Goal: Task Accomplishment & Management: Manage account settings

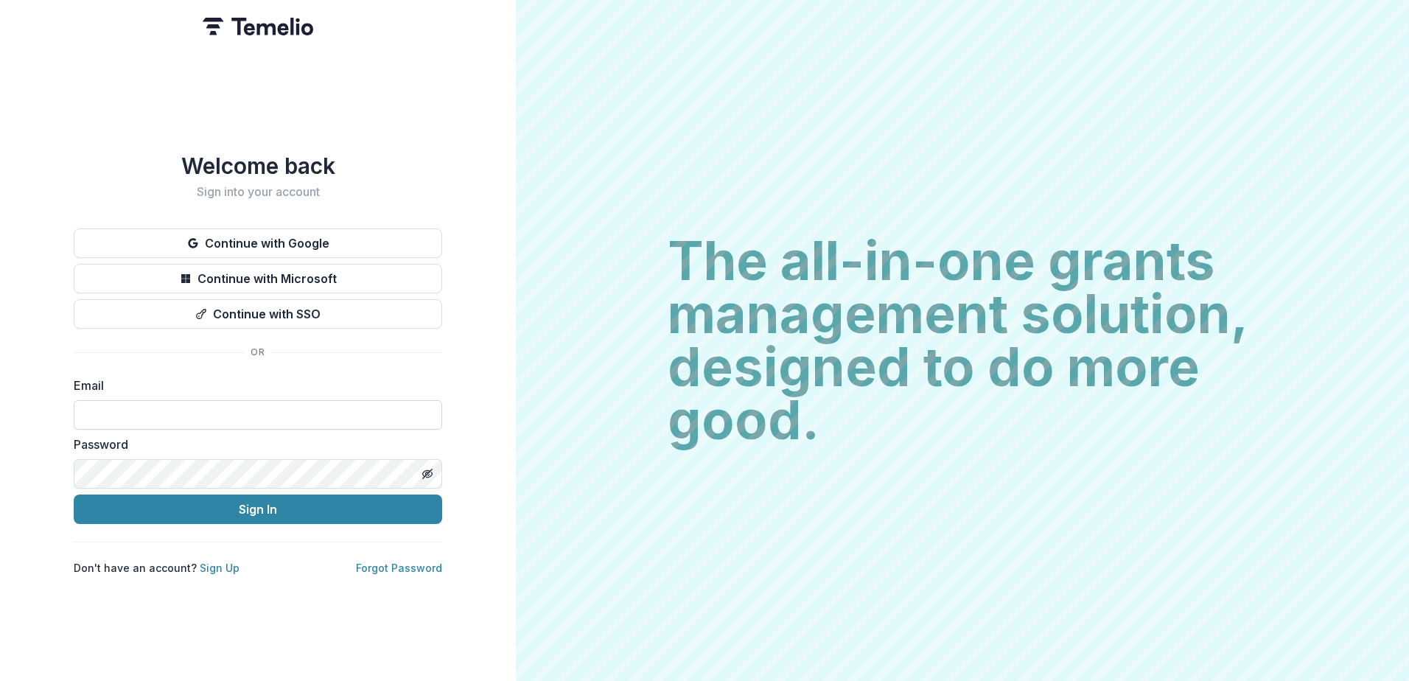
click at [109, 418] on input at bounding box center [258, 414] width 368 height 29
type input "**********"
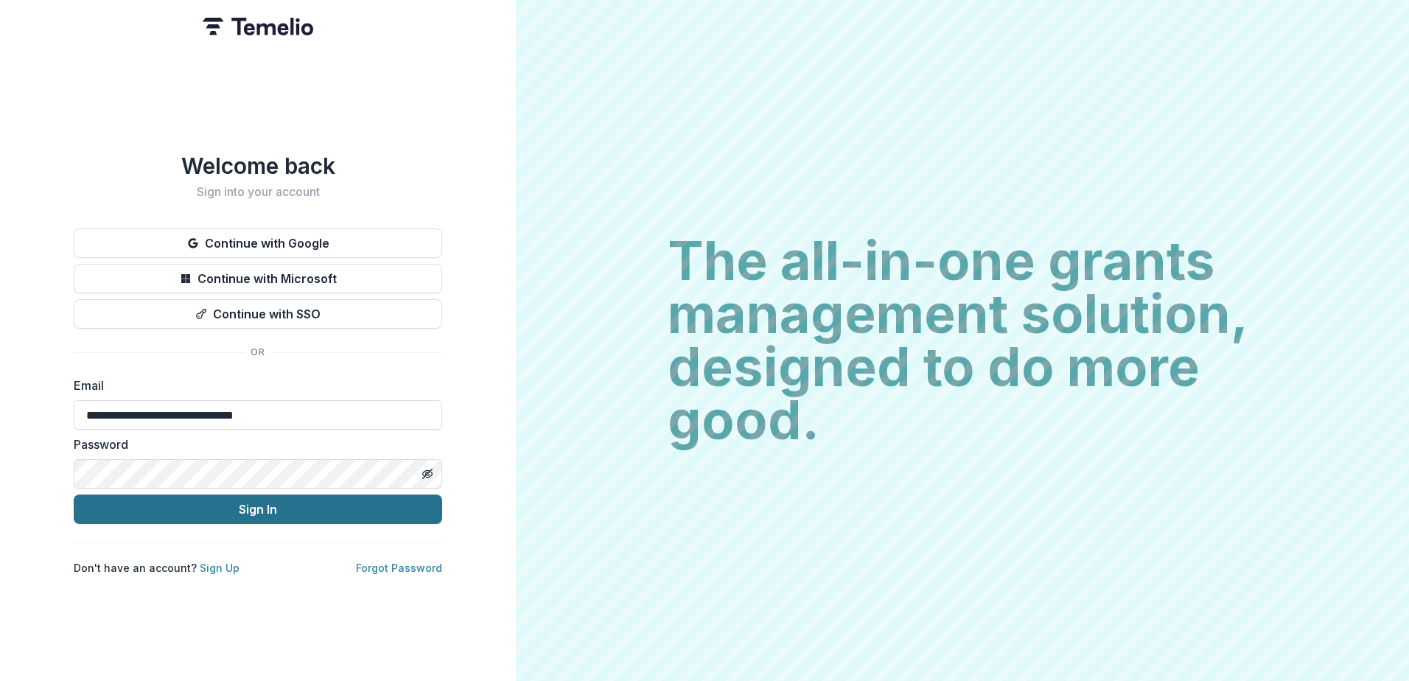
click at [208, 508] on button "Sign In" at bounding box center [258, 508] width 368 height 29
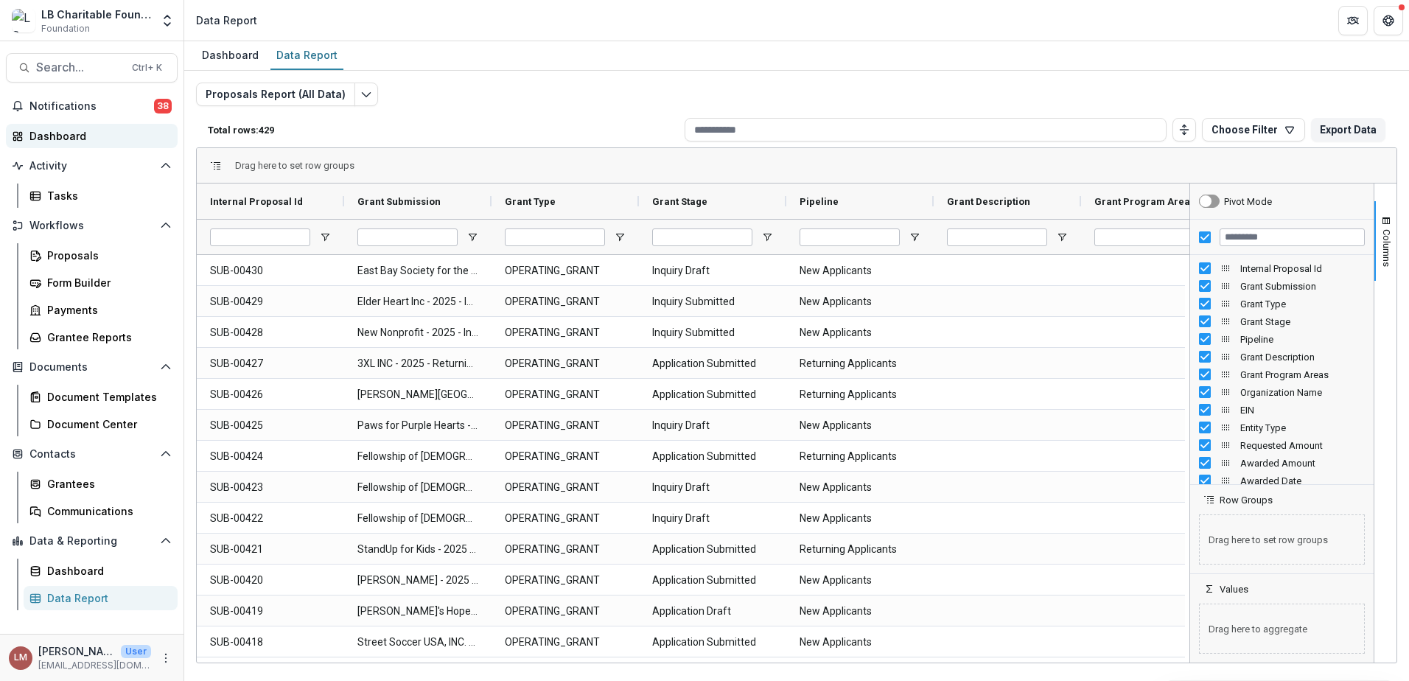
click at [54, 139] on div "Dashboard" at bounding box center [97, 135] width 136 height 15
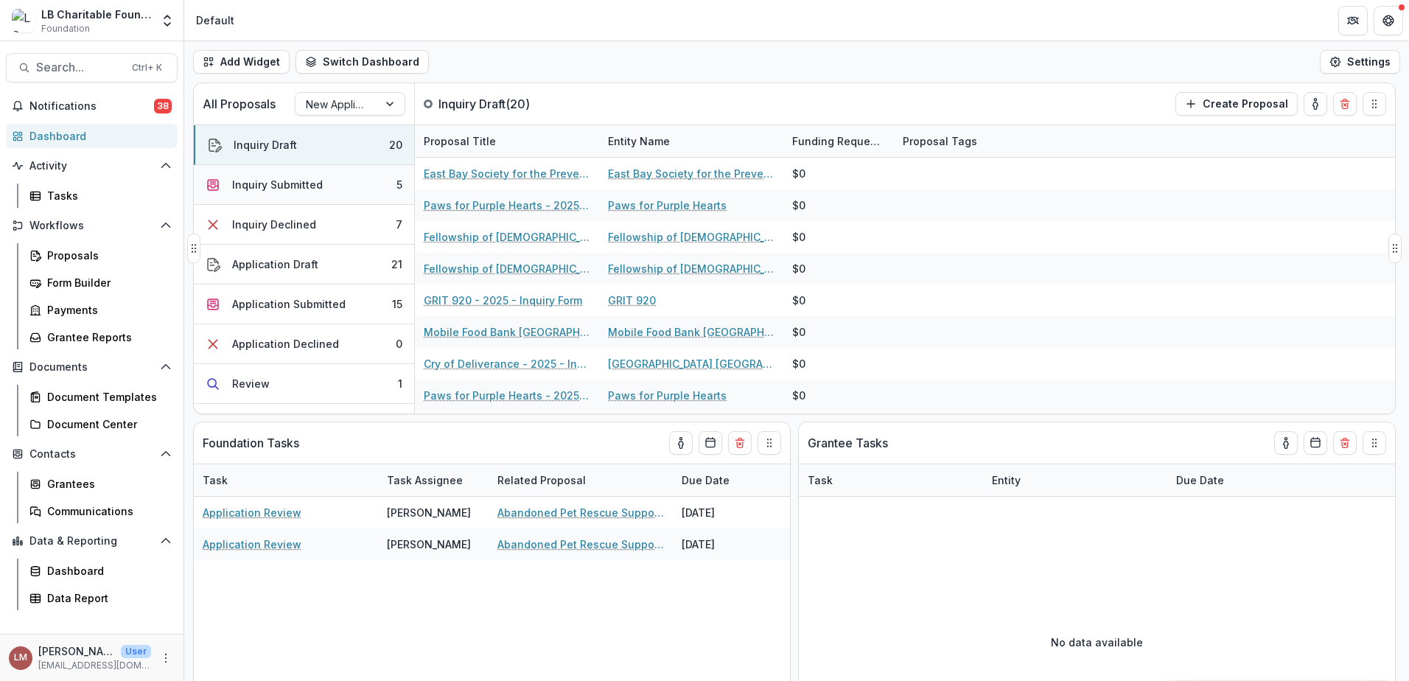
click at [268, 189] on div "Inquiry Submitted" at bounding box center [277, 184] width 91 height 15
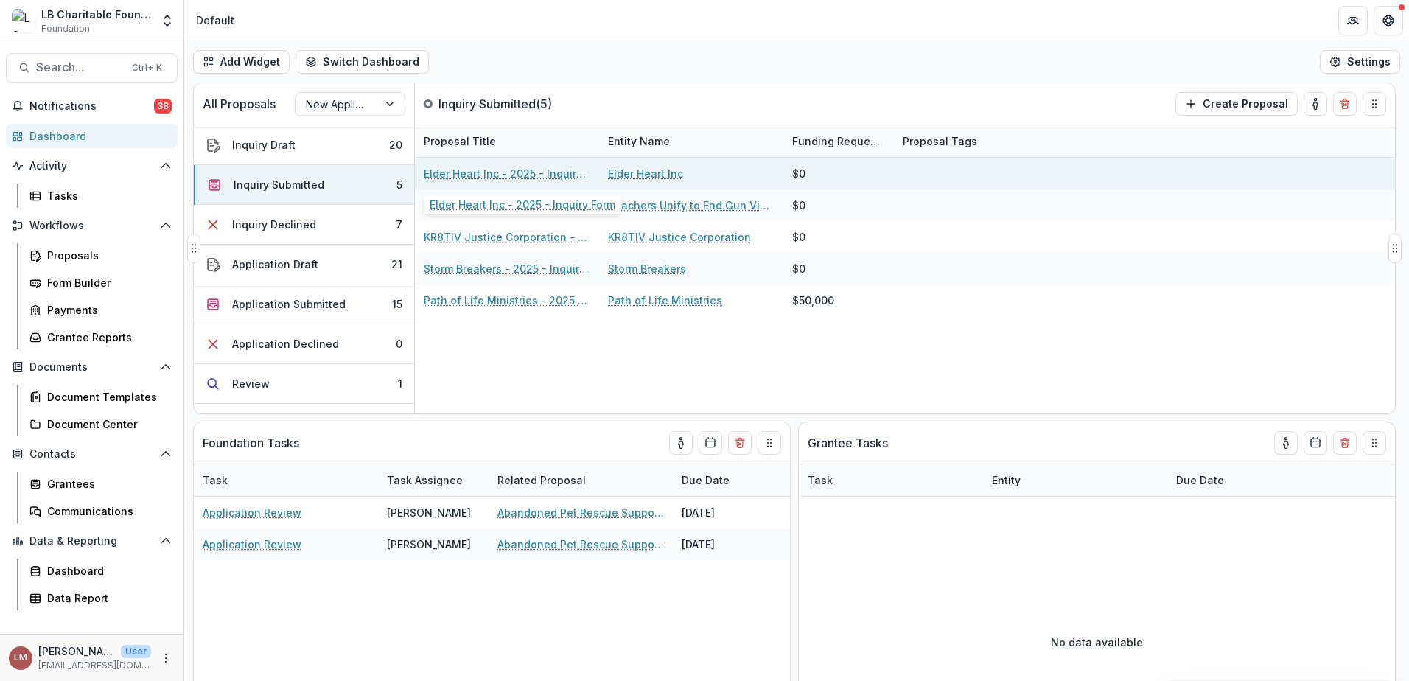
click at [487, 174] on link "Elder Heart Inc - 2025 - Inquiry Form" at bounding box center [507, 173] width 167 height 15
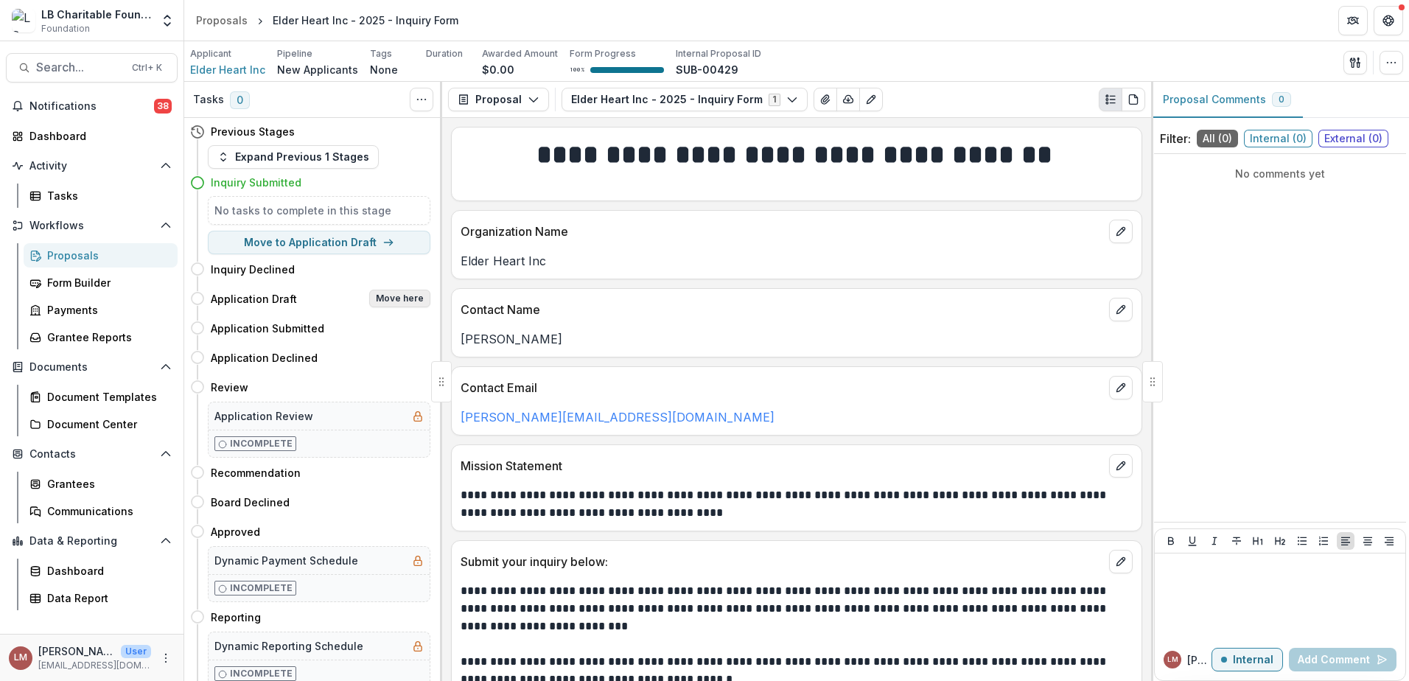
click at [389, 299] on button "Move here" at bounding box center [399, 299] width 61 height 18
select select "**********"
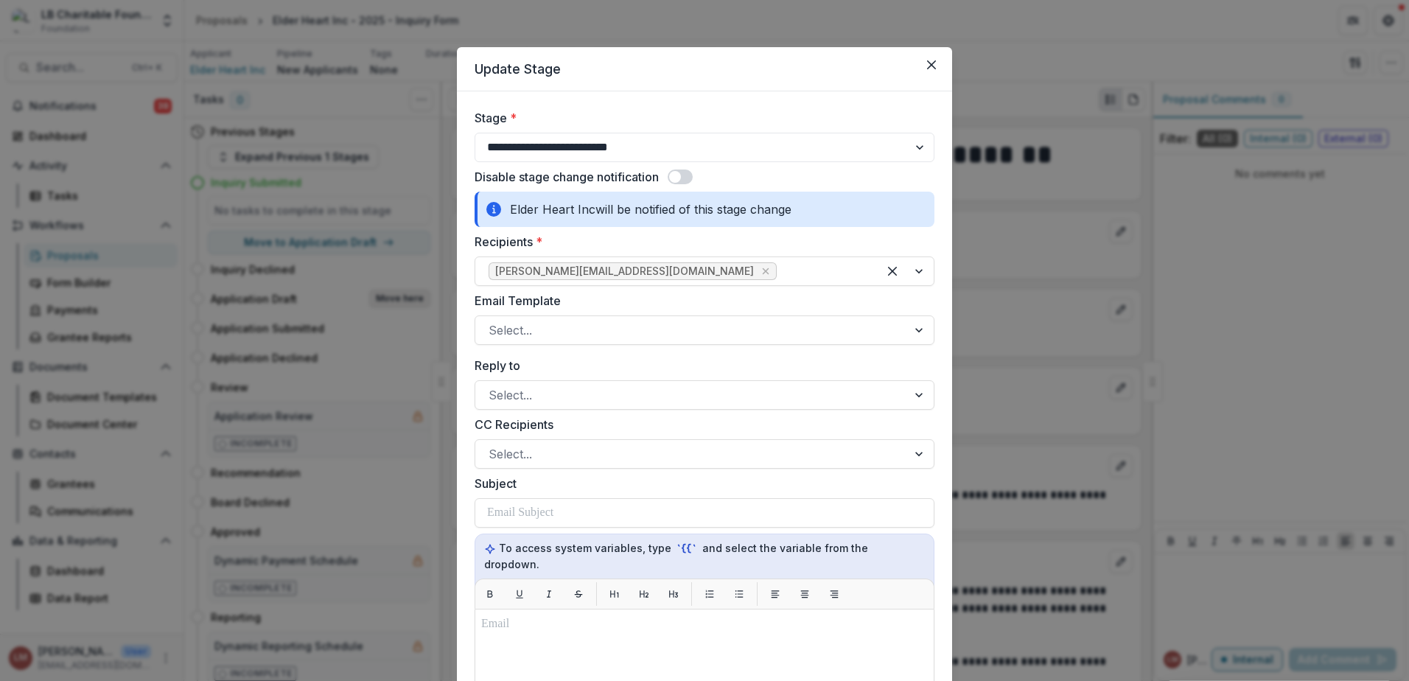
select select "**********"
click at [921, 325] on div at bounding box center [920, 330] width 27 height 28
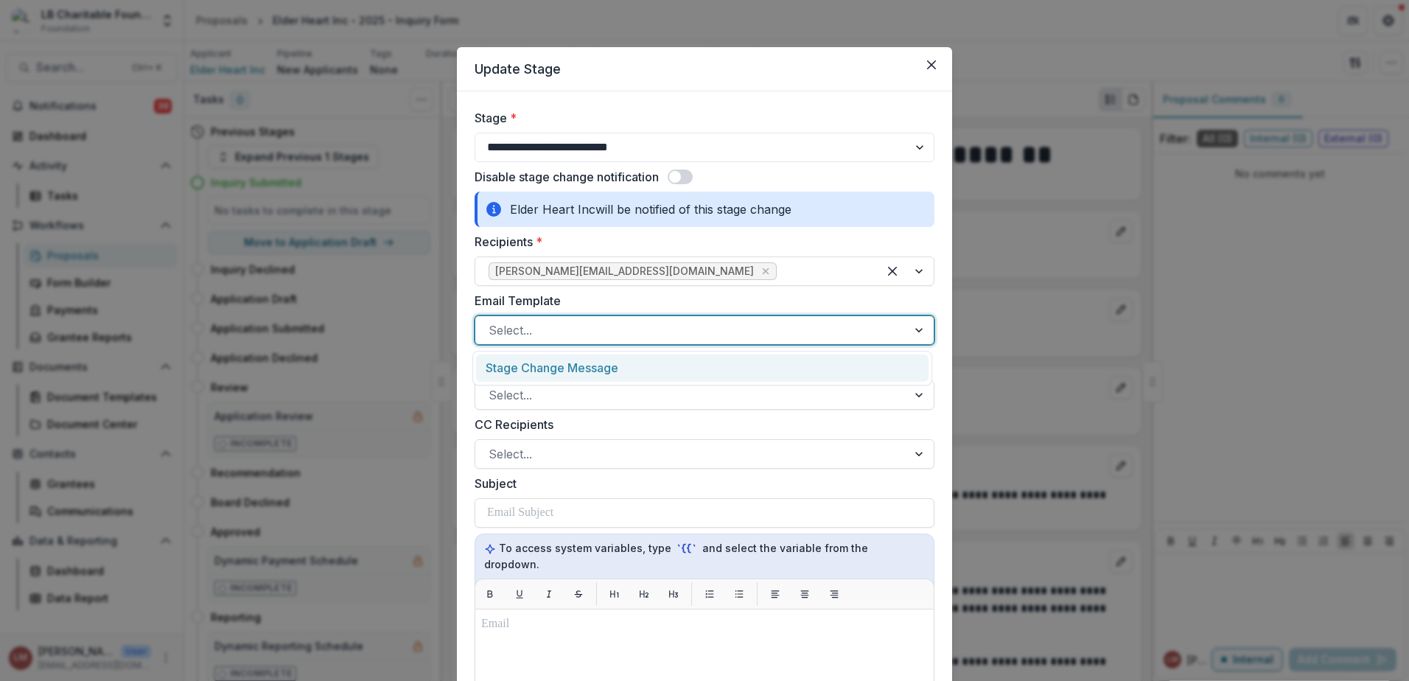
click at [562, 368] on div "Stage Change Message" at bounding box center [702, 367] width 452 height 27
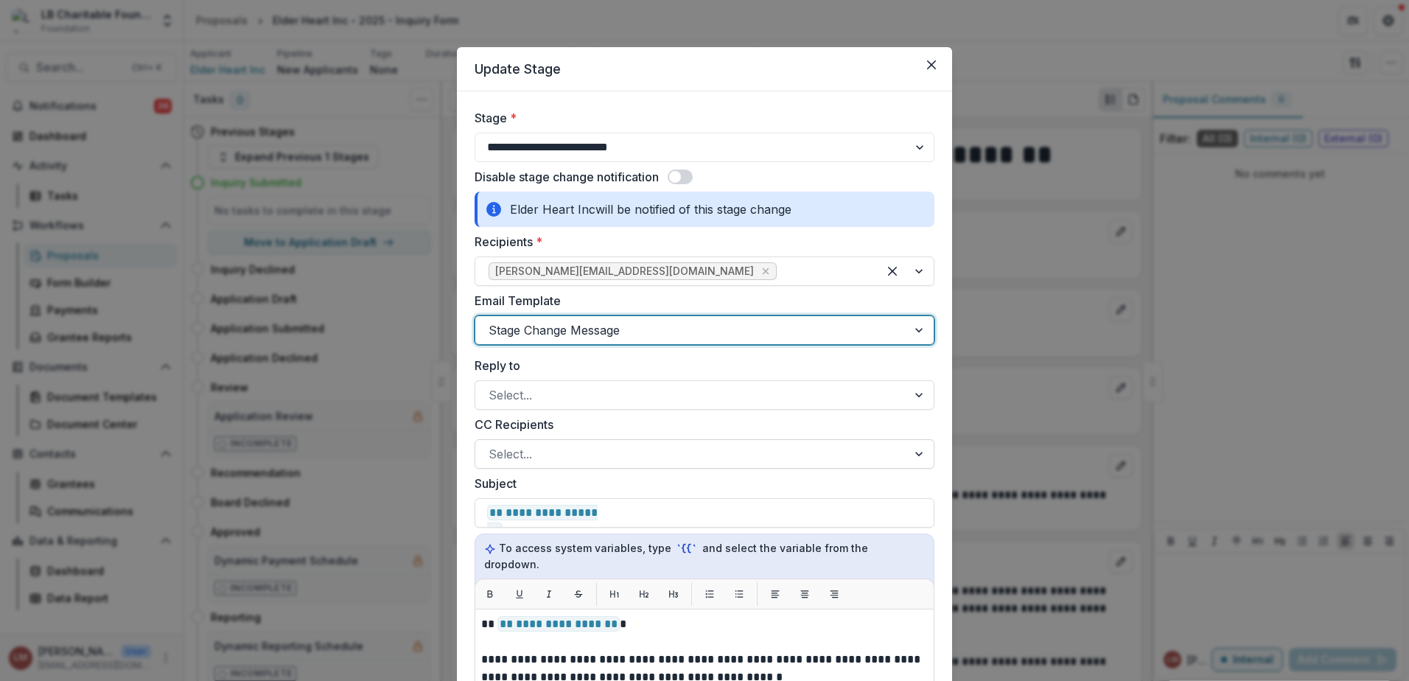
click at [915, 452] on div at bounding box center [920, 454] width 27 height 28
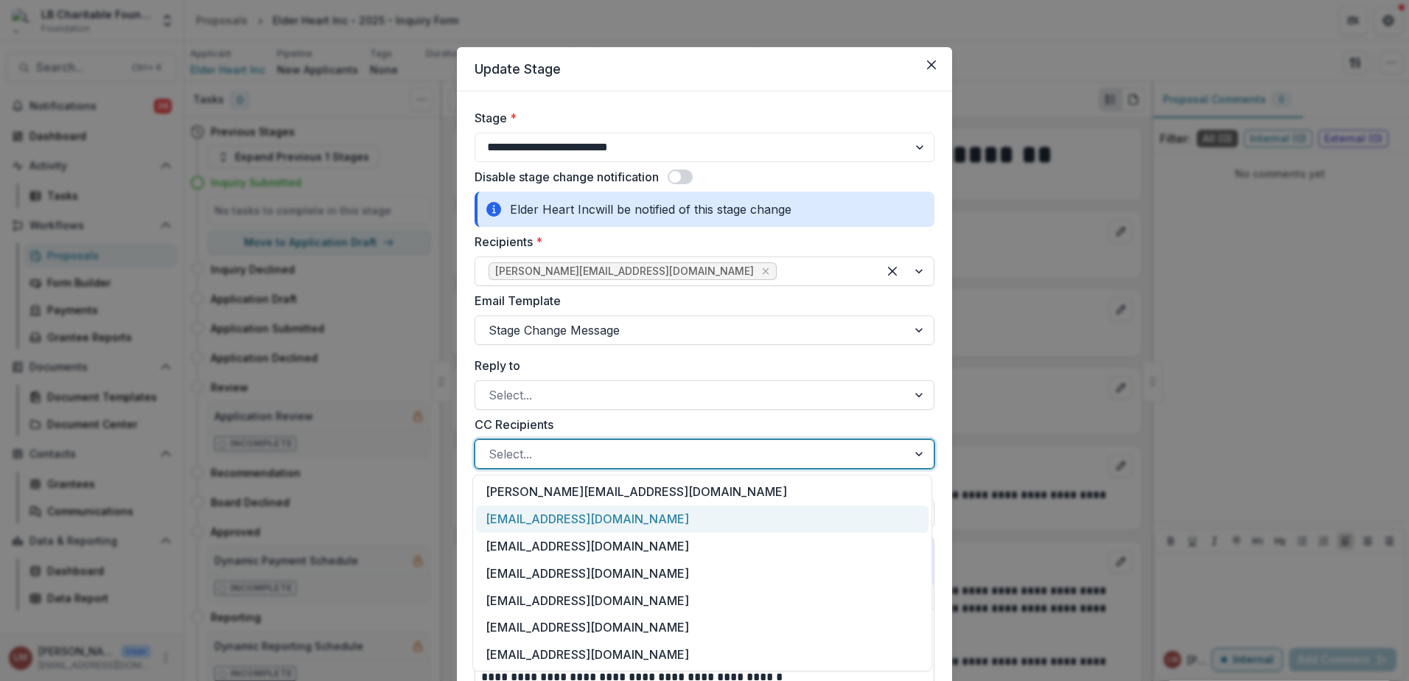
click at [640, 516] on div "[EMAIL_ADDRESS][DOMAIN_NAME]" at bounding box center [702, 519] width 452 height 27
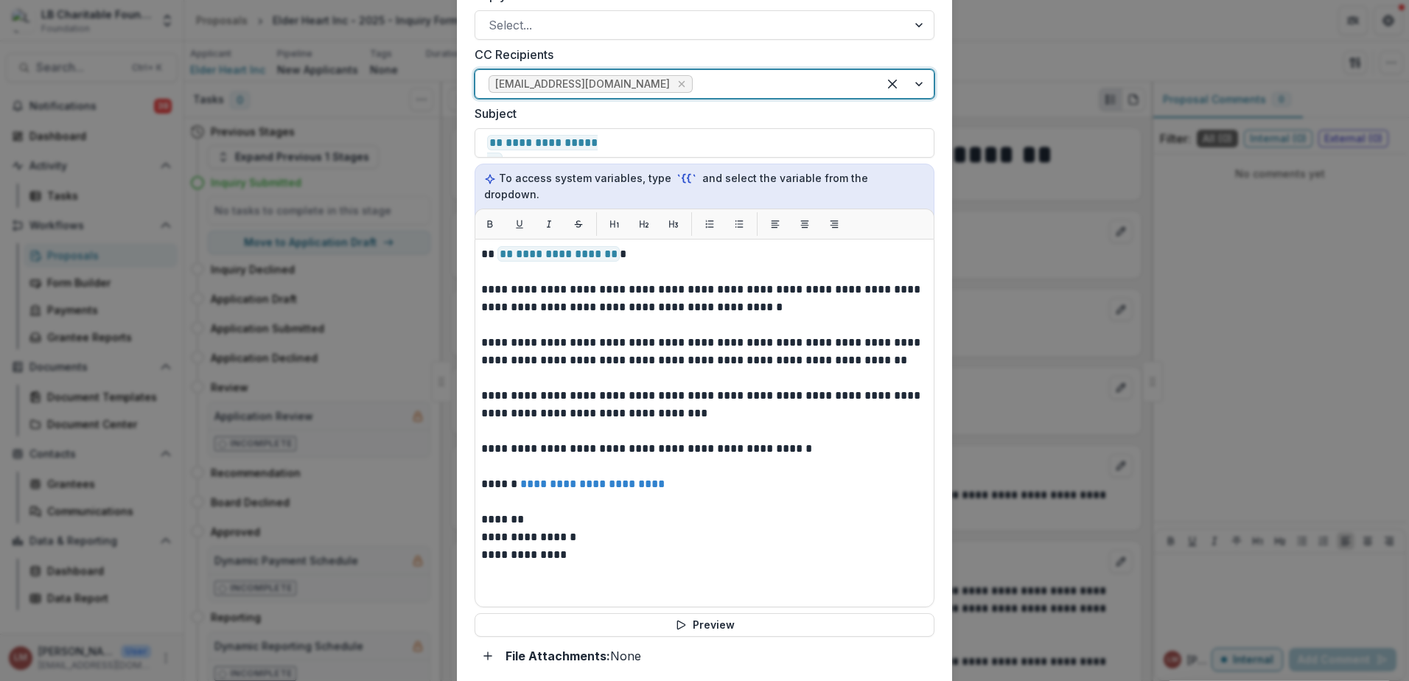
scroll to position [382, 0]
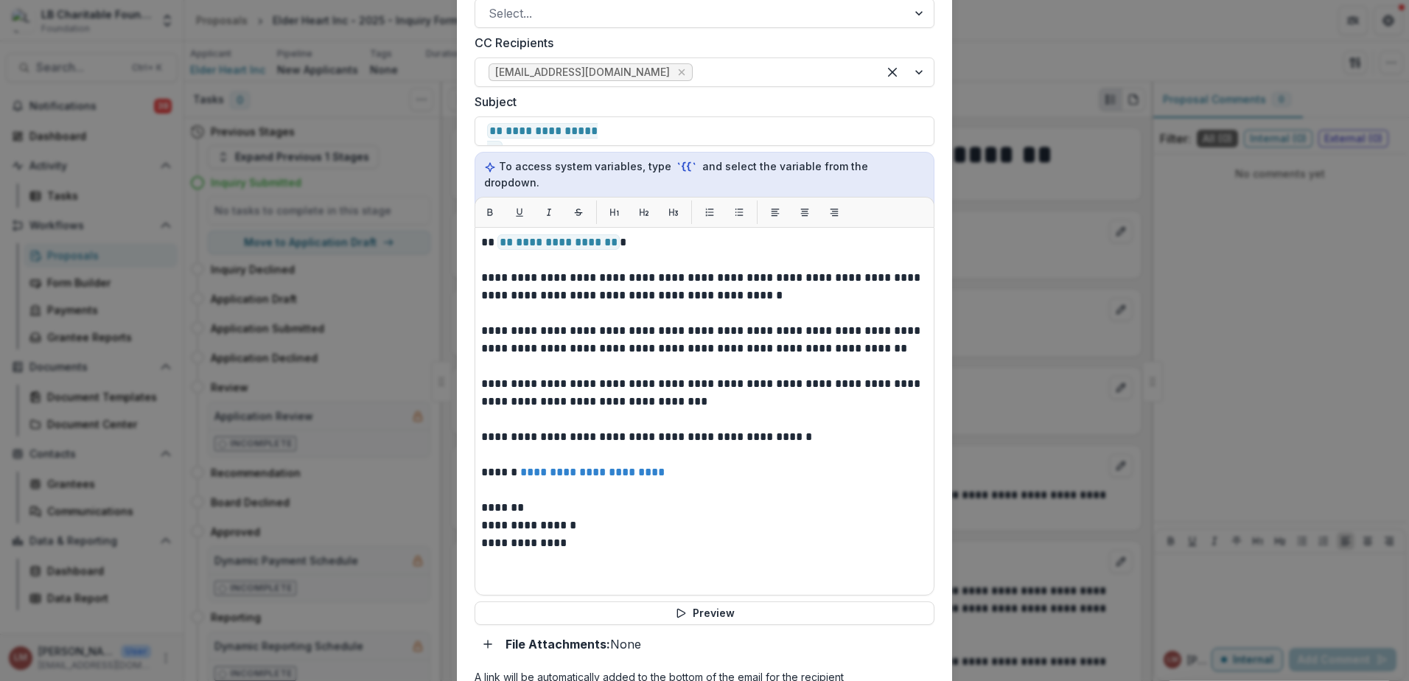
drag, startPoint x: 477, startPoint y: 368, endPoint x: 598, endPoint y: 377, distance: 121.2
click at [598, 377] on div "**********" at bounding box center [705, 411] width 460 height 368
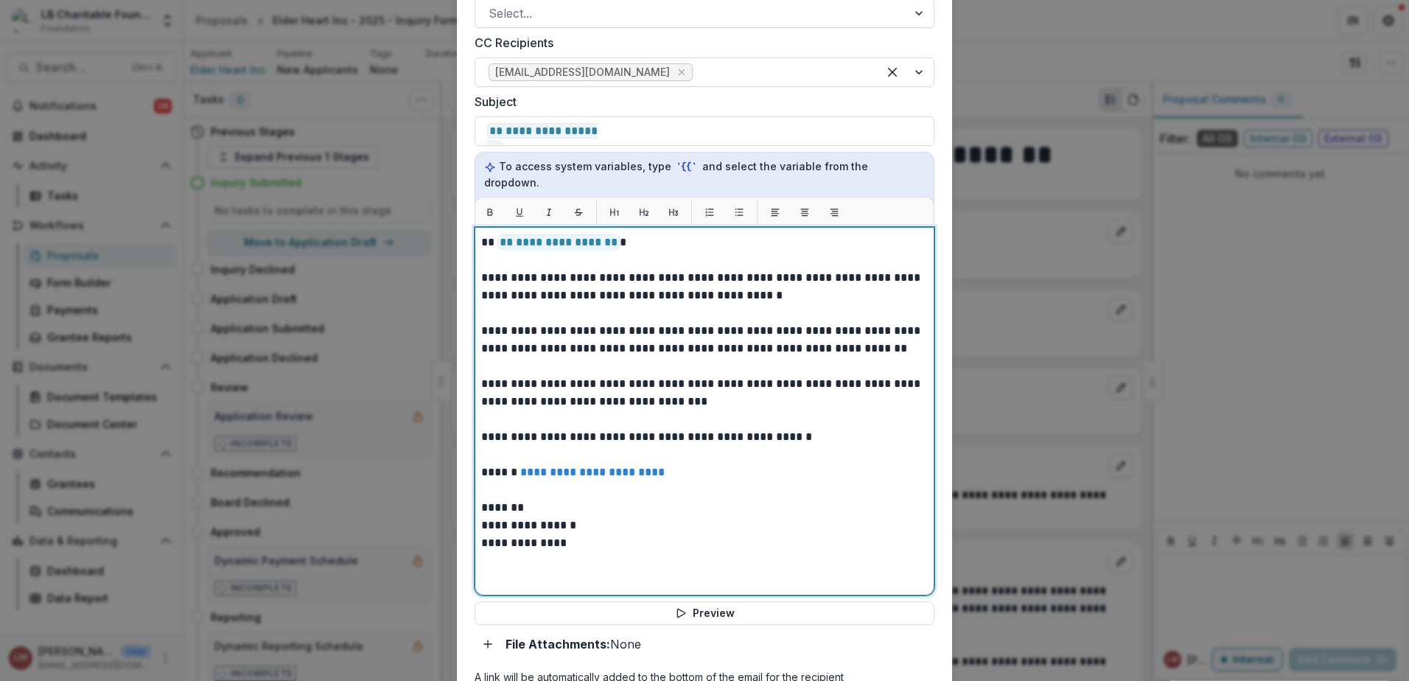
click at [513, 382] on p "**********" at bounding box center [704, 392] width 447 height 35
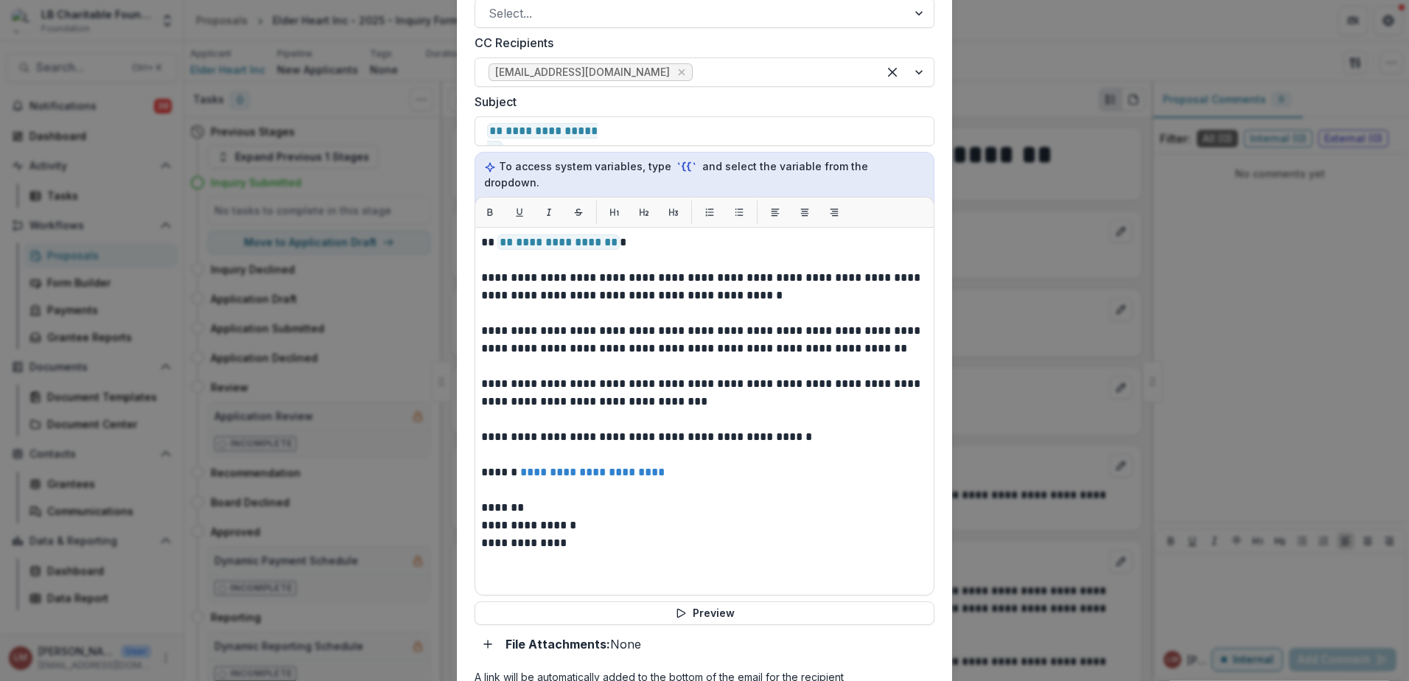
drag, startPoint x: 478, startPoint y: 369, endPoint x: 591, endPoint y: 385, distance: 113.9
click at [591, 385] on div "**********" at bounding box center [705, 411] width 460 height 368
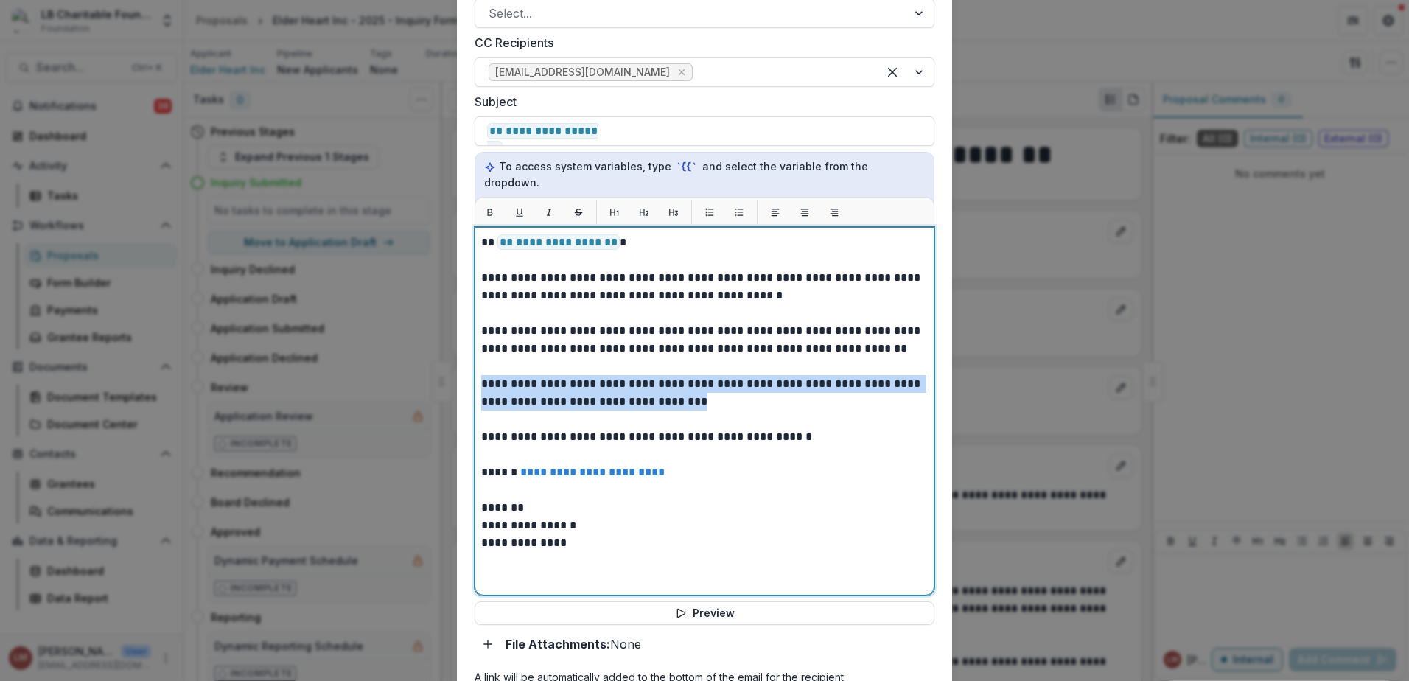
drag, startPoint x: 696, startPoint y: 390, endPoint x: 464, endPoint y: 374, distance: 231.9
click at [464, 374] on form "**********" at bounding box center [704, 275] width 495 height 1131
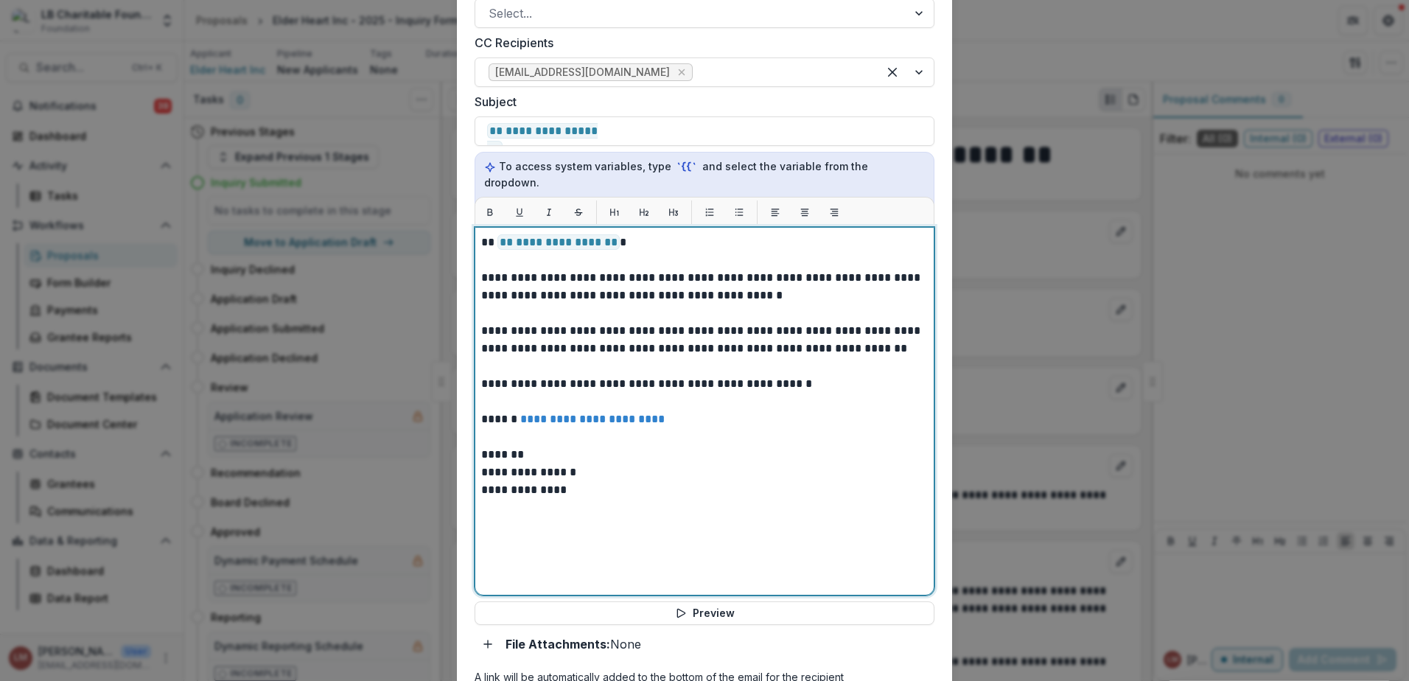
click at [532, 446] on p "*******" at bounding box center [704, 455] width 447 height 18
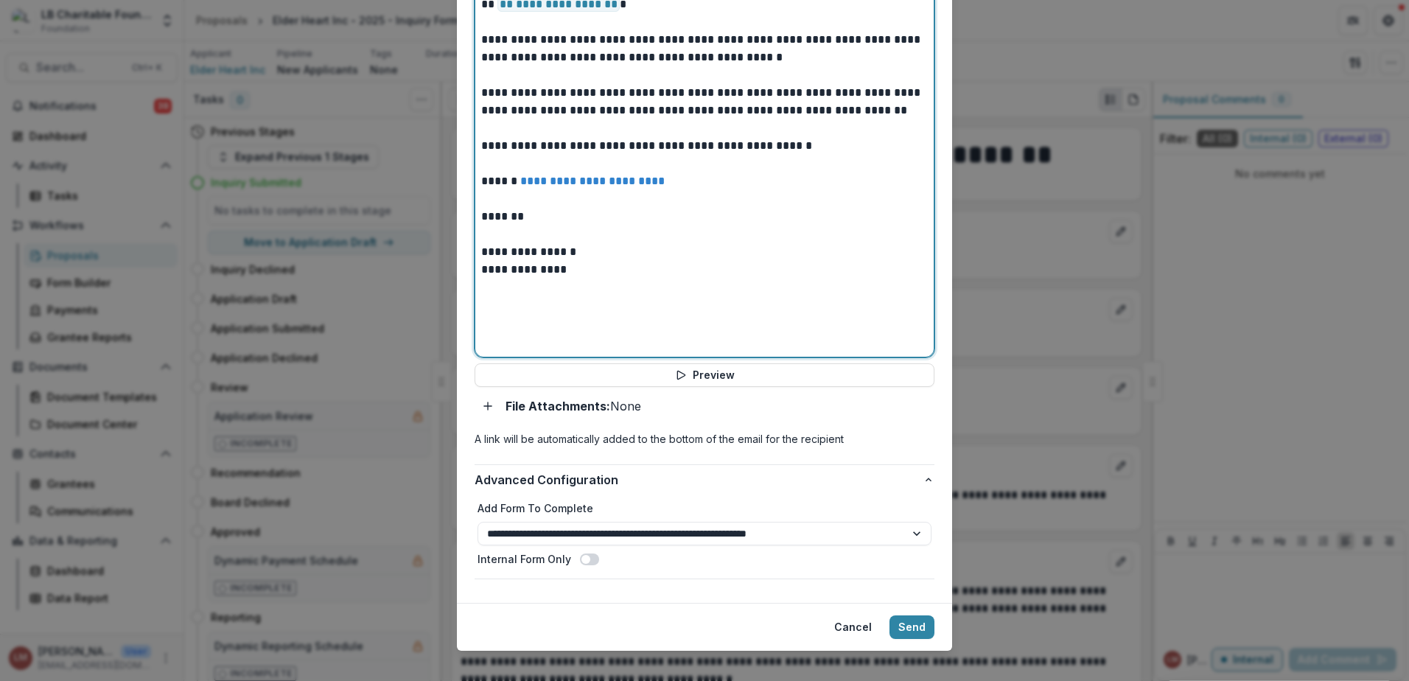
scroll to position [621, 0]
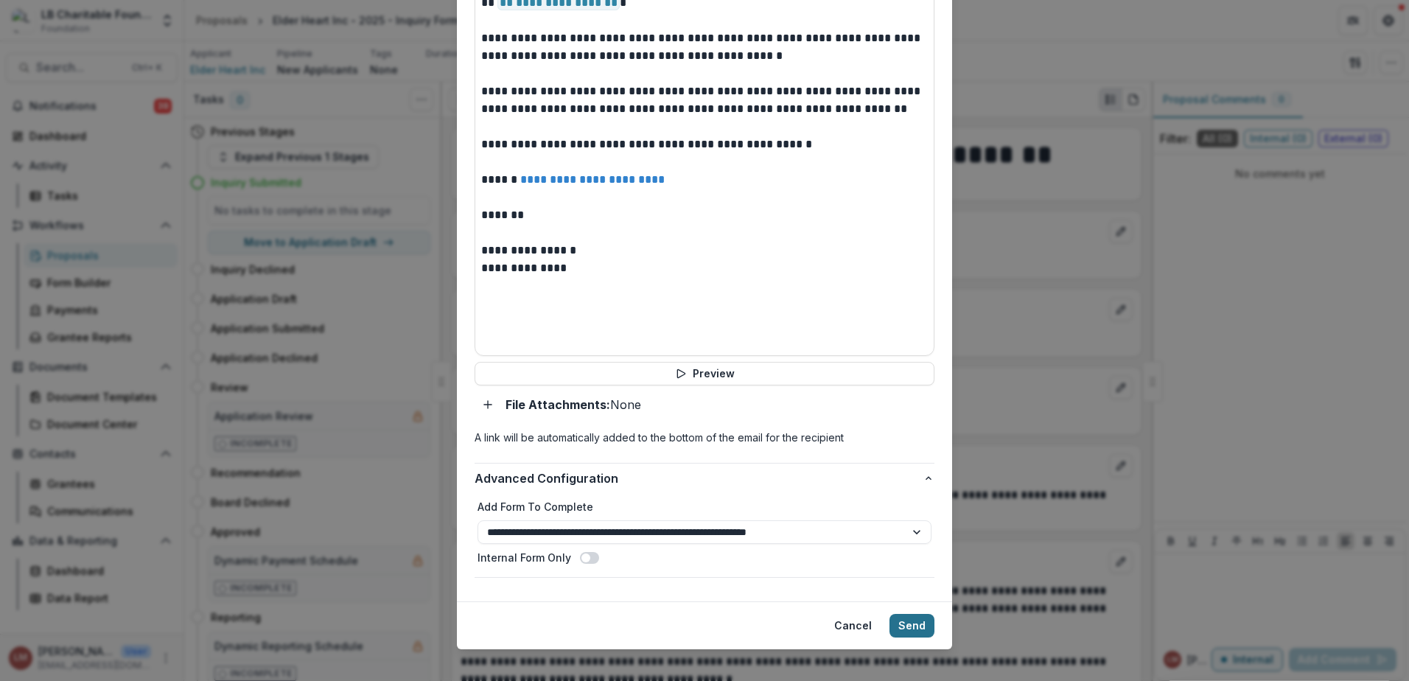
click at [908, 614] on button "Send" at bounding box center [912, 626] width 45 height 24
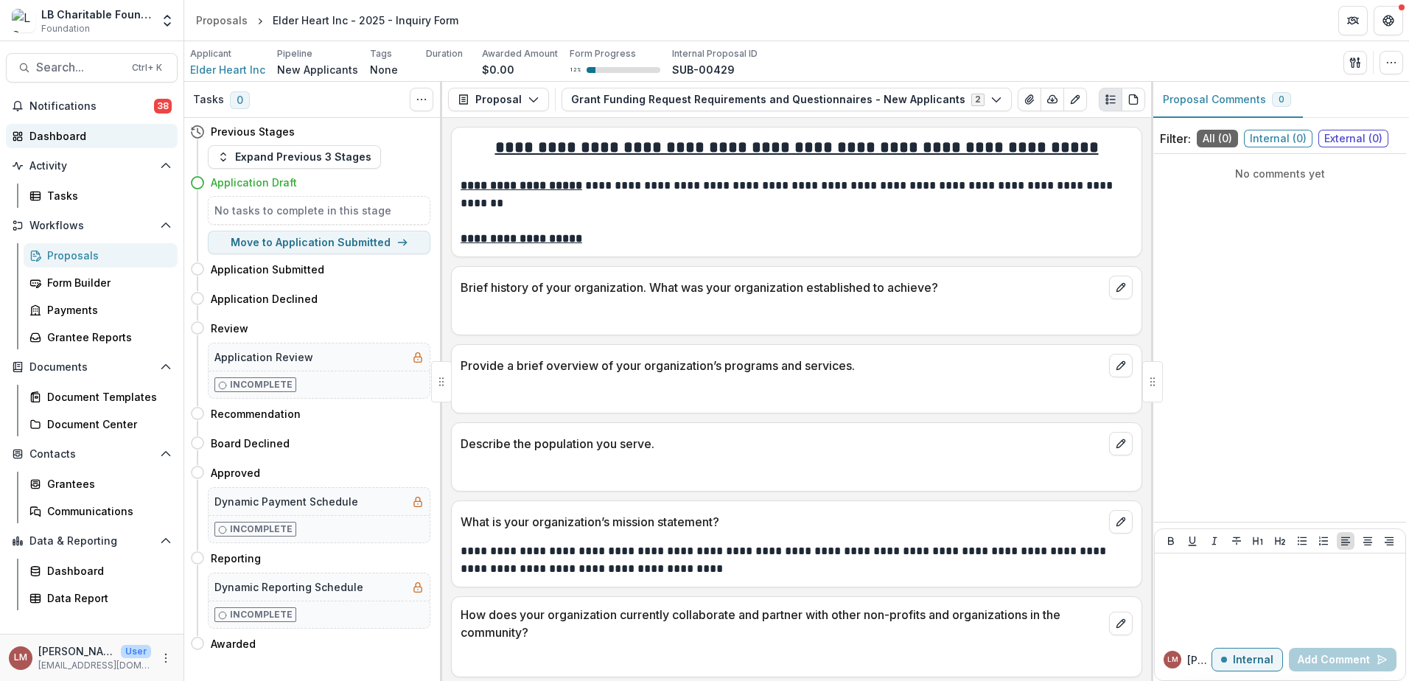
click at [69, 139] on div "Dashboard" at bounding box center [97, 135] width 136 height 15
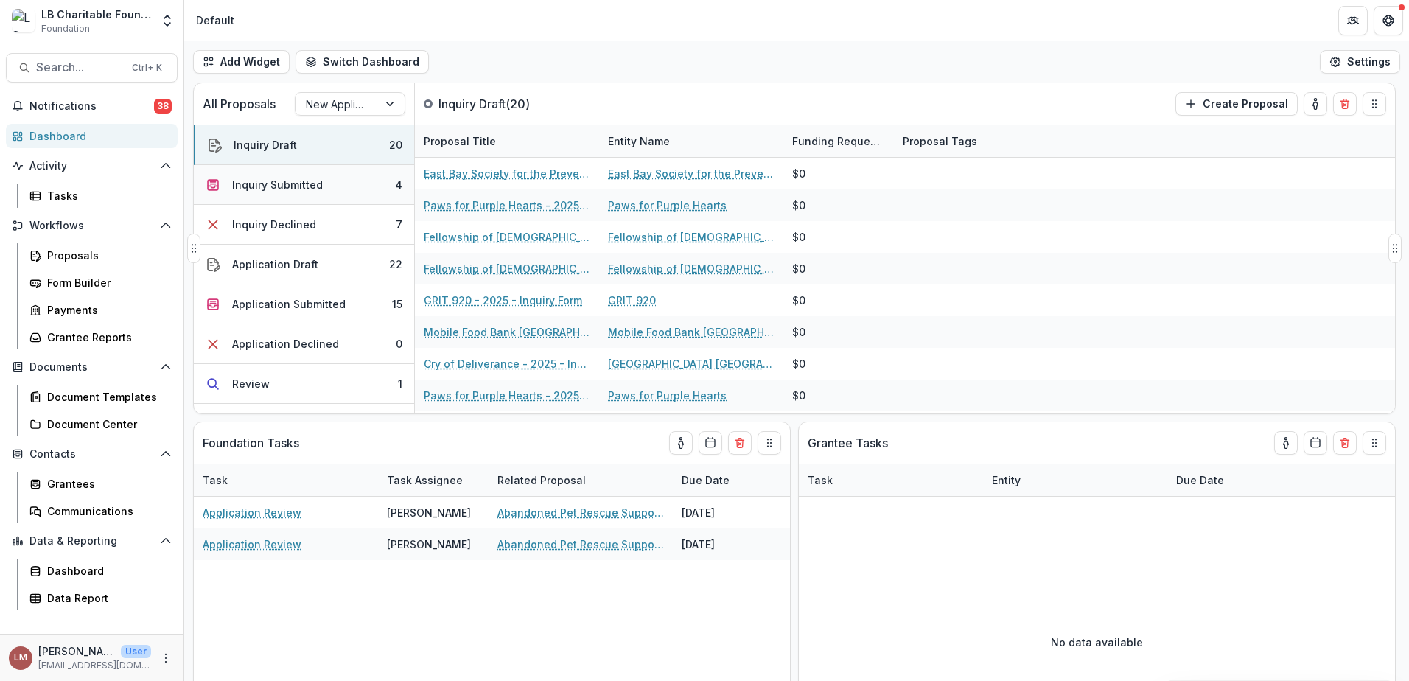
click at [288, 184] on div "Inquiry Submitted" at bounding box center [277, 184] width 91 height 15
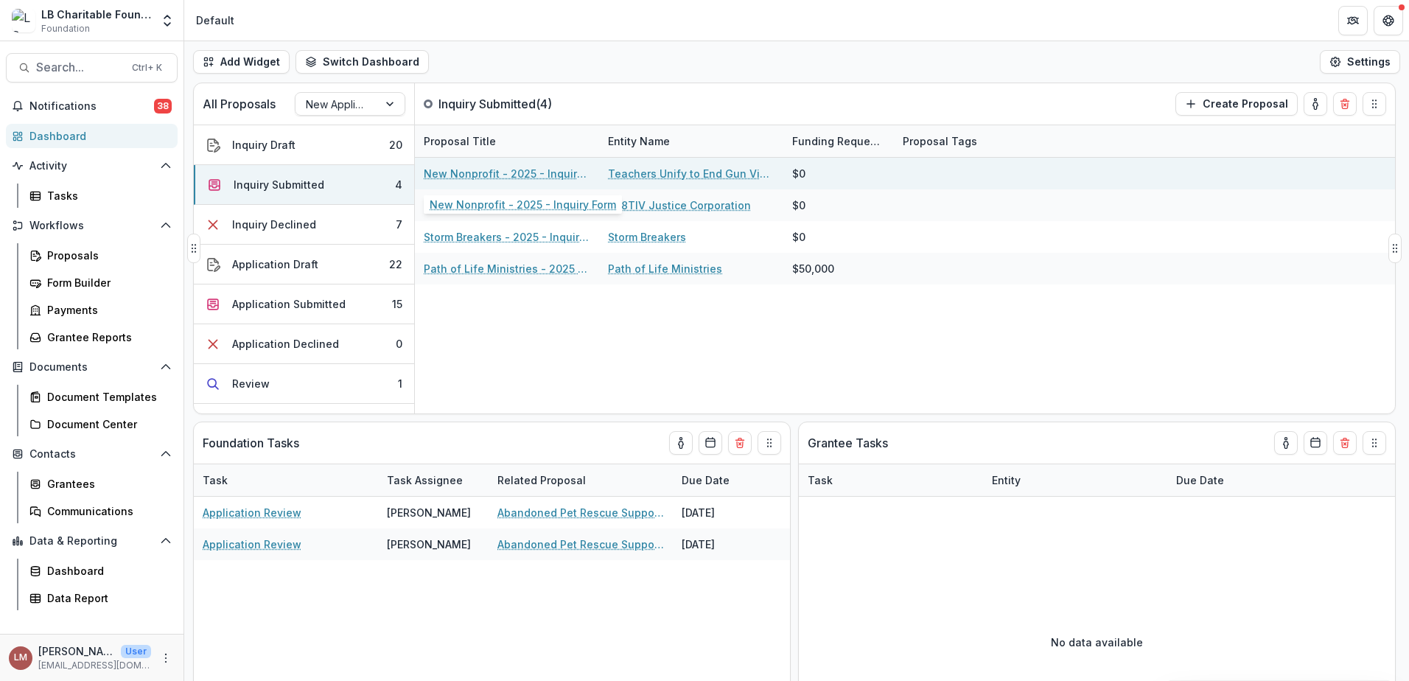
click at [469, 172] on link "New Nonprofit - 2025 - Inquiry Form" at bounding box center [507, 173] width 167 height 15
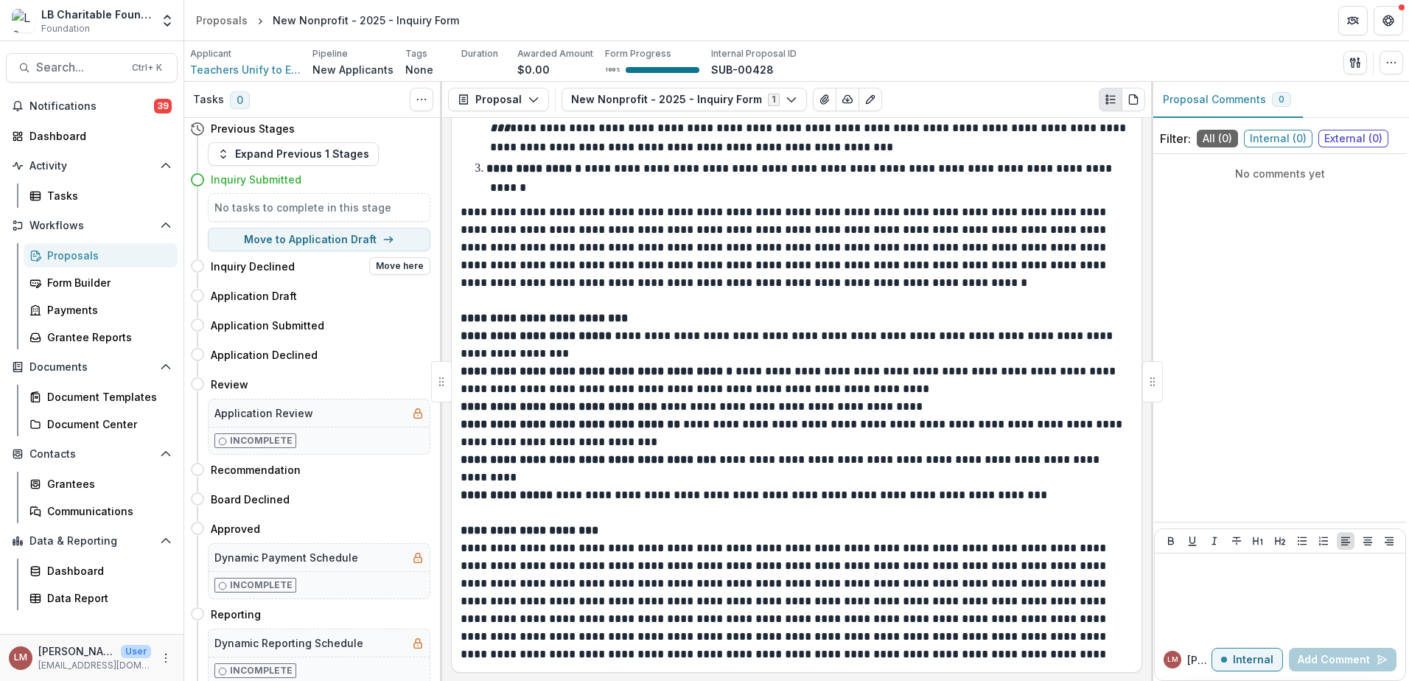
scroll to position [4, 0]
click at [393, 296] on button "Move here" at bounding box center [399, 294] width 61 height 18
select select "**********"
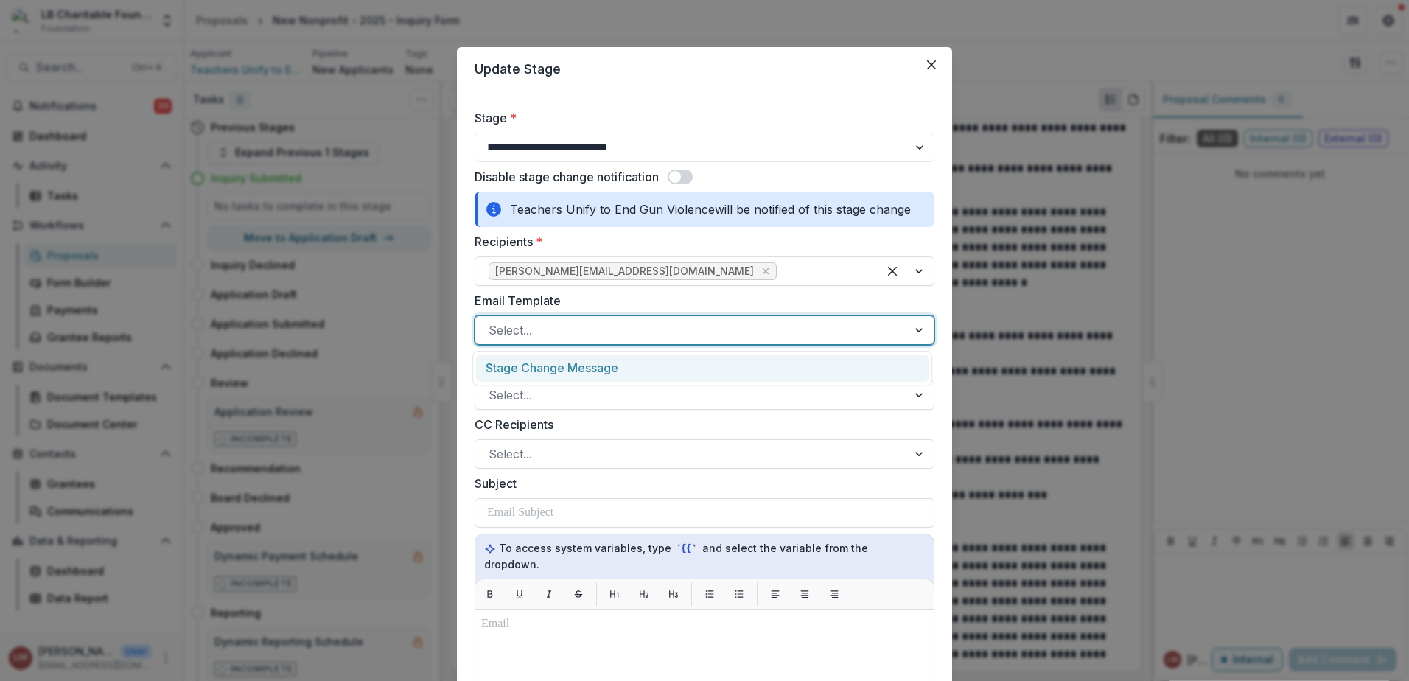
click at [915, 333] on div at bounding box center [920, 330] width 27 height 28
click at [526, 371] on div "Stage Change Message" at bounding box center [702, 367] width 452 height 27
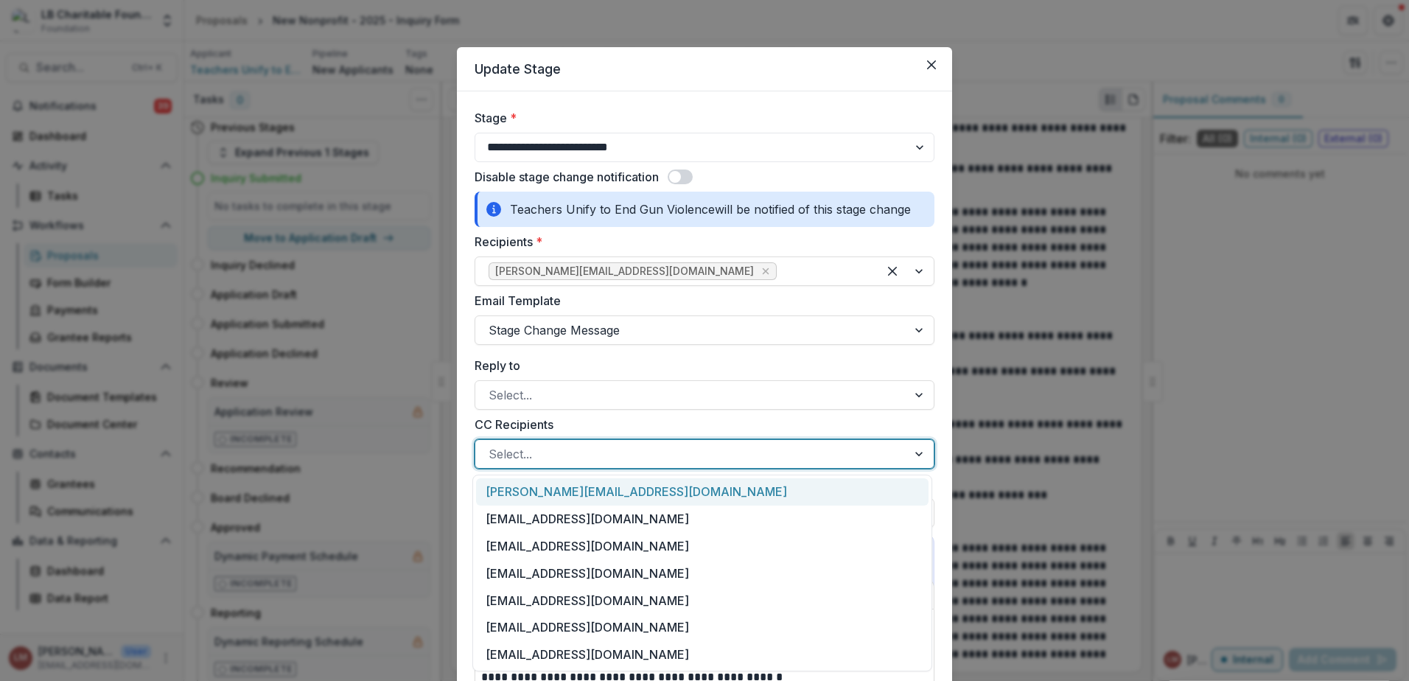
click at [919, 452] on div at bounding box center [920, 454] width 27 height 28
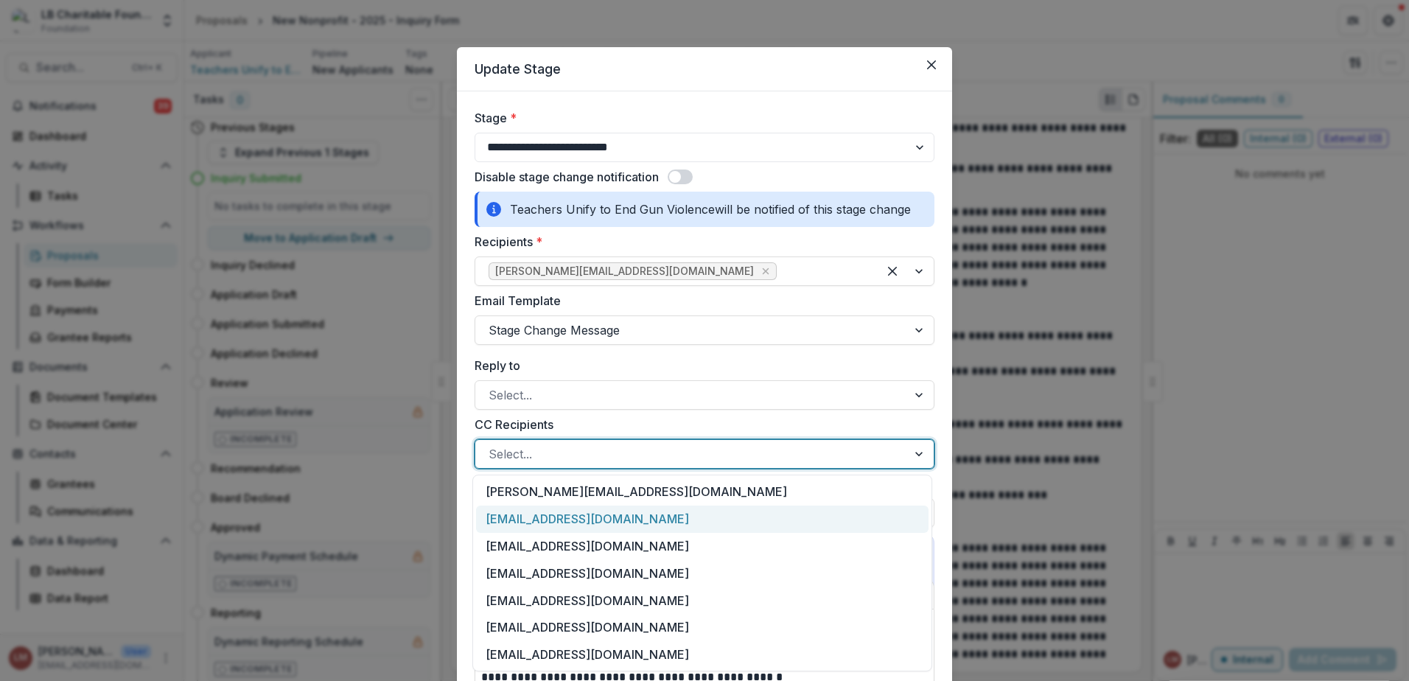
click at [570, 519] on div "[EMAIL_ADDRESS][DOMAIN_NAME]" at bounding box center [702, 519] width 452 height 27
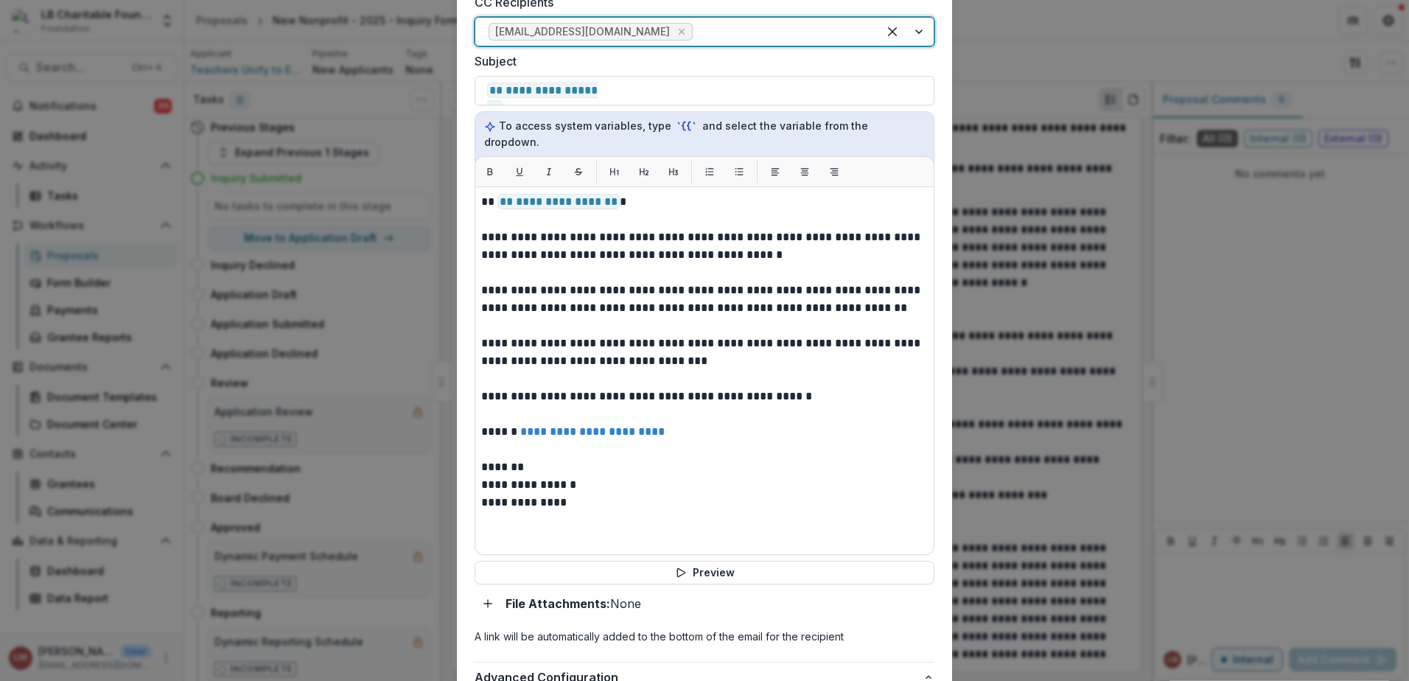
scroll to position [424, 0]
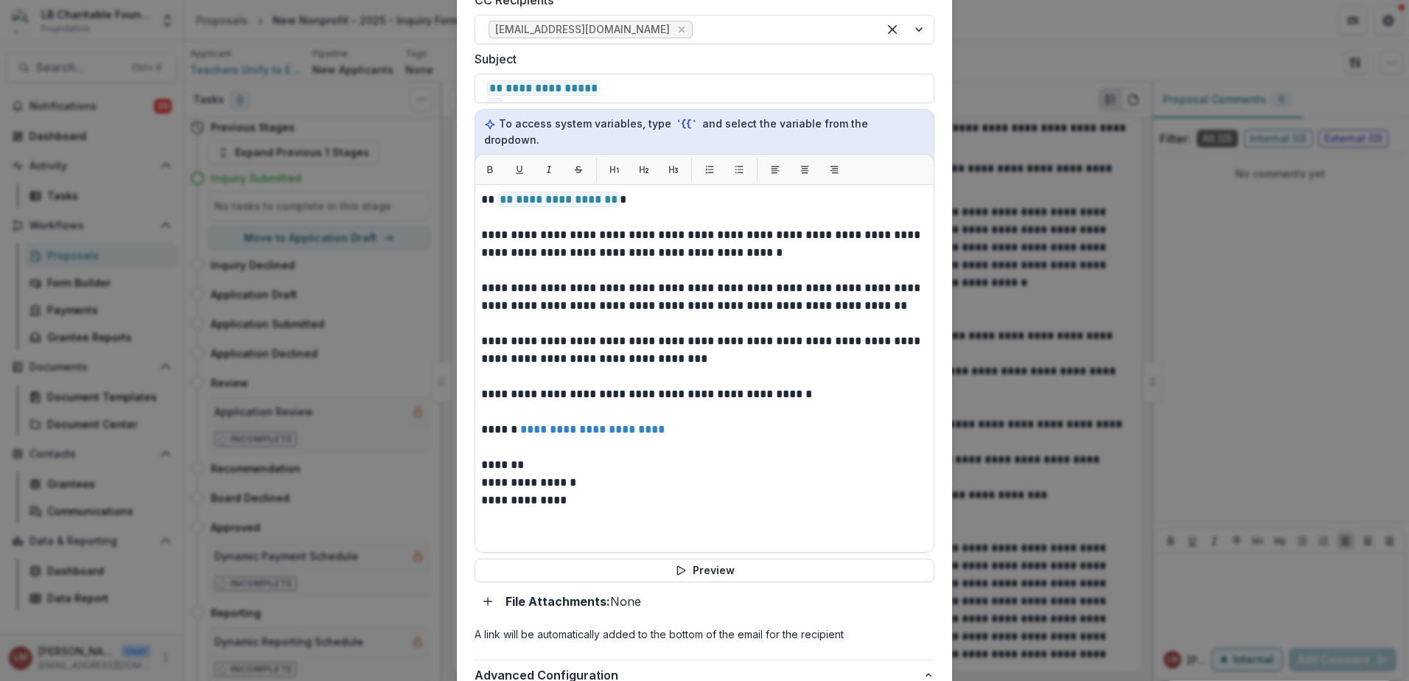
drag, startPoint x: 476, startPoint y: 327, endPoint x: 695, endPoint y: 348, distance: 219.8
click at [692, 351] on div "**********" at bounding box center [705, 368] width 460 height 368
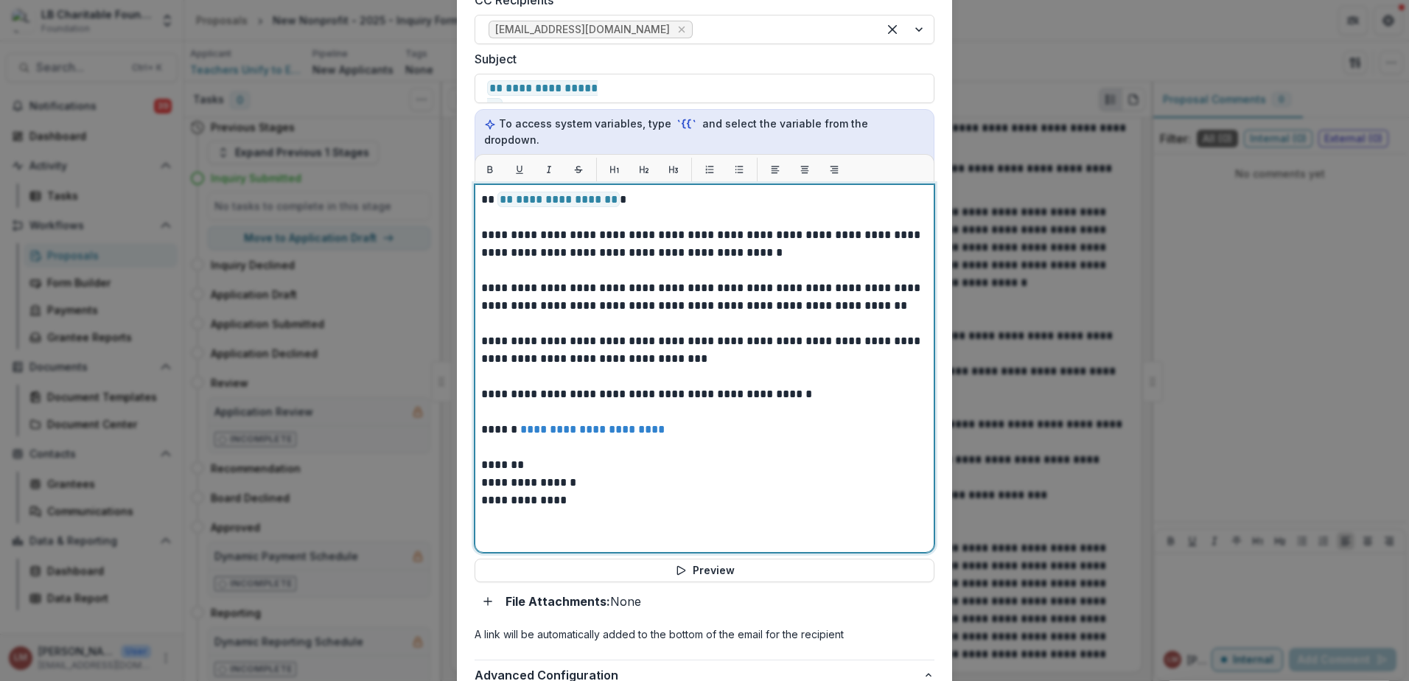
click at [486, 332] on p "**********" at bounding box center [704, 349] width 447 height 35
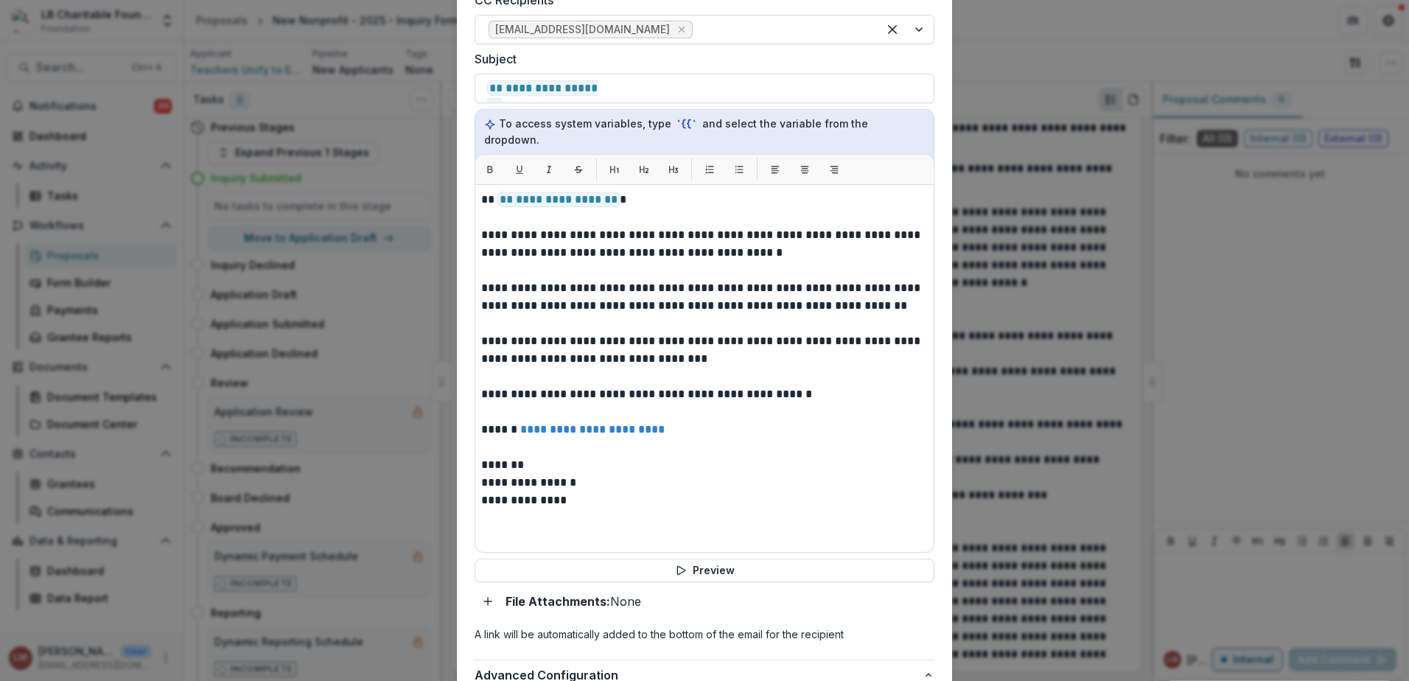
drag, startPoint x: 478, startPoint y: 323, endPoint x: 545, endPoint y: 329, distance: 66.6
click at [545, 329] on div "**********" at bounding box center [705, 368] width 460 height 368
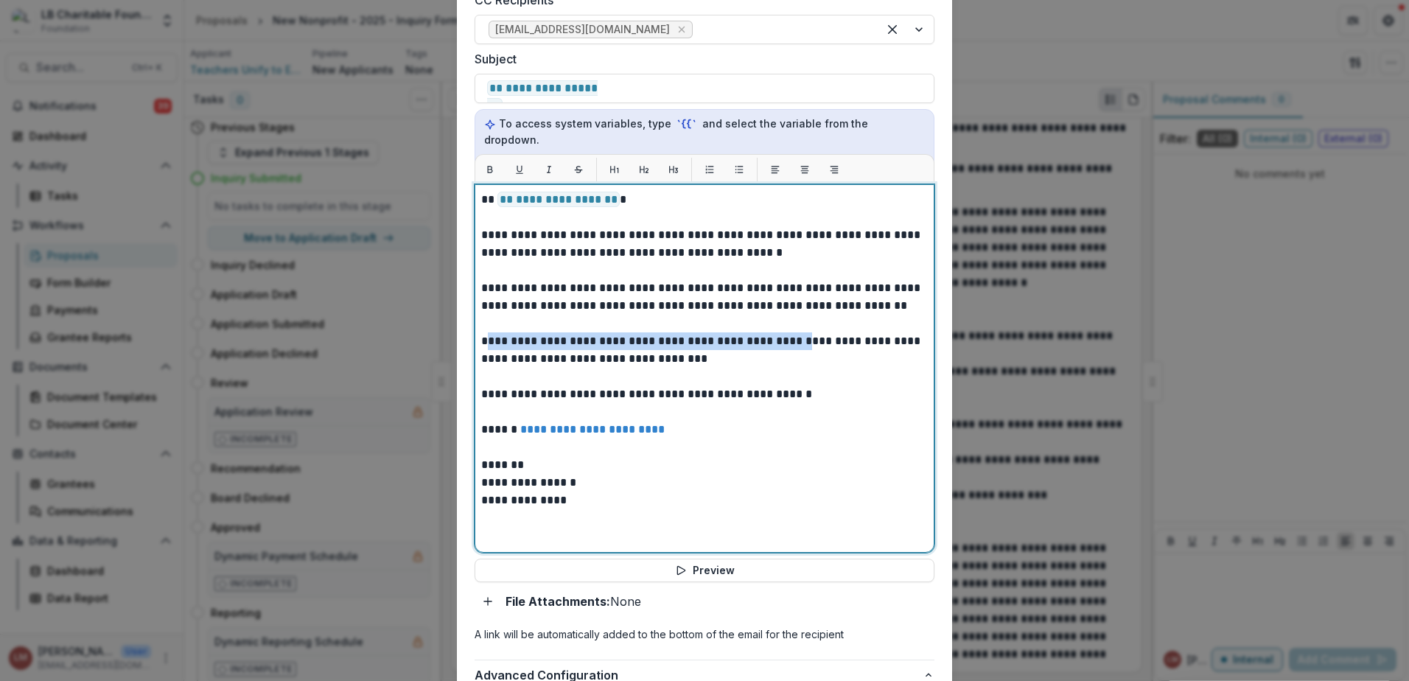
drag, startPoint x: 789, startPoint y: 332, endPoint x: 483, endPoint y: 326, distance: 305.9
click at [483, 332] on p "**********" at bounding box center [704, 349] width 447 height 35
drag, startPoint x: 480, startPoint y: 322, endPoint x: 686, endPoint y: 339, distance: 207.0
click at [686, 339] on p "**********" at bounding box center [704, 349] width 447 height 35
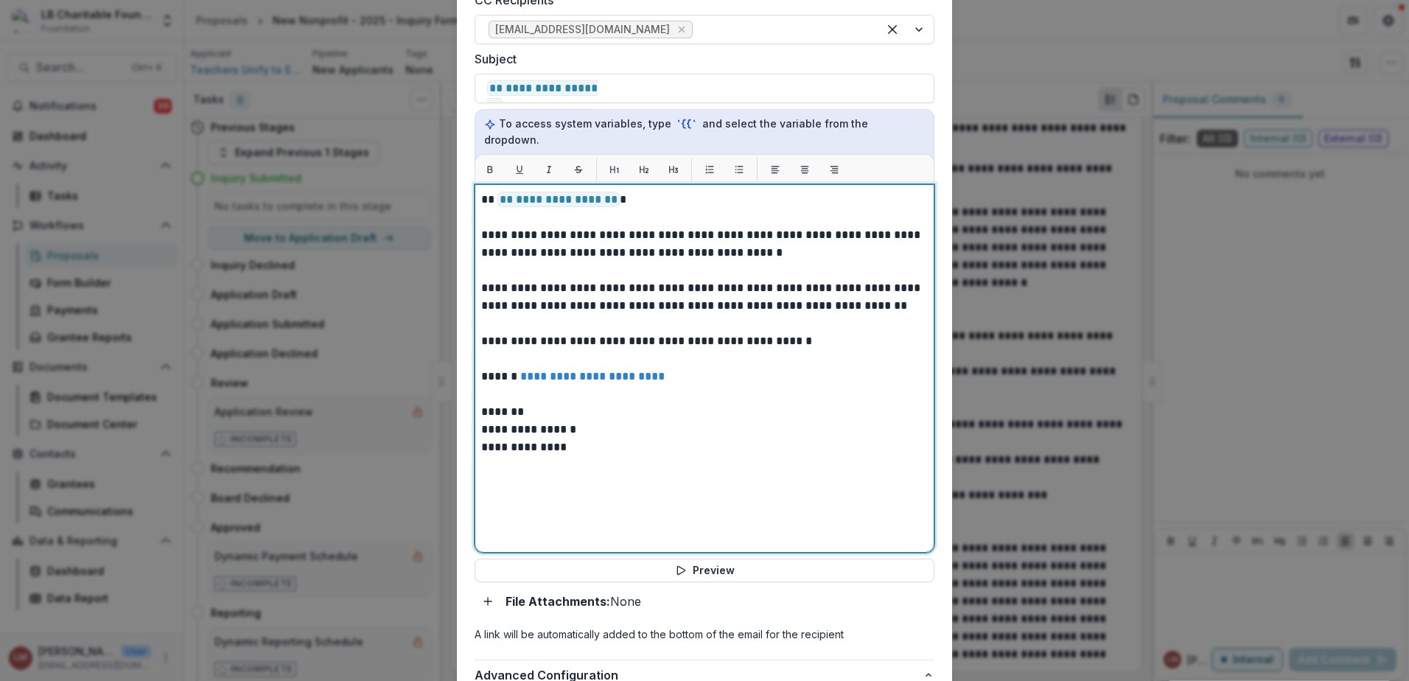
click at [574, 403] on p "*******" at bounding box center [704, 412] width 447 height 18
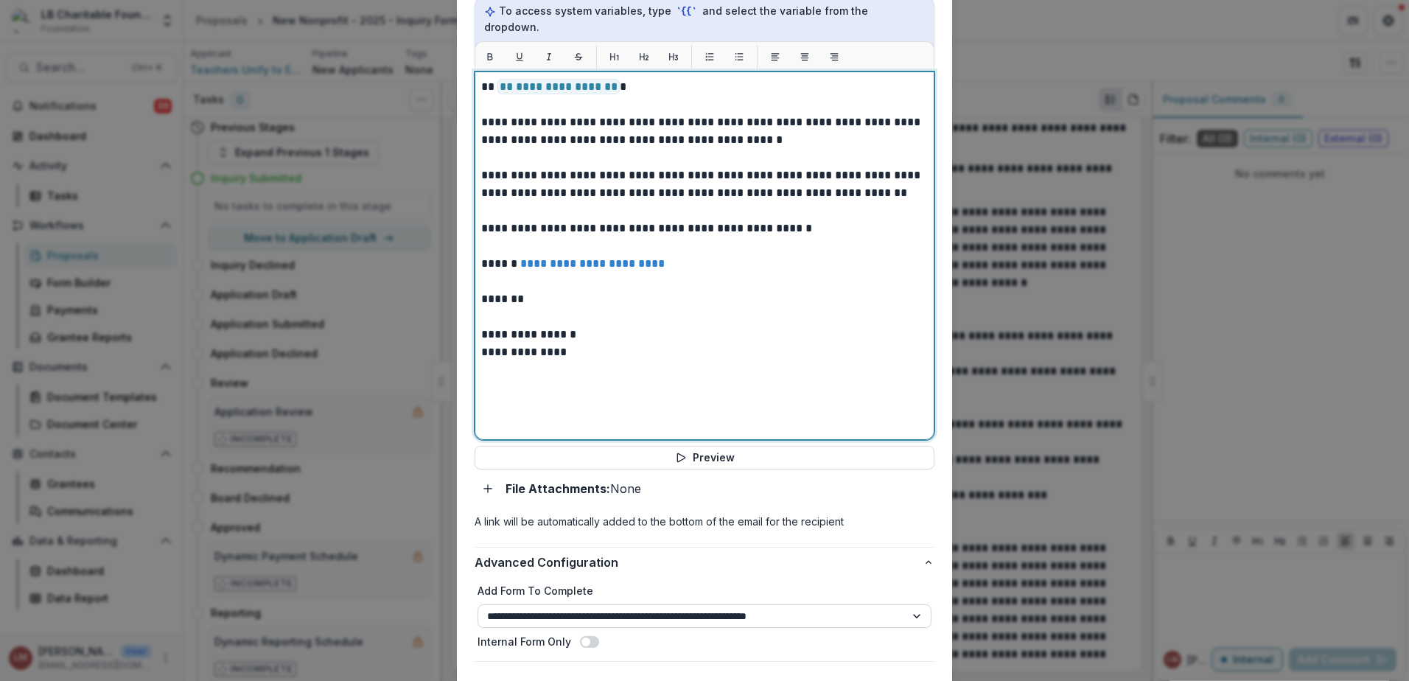
scroll to position [621, 0]
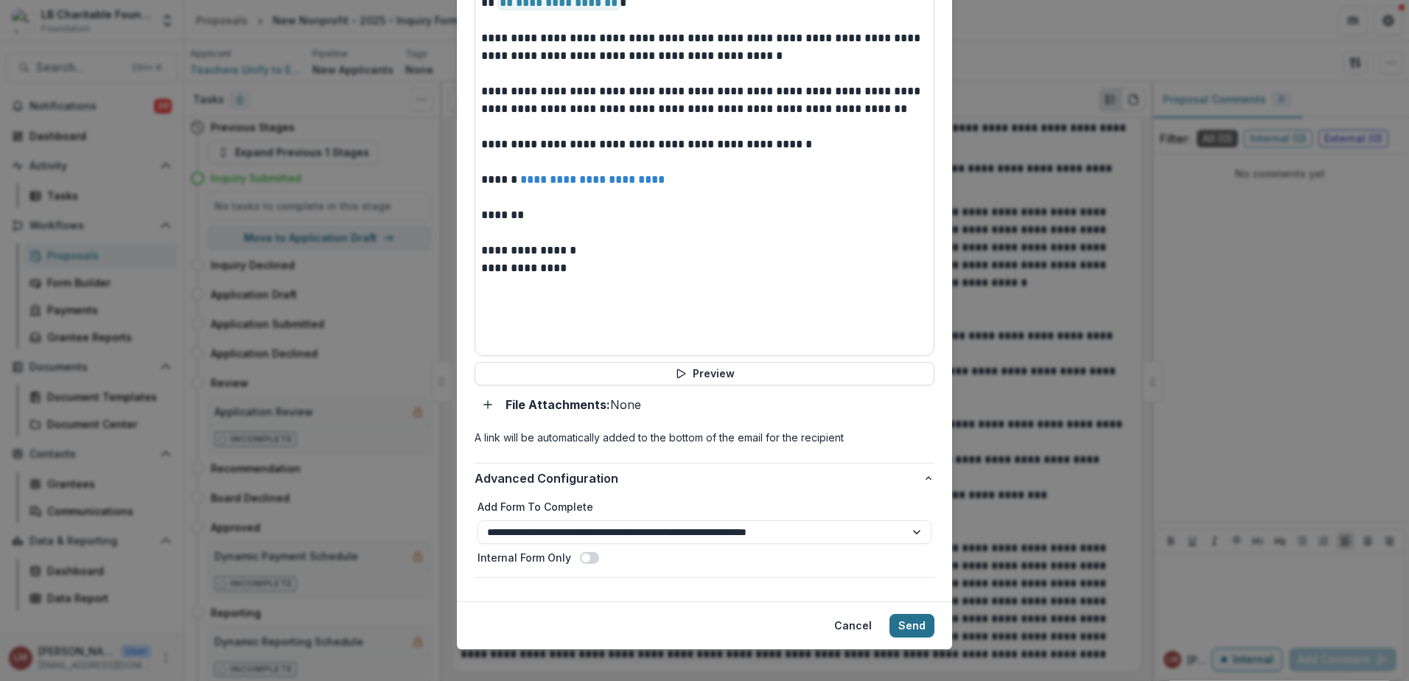
click at [909, 615] on button "Send" at bounding box center [912, 626] width 45 height 24
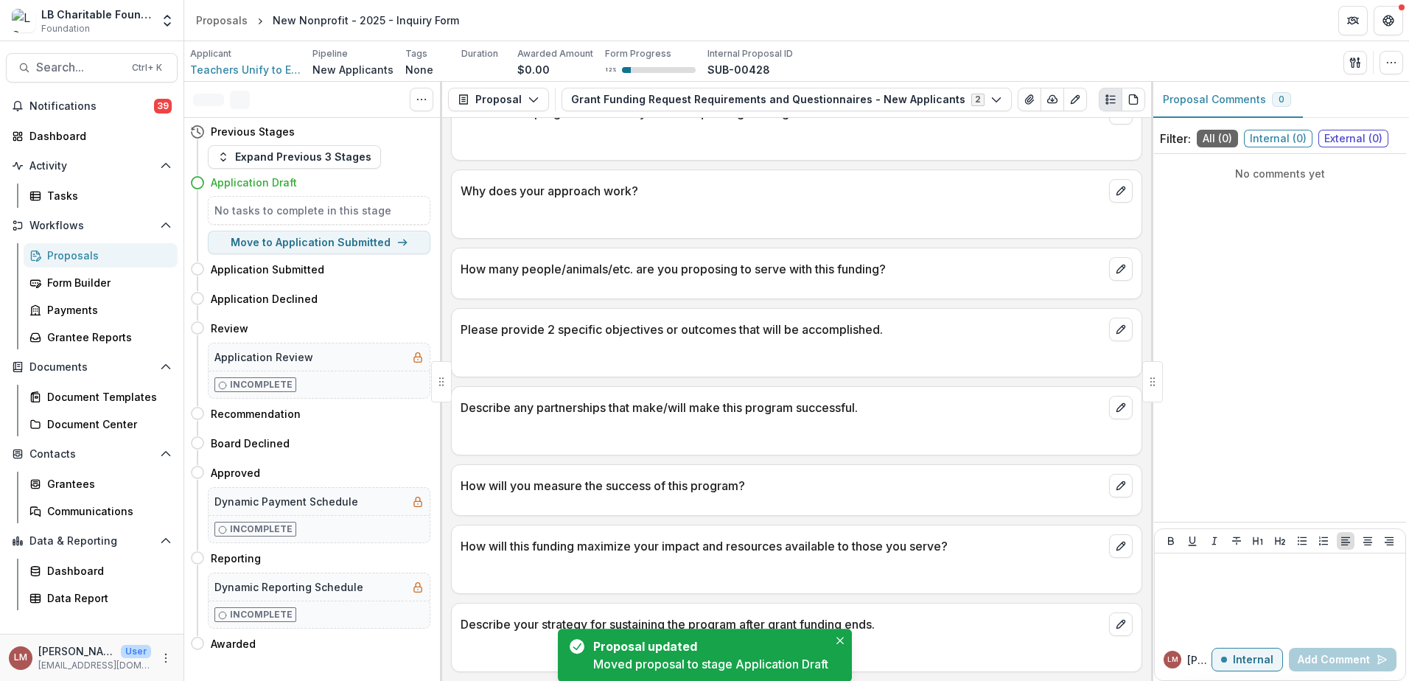
scroll to position [0, 0]
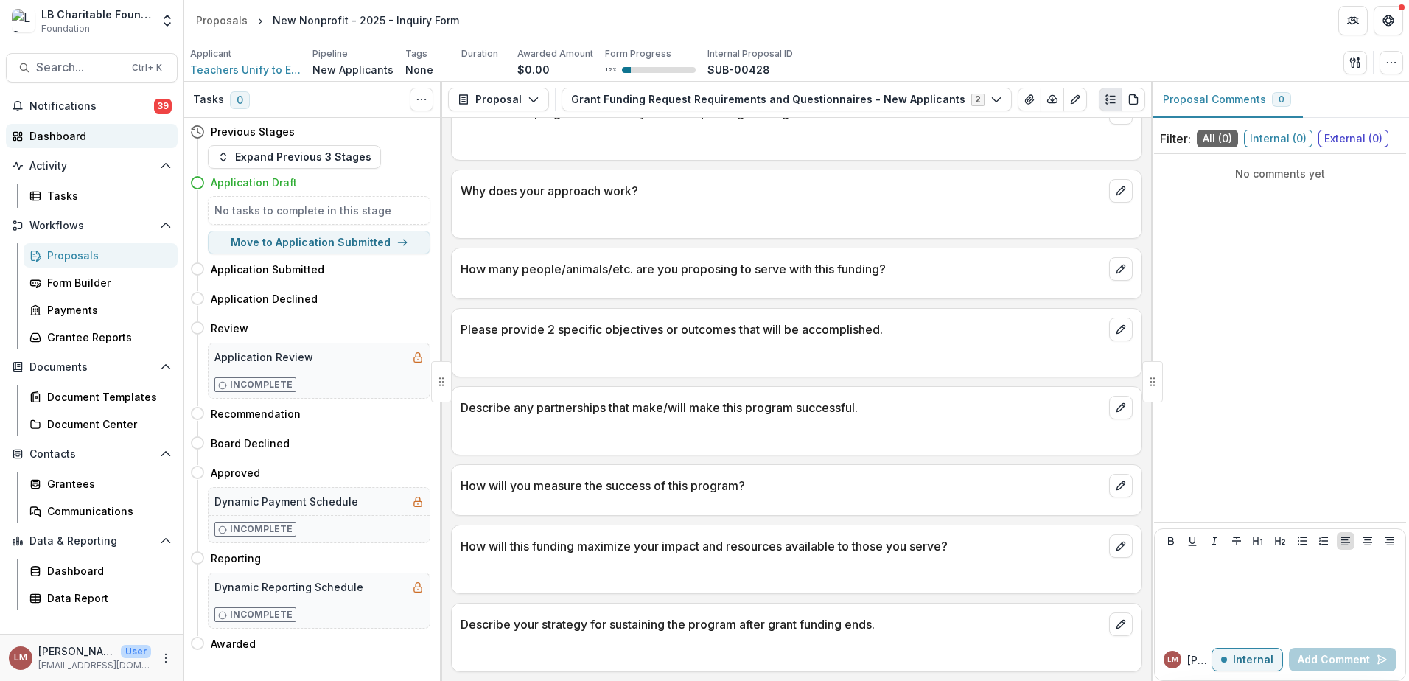
click at [64, 134] on div "Dashboard" at bounding box center [97, 135] width 136 height 15
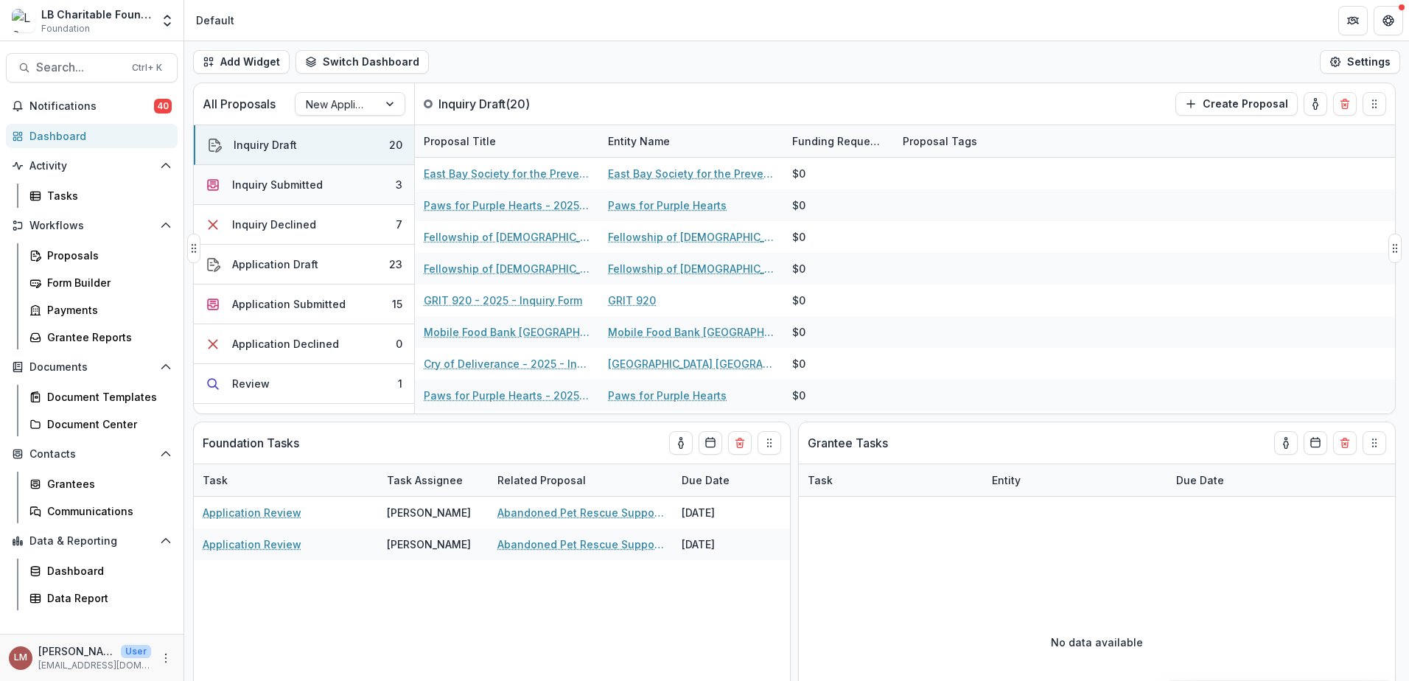
click at [347, 186] on button "Inquiry Submitted 3" at bounding box center [304, 185] width 220 height 40
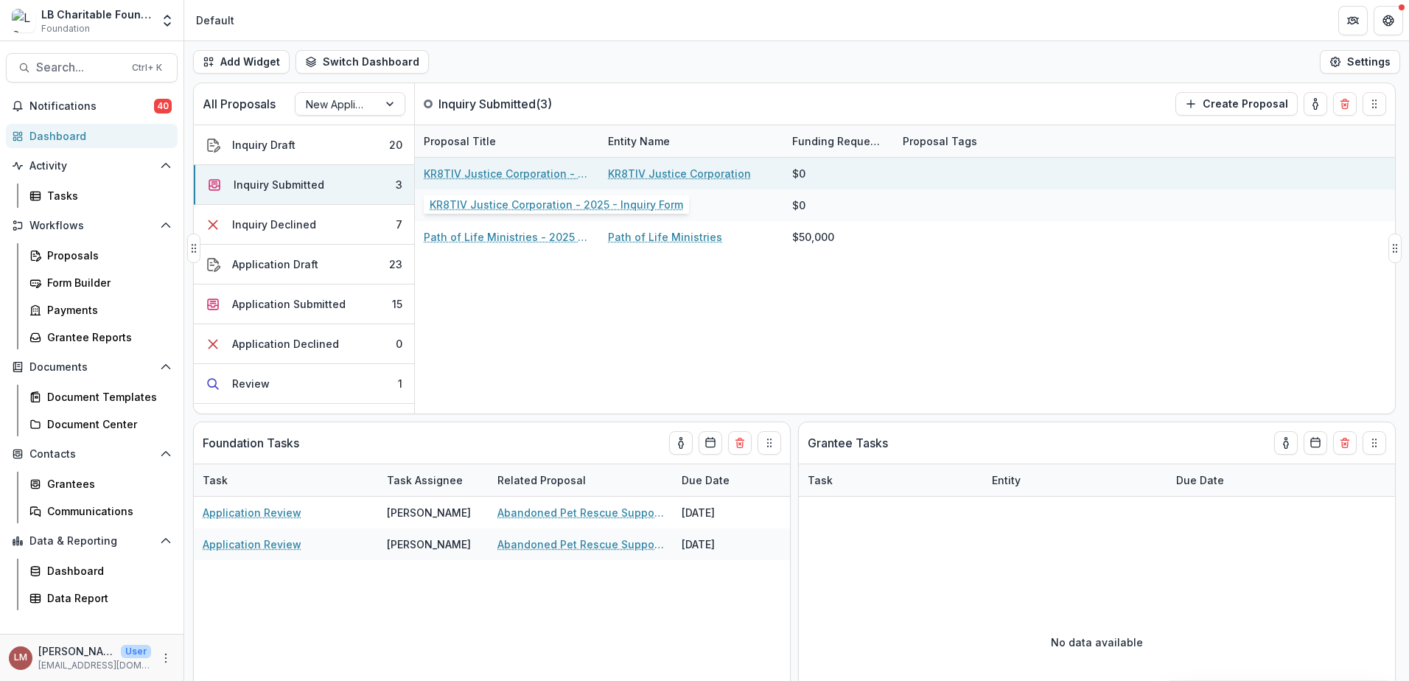
click at [494, 175] on link "KR8TIV Justice Corporation - 2025 - Inquiry Form" at bounding box center [507, 173] width 167 height 15
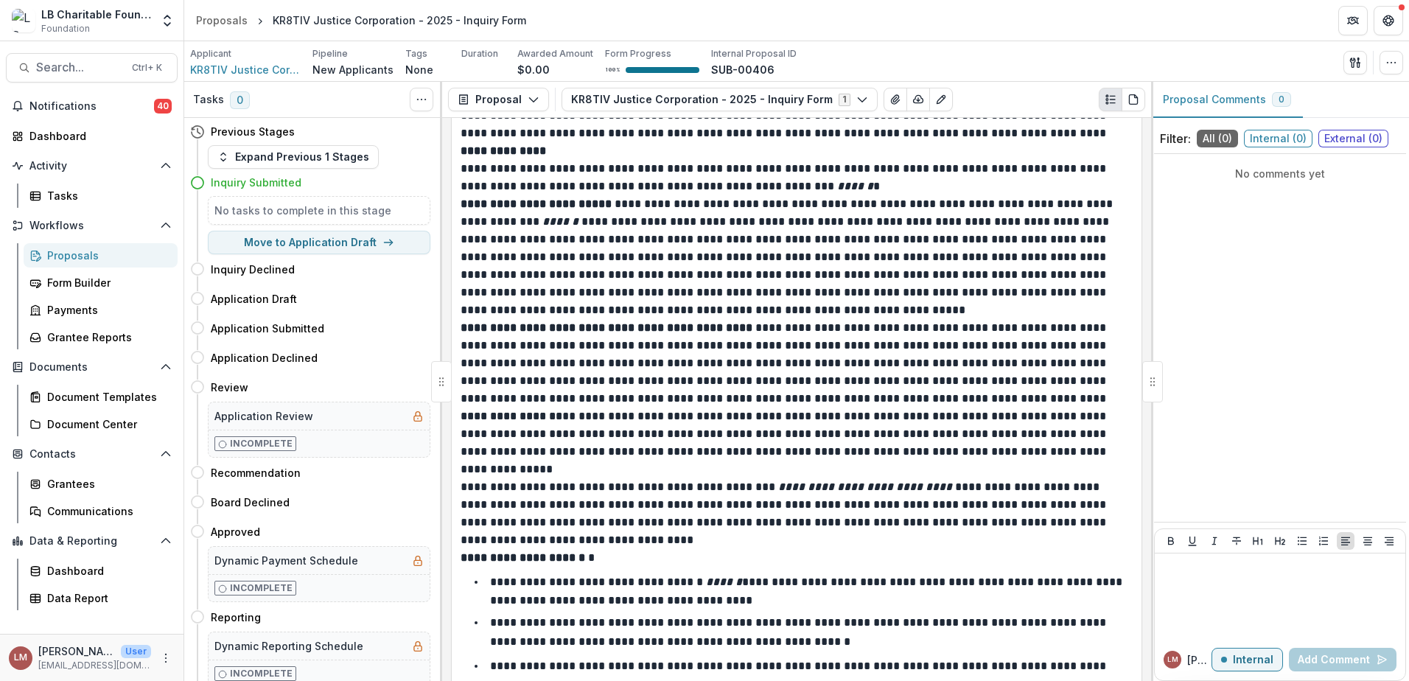
scroll to position [918, 0]
click at [57, 139] on div "Dashboard" at bounding box center [97, 135] width 136 height 15
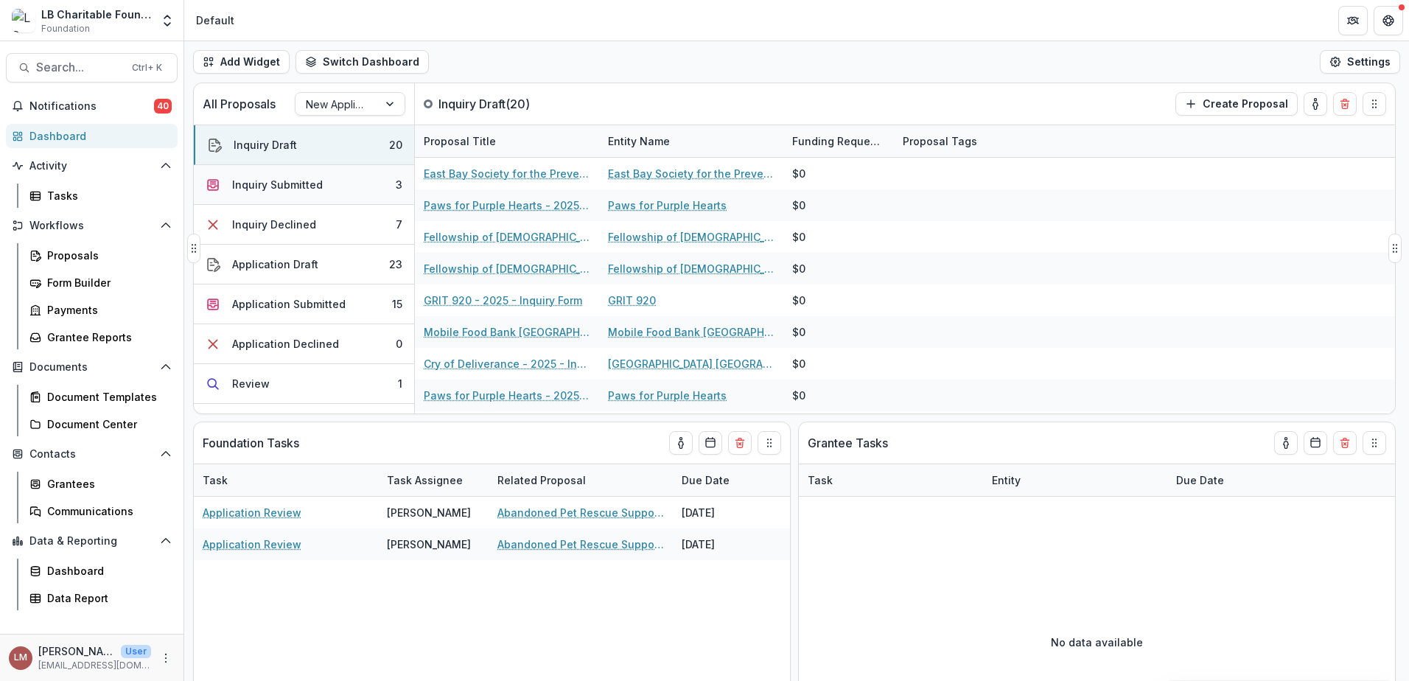
click at [296, 189] on div "Inquiry Submitted" at bounding box center [277, 184] width 91 height 15
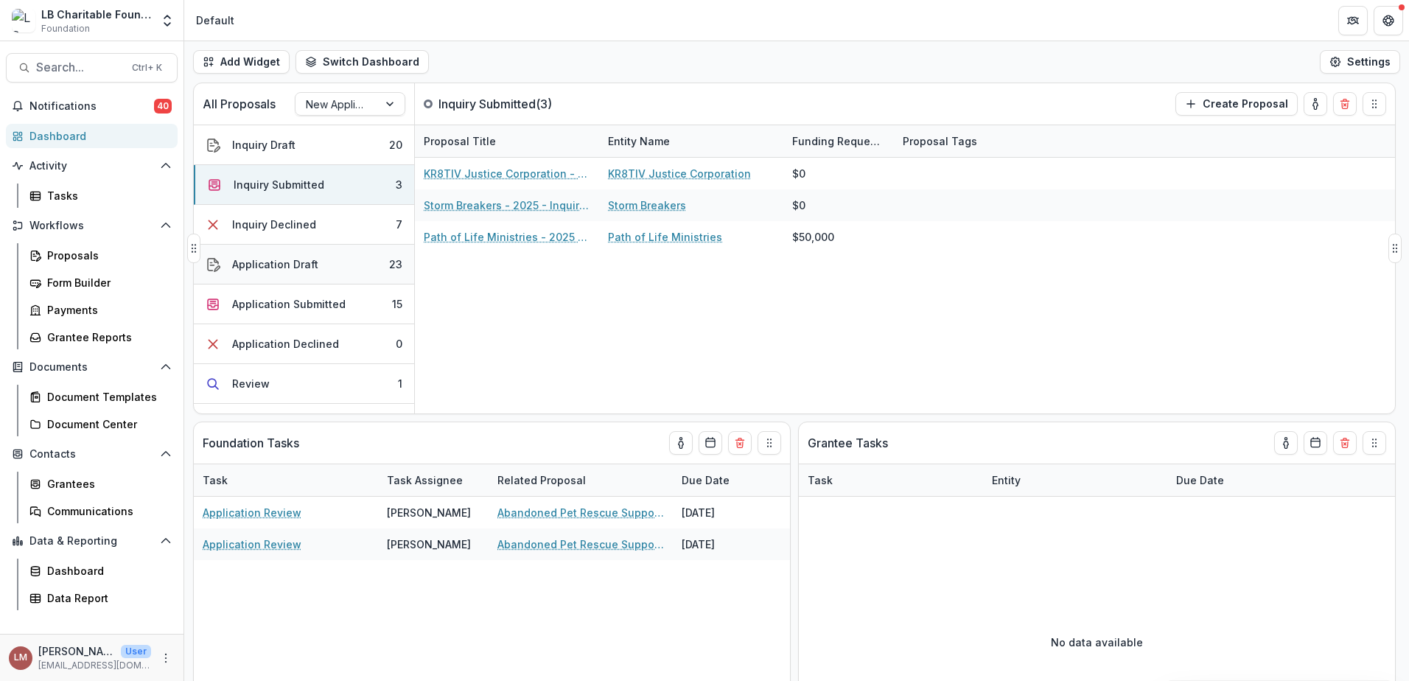
click at [277, 265] on div "Application Draft" at bounding box center [275, 263] width 86 height 15
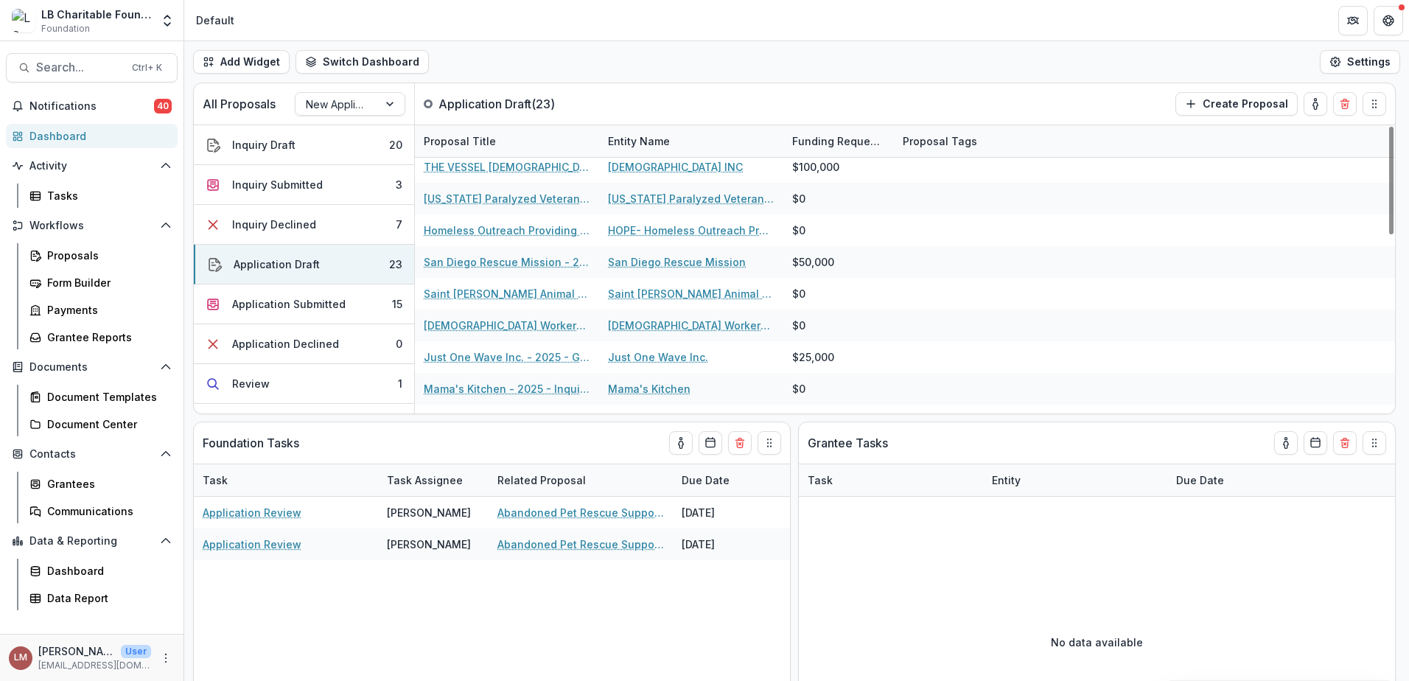
scroll to position [473, 0]
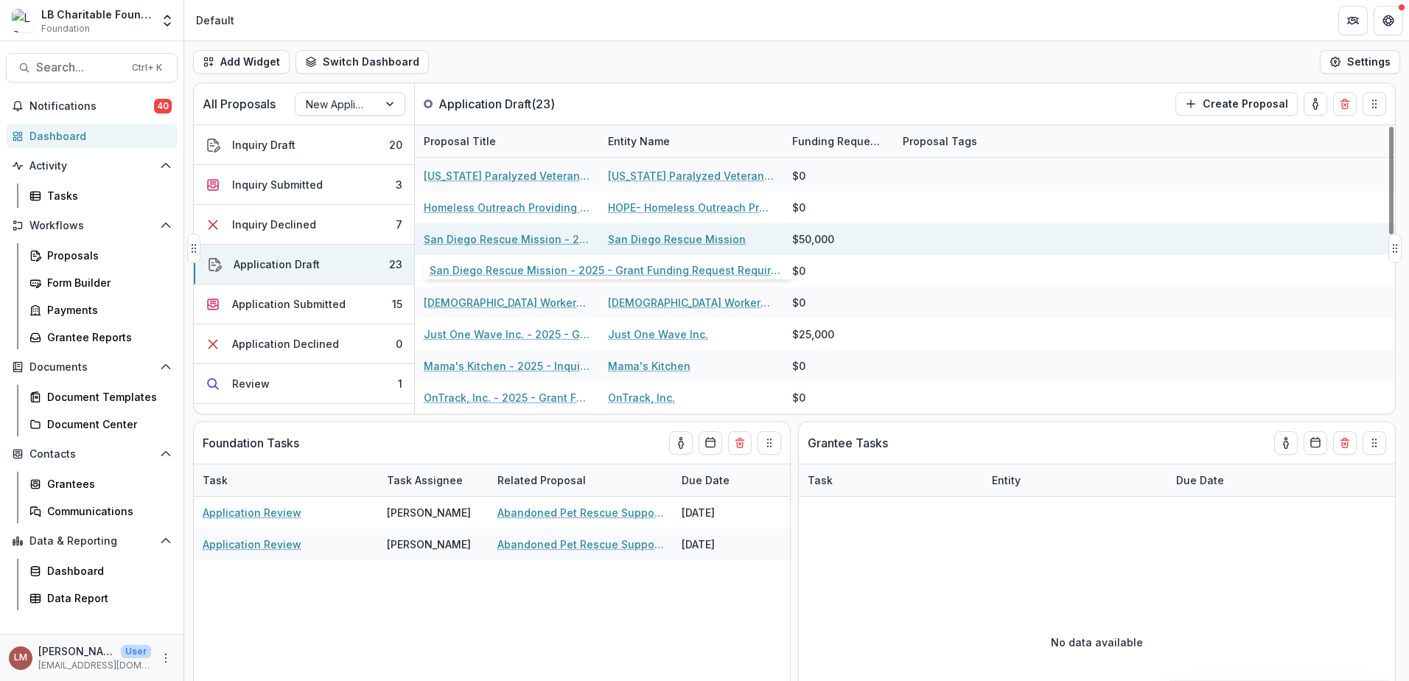
click at [457, 237] on link "San Diego Rescue Mission - 2025 - Grant Funding Request Requirements and Questi…" at bounding box center [507, 238] width 167 height 15
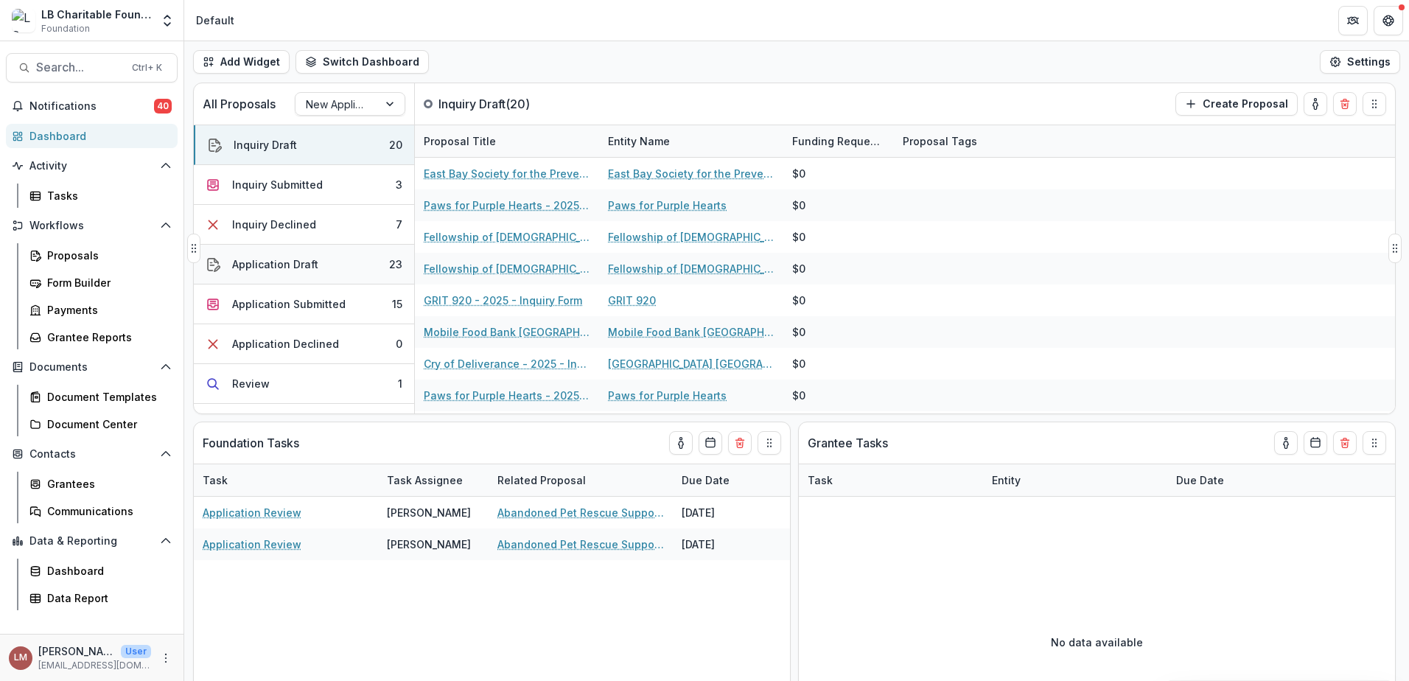
click at [313, 265] on div "Application Draft" at bounding box center [275, 263] width 86 height 15
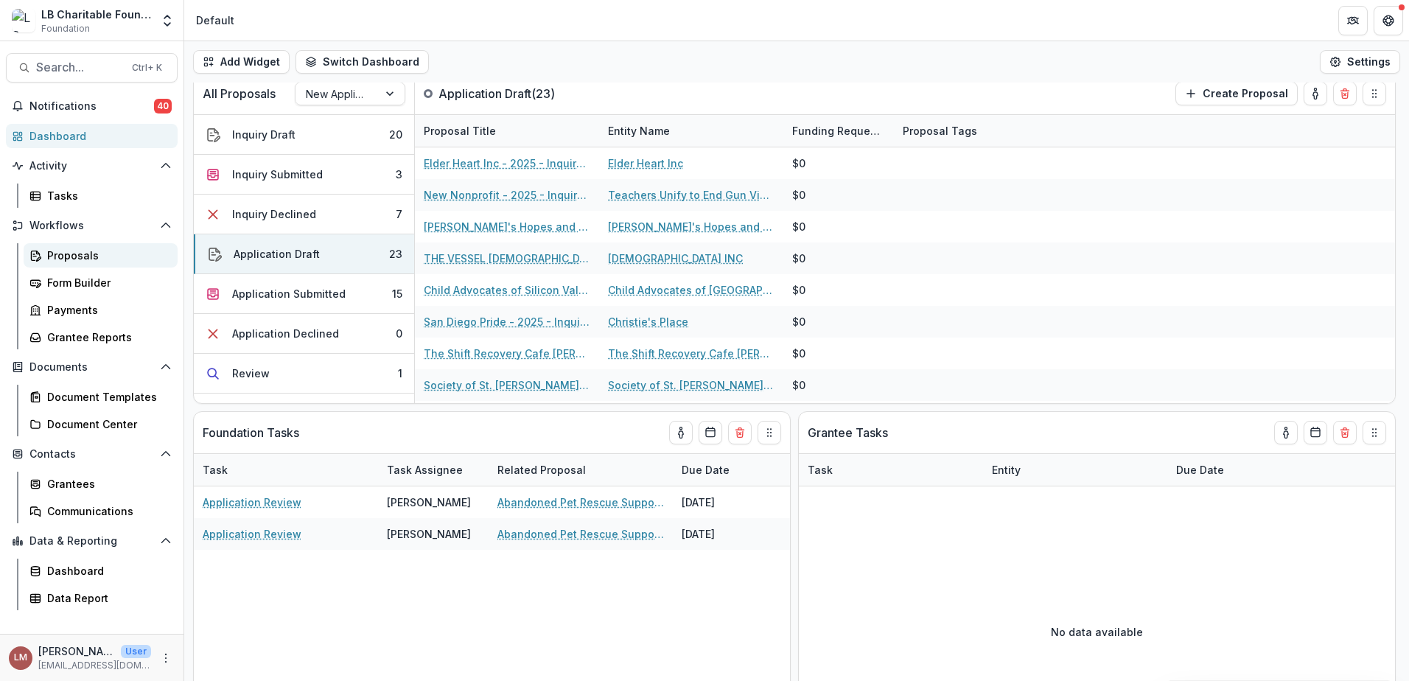
click at [68, 259] on div "Proposals" at bounding box center [106, 255] width 119 height 15
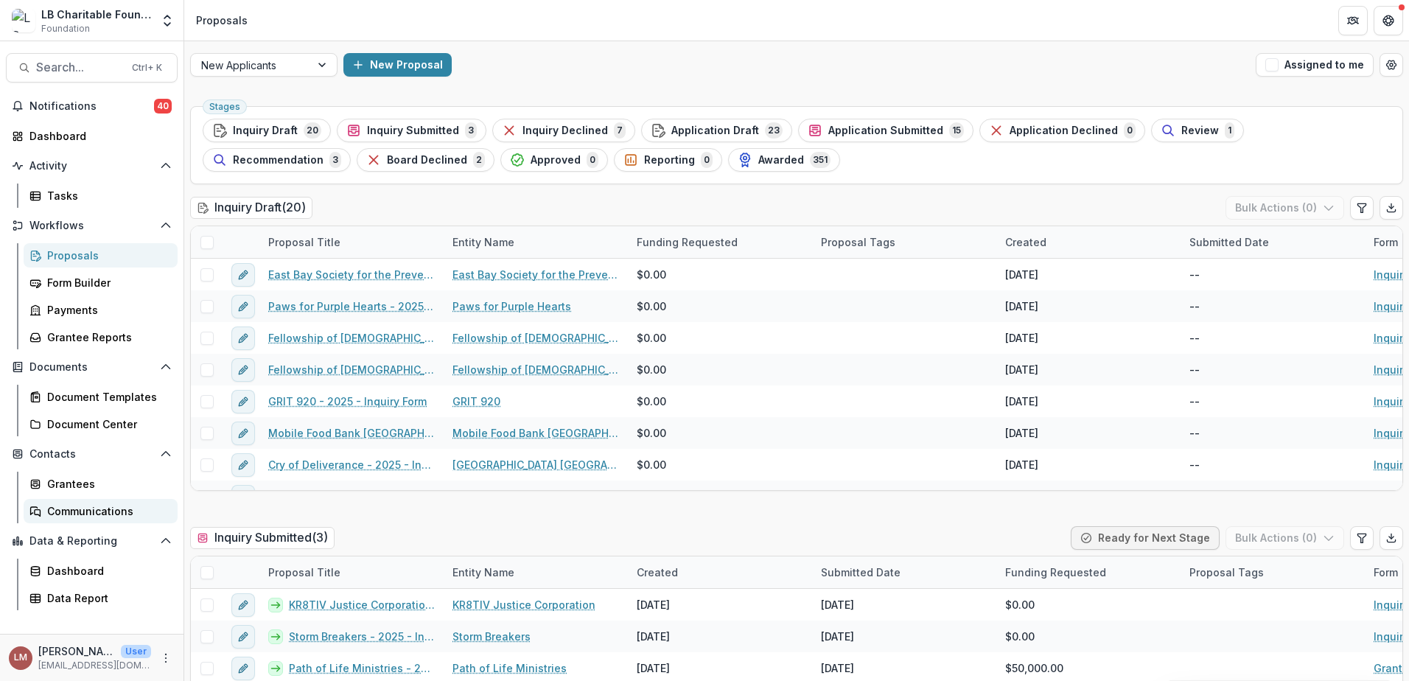
click at [81, 515] on div "Communications" at bounding box center [106, 510] width 119 height 15
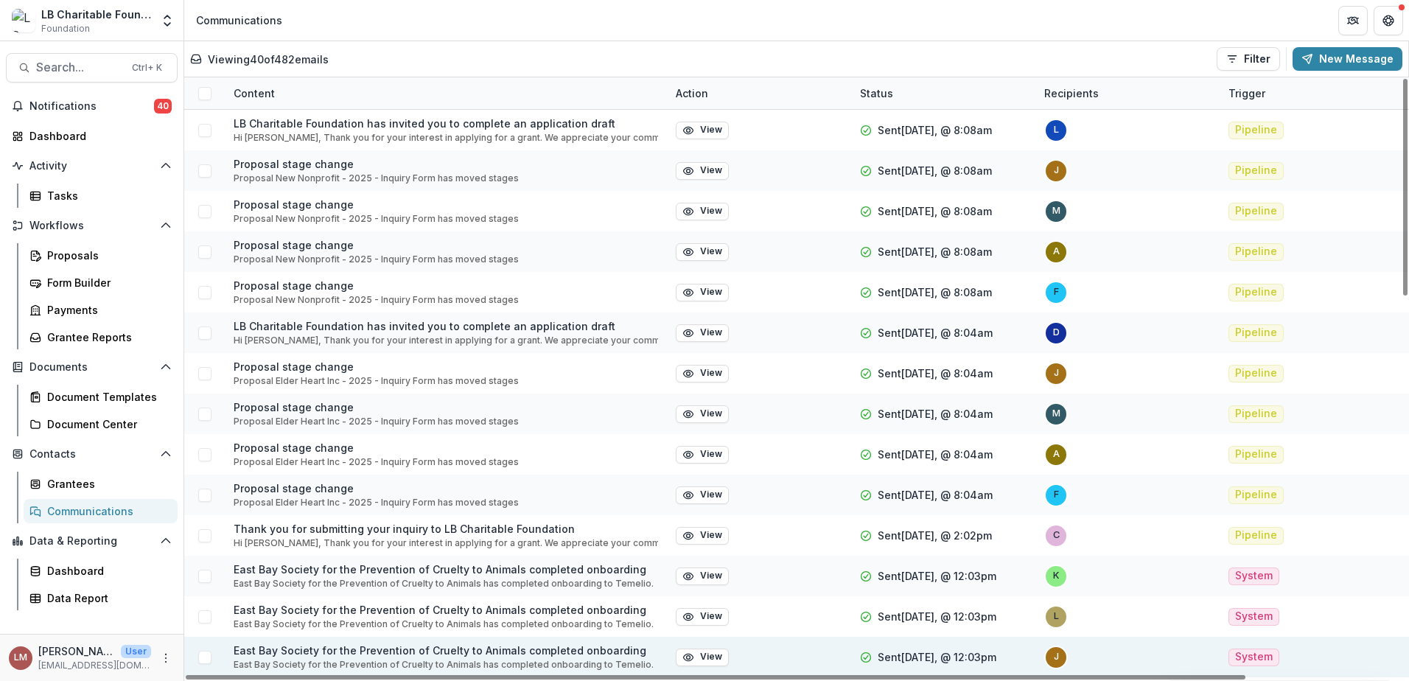
drag, startPoint x: 1214, startPoint y: 679, endPoint x: 1195, endPoint y: 668, distance: 22.4
click at [1187, 676] on div at bounding box center [716, 677] width 1060 height 4
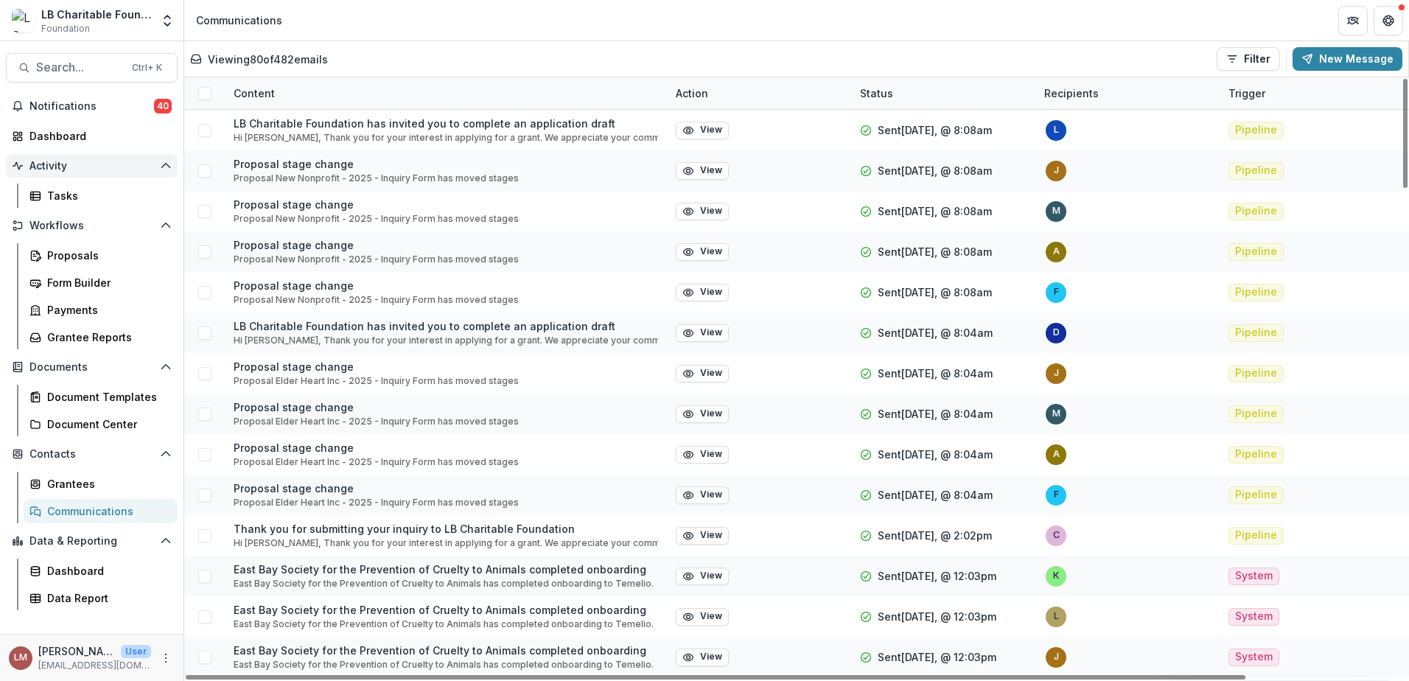
drag, startPoint x: 50, startPoint y: 167, endPoint x: 58, endPoint y: 166, distance: 8.1
click at [50, 167] on span "Activity" at bounding box center [91, 166] width 125 height 13
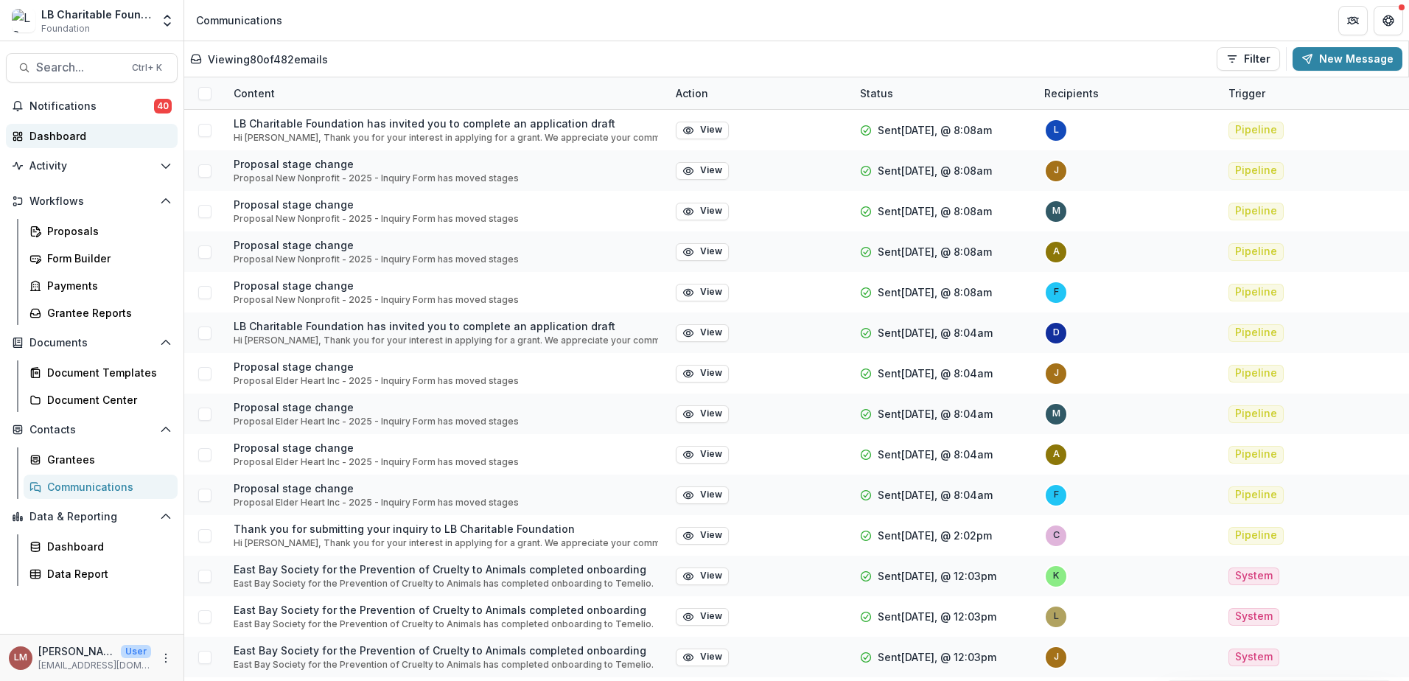
click at [60, 139] on div "Dashboard" at bounding box center [97, 135] width 136 height 15
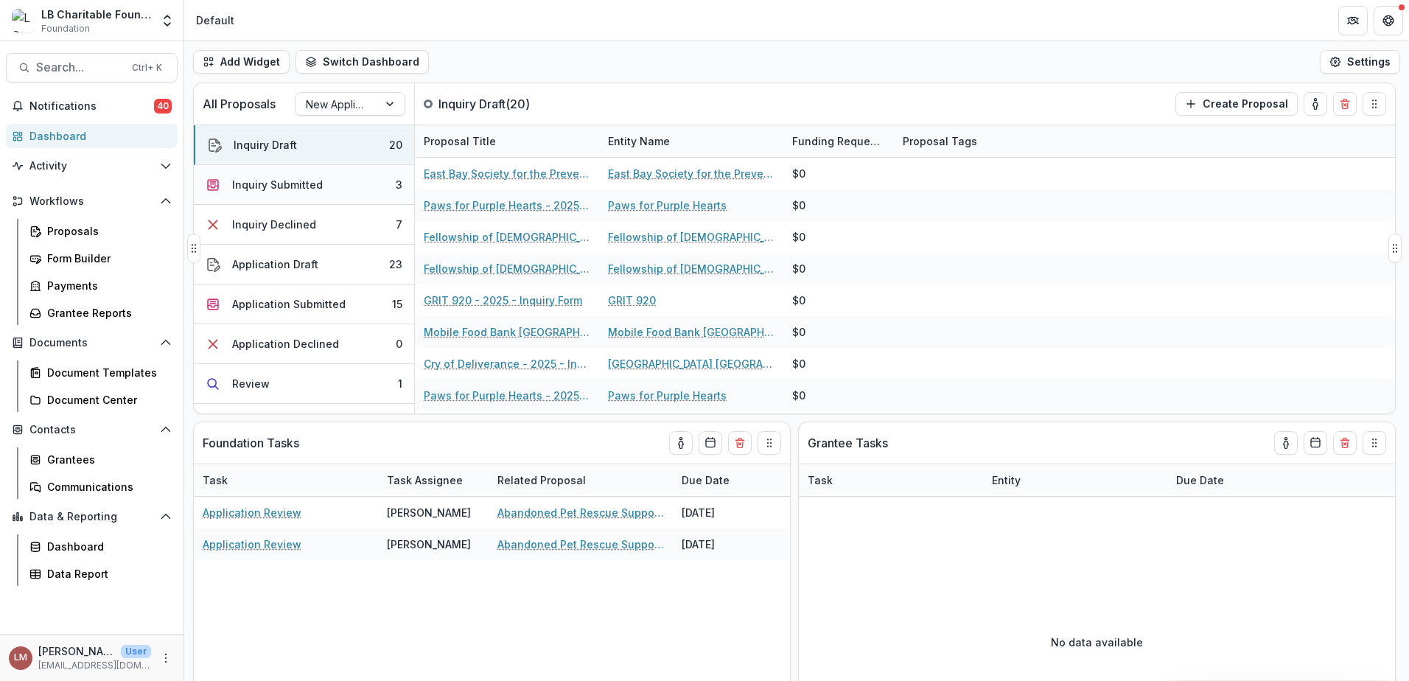
click at [267, 187] on div "Inquiry Submitted" at bounding box center [277, 184] width 91 height 15
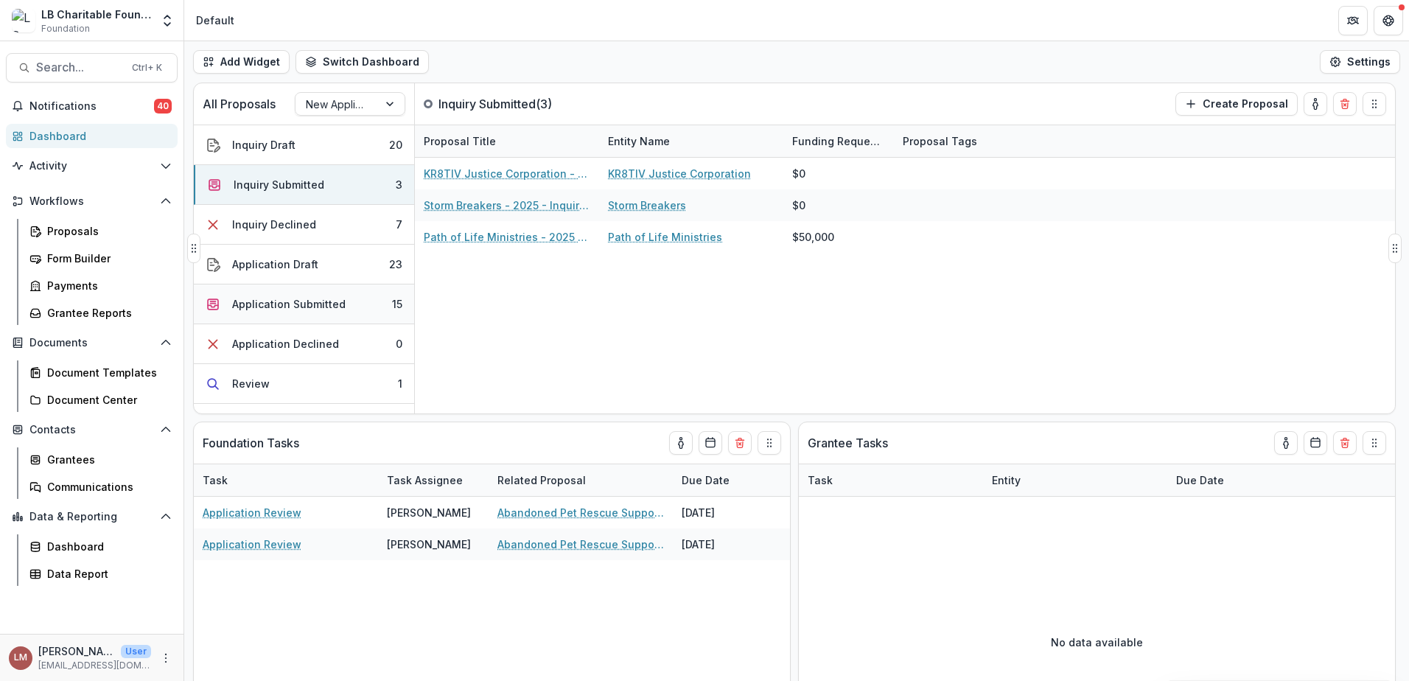
click at [294, 302] on div "Application Submitted" at bounding box center [288, 303] width 113 height 15
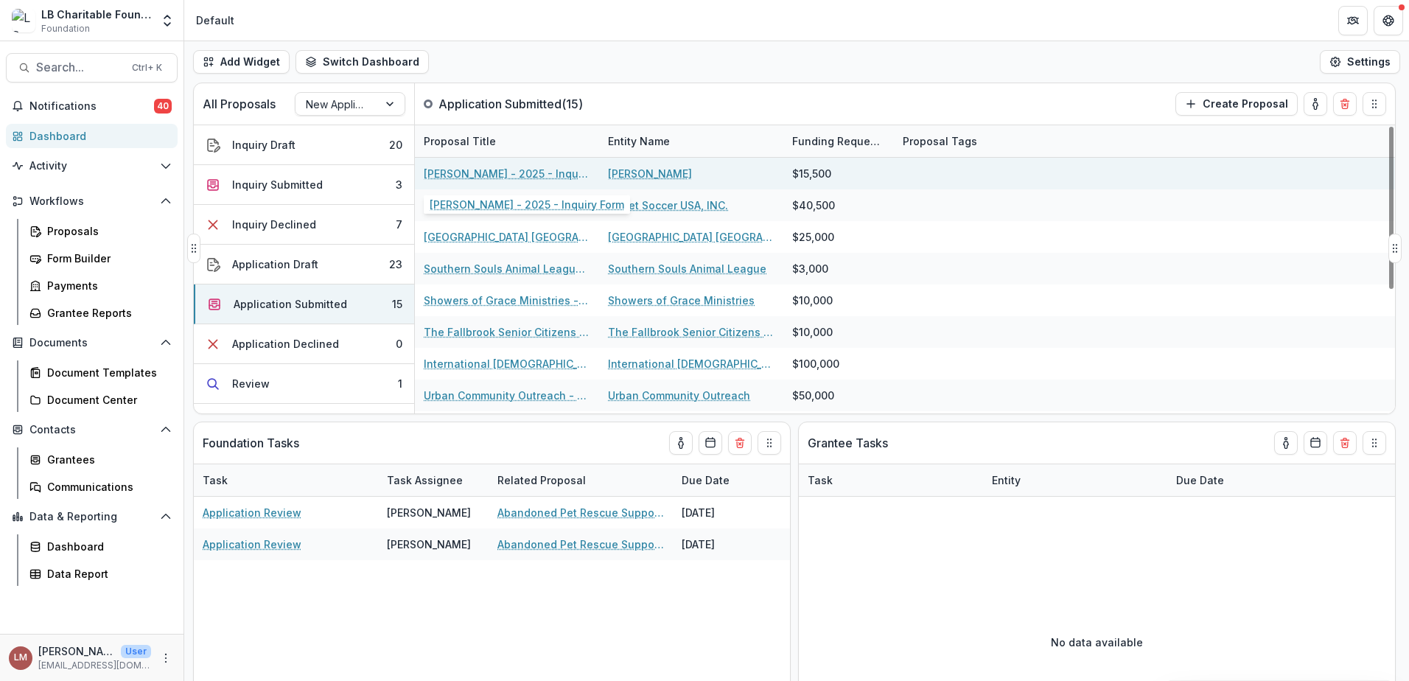
click at [461, 172] on link "[PERSON_NAME] - 2025 - Inquiry Form" at bounding box center [507, 173] width 167 height 15
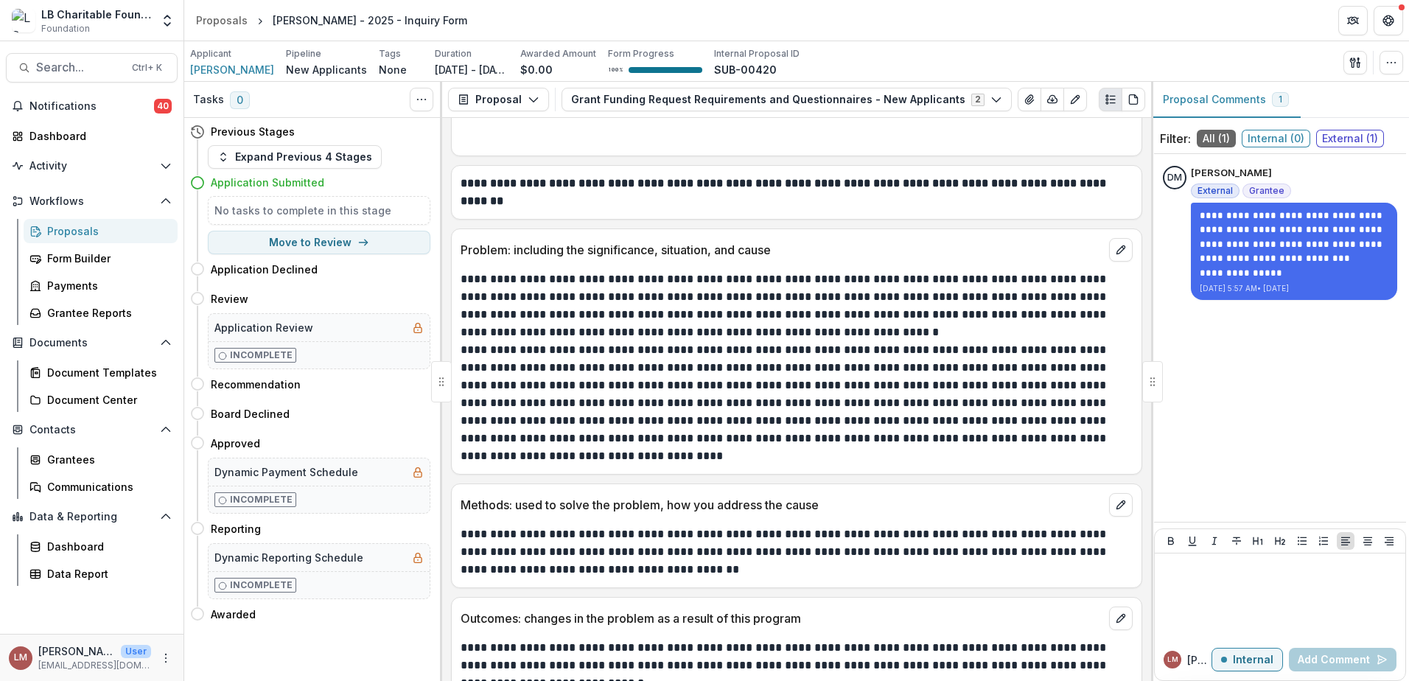
scroll to position [4270, 0]
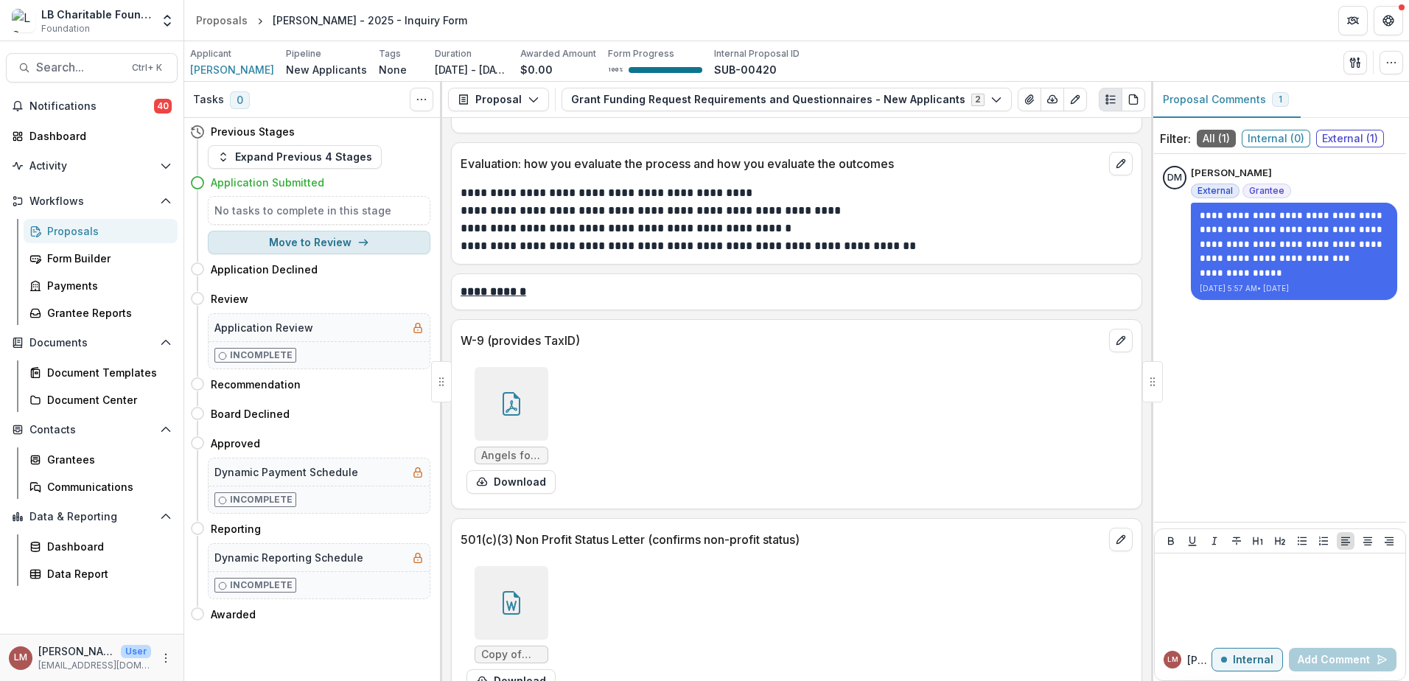
click at [315, 246] on button "Move to Review" at bounding box center [319, 243] width 223 height 24
select select "******"
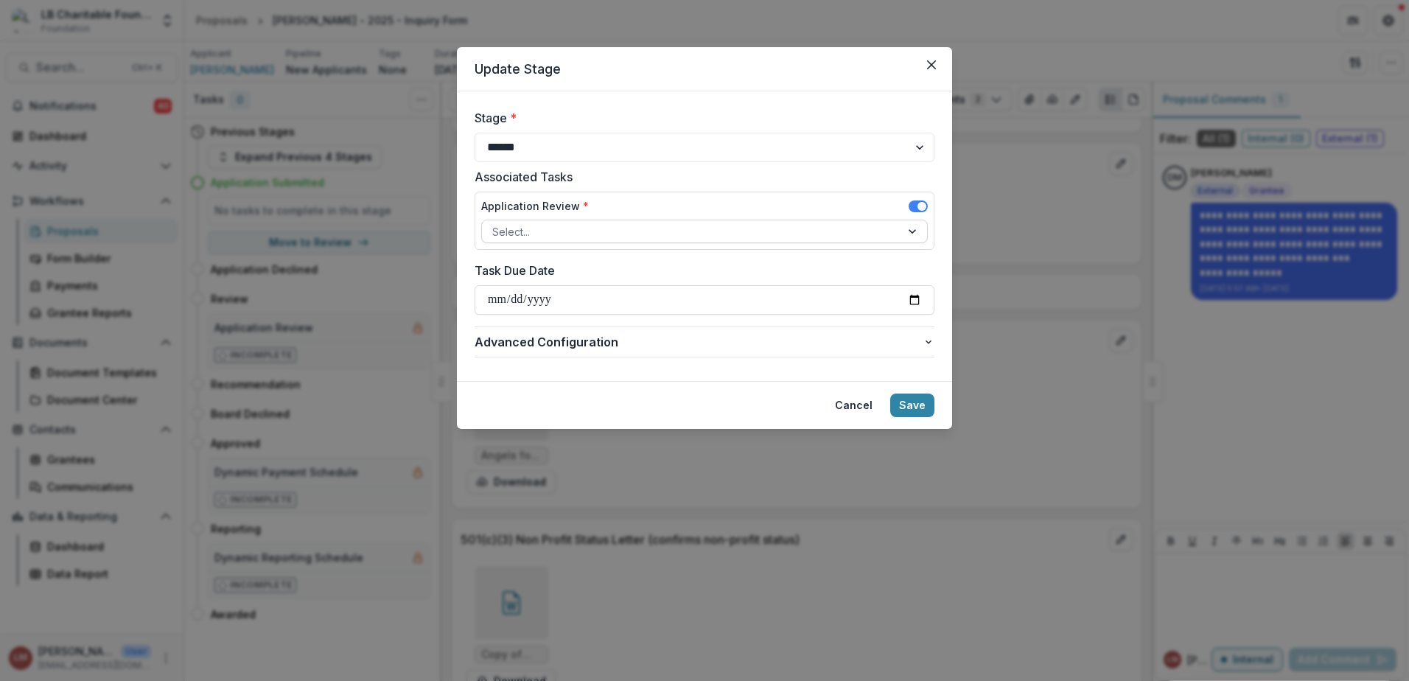
click at [915, 235] on div at bounding box center [914, 231] width 27 height 22
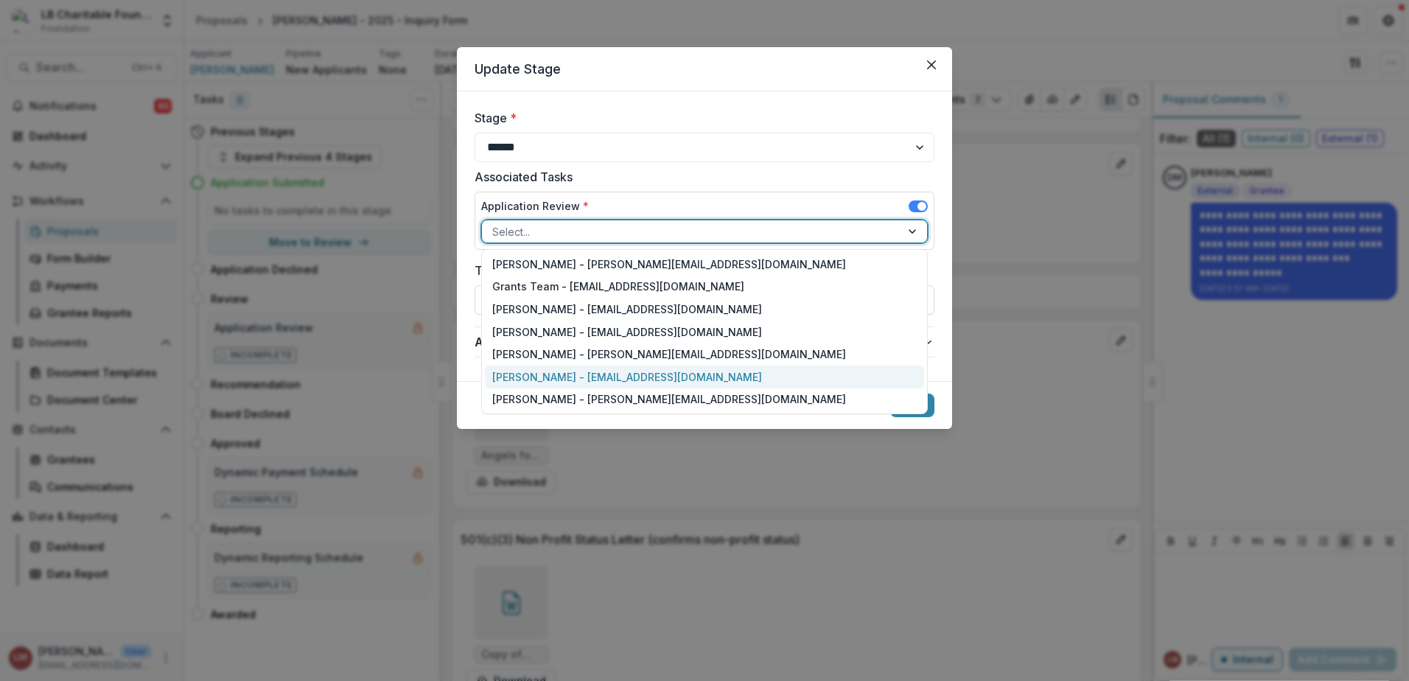
click at [555, 377] on div "[PERSON_NAME] - [EMAIL_ADDRESS][DOMAIN_NAME]" at bounding box center [704, 377] width 439 height 23
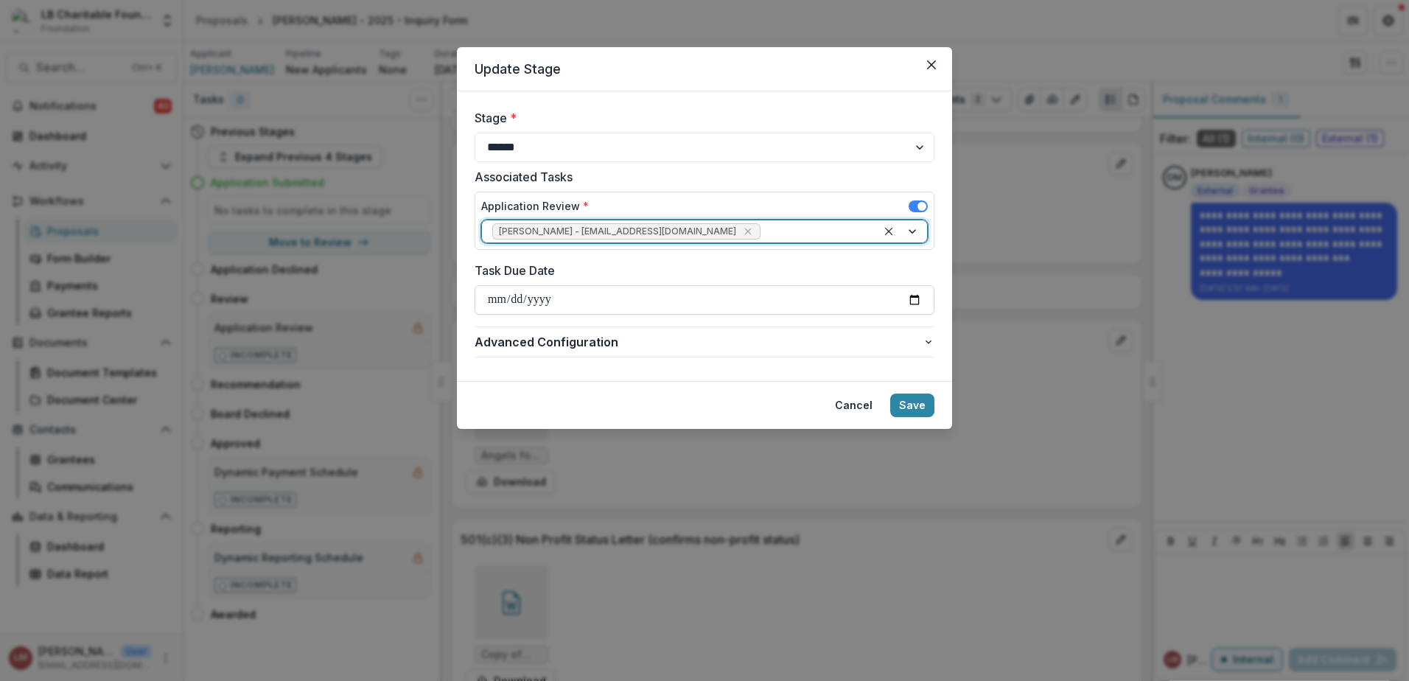
click at [917, 304] on input "Task Due Date" at bounding box center [705, 299] width 460 height 29
type input "**********"
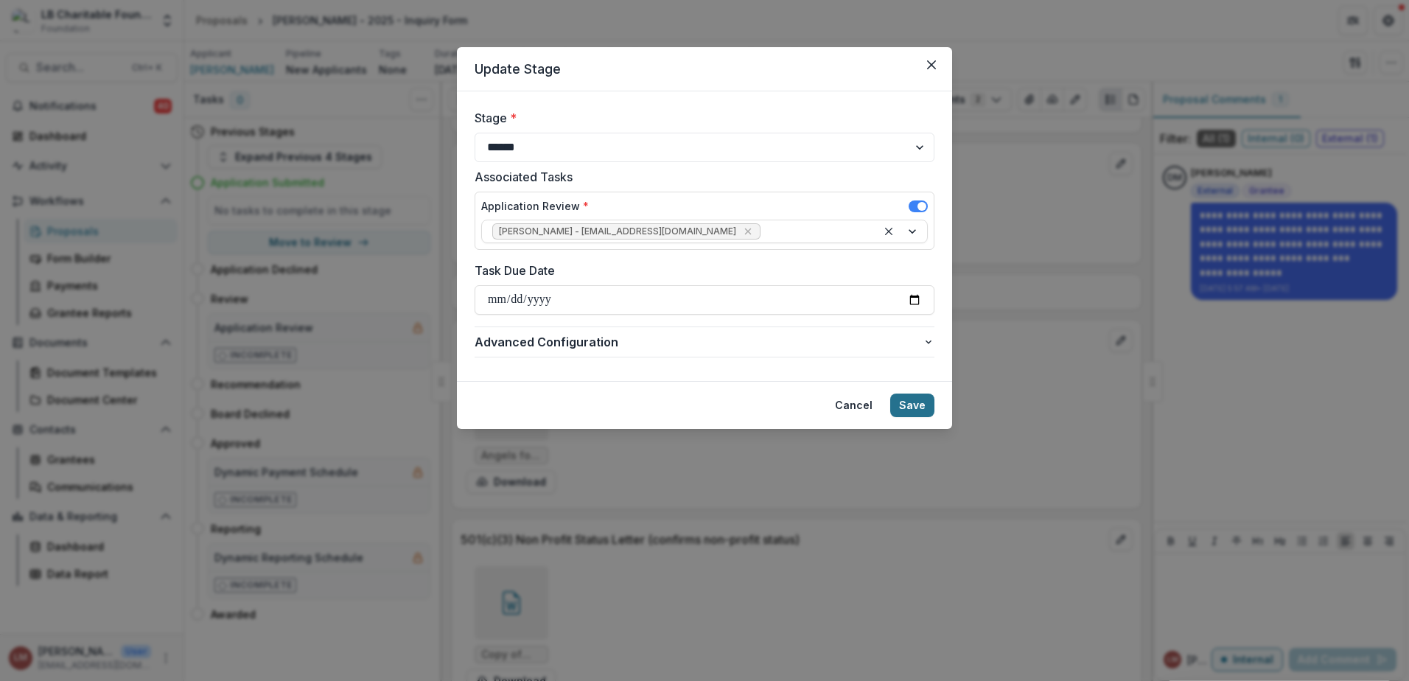
click at [915, 405] on button "Save" at bounding box center [912, 406] width 44 height 24
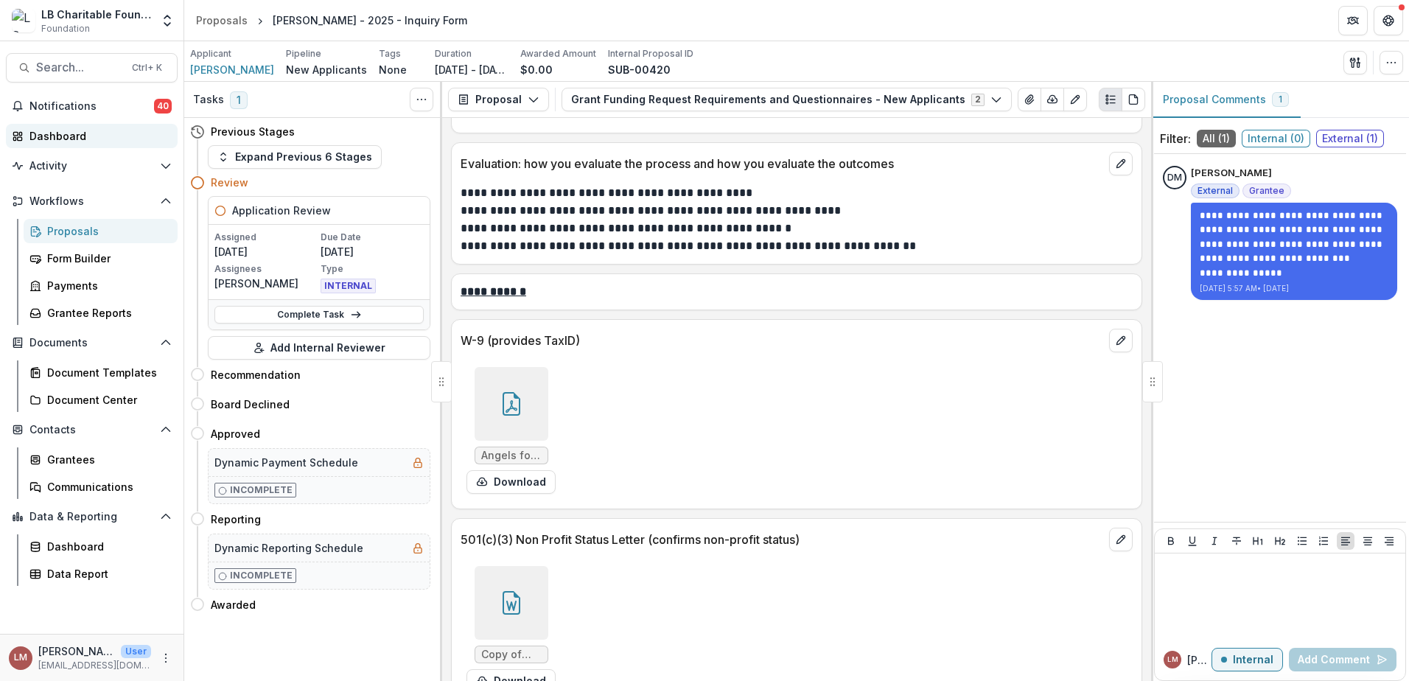
click at [70, 136] on div "Dashboard" at bounding box center [97, 135] width 136 height 15
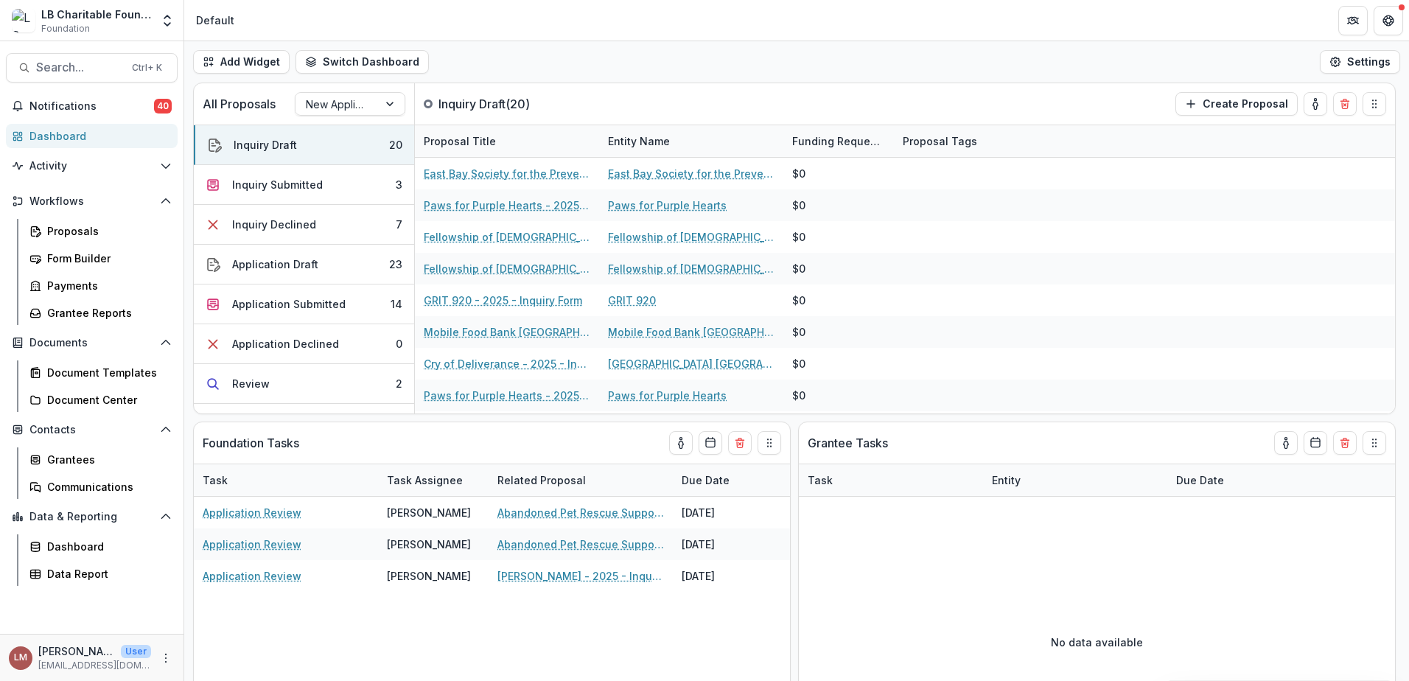
click at [65, 133] on div "Dashboard" at bounding box center [97, 135] width 136 height 15
click at [308, 306] on div "Application Submitted" at bounding box center [288, 303] width 113 height 15
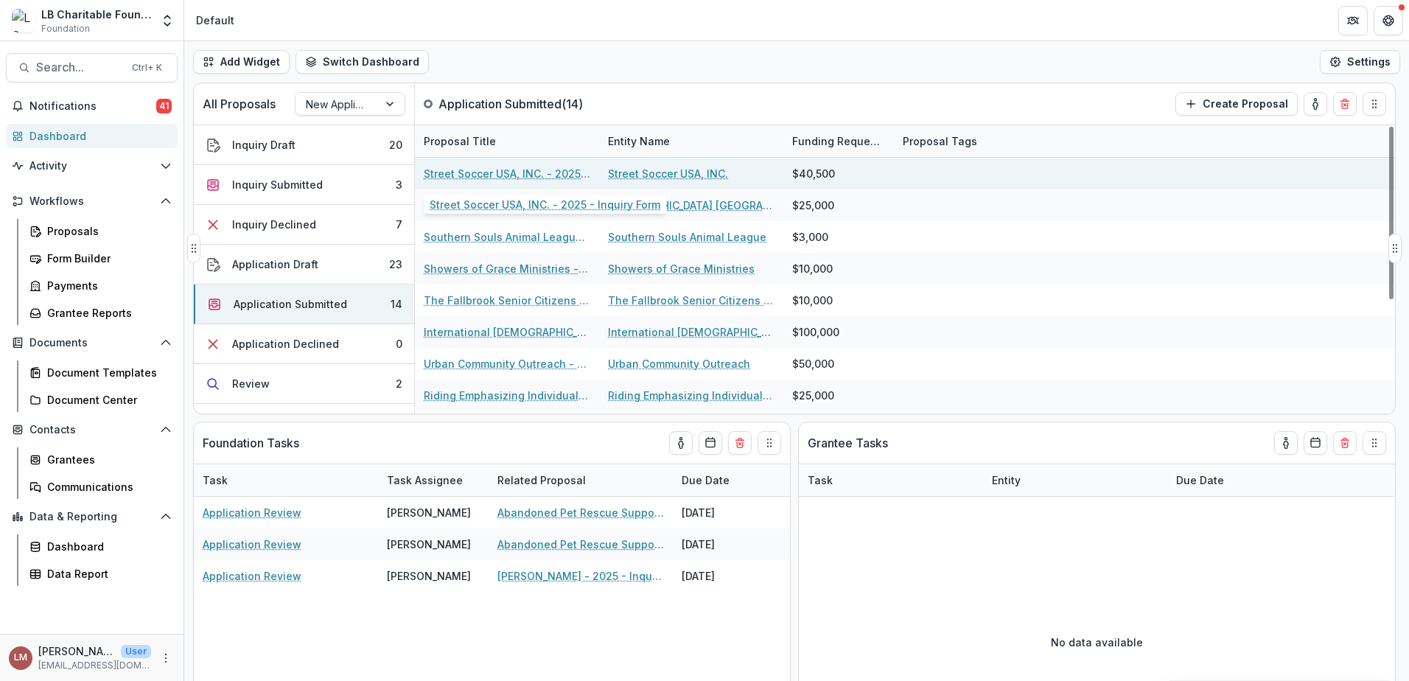
click at [460, 171] on link "Street Soccer USA, INC. - 2025 - Inquiry Form" at bounding box center [507, 173] width 167 height 15
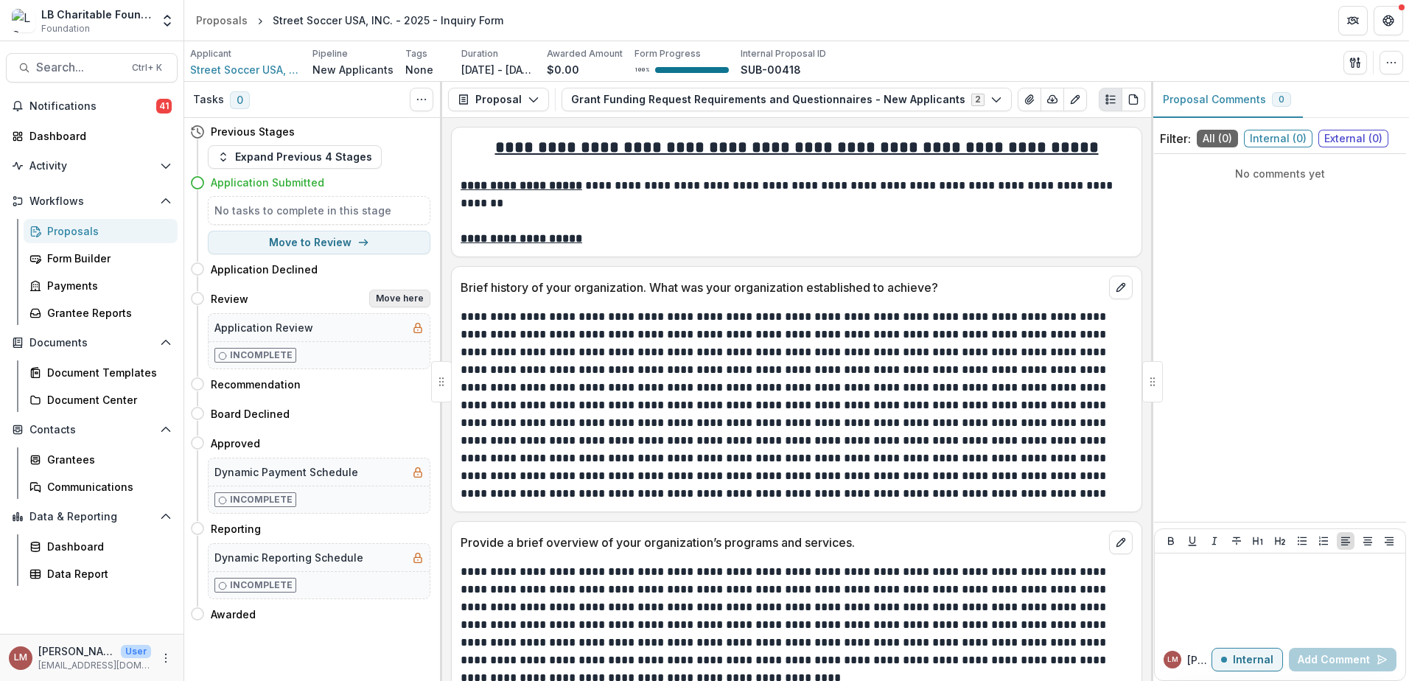
click at [391, 298] on button "Move here" at bounding box center [399, 299] width 61 height 18
select select "******"
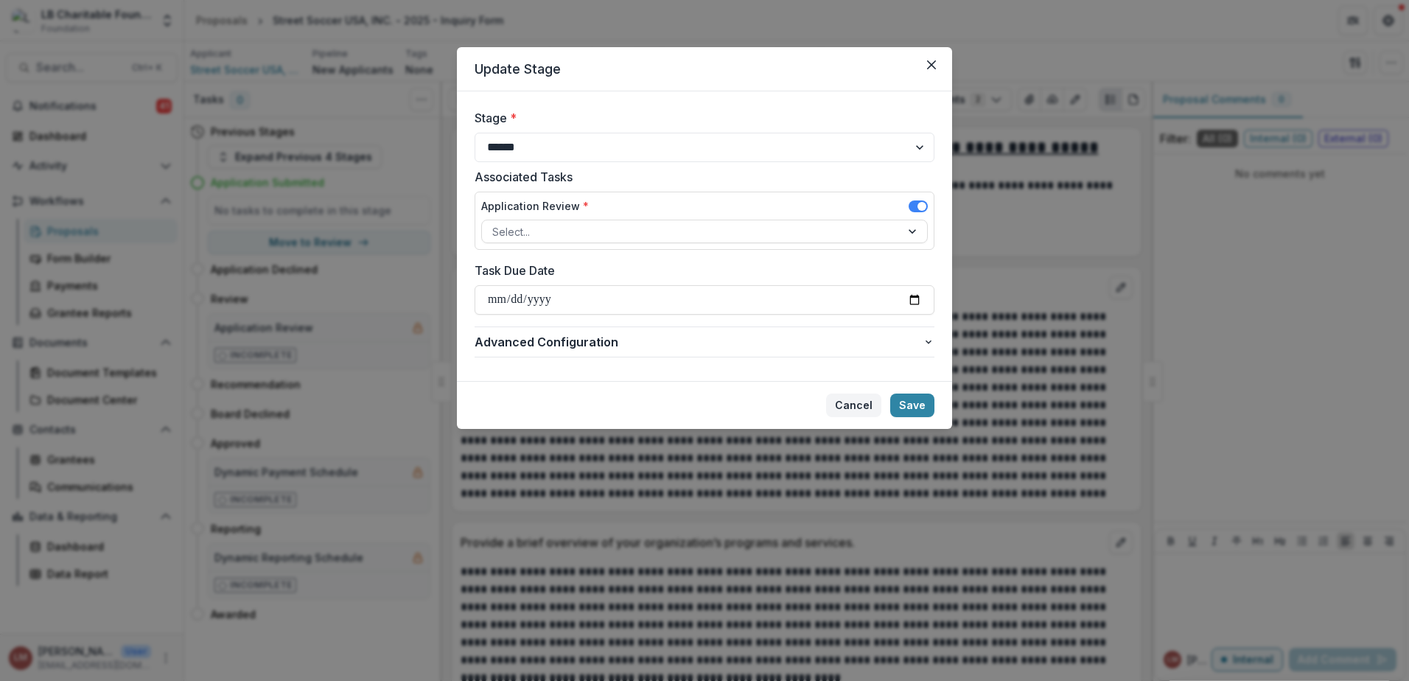
click at [840, 408] on button "Cancel" at bounding box center [853, 406] width 55 height 24
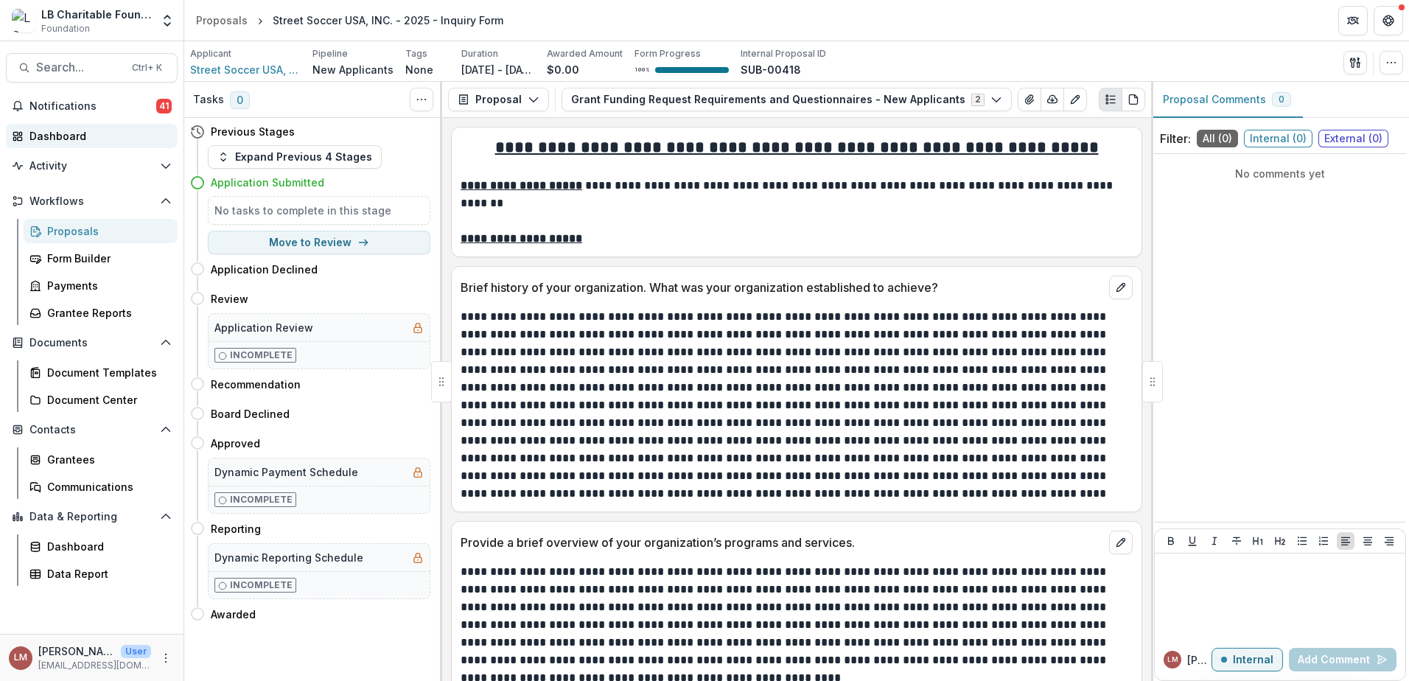
drag, startPoint x: 74, startPoint y: 139, endPoint x: 80, endPoint y: 133, distance: 8.3
click at [74, 139] on div "Dashboard" at bounding box center [97, 135] width 136 height 15
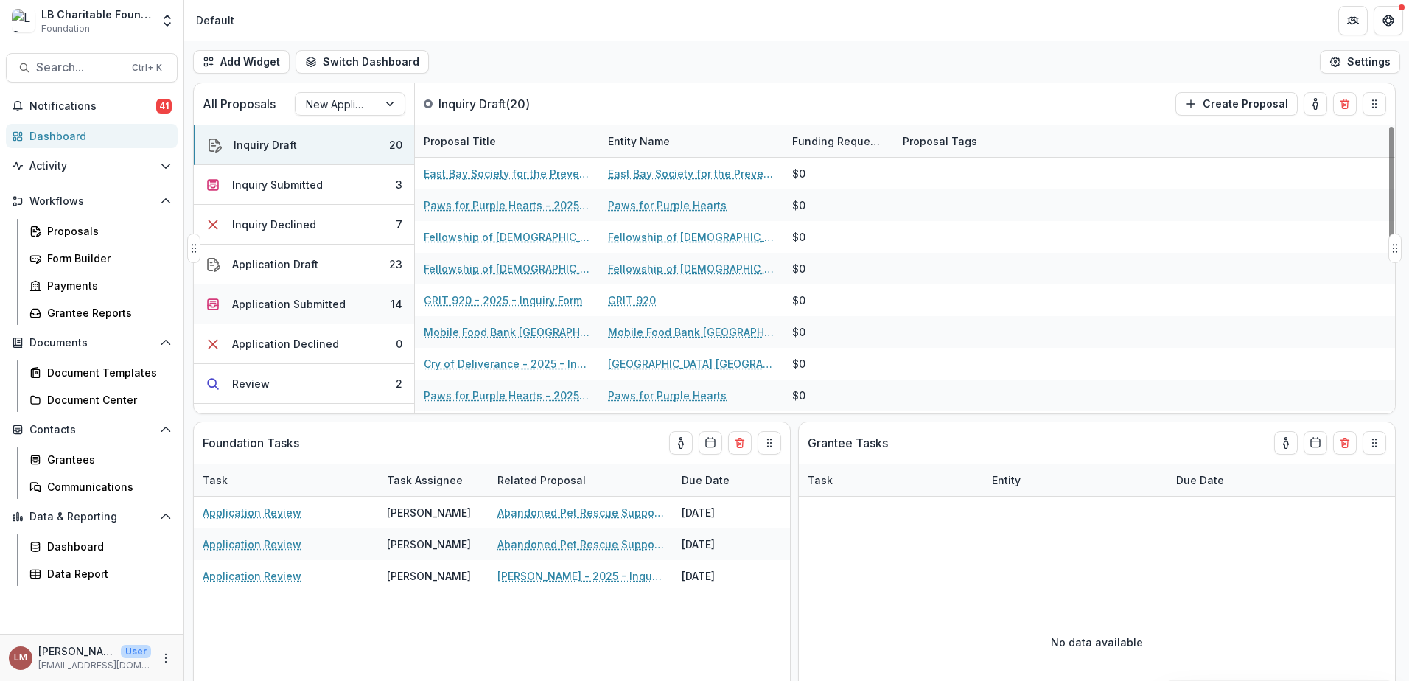
click at [310, 307] on div "Application Submitted" at bounding box center [288, 303] width 113 height 15
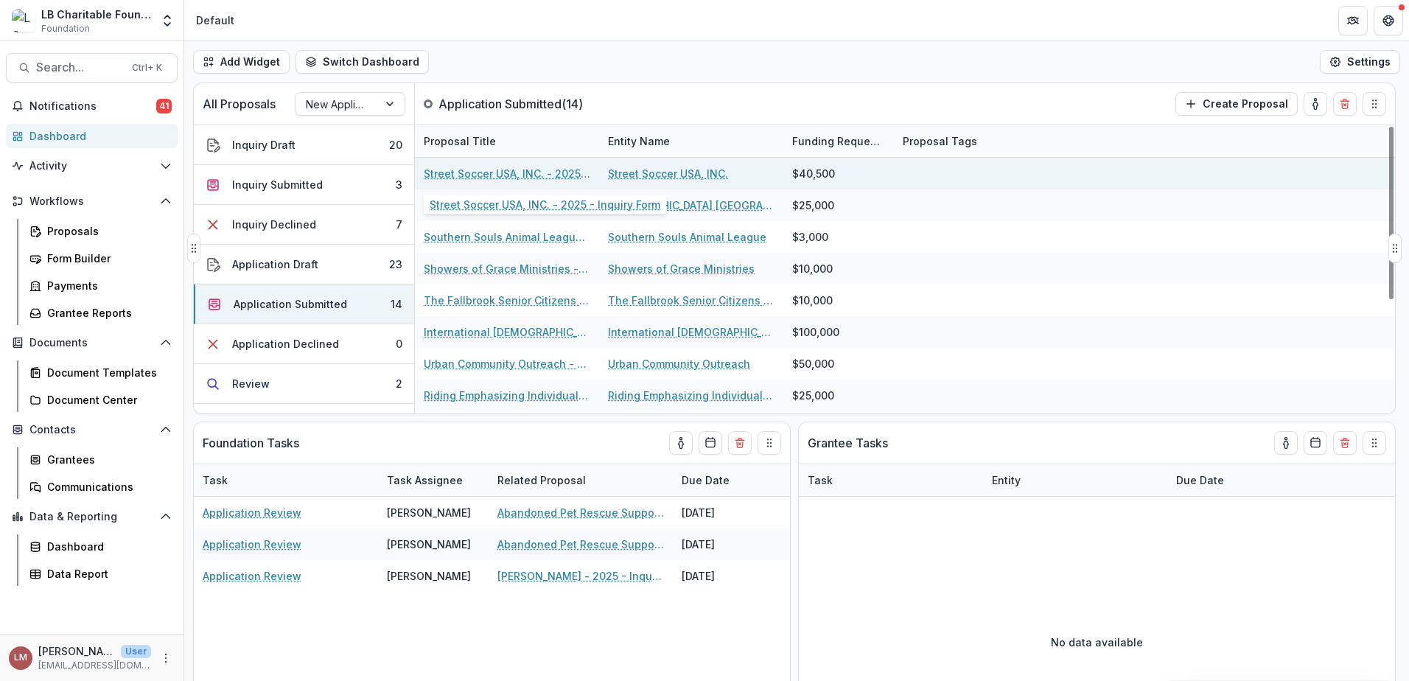
click at [468, 175] on link "Street Soccer USA, INC. - 2025 - Inquiry Form" at bounding box center [507, 173] width 167 height 15
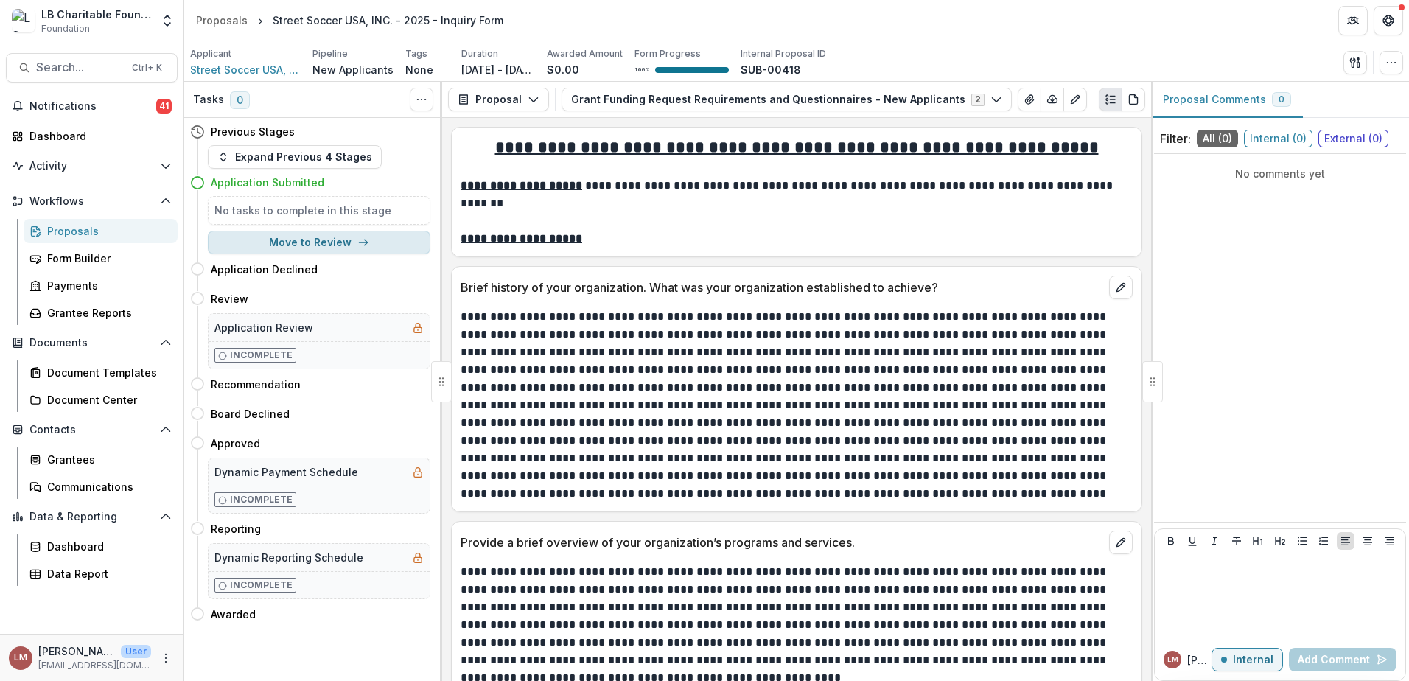
click at [354, 244] on button "Move to Review" at bounding box center [319, 243] width 223 height 24
select select "******"
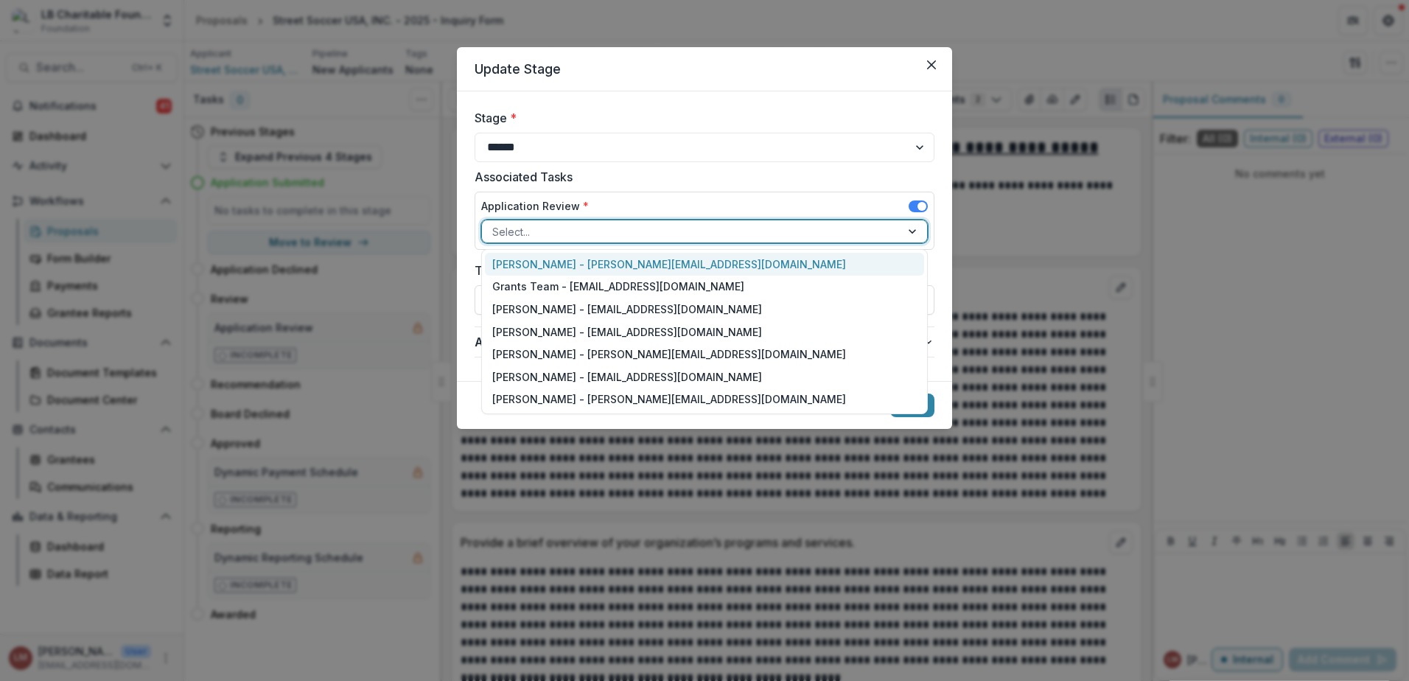
click at [912, 228] on div at bounding box center [914, 231] width 27 height 22
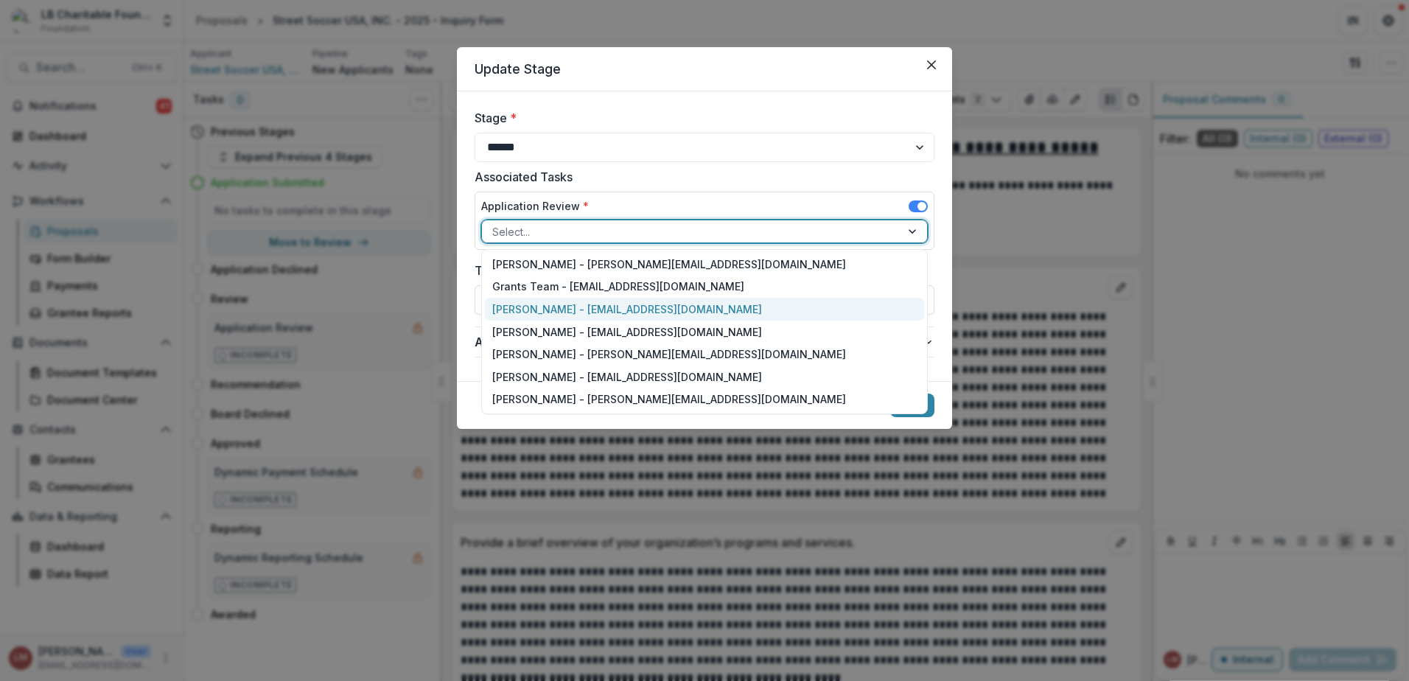
click at [527, 307] on div "[PERSON_NAME] - [EMAIL_ADDRESS][DOMAIN_NAME]" at bounding box center [704, 309] width 439 height 23
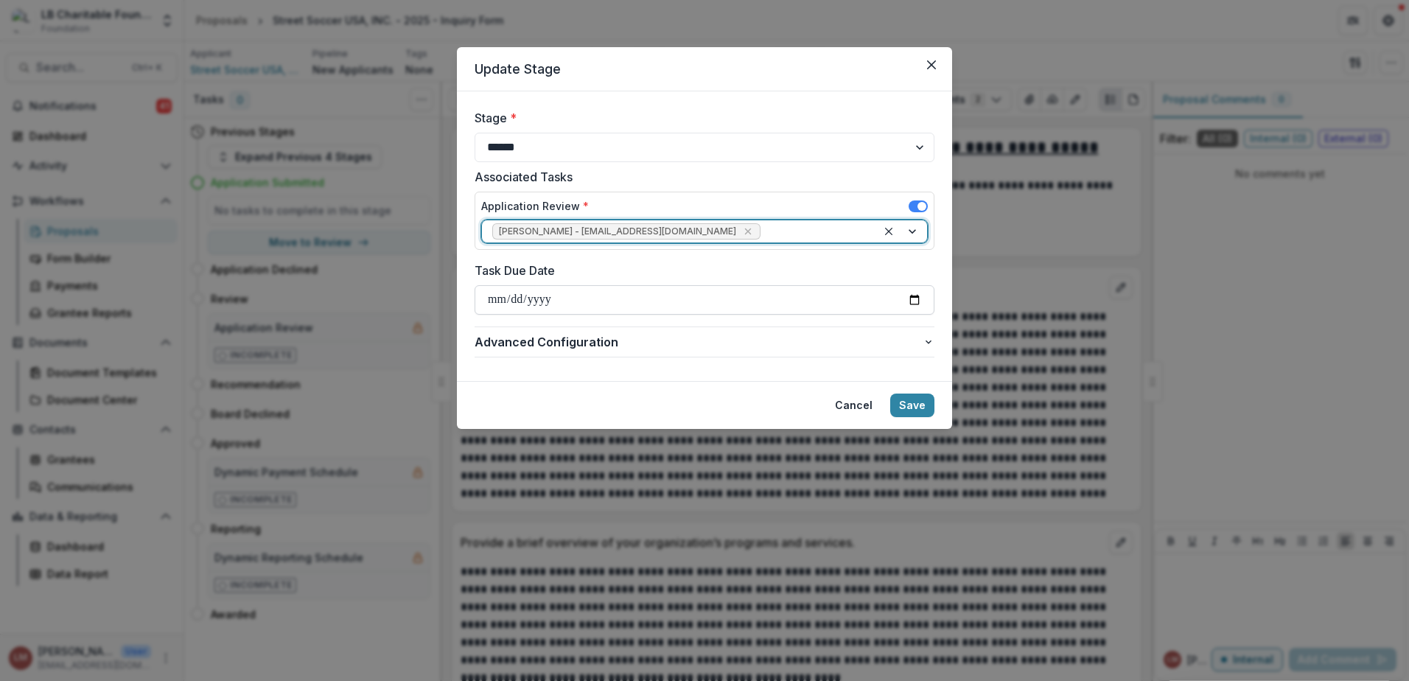
click at [915, 298] on input "Task Due Date" at bounding box center [705, 299] width 460 height 29
type input "**********"
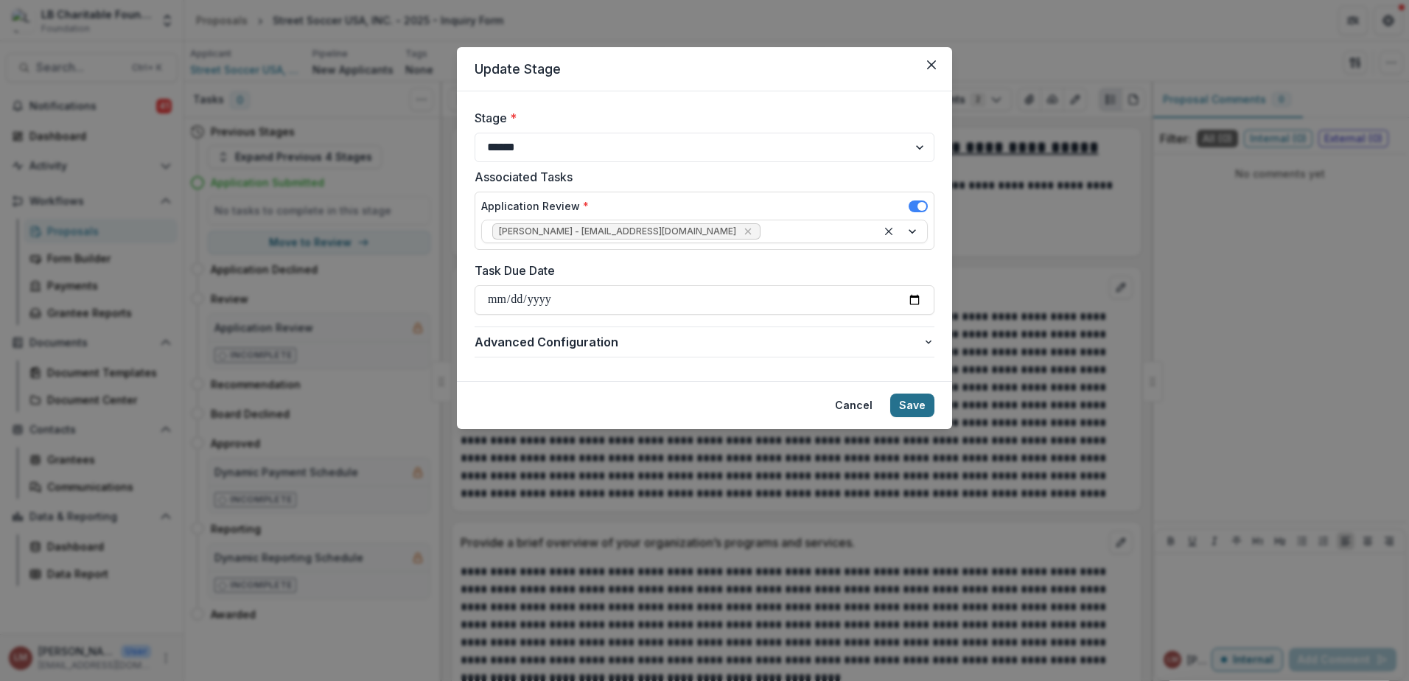
click at [920, 408] on button "Save" at bounding box center [912, 406] width 44 height 24
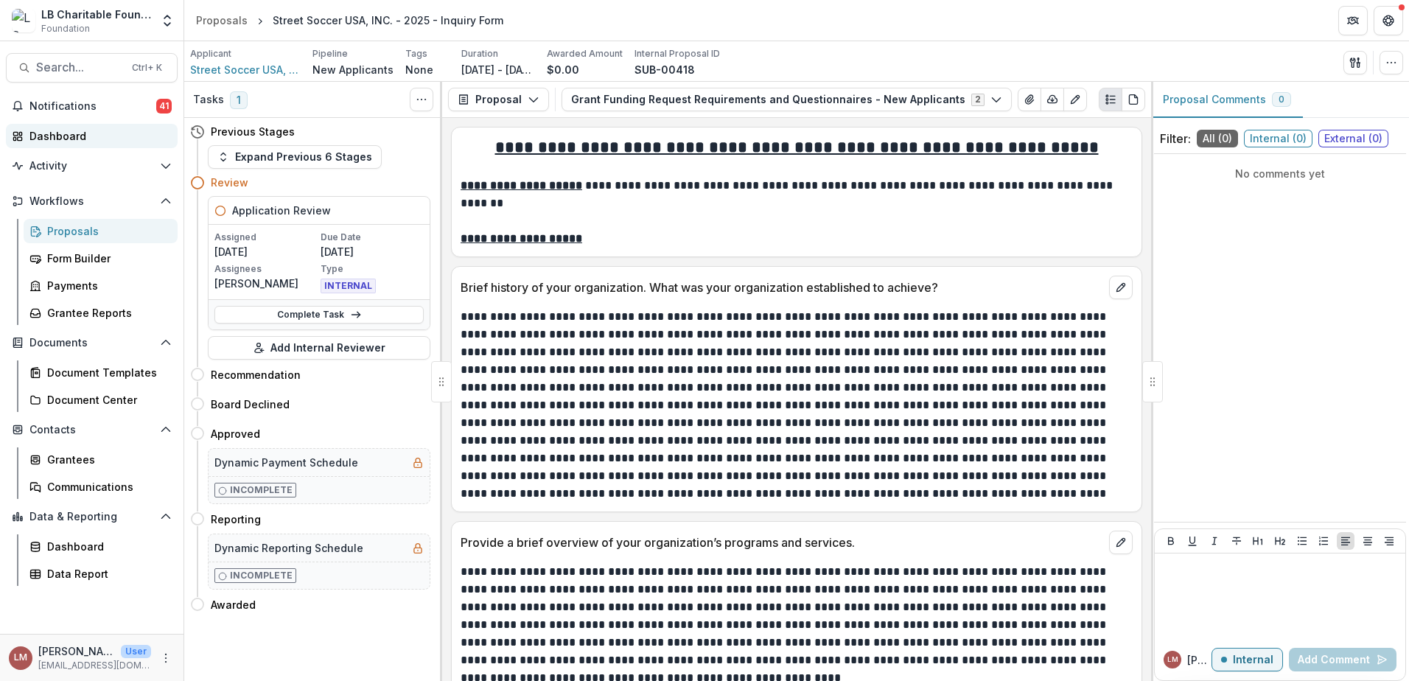
drag, startPoint x: 69, startPoint y: 133, endPoint x: 78, endPoint y: 128, distance: 9.9
click at [69, 133] on div "Dashboard" at bounding box center [97, 135] width 136 height 15
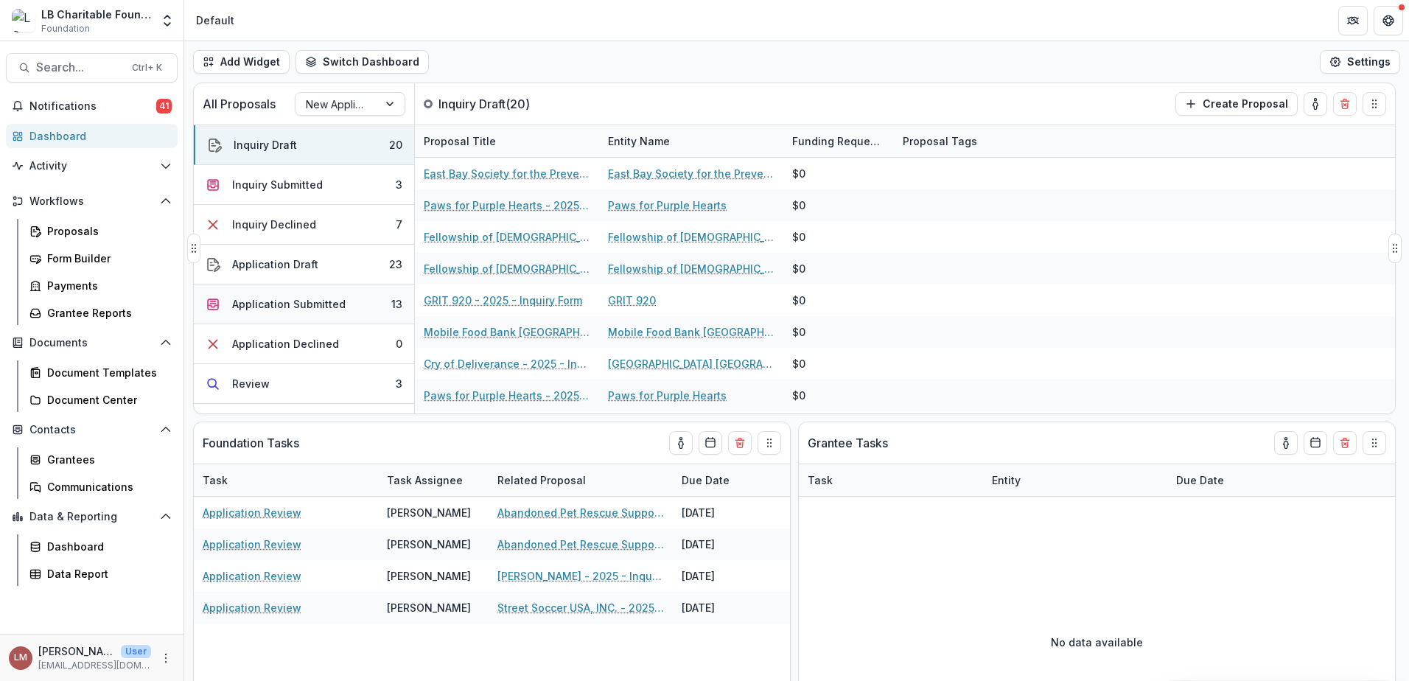
click at [327, 308] on div "Application Submitted" at bounding box center [288, 303] width 113 height 15
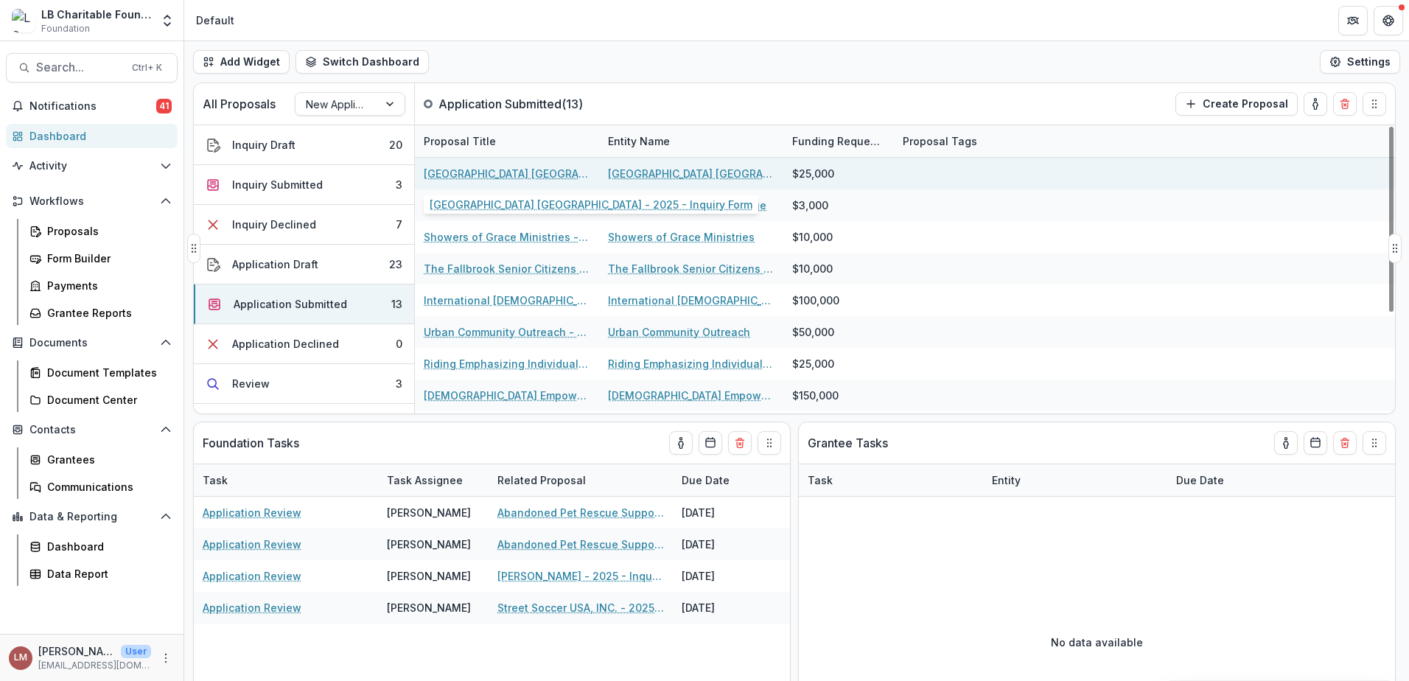
click at [462, 172] on link "[GEOGRAPHIC_DATA] [GEOGRAPHIC_DATA] - 2025 - Inquiry Form" at bounding box center [507, 173] width 167 height 15
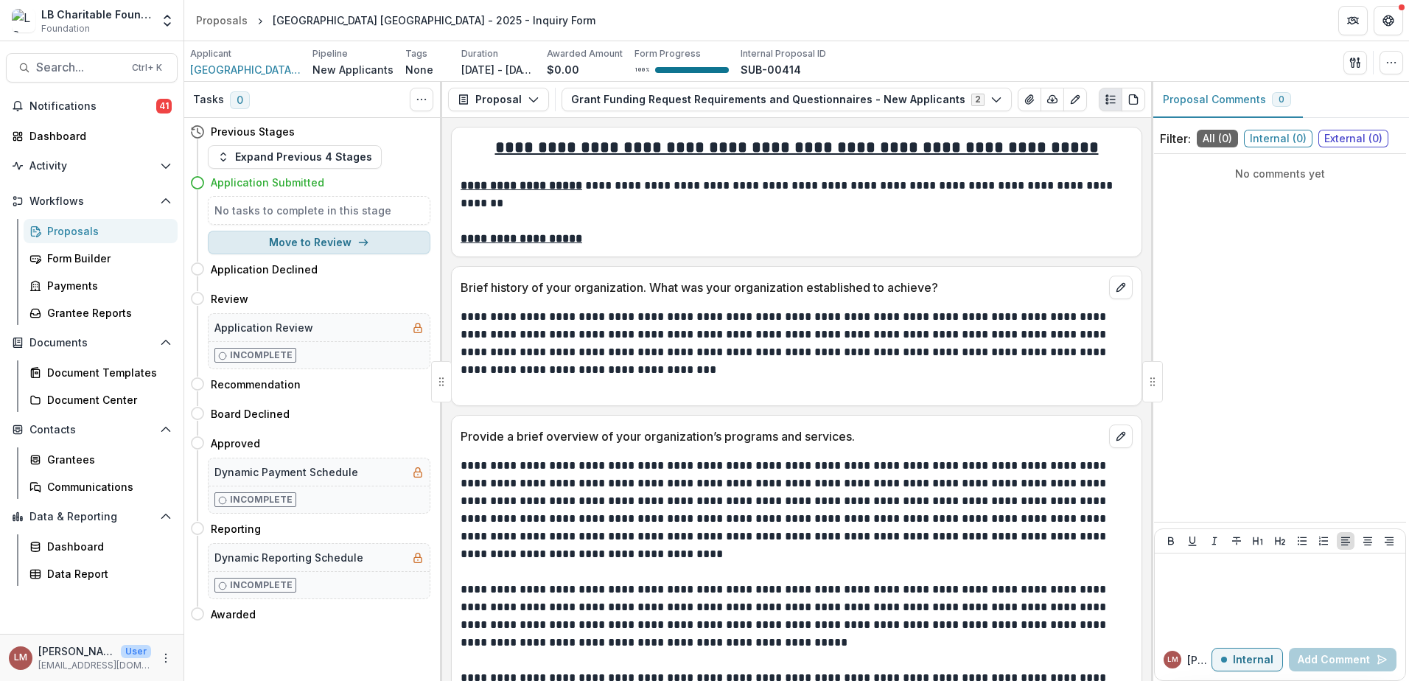
click at [337, 244] on button "Move to Review" at bounding box center [319, 243] width 223 height 24
select select "******"
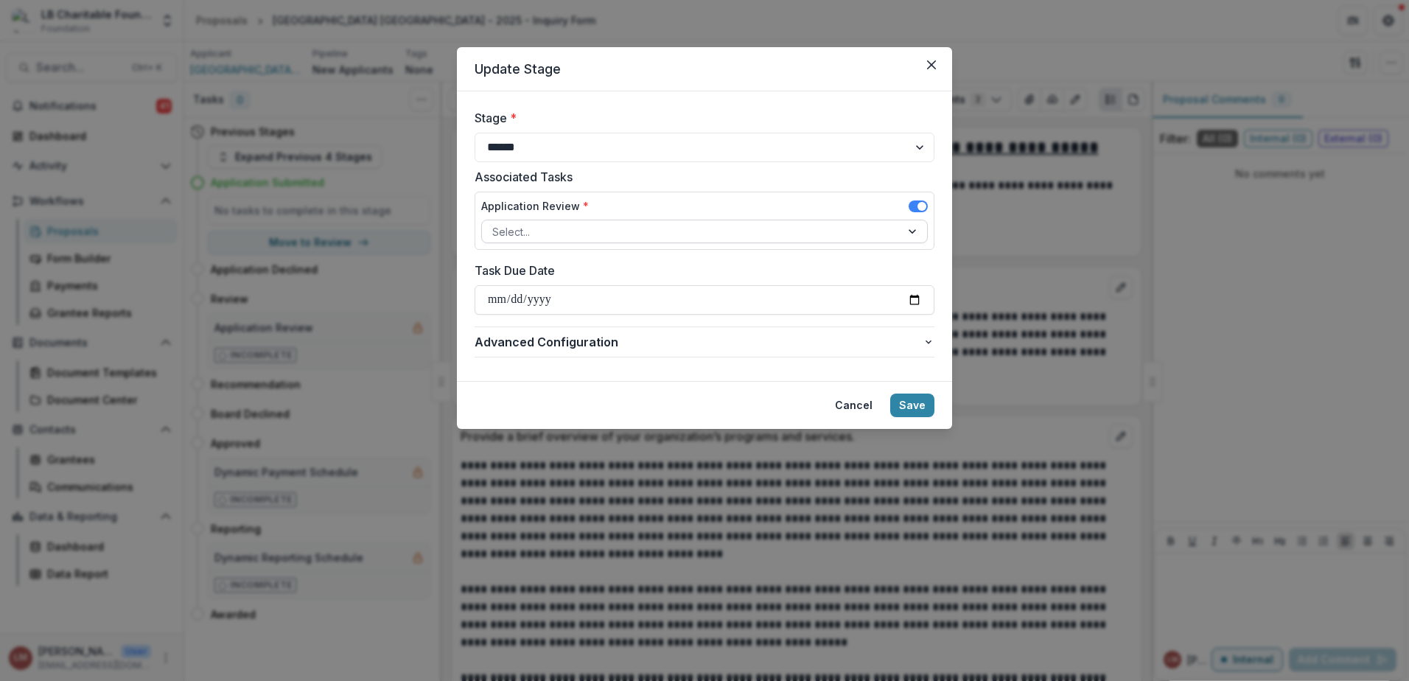
click at [918, 234] on div at bounding box center [914, 231] width 27 height 22
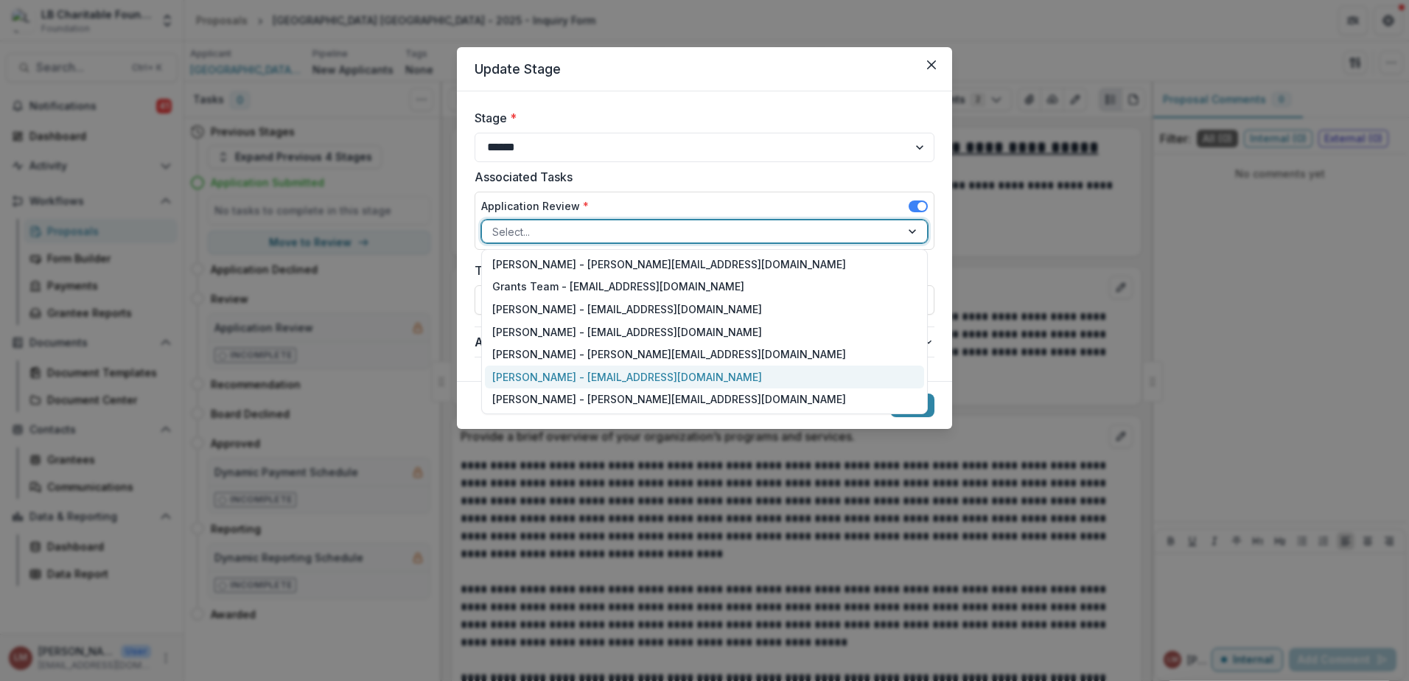
click at [526, 374] on div "[PERSON_NAME] - [EMAIL_ADDRESS][DOMAIN_NAME]" at bounding box center [704, 377] width 439 height 23
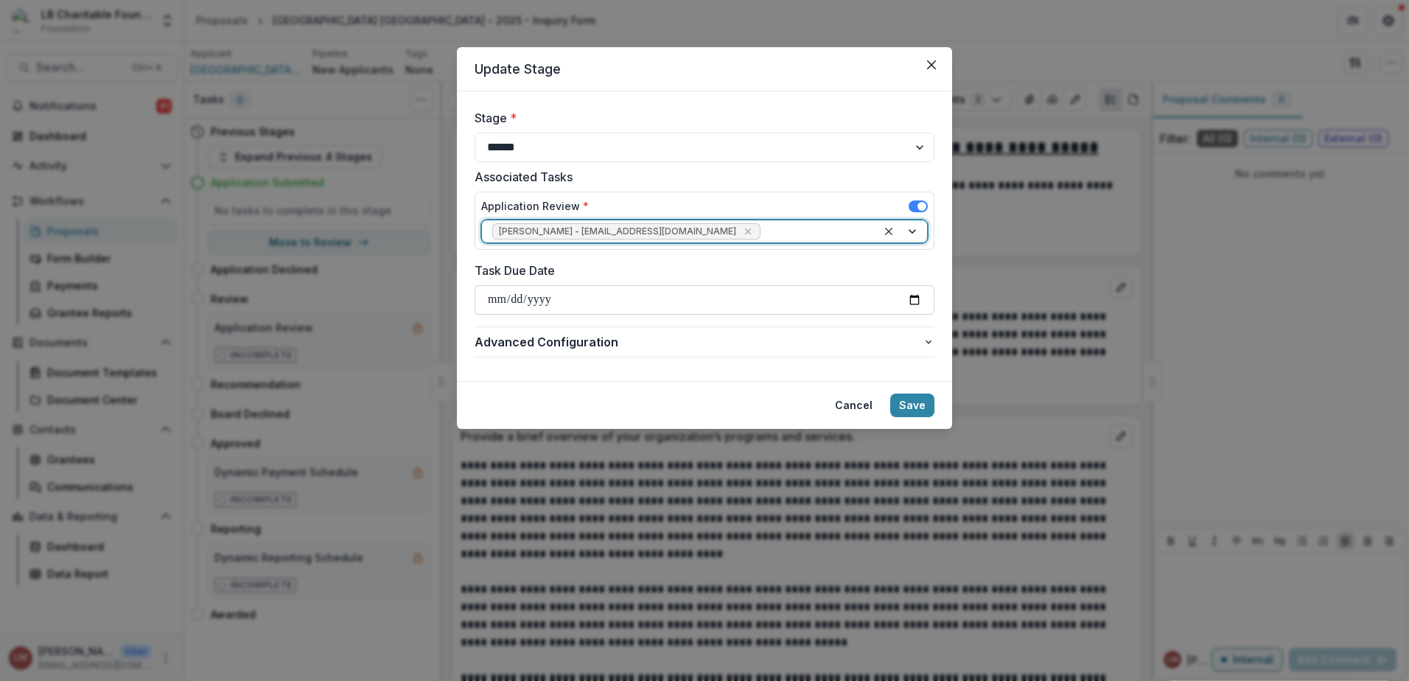
click at [911, 298] on input "Task Due Date" at bounding box center [705, 299] width 460 height 29
type input "**********"
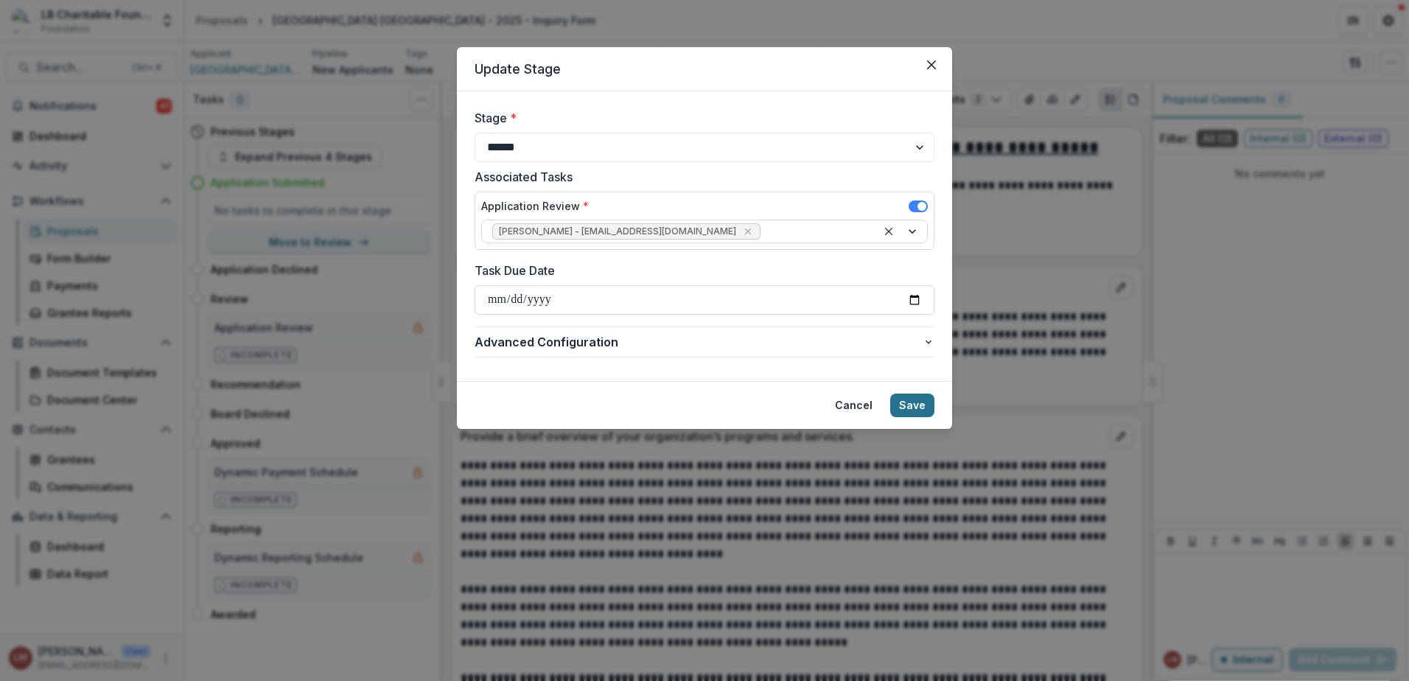
click at [911, 403] on button "Save" at bounding box center [912, 406] width 44 height 24
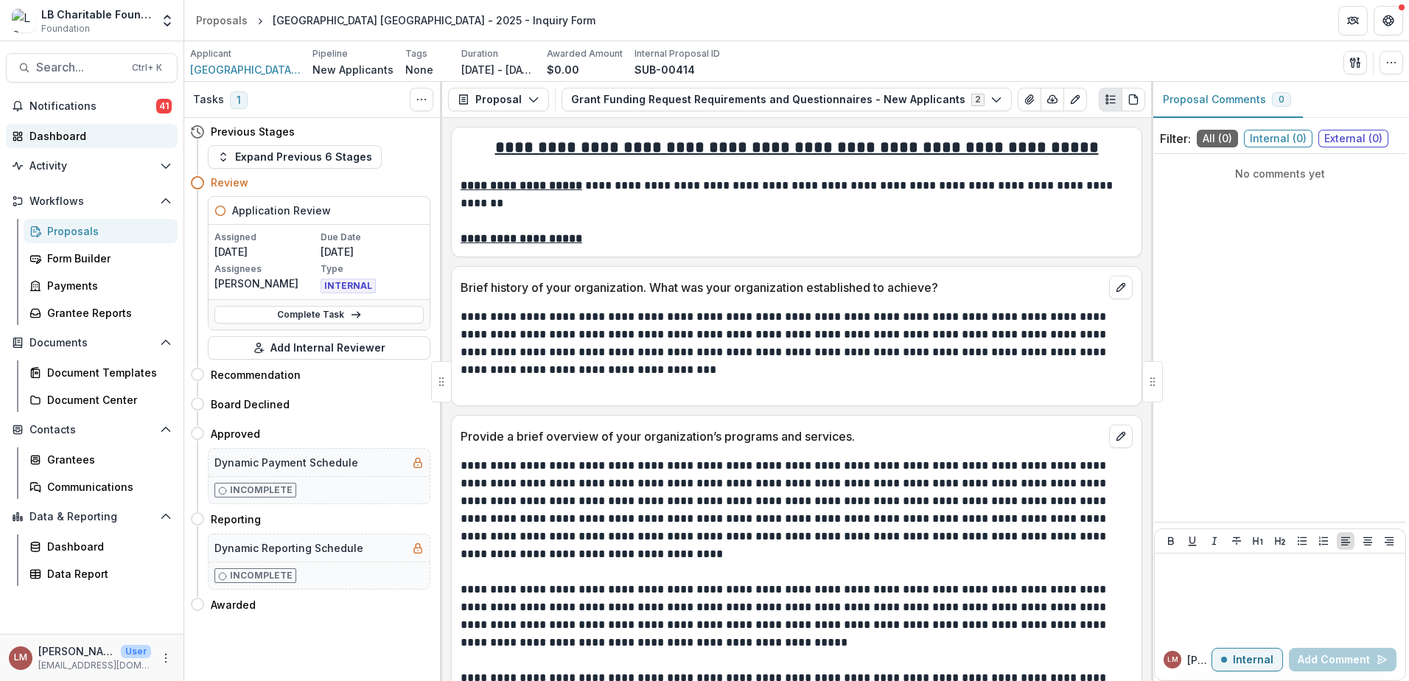
click at [63, 139] on div "Dashboard" at bounding box center [97, 135] width 136 height 15
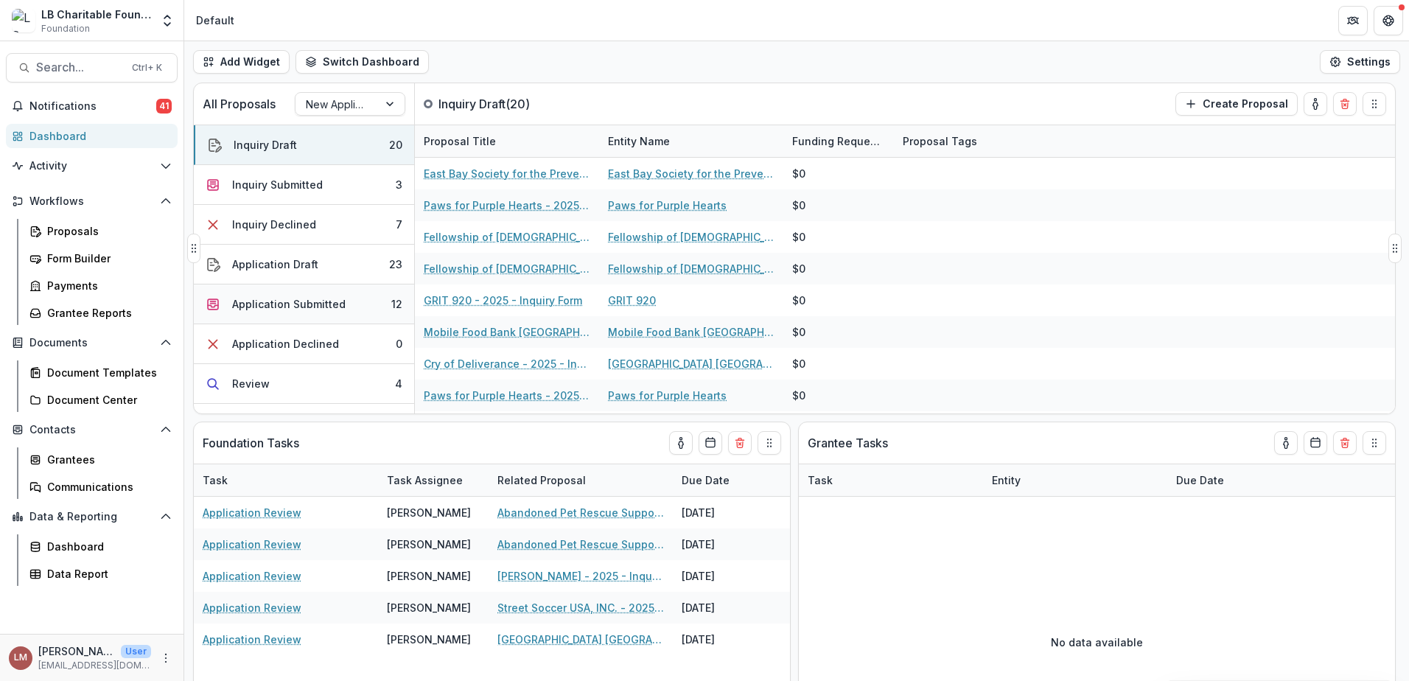
click at [307, 307] on div "Application Submitted" at bounding box center [288, 303] width 113 height 15
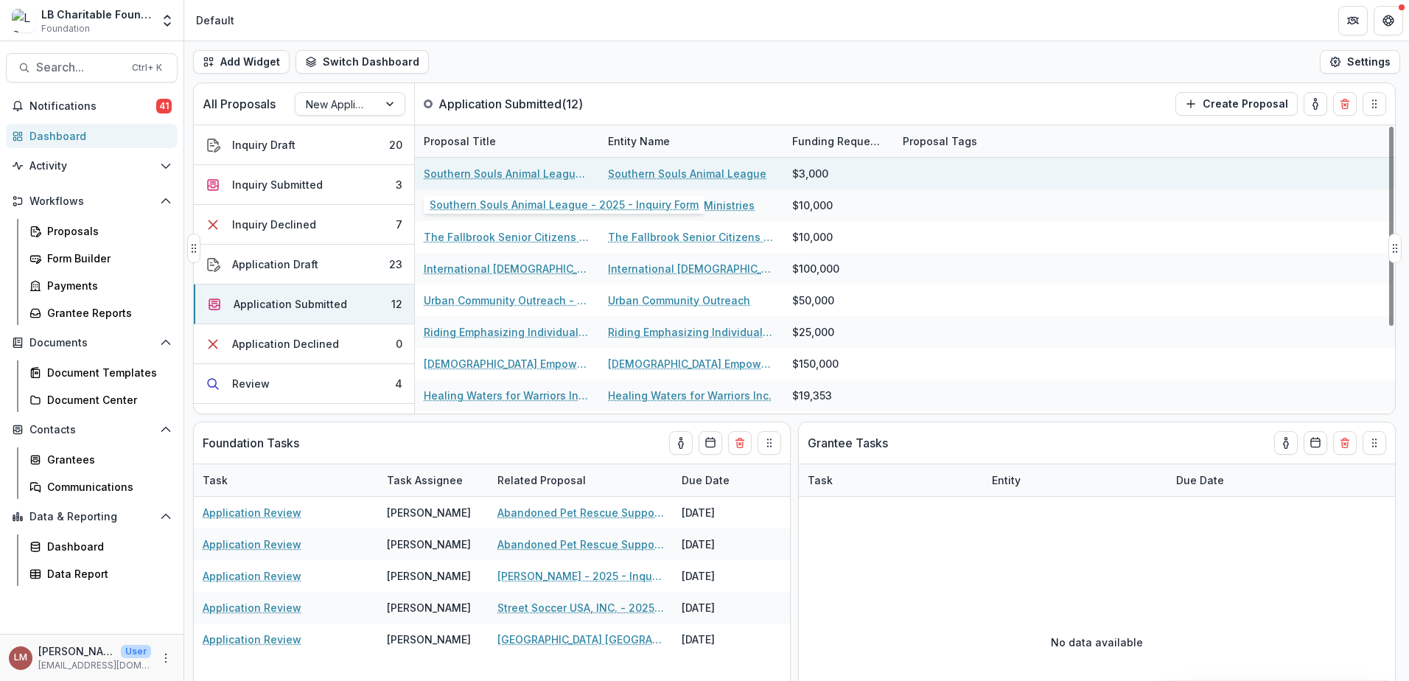
click at [486, 174] on link "Southern Souls Animal League - 2025 - Inquiry Form" at bounding box center [507, 173] width 167 height 15
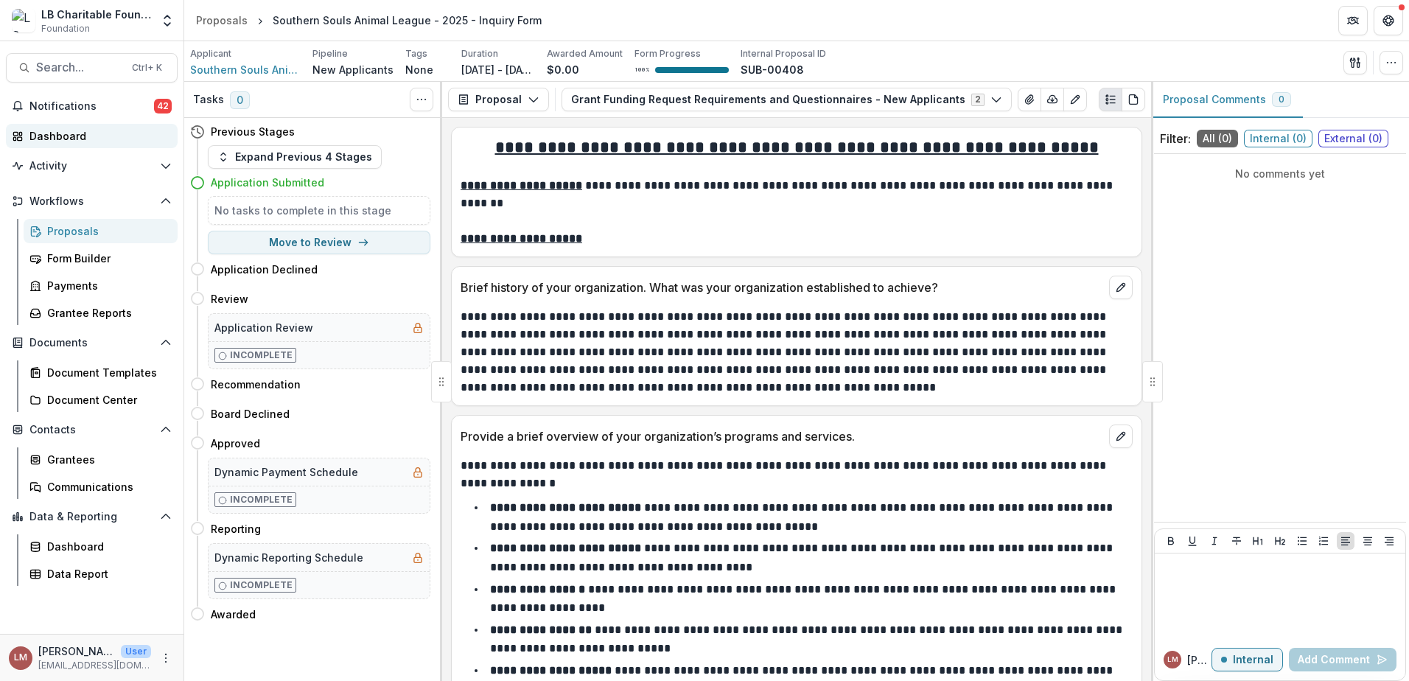
click at [71, 139] on div "Dashboard" at bounding box center [97, 135] width 136 height 15
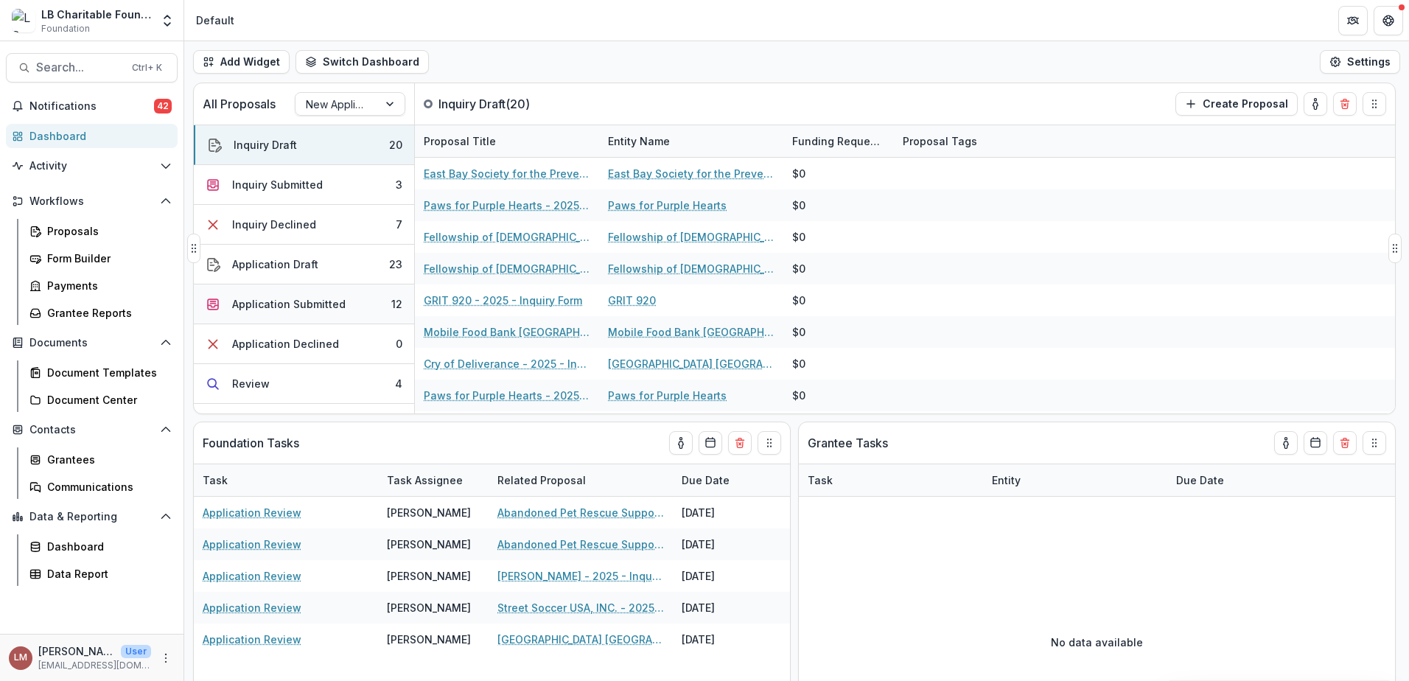
click at [278, 304] on div "Application Submitted" at bounding box center [288, 303] width 113 height 15
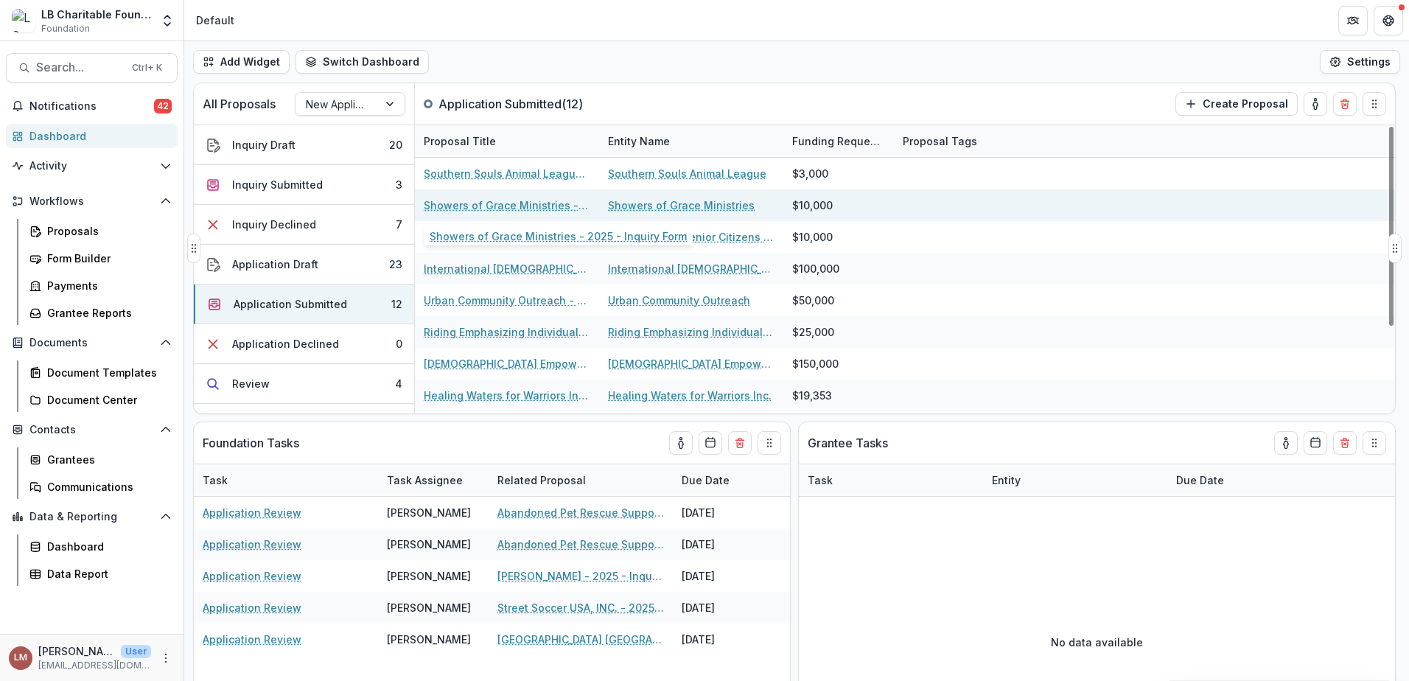
click at [481, 205] on link "Showers of Grace Ministries - 2025 - Inquiry Form" at bounding box center [507, 205] width 167 height 15
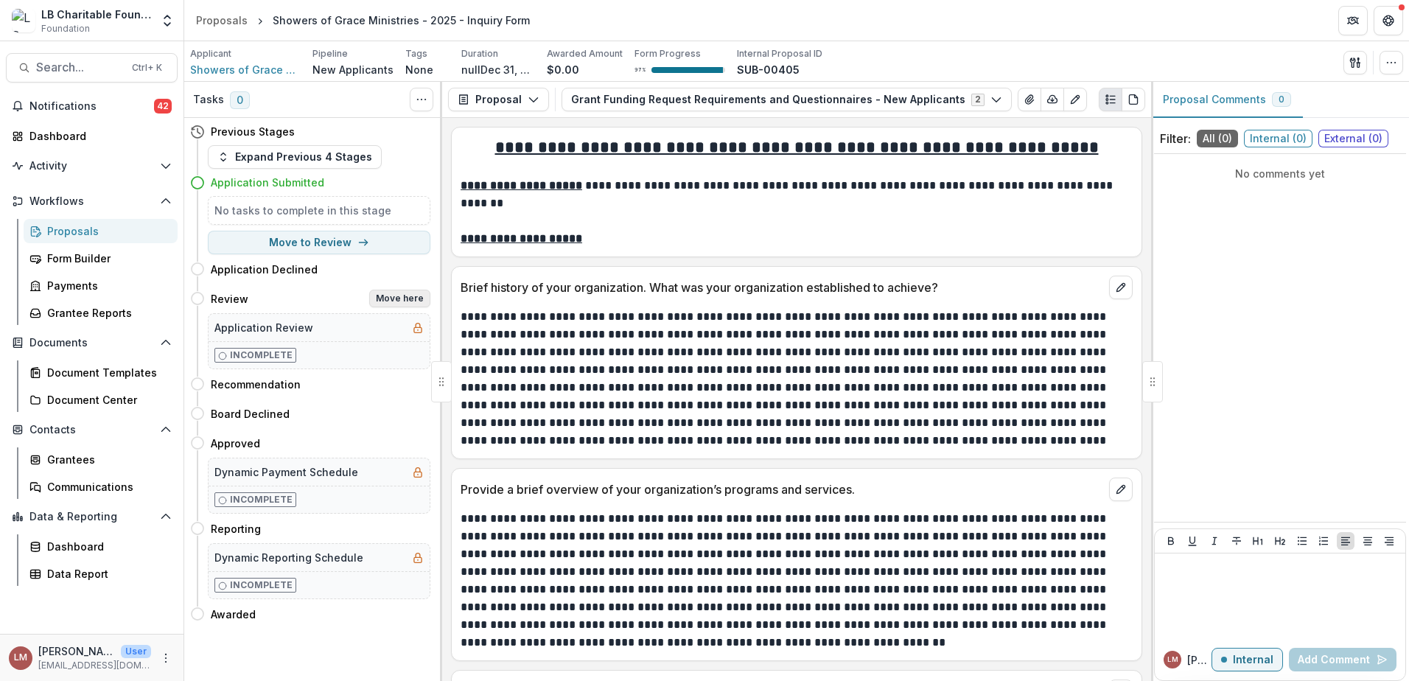
click at [397, 302] on button "Move here" at bounding box center [399, 299] width 61 height 18
select select "******"
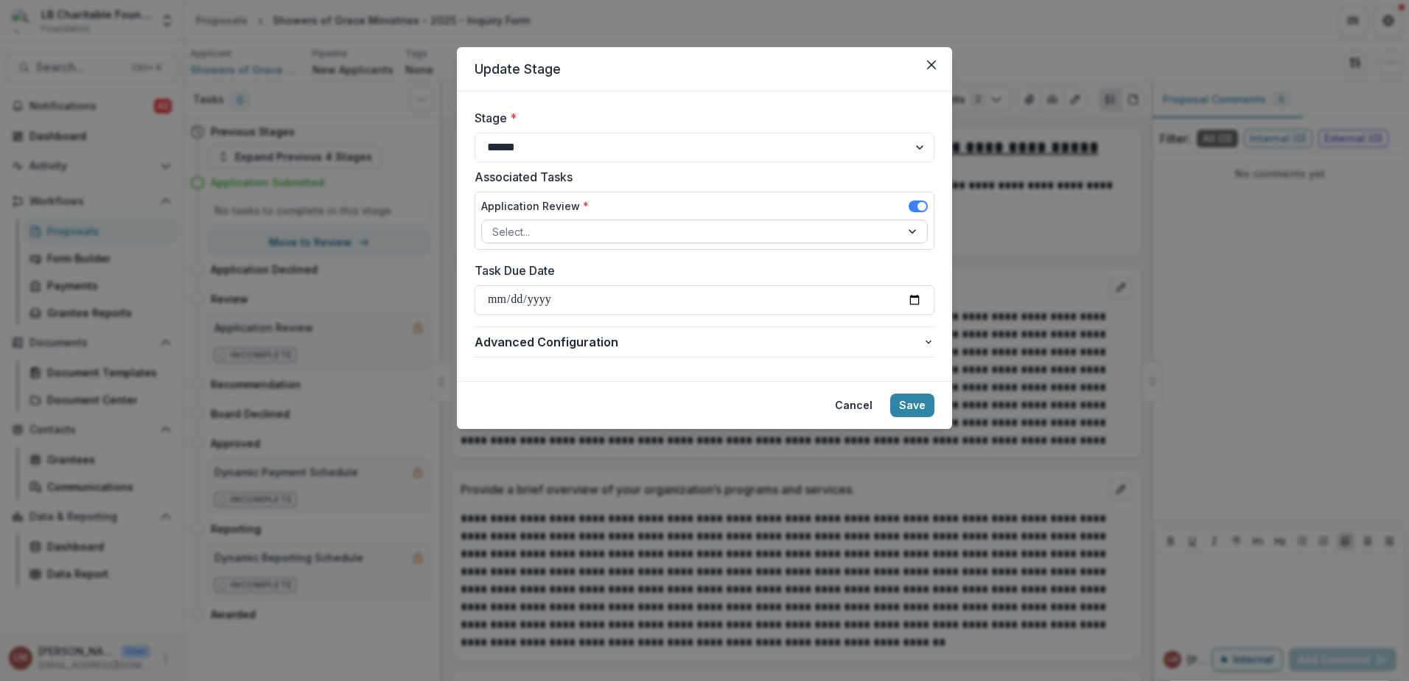
click at [912, 236] on div at bounding box center [914, 231] width 27 height 22
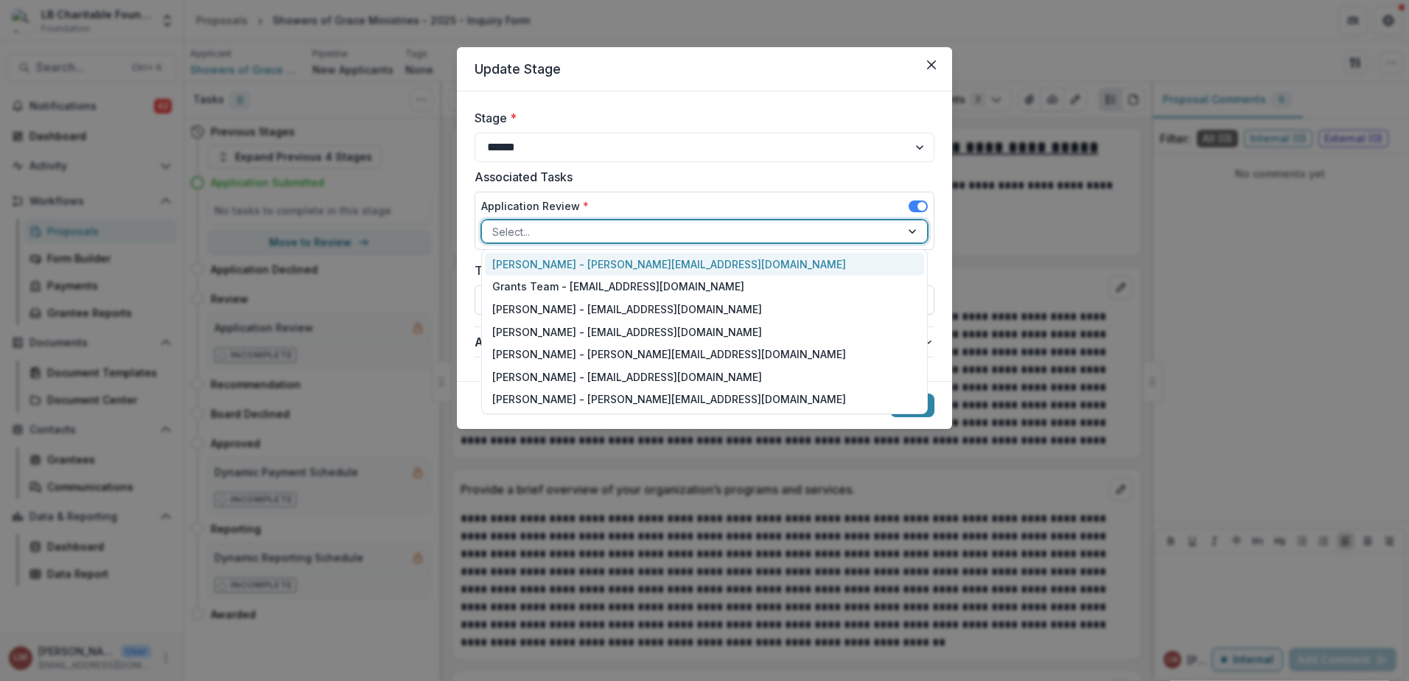
click at [534, 264] on div "[PERSON_NAME] - [PERSON_NAME][EMAIL_ADDRESS][DOMAIN_NAME]" at bounding box center [704, 264] width 439 height 23
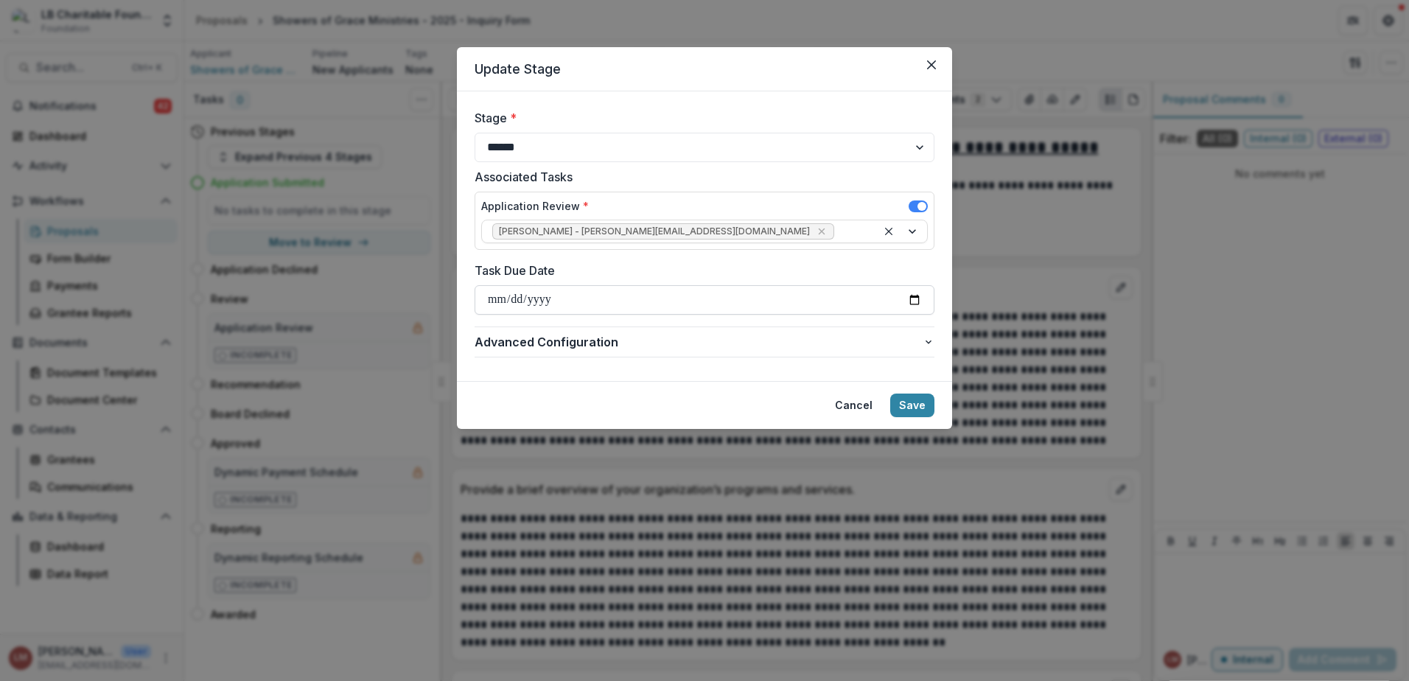
click at [916, 297] on input "Task Due Date" at bounding box center [705, 299] width 460 height 29
type input "**********"
click at [912, 408] on button "Save" at bounding box center [912, 406] width 44 height 24
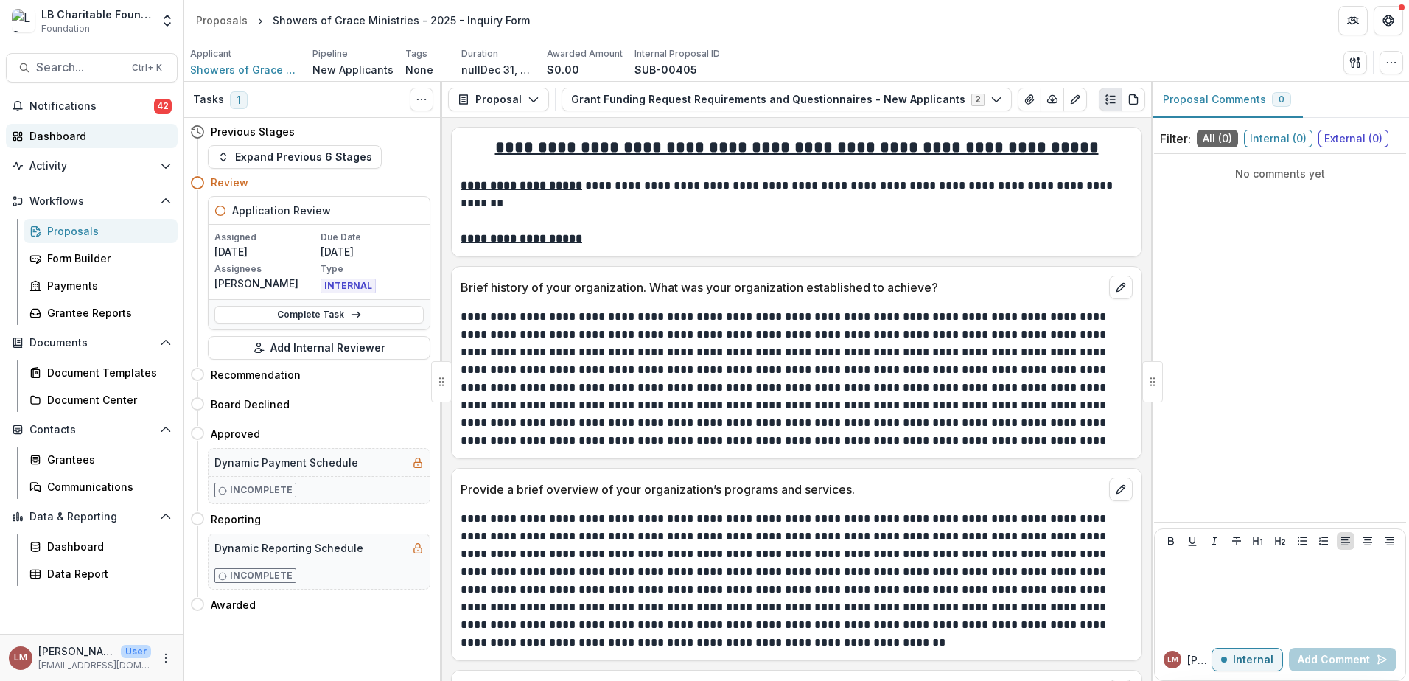
click at [60, 139] on div "Dashboard" at bounding box center [97, 135] width 136 height 15
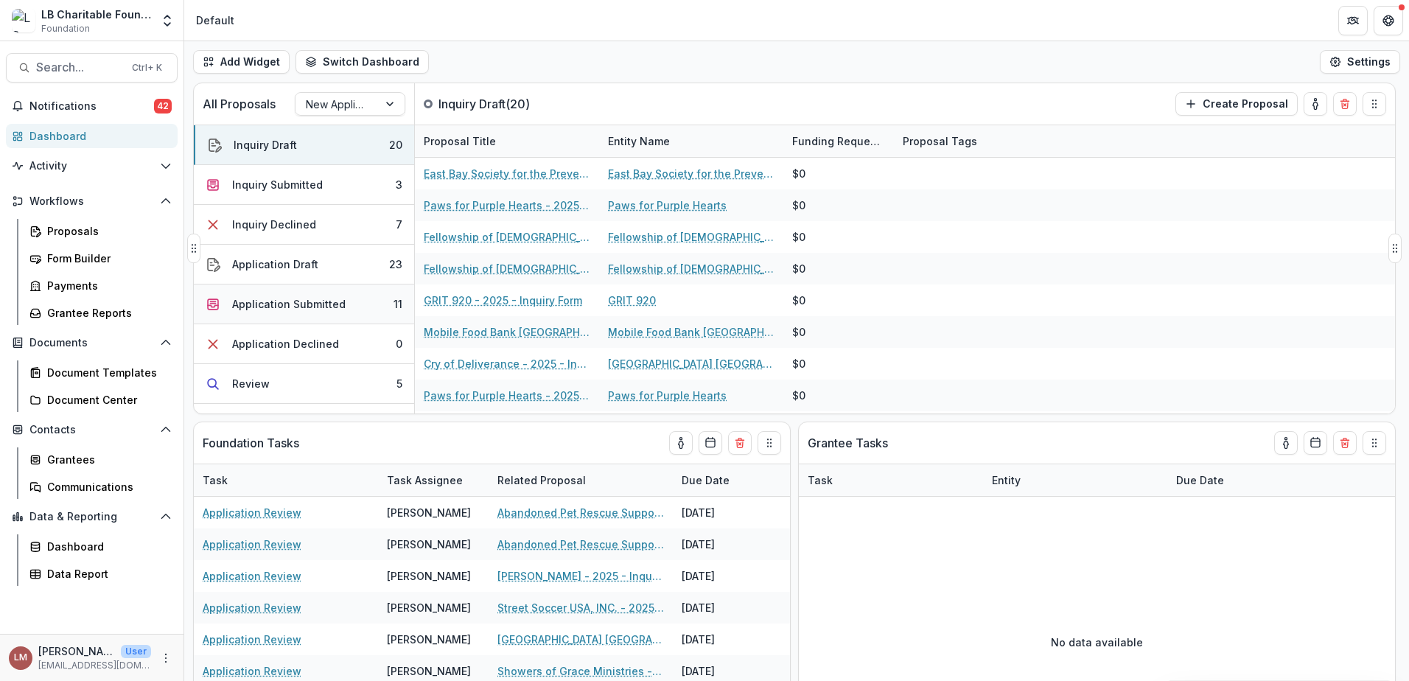
click at [363, 306] on button "Application Submitted 11" at bounding box center [304, 304] width 220 height 40
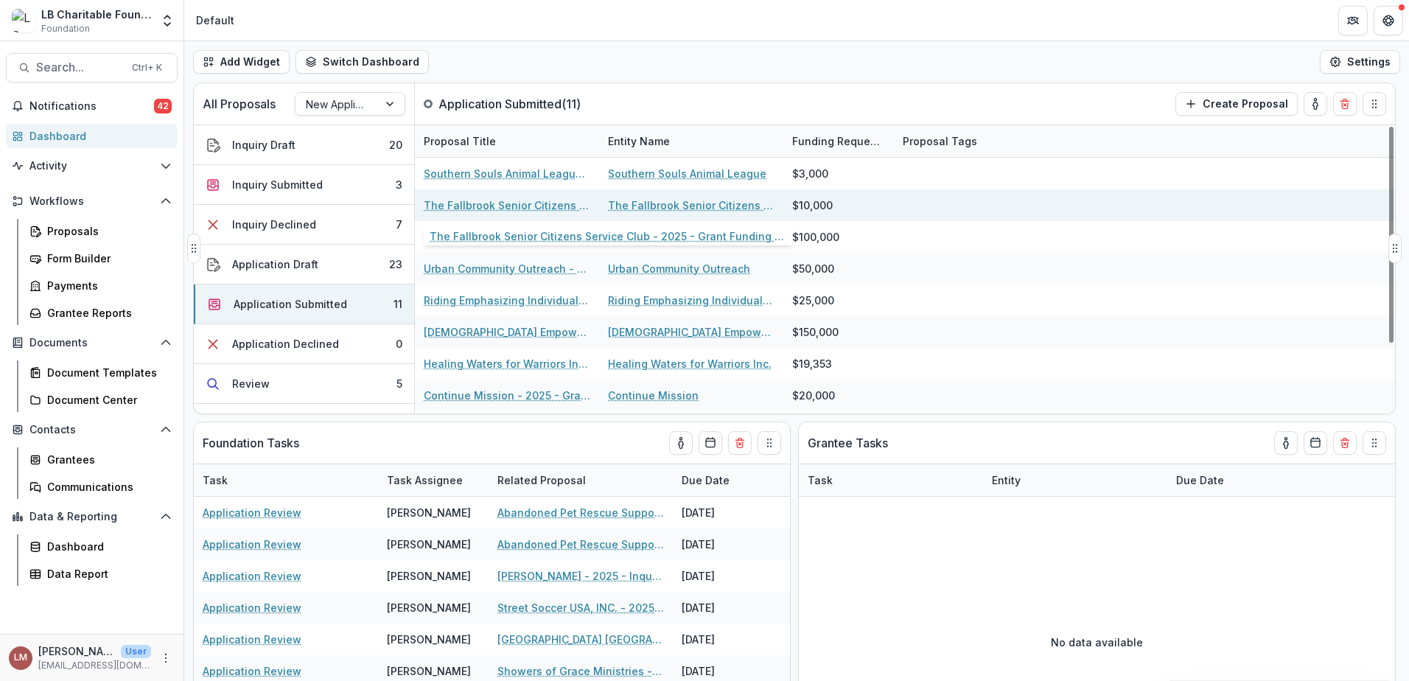
click at [477, 201] on link "The Fallbrook Senior Citizens Service Club - 2025 - Grant Funding Request Requi…" at bounding box center [507, 205] width 167 height 15
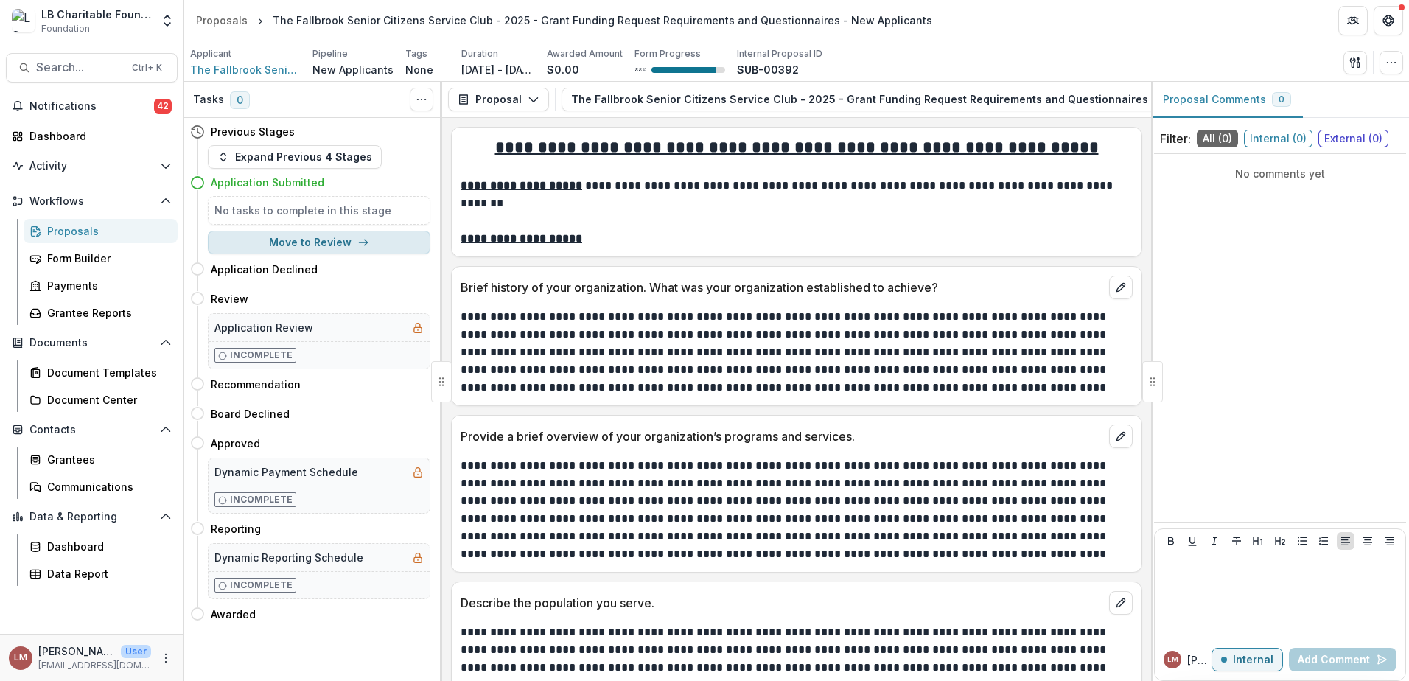
click at [335, 240] on button "Move to Review" at bounding box center [319, 243] width 223 height 24
select select "******"
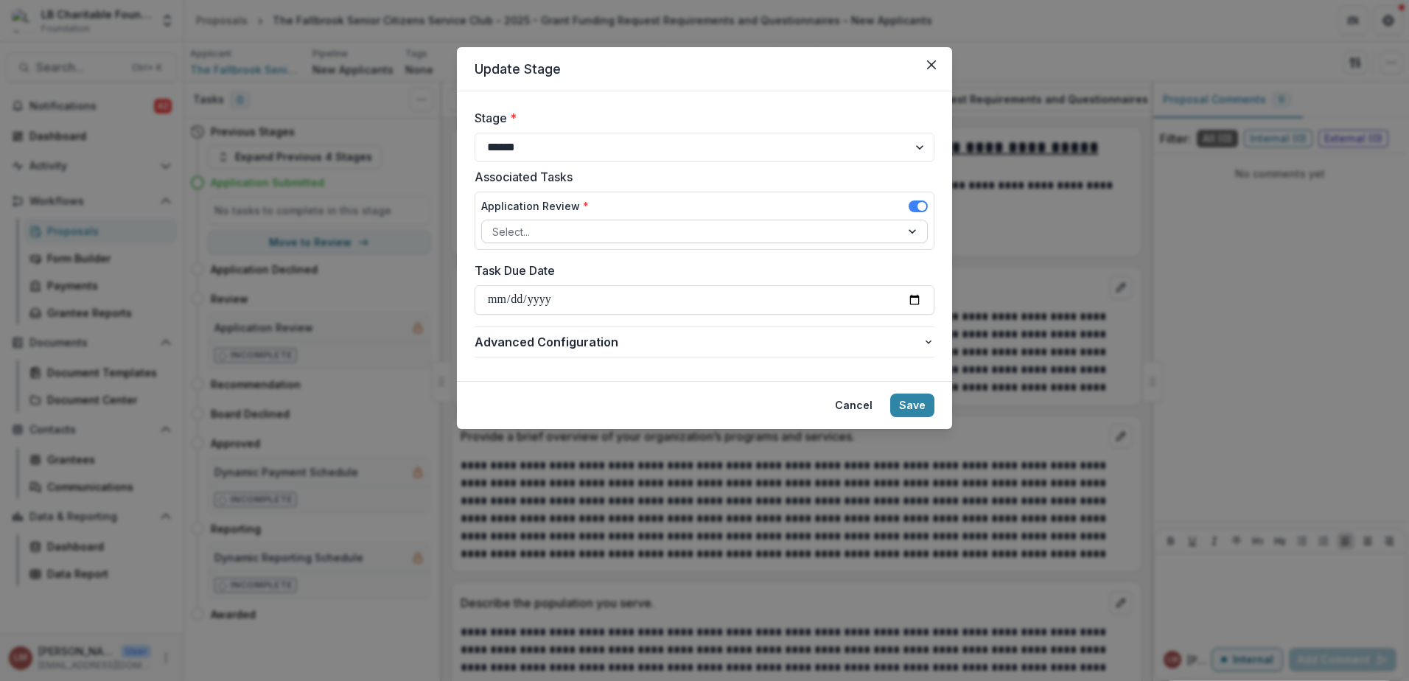
click at [911, 232] on div at bounding box center [914, 231] width 27 height 22
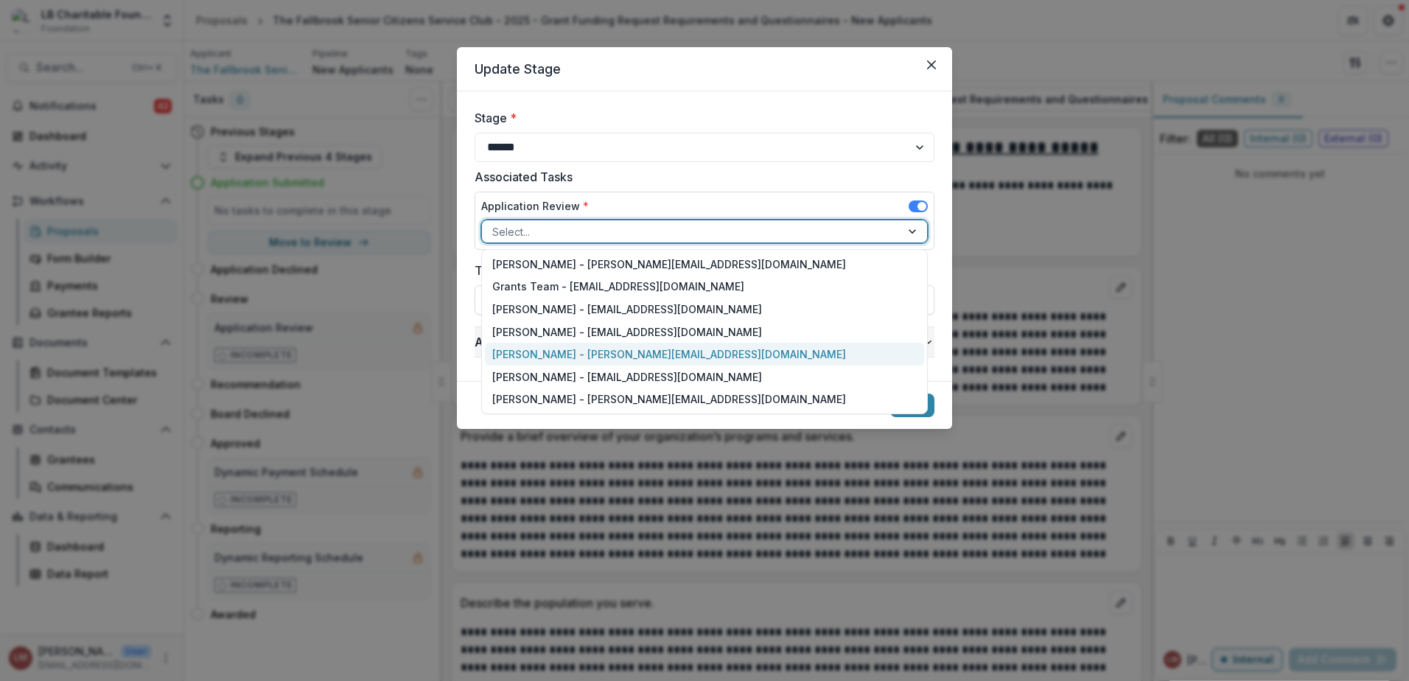
click at [528, 356] on div "[PERSON_NAME] - [PERSON_NAME][EMAIL_ADDRESS][DOMAIN_NAME]" at bounding box center [704, 354] width 439 height 23
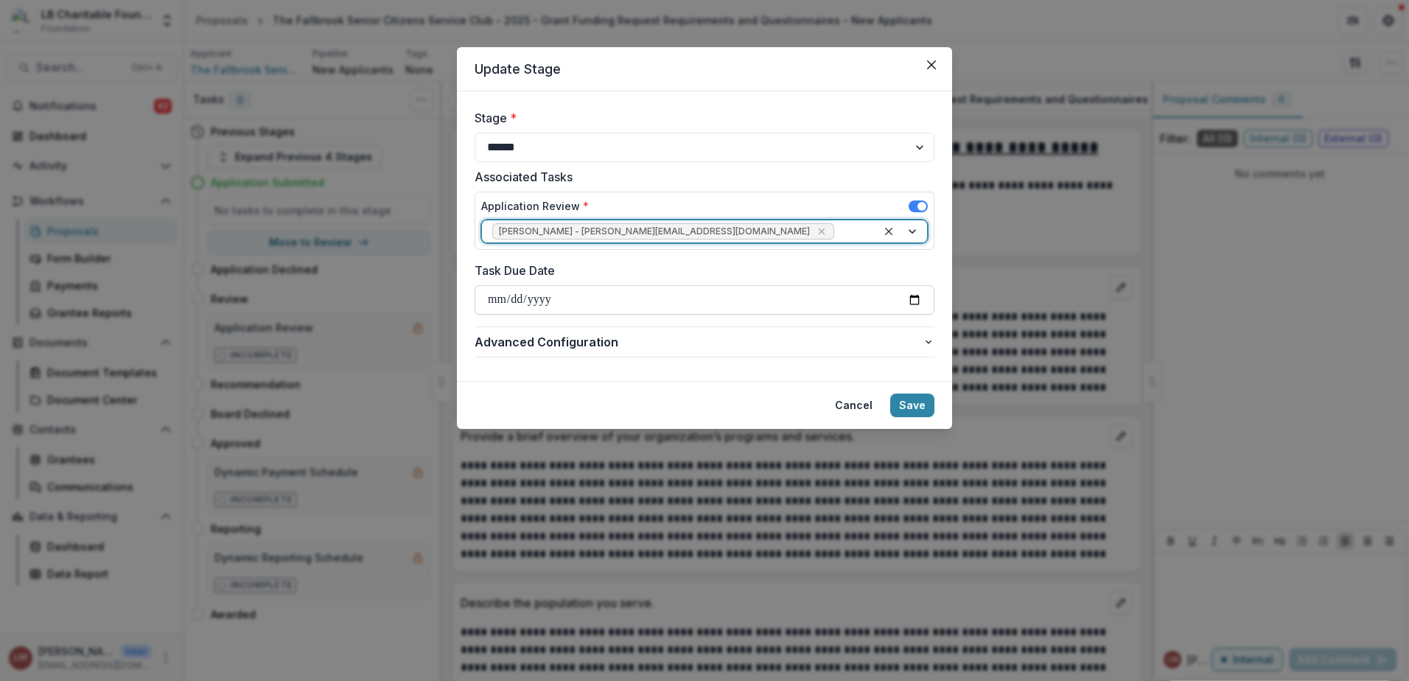
click at [912, 295] on input "Task Due Date" at bounding box center [705, 299] width 460 height 29
type input "**********"
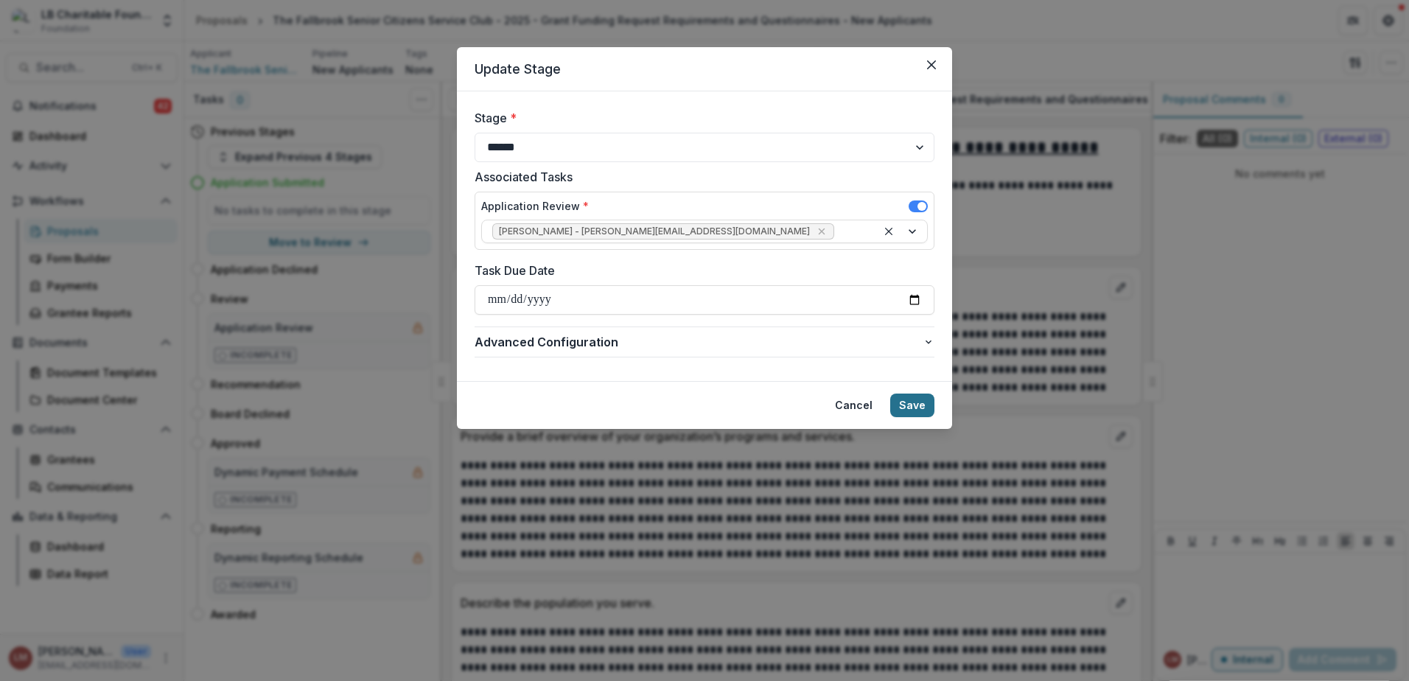
click at [906, 409] on button "Save" at bounding box center [912, 406] width 44 height 24
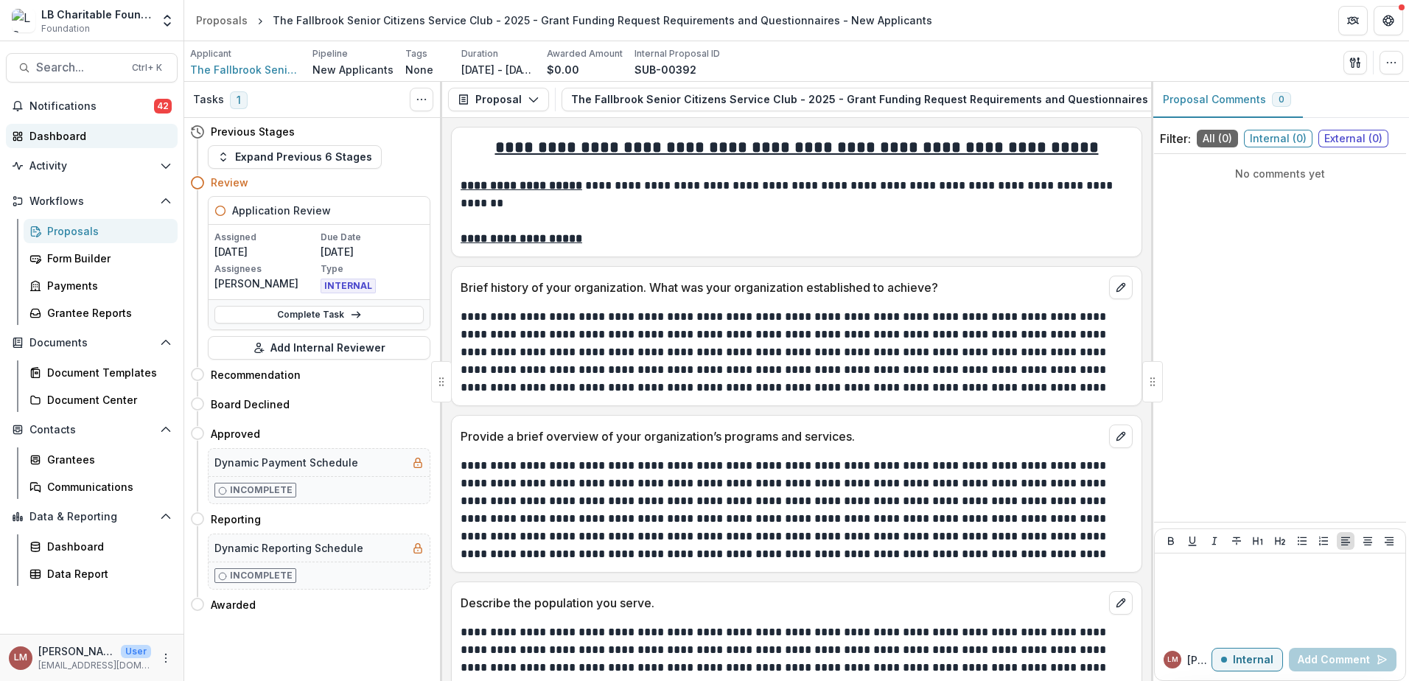
click at [69, 139] on div "Dashboard" at bounding box center [97, 135] width 136 height 15
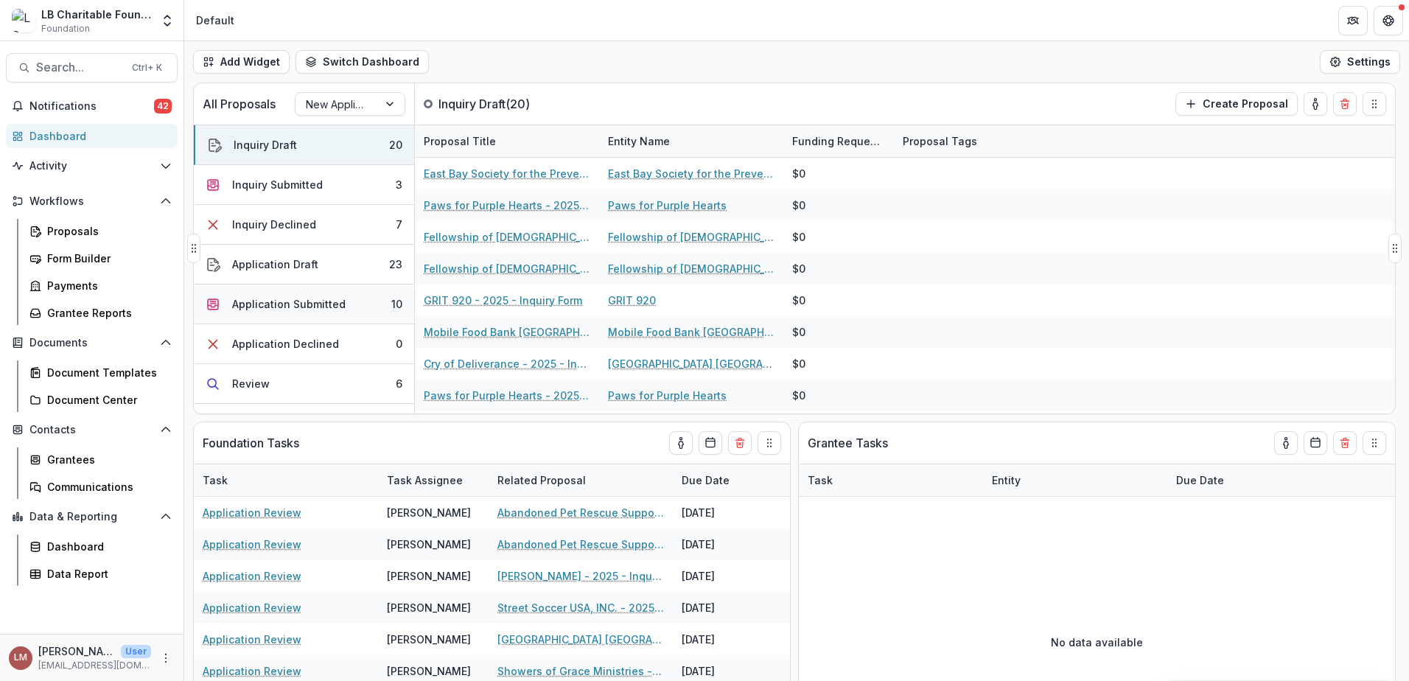
click at [293, 308] on div "Application Submitted" at bounding box center [288, 303] width 113 height 15
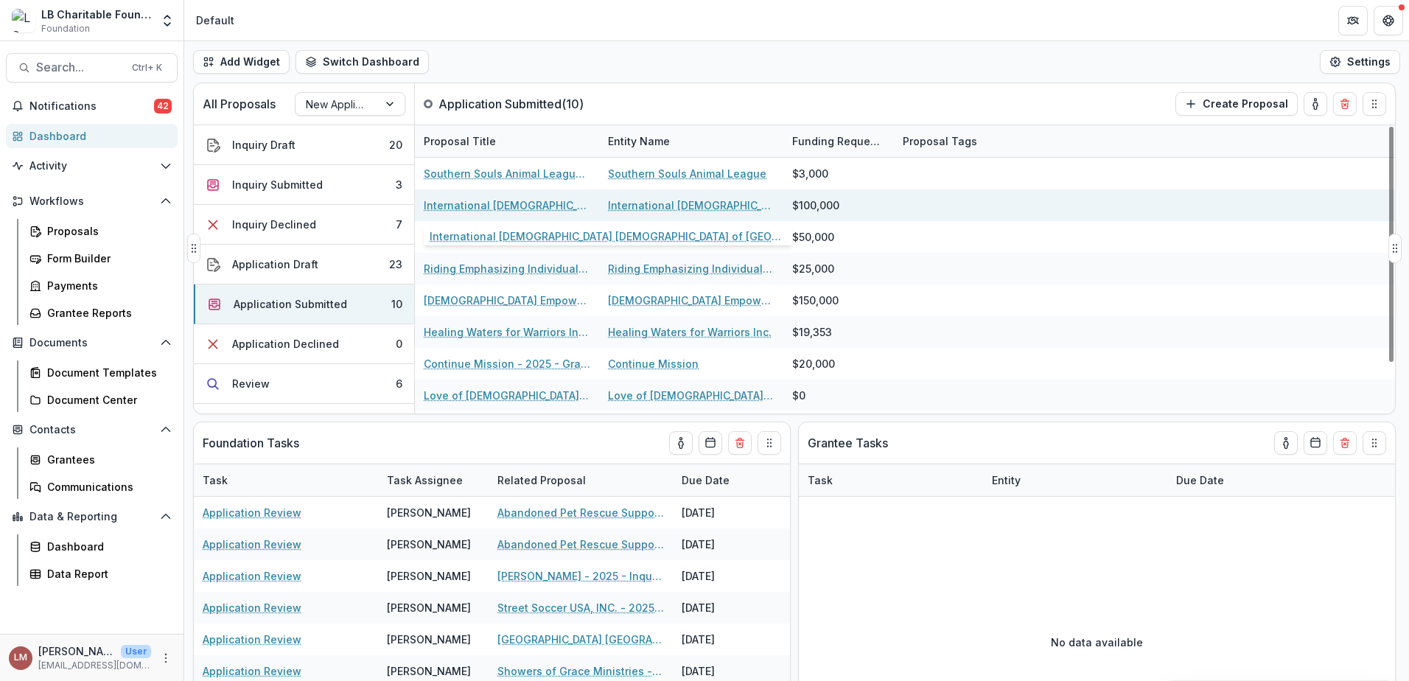
click at [466, 203] on link "International [DEMOGRAPHIC_DATA] [DEMOGRAPHIC_DATA] of [GEOGRAPHIC_DATA] - 2025…" at bounding box center [507, 205] width 167 height 15
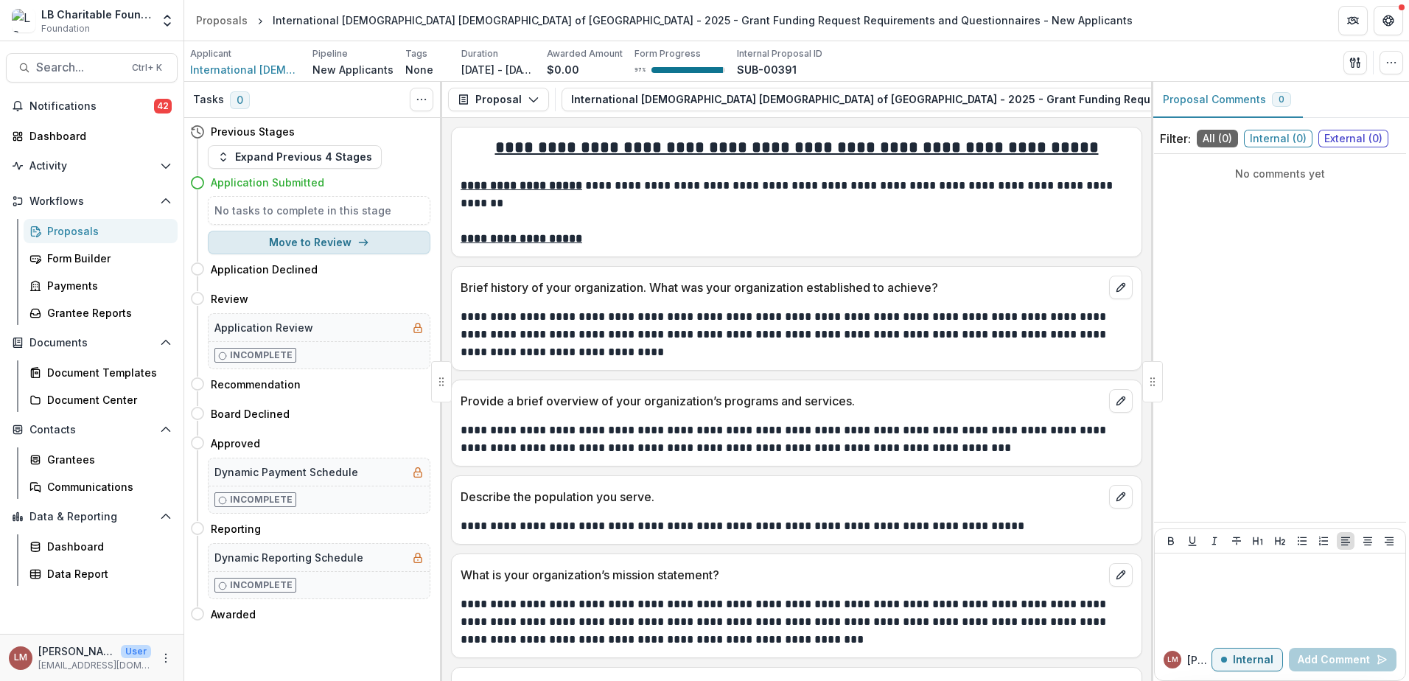
click at [343, 243] on button "Move to Review" at bounding box center [319, 243] width 223 height 24
select select "******"
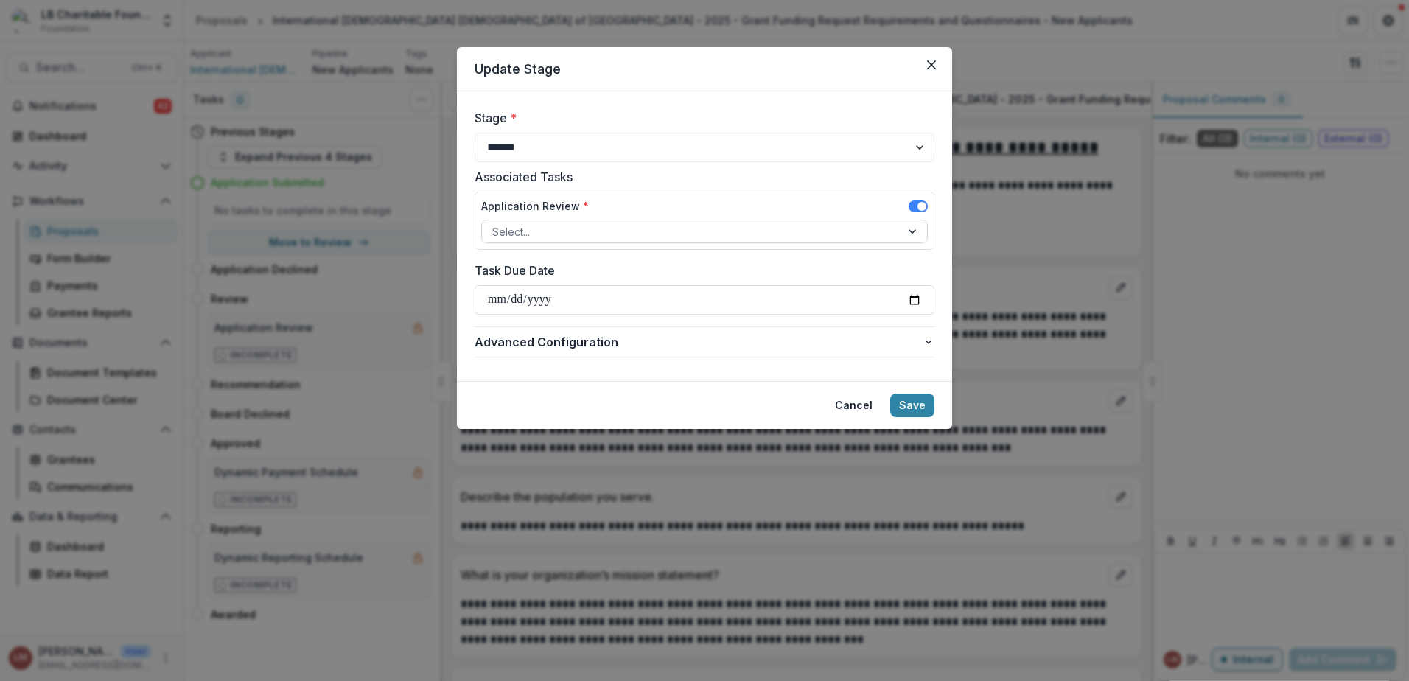
click at [915, 231] on div at bounding box center [914, 231] width 27 height 22
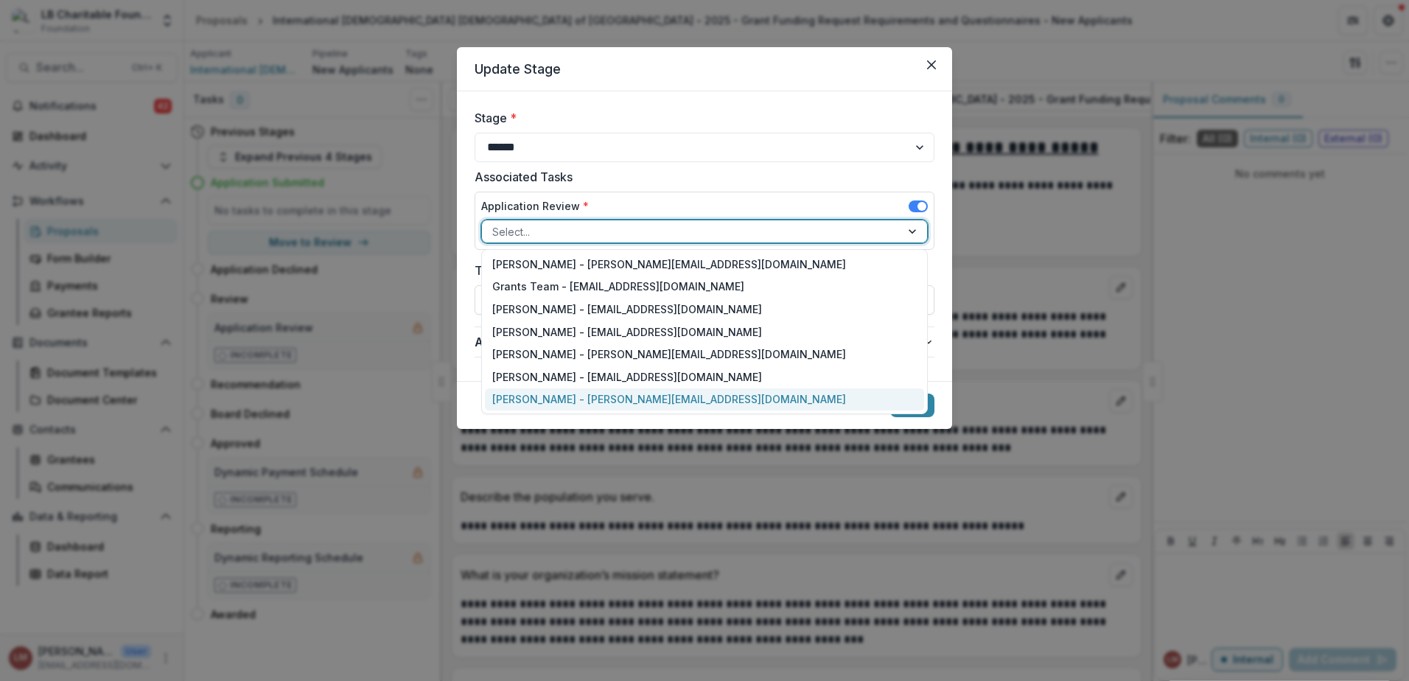
click at [533, 397] on div "[PERSON_NAME] - [PERSON_NAME][EMAIL_ADDRESS][DOMAIN_NAME]" at bounding box center [704, 399] width 439 height 23
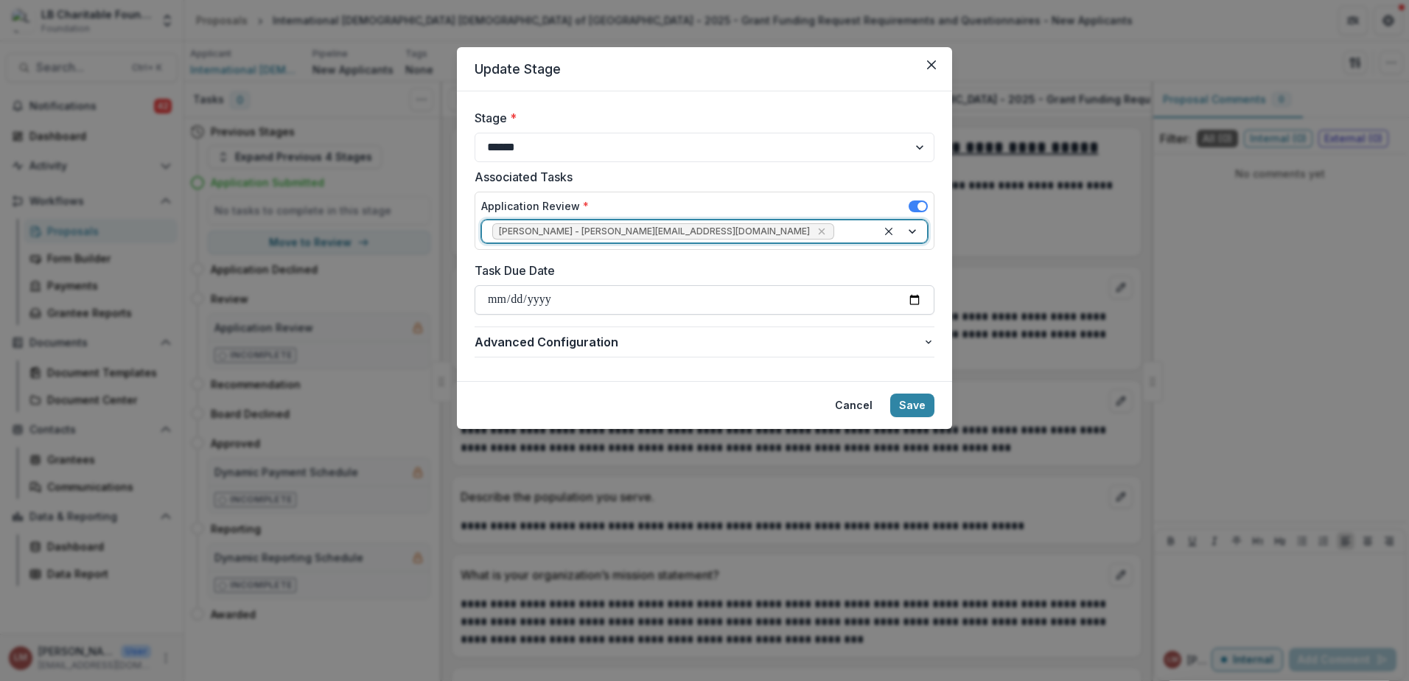
click at [915, 301] on input "Task Due Date" at bounding box center [705, 299] width 460 height 29
type input "**********"
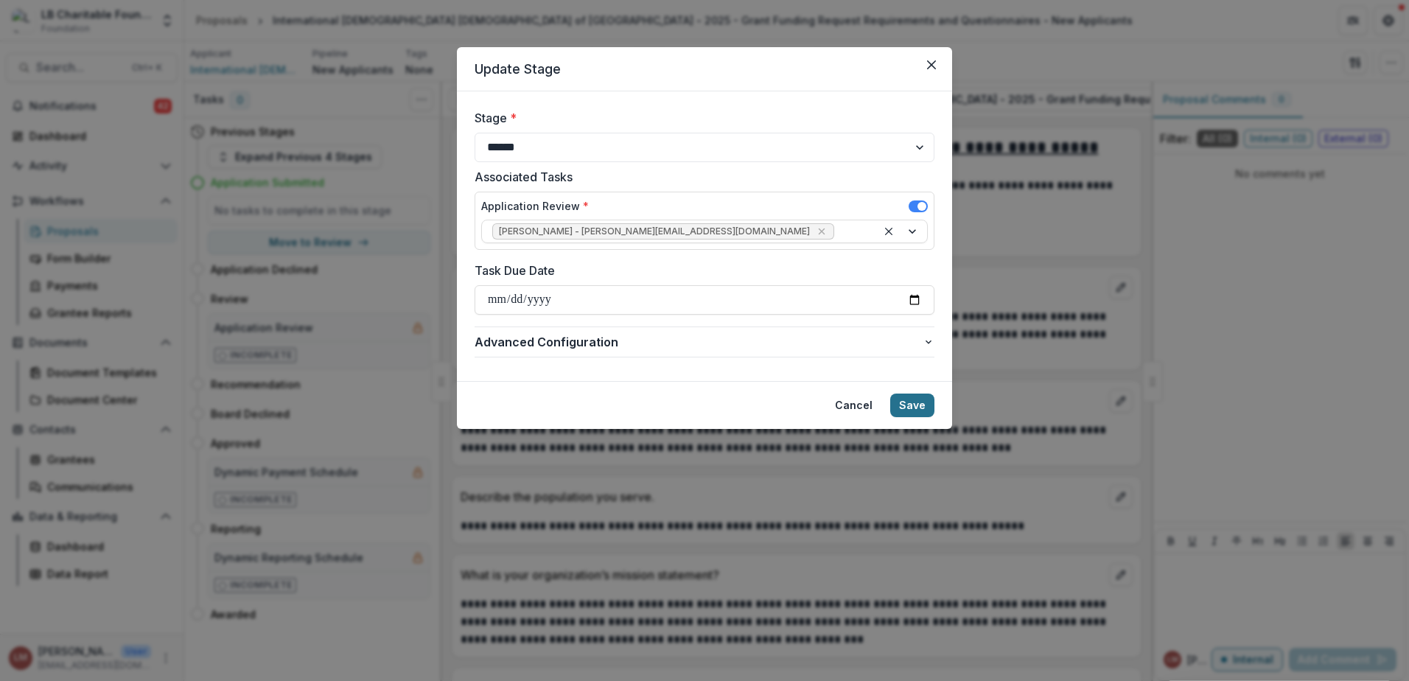
click at [922, 410] on button "Save" at bounding box center [912, 406] width 44 height 24
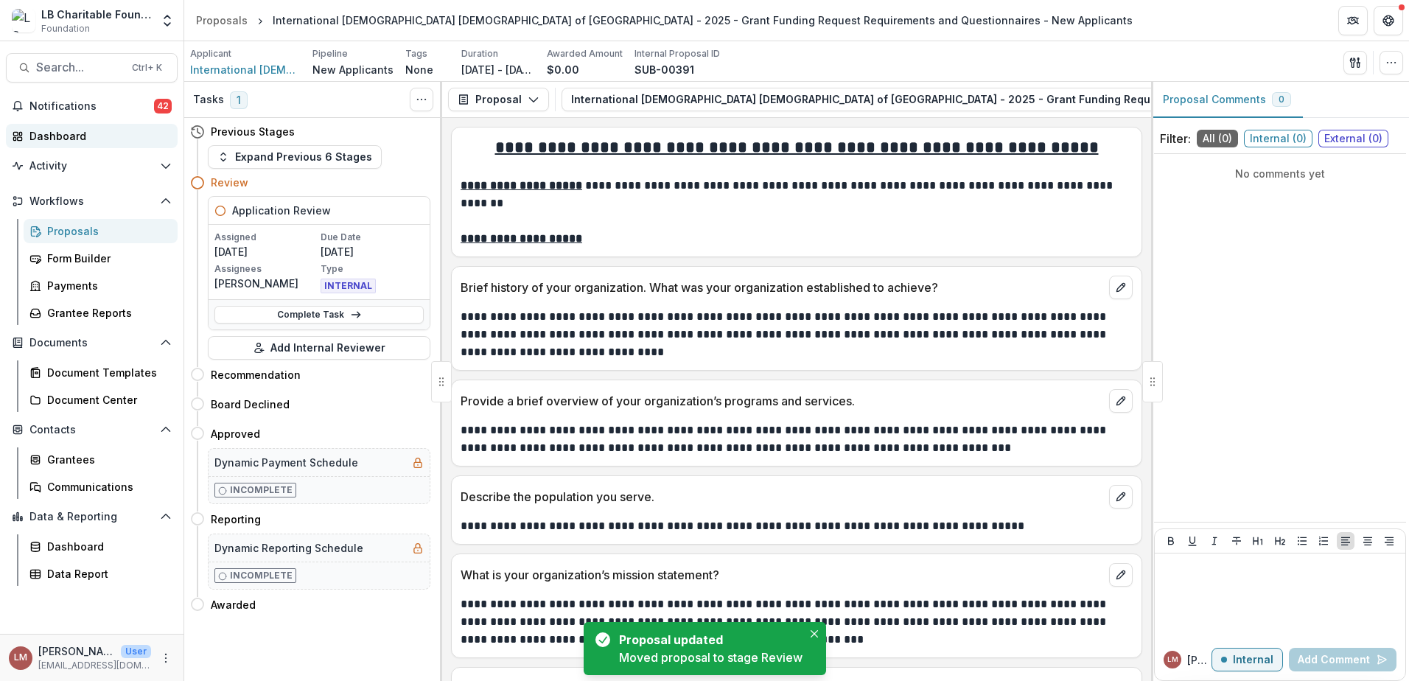
click at [43, 138] on div "Dashboard" at bounding box center [97, 135] width 136 height 15
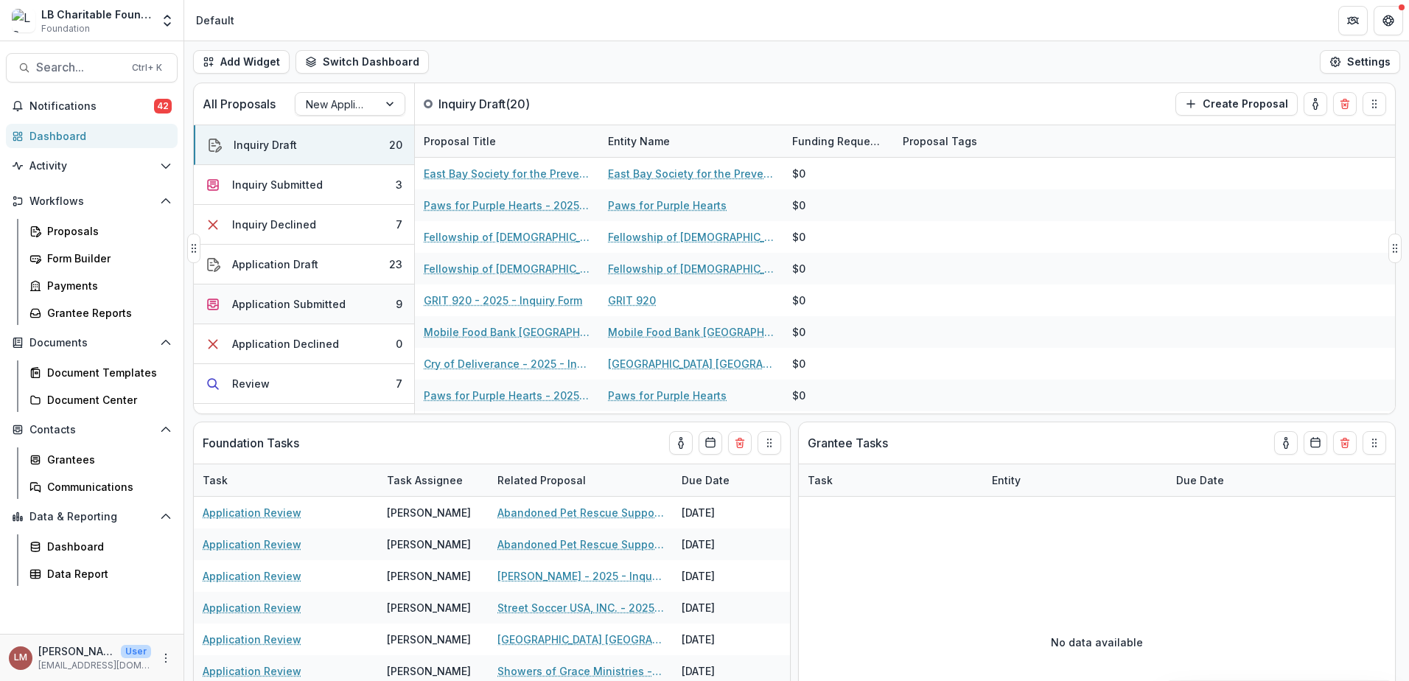
click at [293, 307] on div "Application Submitted" at bounding box center [288, 303] width 113 height 15
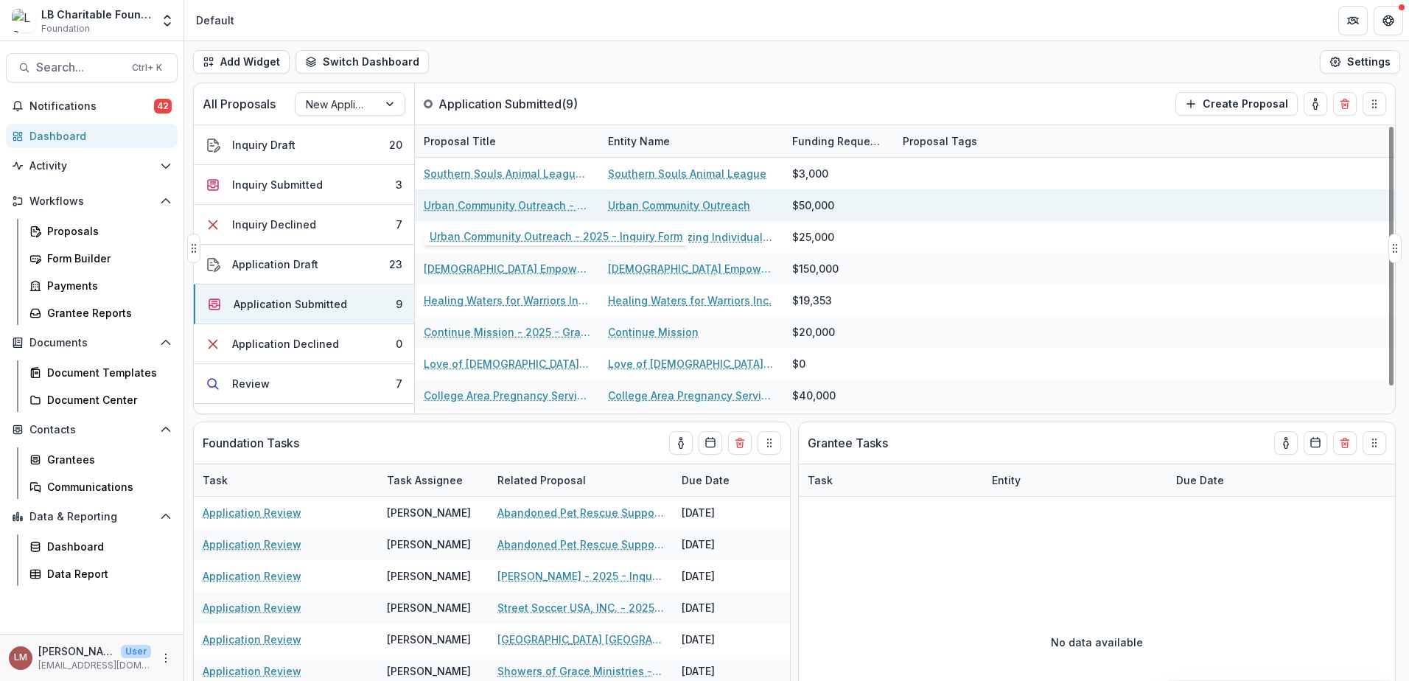
click at [492, 207] on link "Urban Community Outreach - 2025 - Inquiry Form" at bounding box center [507, 205] width 167 height 15
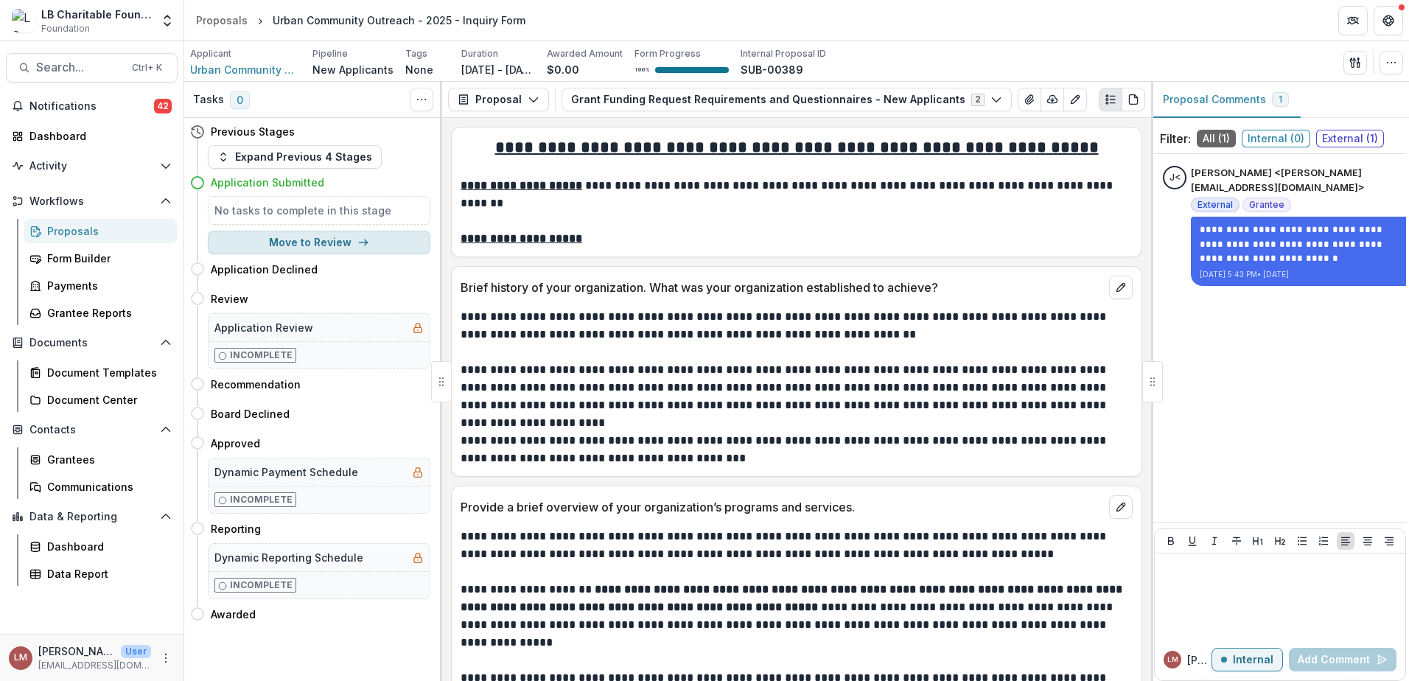
click at [328, 246] on button "Move to Review" at bounding box center [319, 243] width 223 height 24
select select "******"
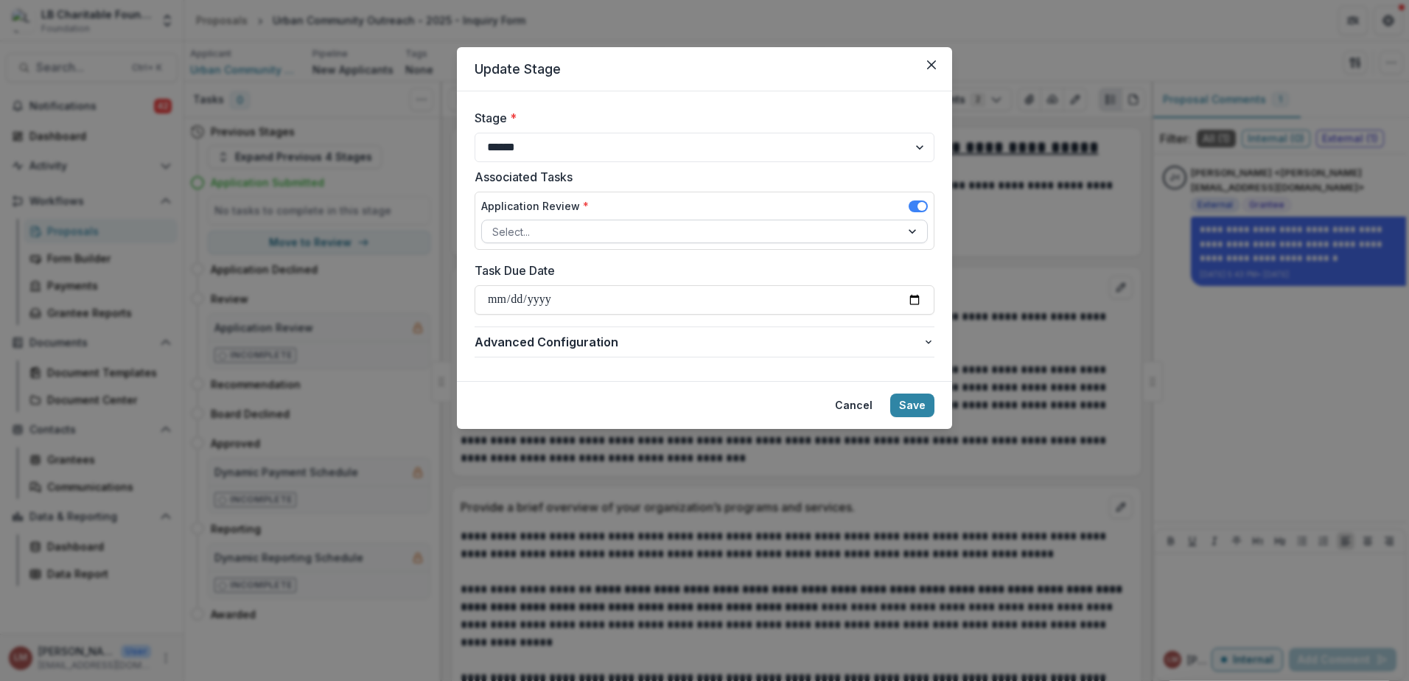
click at [913, 232] on div at bounding box center [914, 231] width 27 height 22
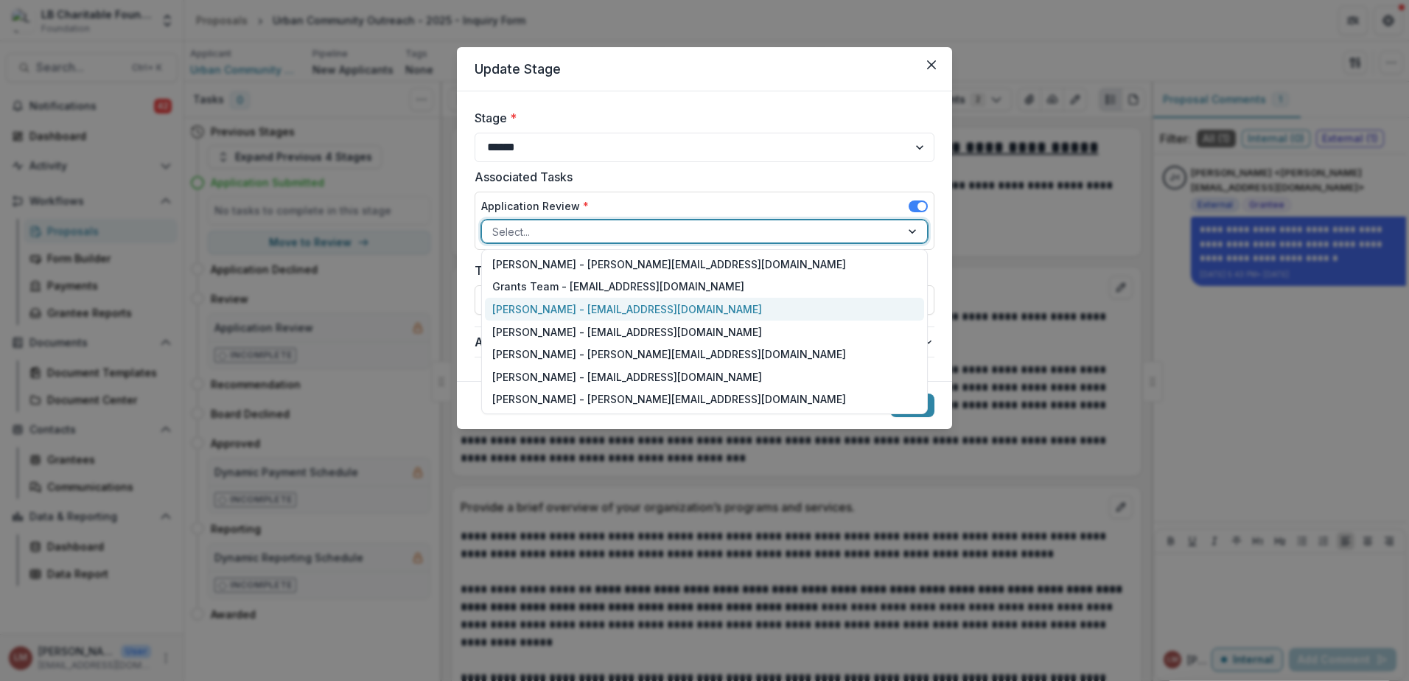
click at [510, 311] on div "[PERSON_NAME] - [EMAIL_ADDRESS][DOMAIN_NAME]" at bounding box center [704, 309] width 439 height 23
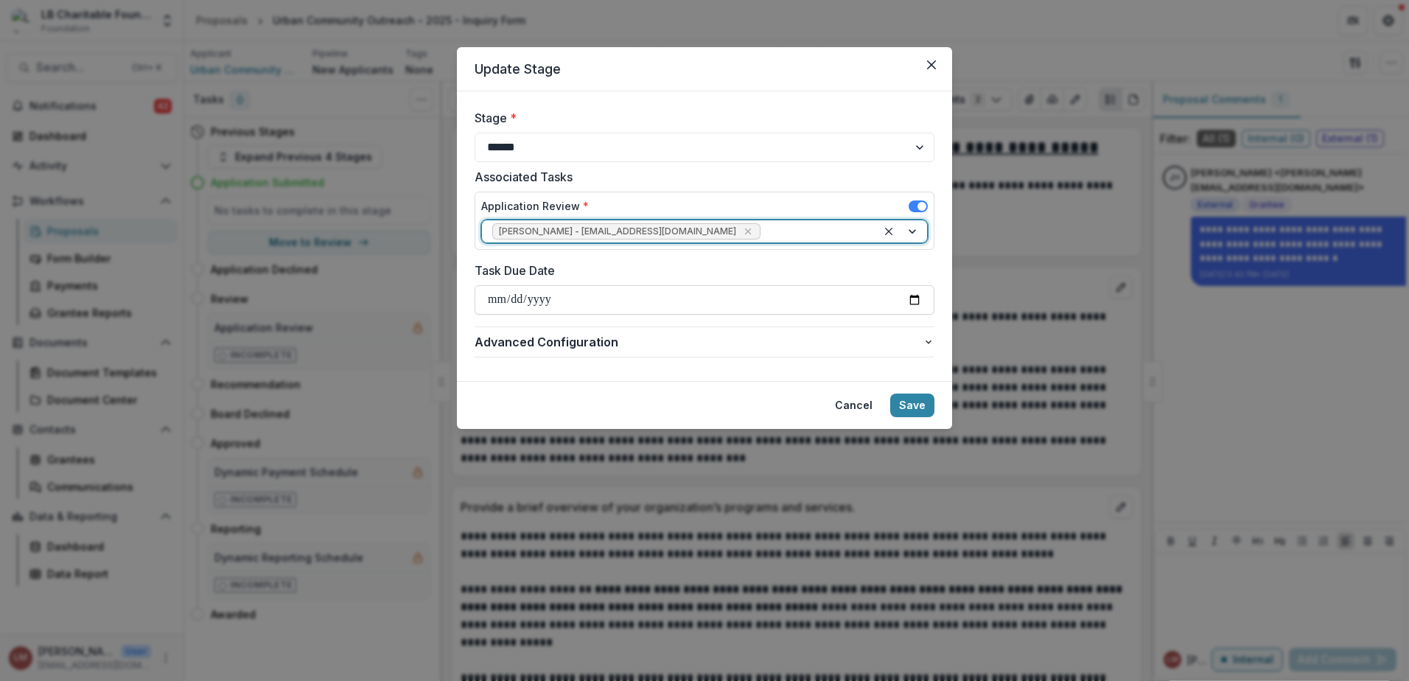
click at [918, 303] on input "Task Due Date" at bounding box center [705, 299] width 460 height 29
type input "**********"
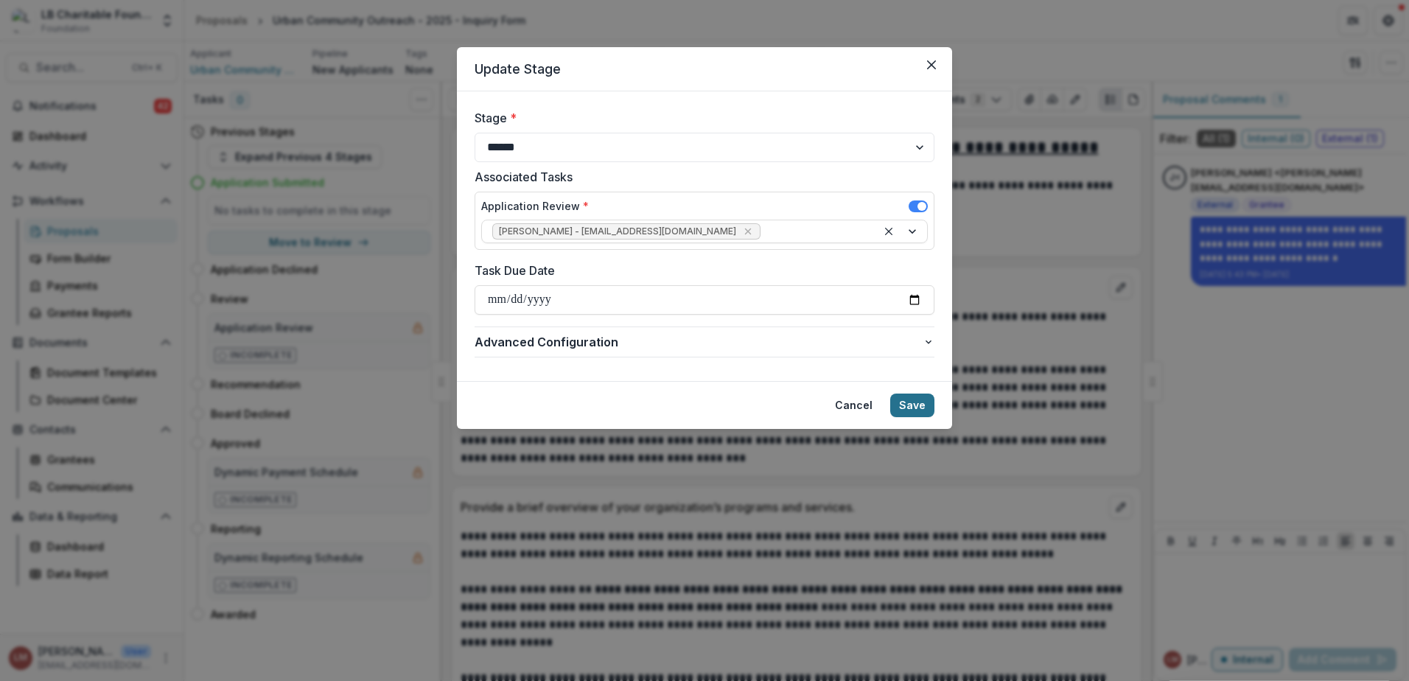
click at [914, 402] on button "Save" at bounding box center [912, 406] width 44 height 24
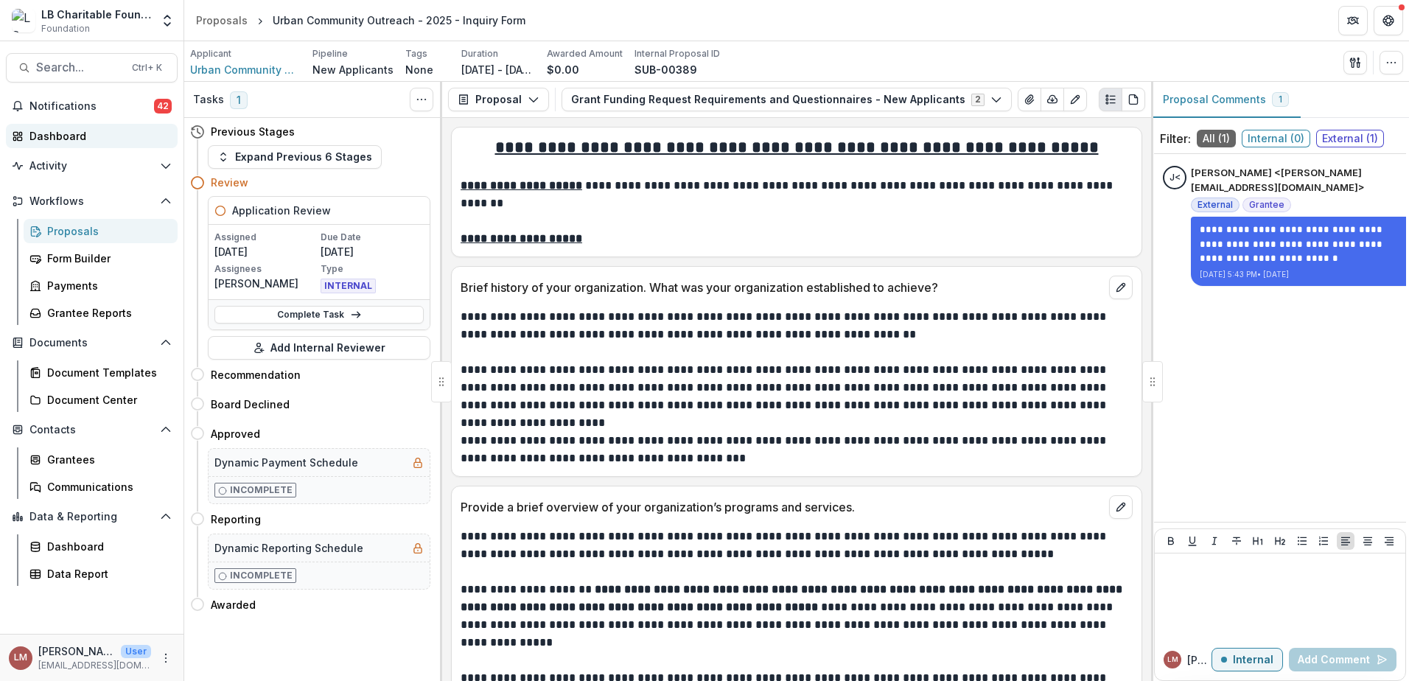
click at [56, 136] on div "Dashboard" at bounding box center [97, 135] width 136 height 15
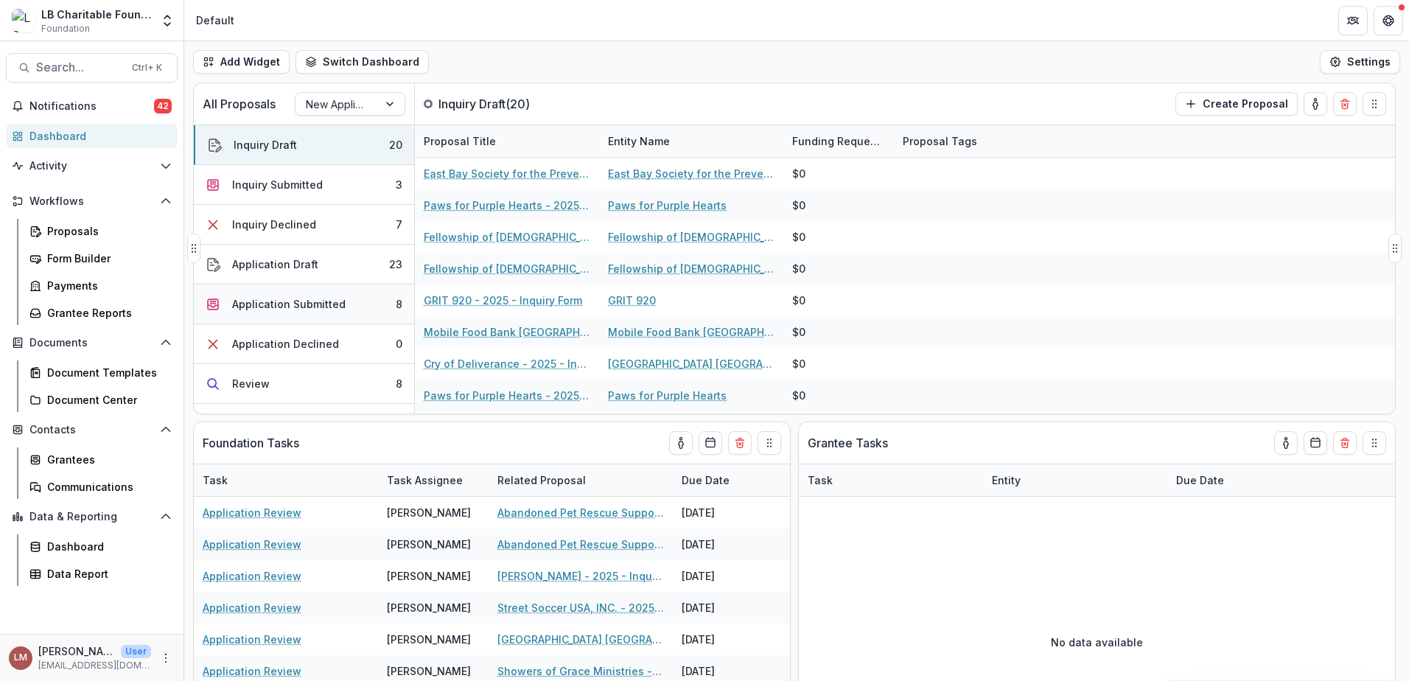
click at [396, 304] on div "8" at bounding box center [399, 303] width 7 height 15
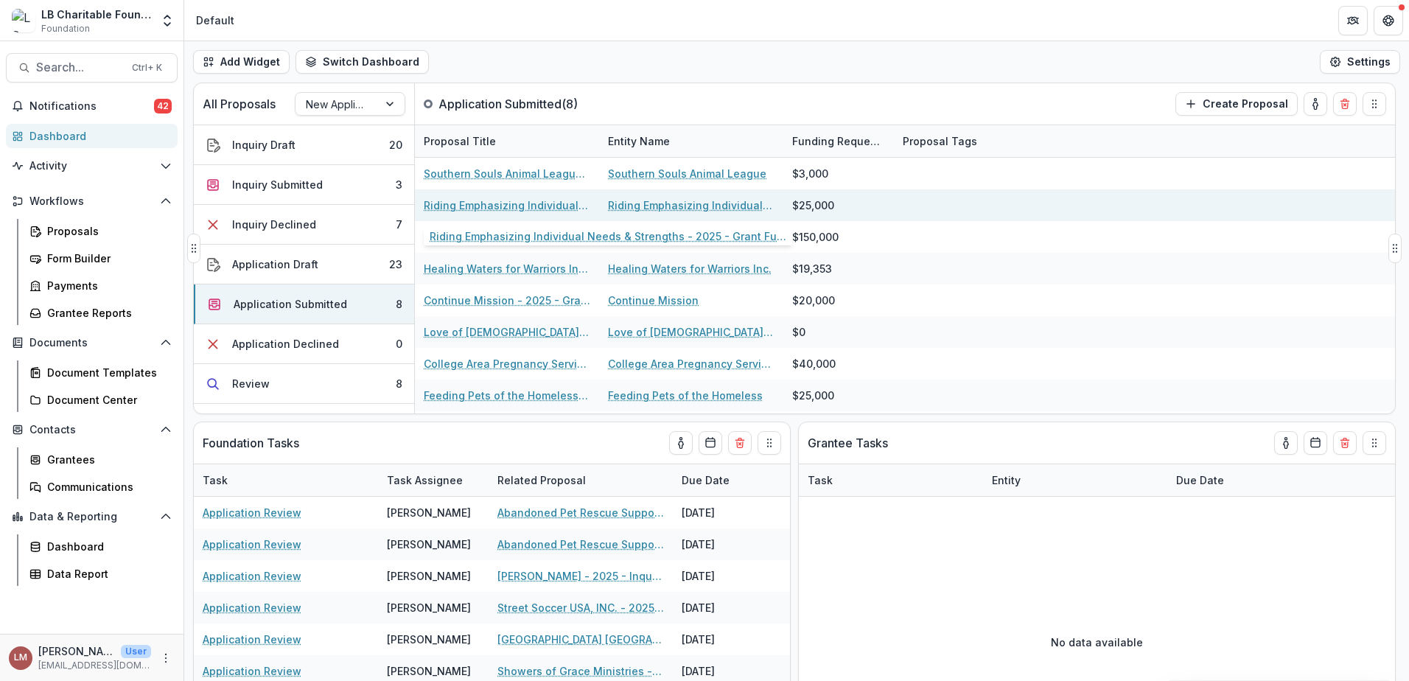
click at [460, 203] on link "Riding Emphasizing Individual Needs & Strengths - 2025 - Grant Funding Request …" at bounding box center [507, 205] width 167 height 15
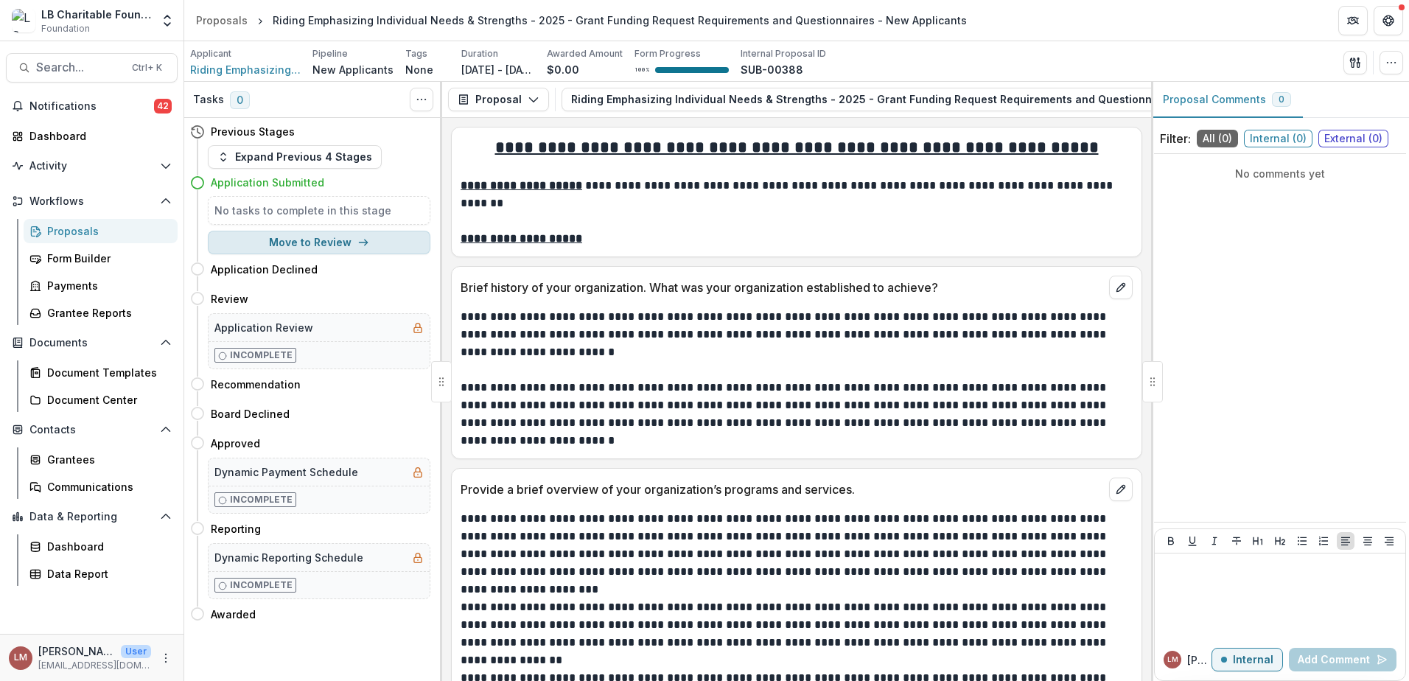
click at [304, 245] on button "Move to Review" at bounding box center [319, 243] width 223 height 24
select select "******"
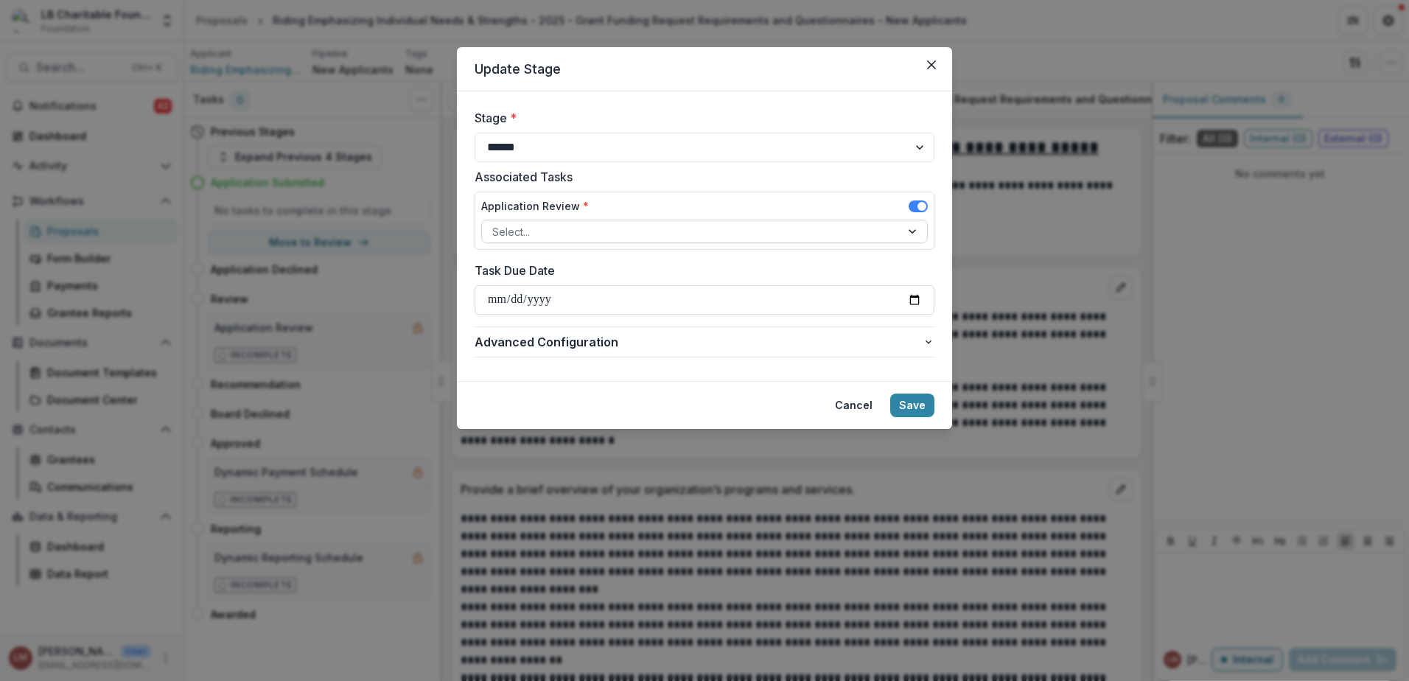
click at [915, 233] on div at bounding box center [914, 231] width 27 height 22
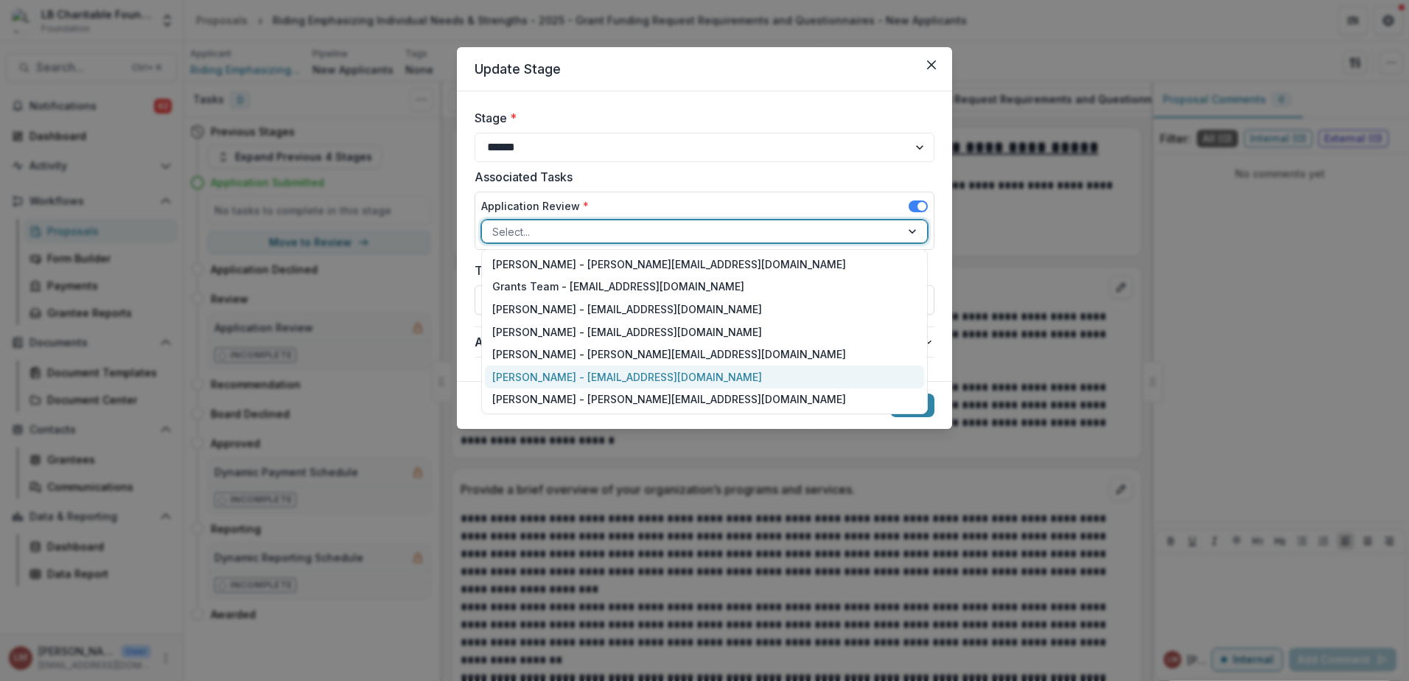
click at [508, 377] on div "[PERSON_NAME] - [EMAIL_ADDRESS][DOMAIN_NAME]" at bounding box center [704, 377] width 439 height 23
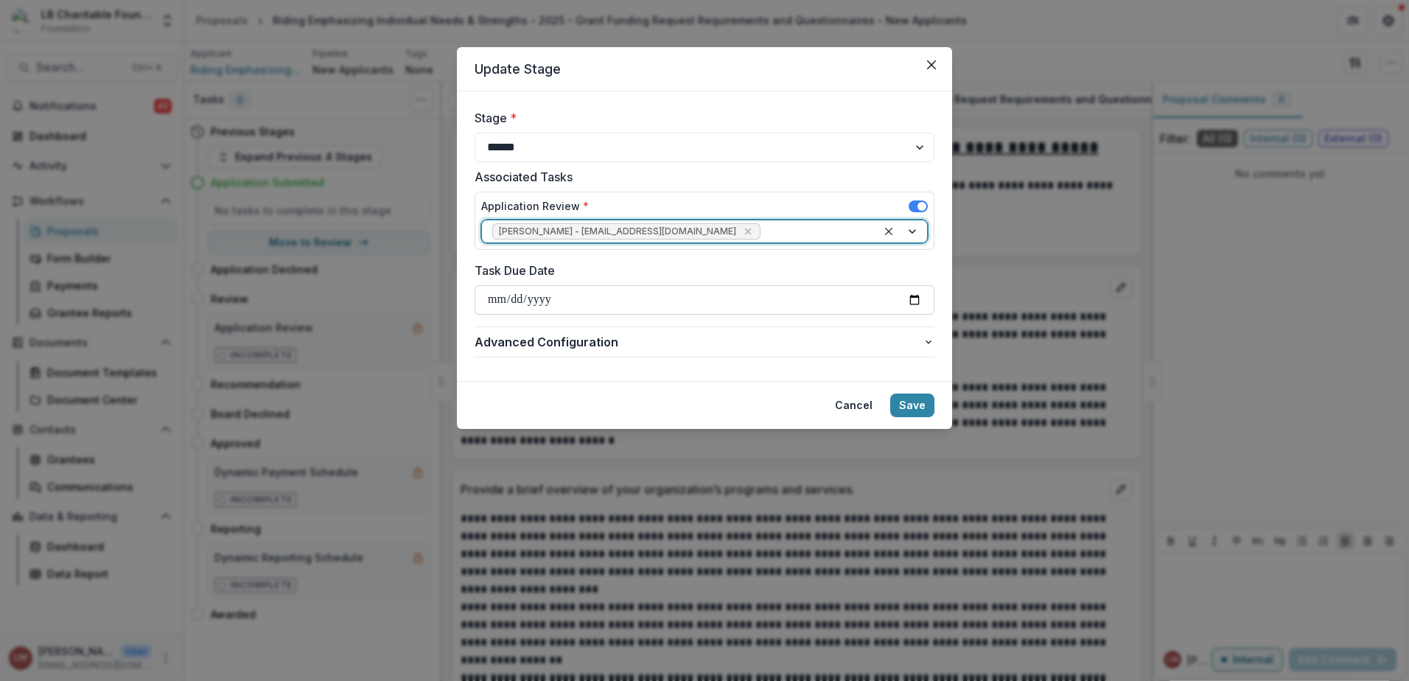
click at [918, 301] on input "Task Due Date" at bounding box center [705, 299] width 460 height 29
type input "**********"
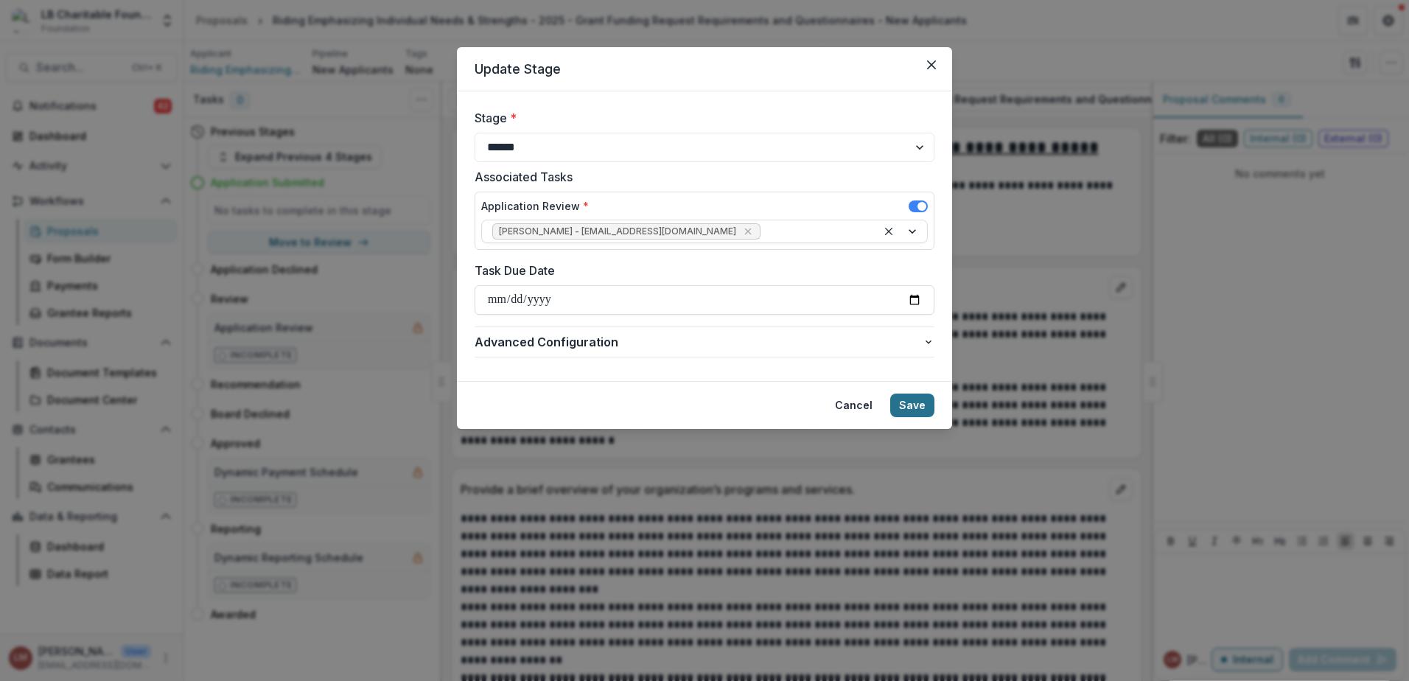
click at [904, 400] on button "Save" at bounding box center [912, 406] width 44 height 24
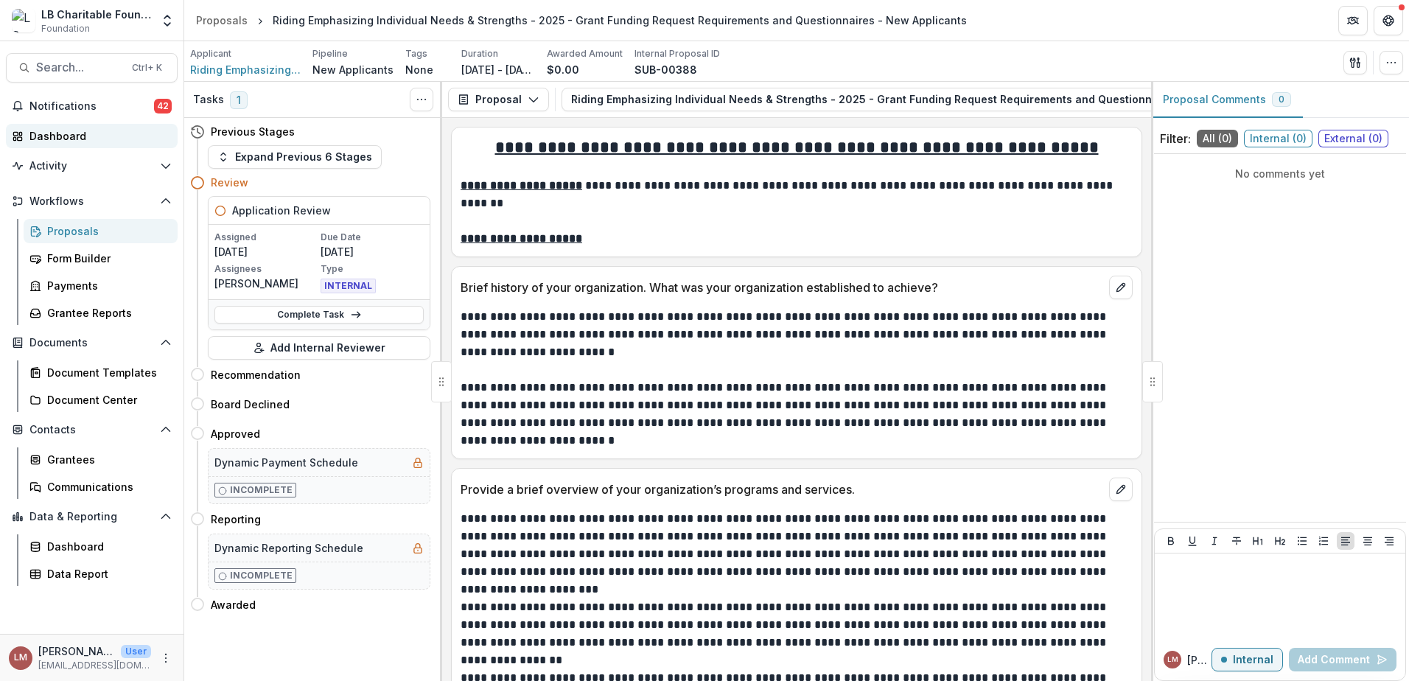
click at [66, 137] on div "Dashboard" at bounding box center [97, 135] width 136 height 15
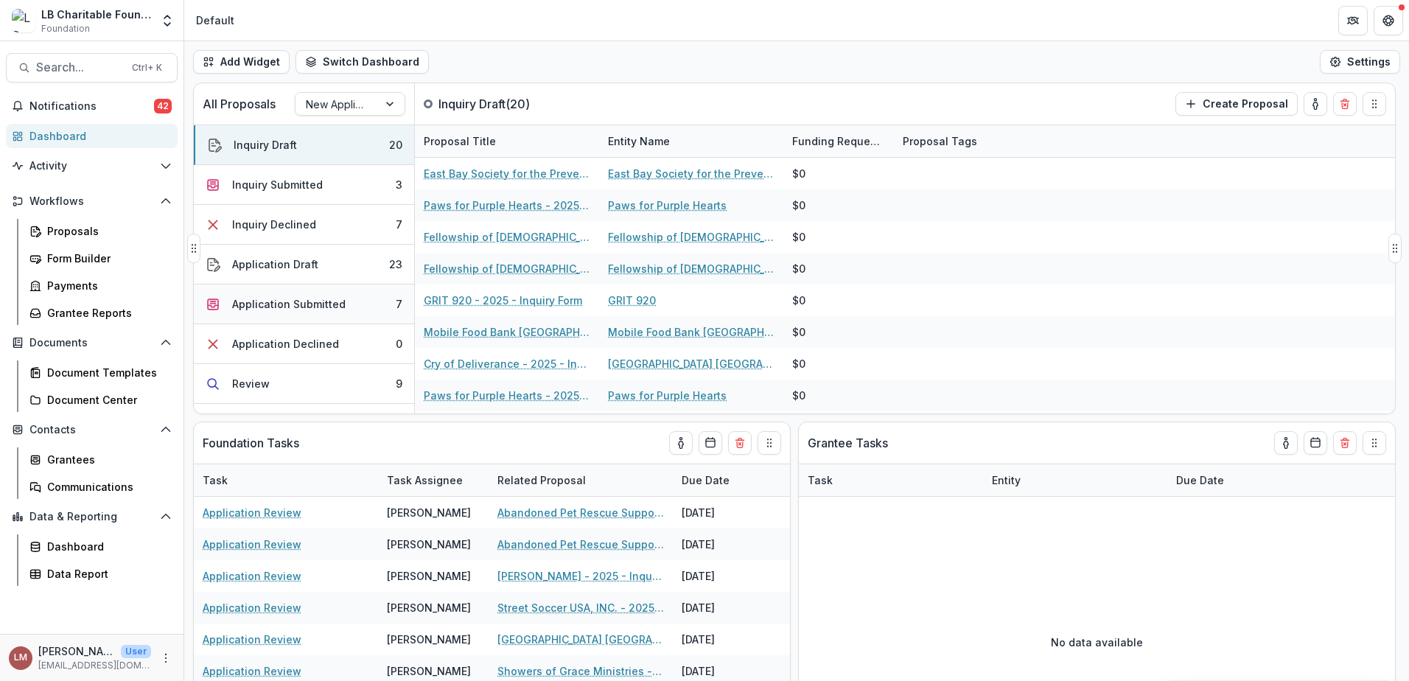
click at [279, 304] on div "Application Submitted" at bounding box center [288, 303] width 113 height 15
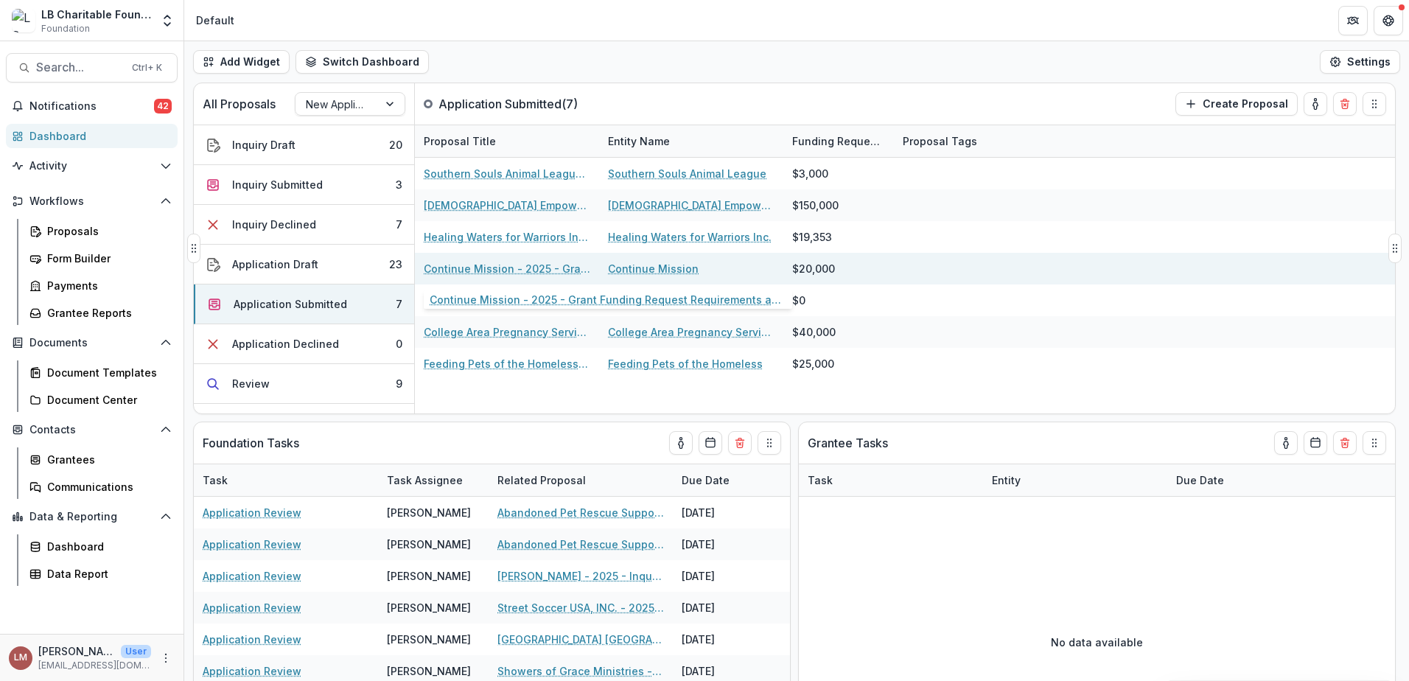
click at [486, 267] on link "Continue Mission - 2025 - Grant Funding Request Requirements and Questionnaires" at bounding box center [507, 268] width 167 height 15
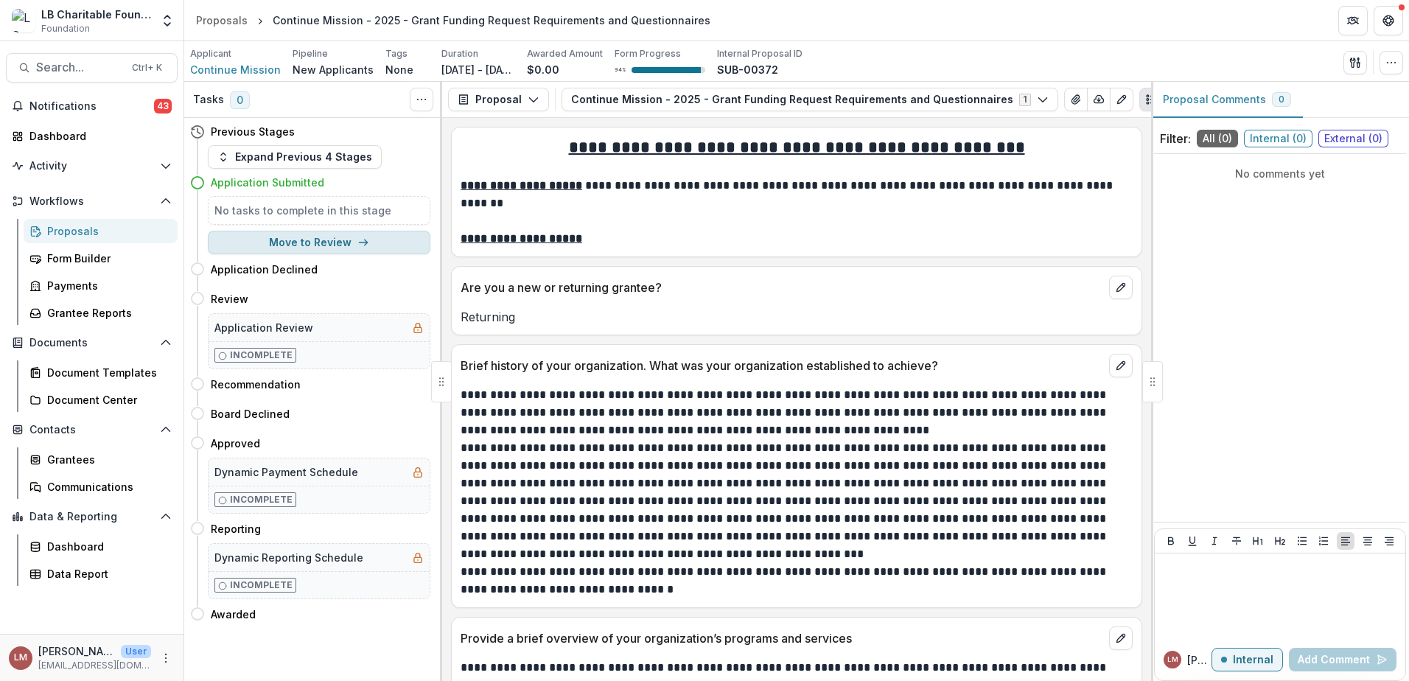
click at [391, 240] on button "Move to Review" at bounding box center [319, 243] width 223 height 24
select select "******"
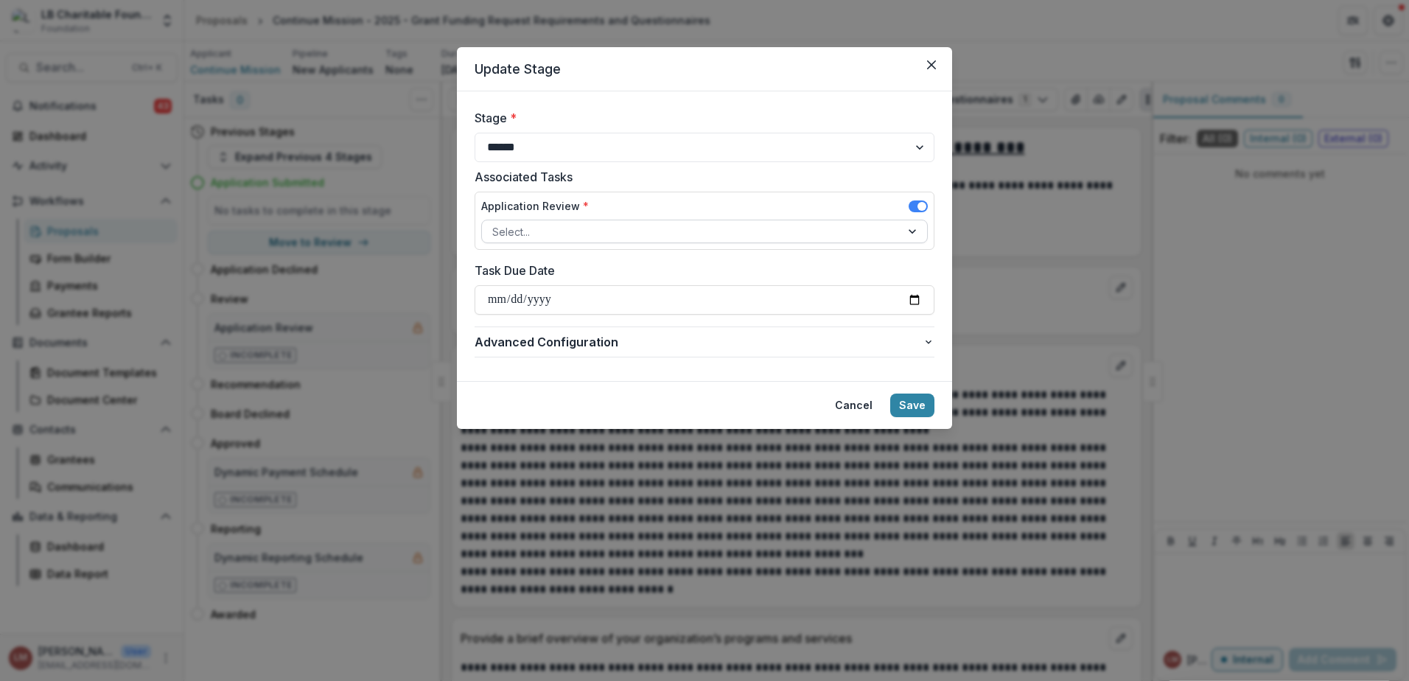
click at [914, 231] on div at bounding box center [914, 231] width 27 height 22
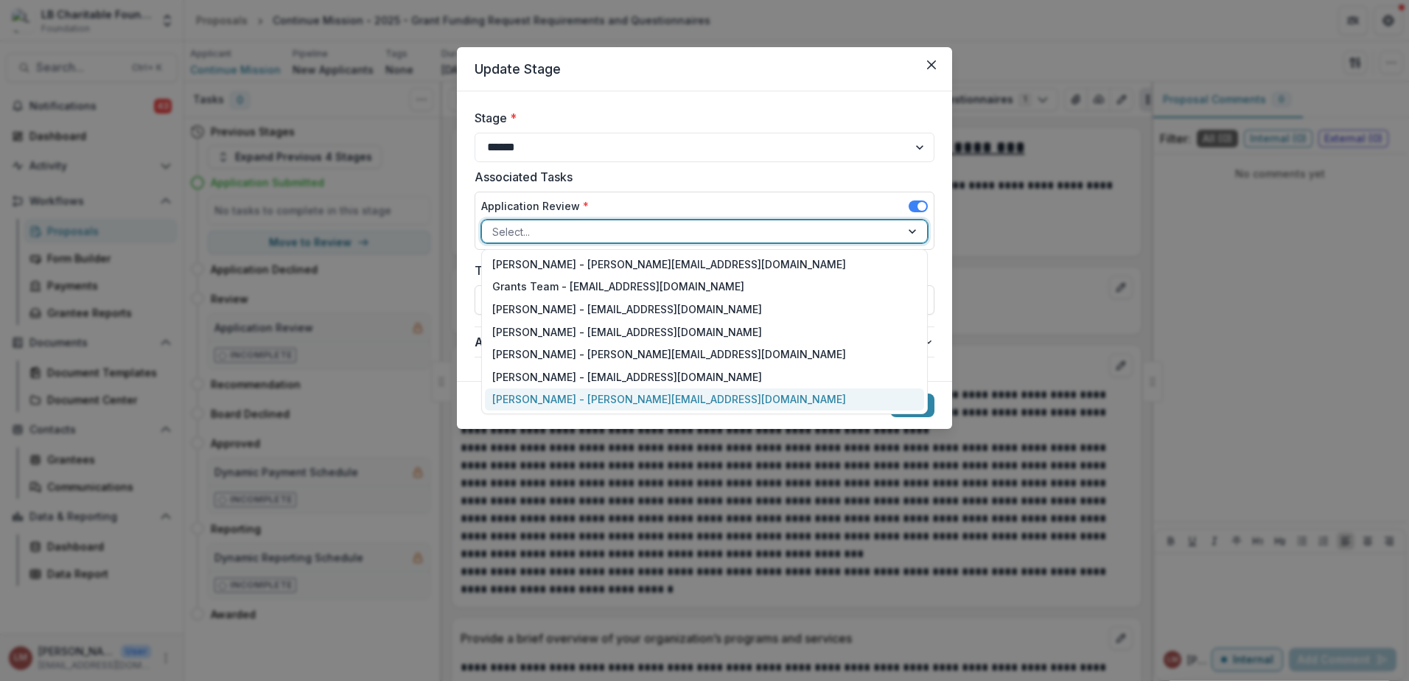
click at [545, 402] on div "[PERSON_NAME] - [PERSON_NAME][EMAIL_ADDRESS][DOMAIN_NAME]" at bounding box center [704, 399] width 439 height 23
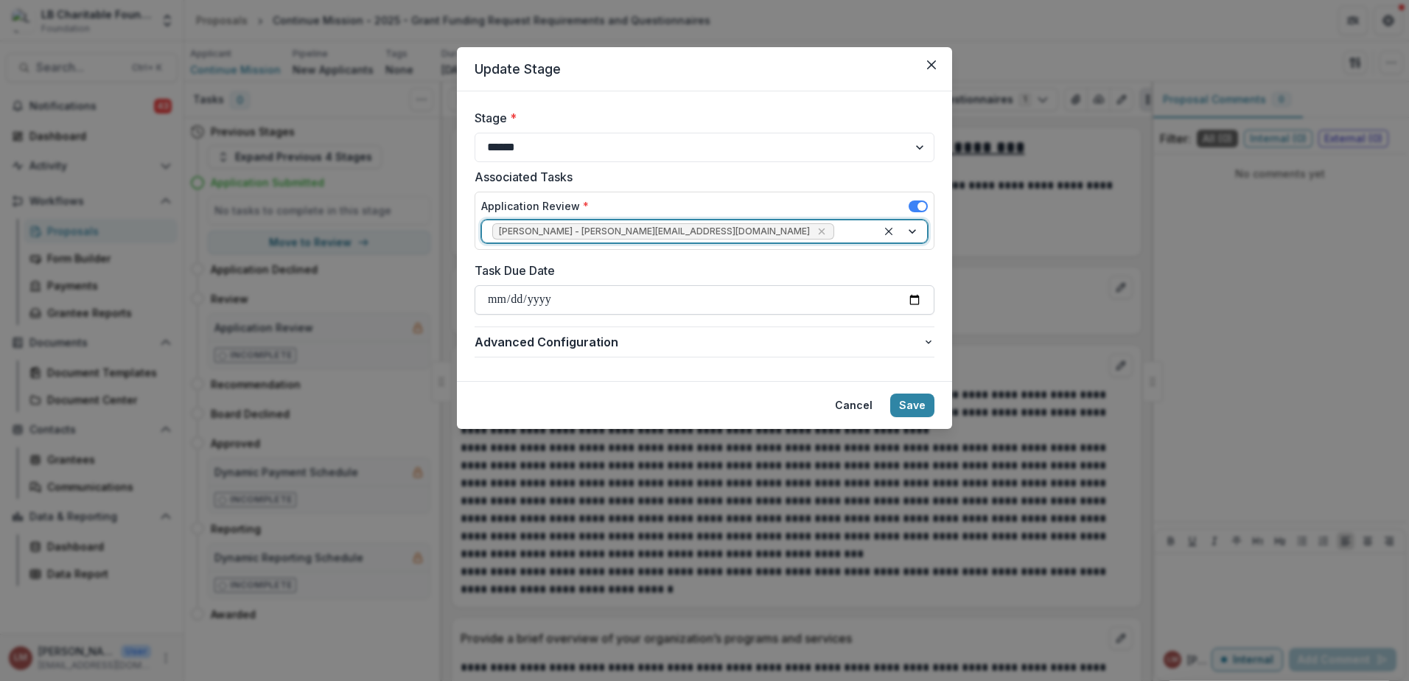
click at [920, 301] on input "Task Due Date" at bounding box center [705, 299] width 460 height 29
type input "**********"
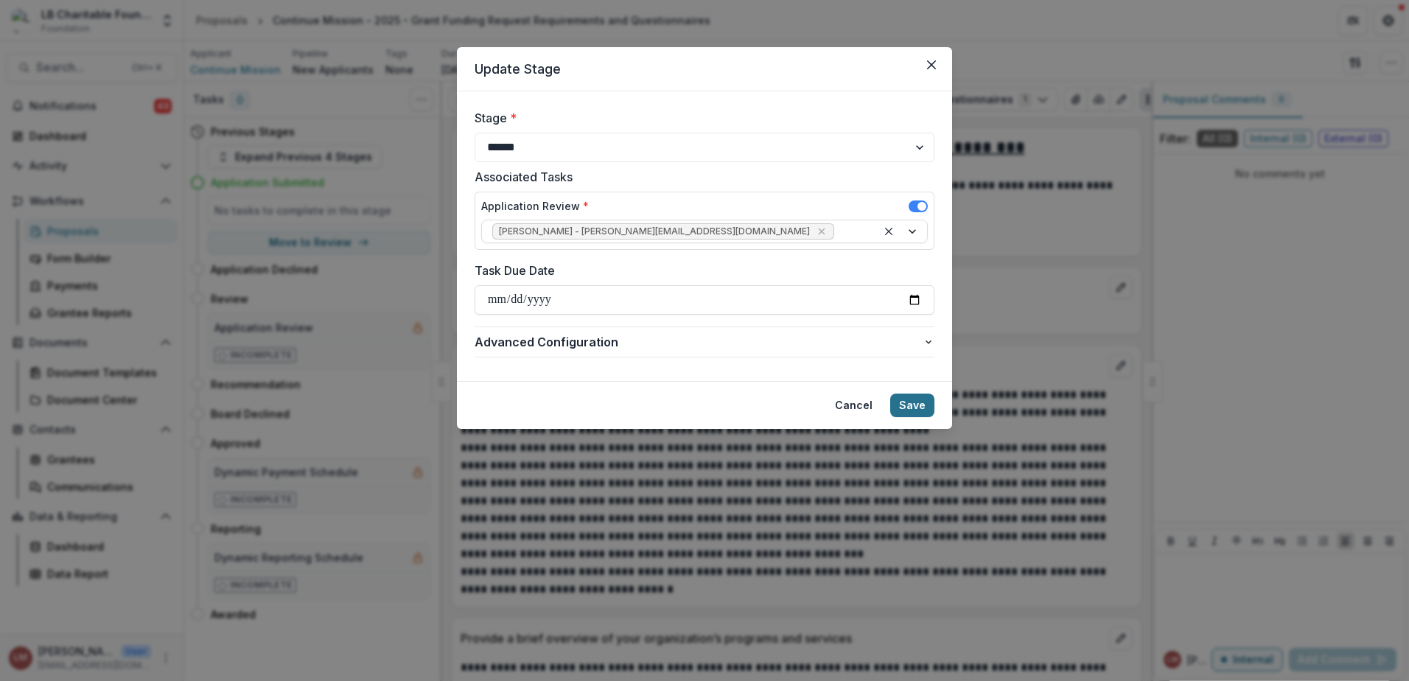
click at [918, 403] on button "Save" at bounding box center [912, 406] width 44 height 24
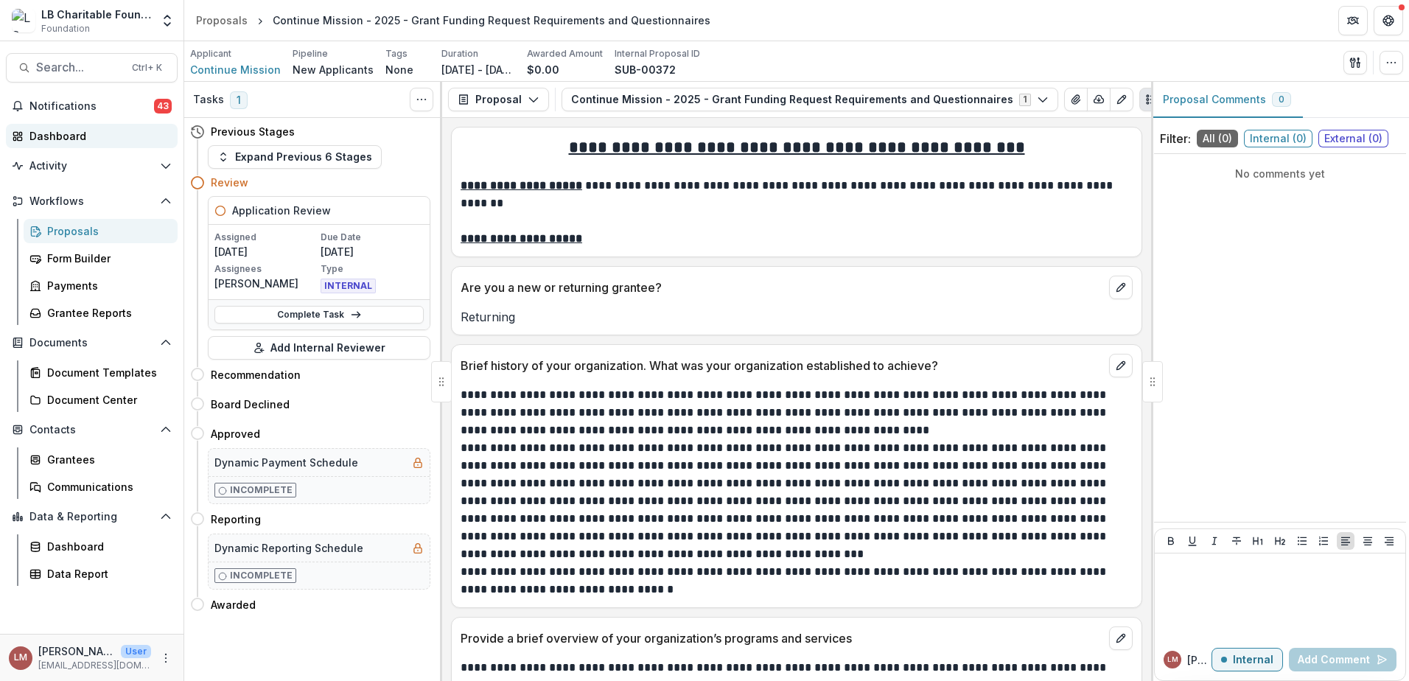
click at [55, 137] on div "Dashboard" at bounding box center [97, 135] width 136 height 15
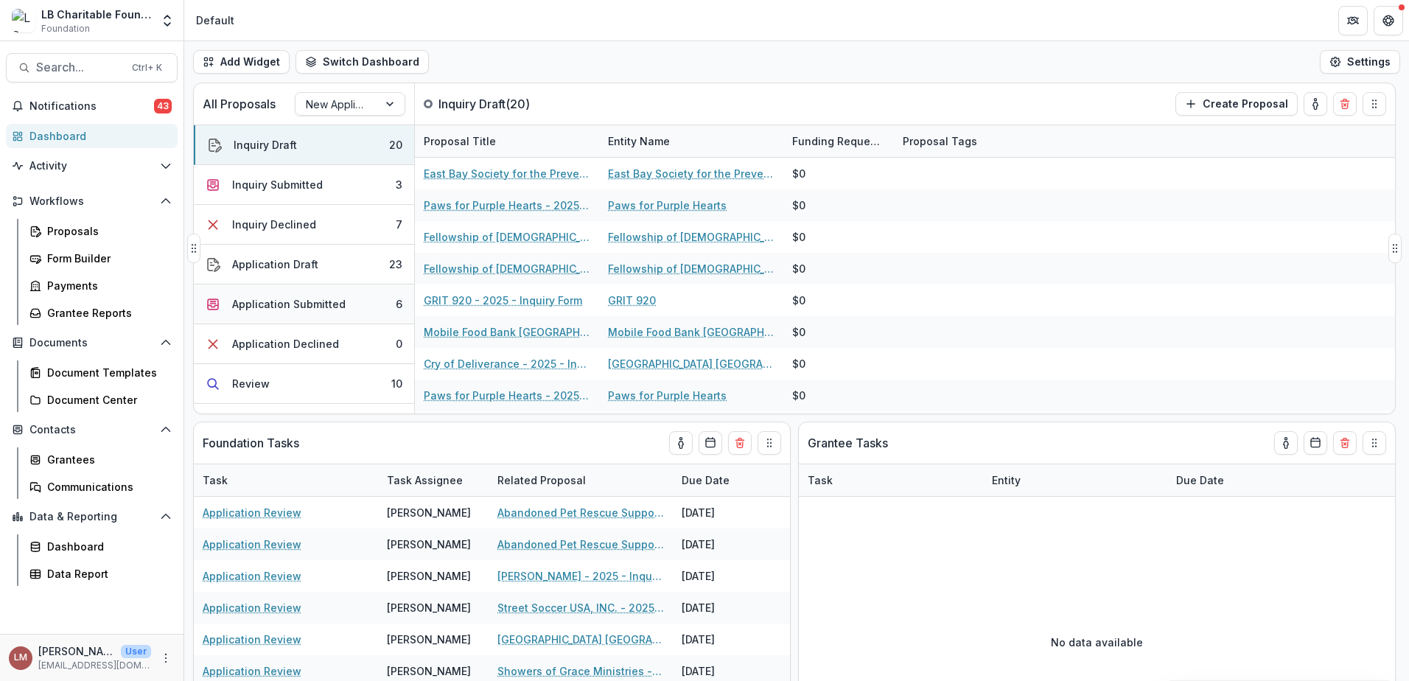
click at [306, 299] on div "Application Submitted" at bounding box center [288, 303] width 113 height 15
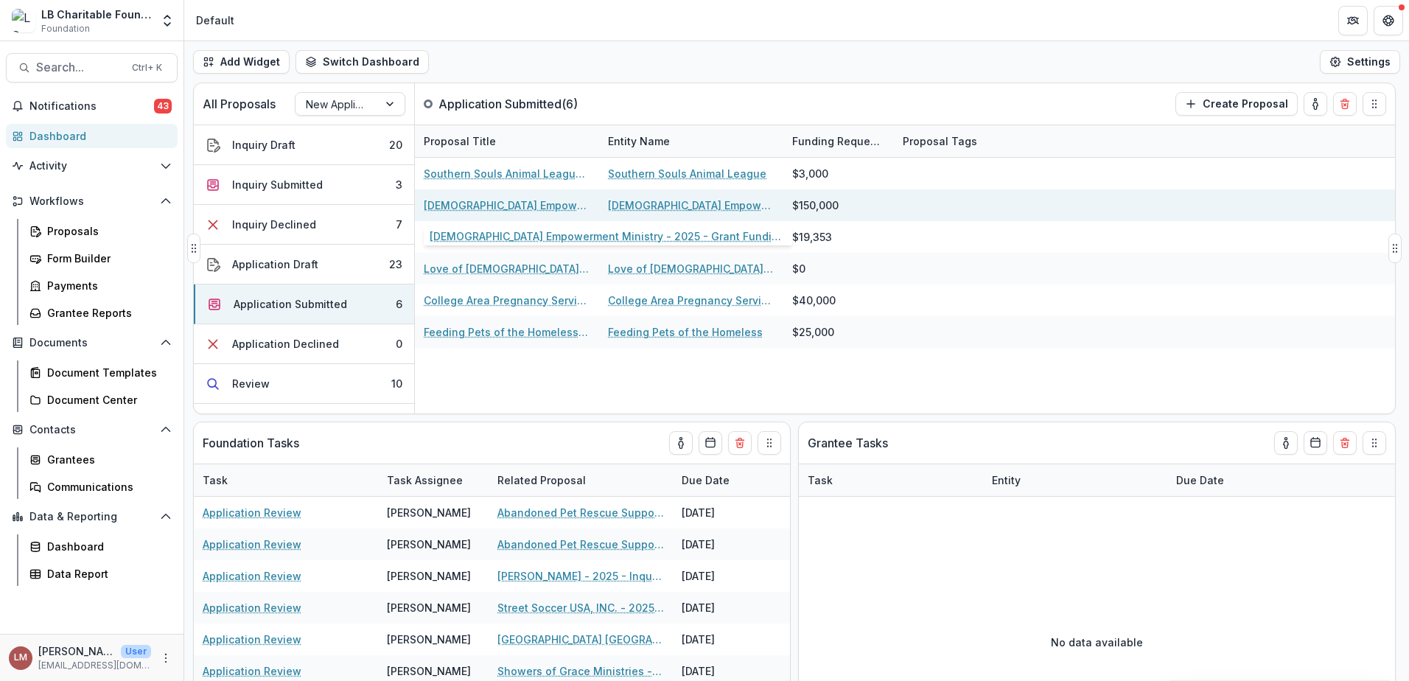
click at [464, 207] on link "[DEMOGRAPHIC_DATA] Empowerment Ministry - 2025 - Grant Funding Request Requirem…" at bounding box center [507, 205] width 167 height 15
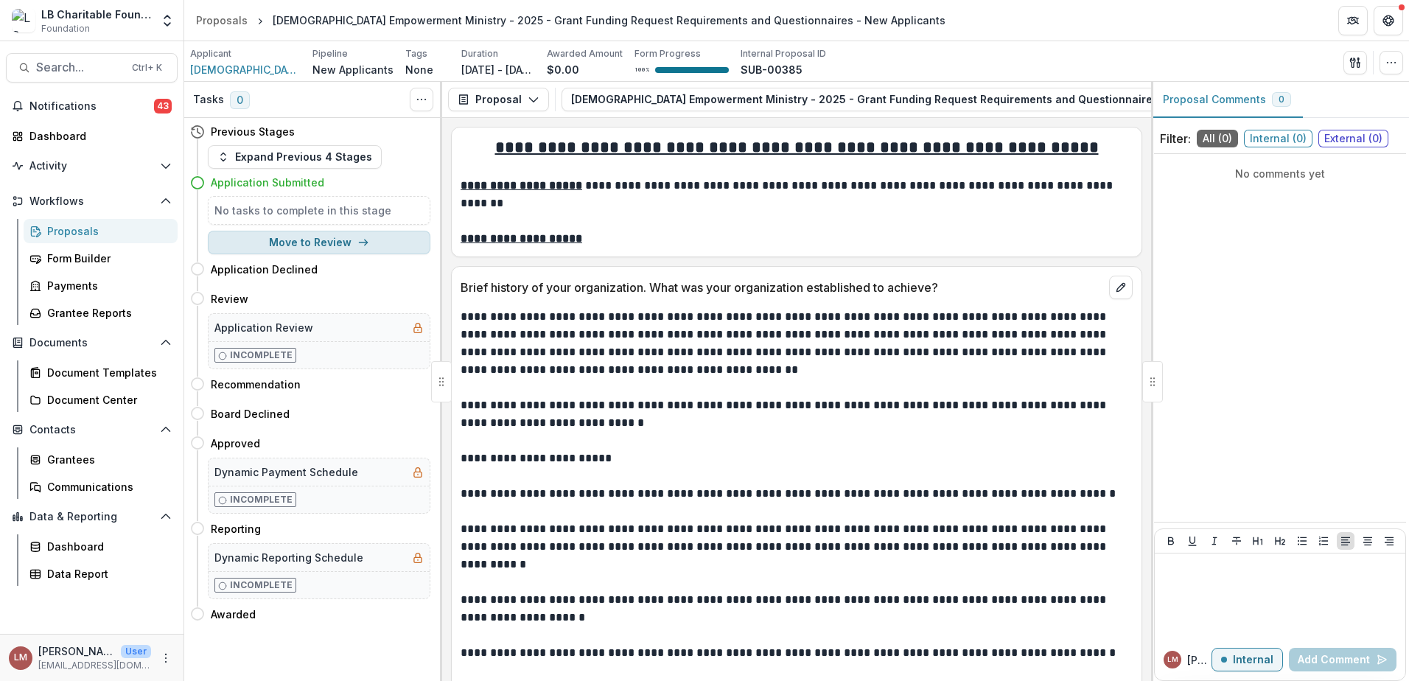
click at [338, 243] on button "Move to Review" at bounding box center [319, 243] width 223 height 24
select select "******"
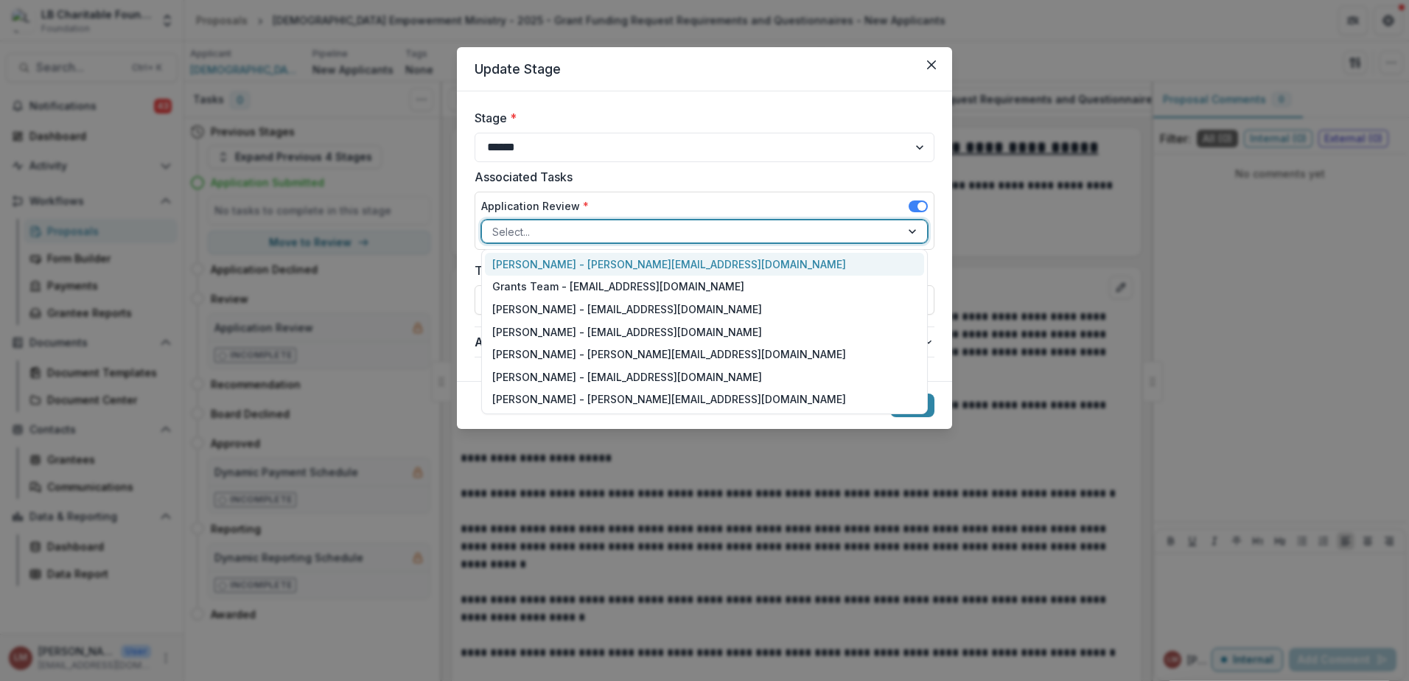
click at [915, 236] on div at bounding box center [914, 231] width 27 height 22
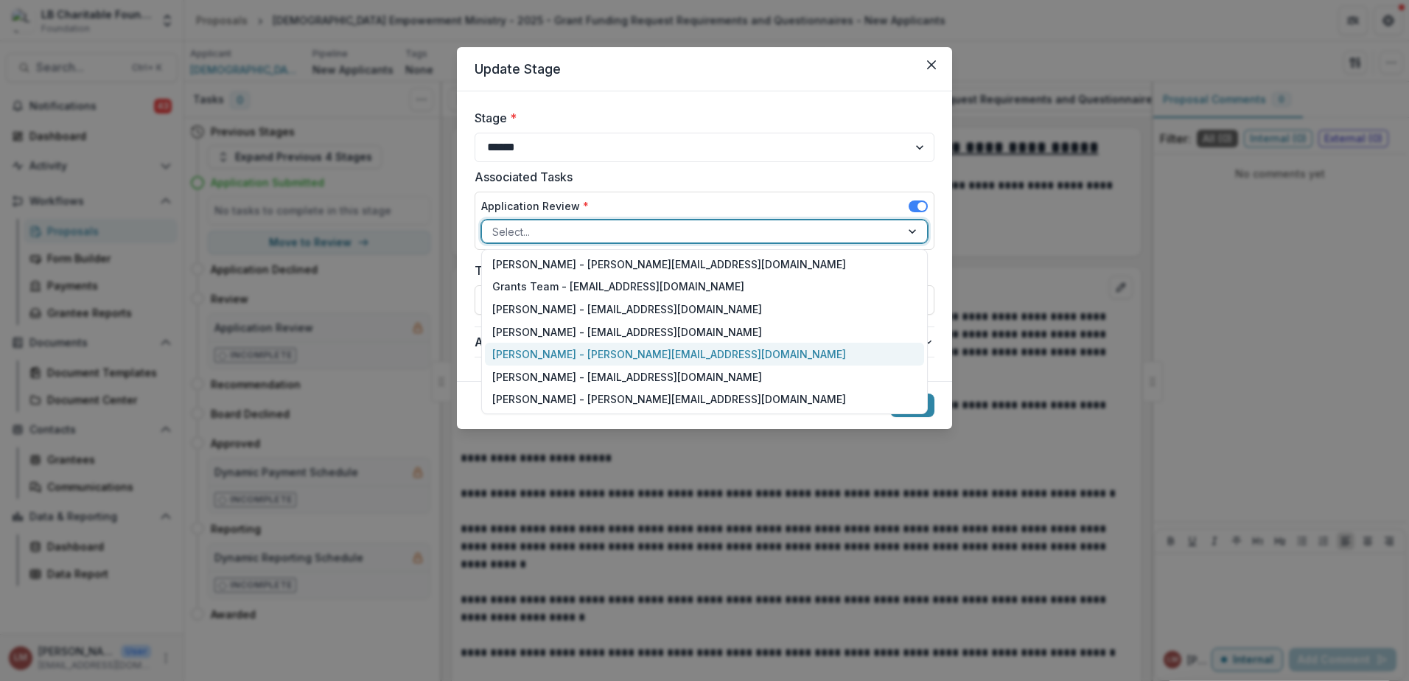
click at [557, 354] on div "[PERSON_NAME] - [PERSON_NAME][EMAIL_ADDRESS][DOMAIN_NAME]" at bounding box center [704, 354] width 439 height 23
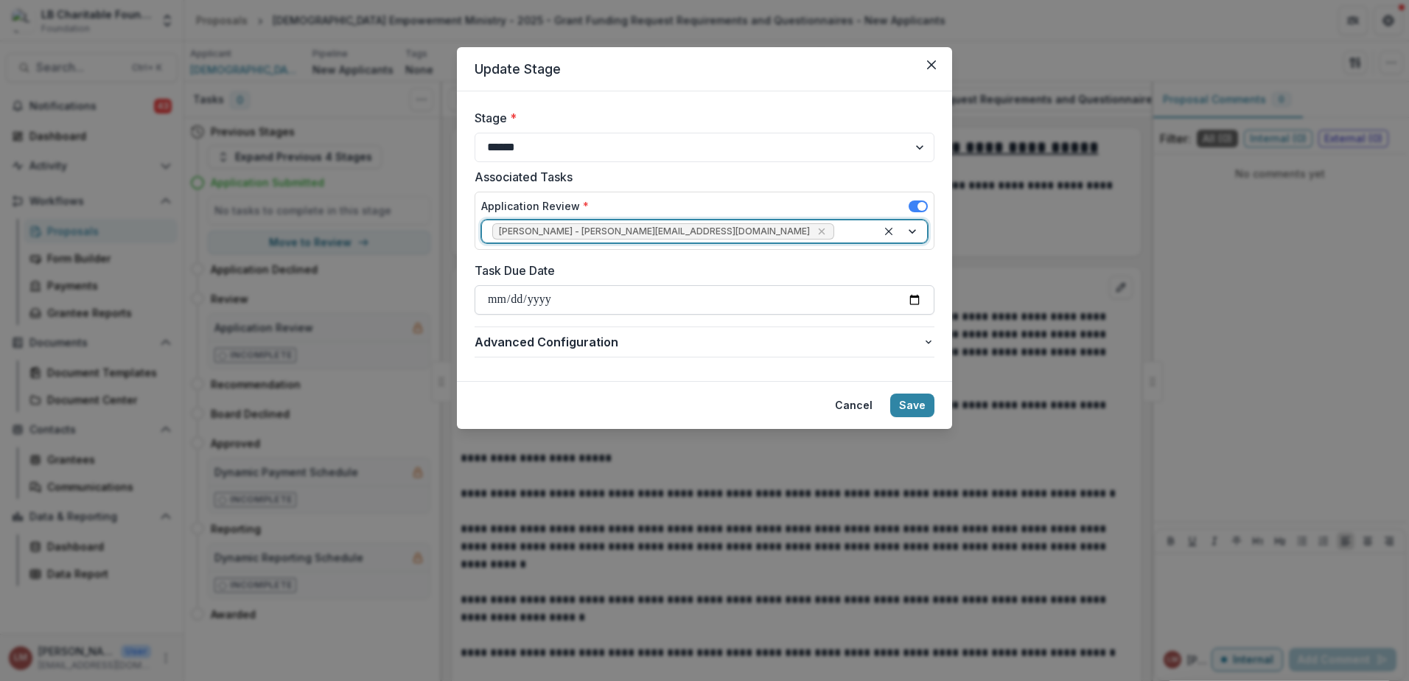
click at [920, 297] on input "Task Due Date" at bounding box center [705, 299] width 460 height 29
type input "**********"
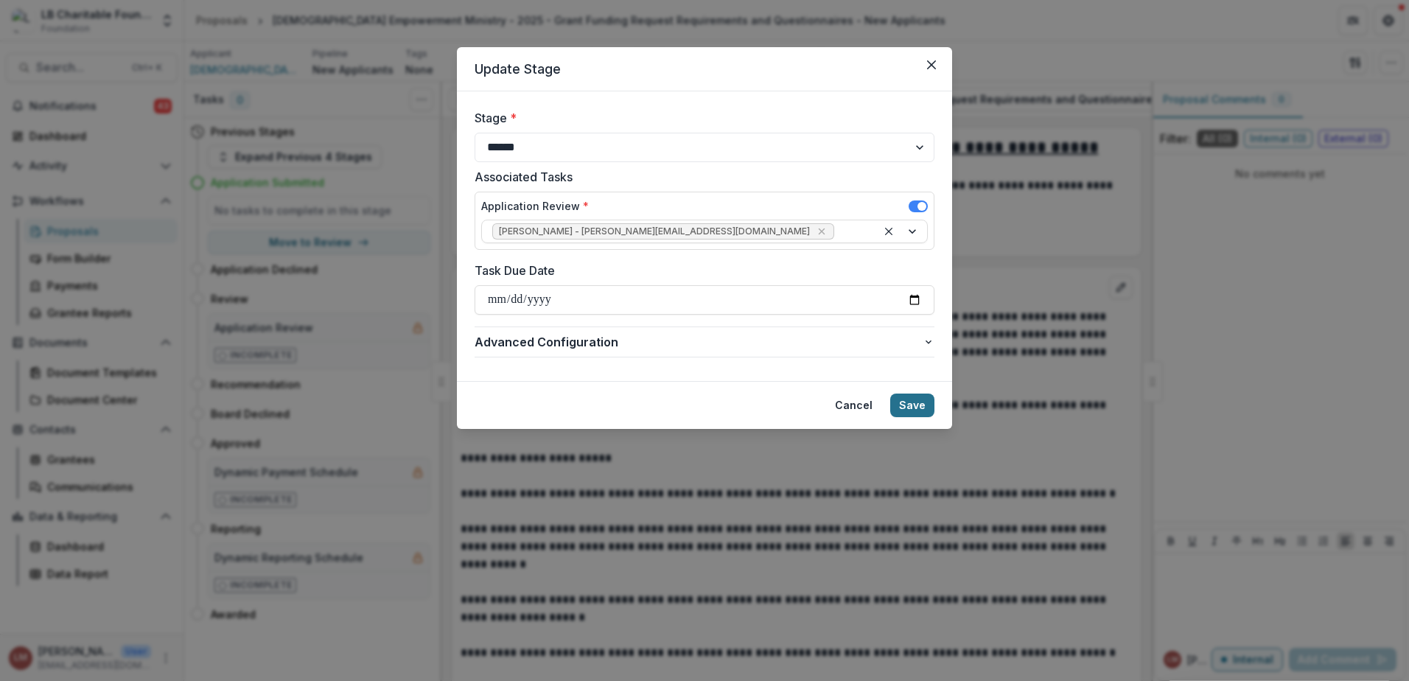
click at [904, 400] on button "Save" at bounding box center [912, 406] width 44 height 24
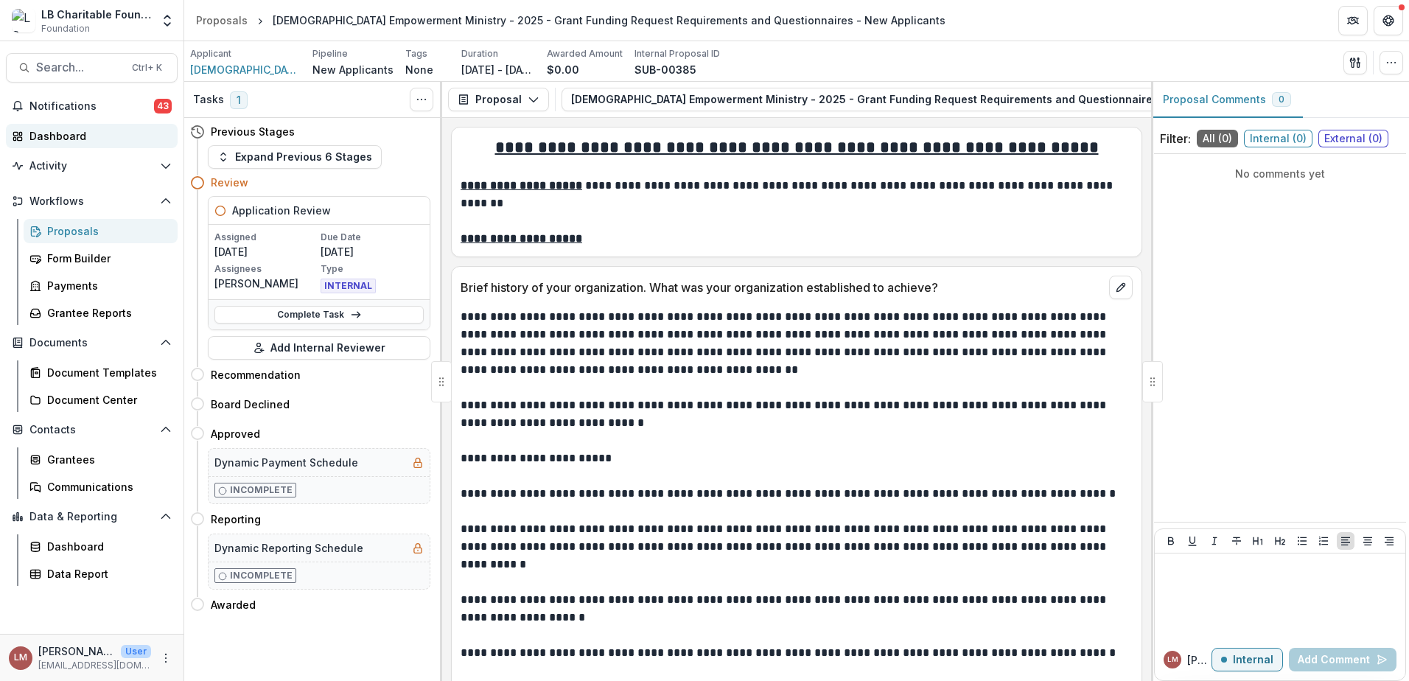
click at [65, 136] on div "Dashboard" at bounding box center [97, 135] width 136 height 15
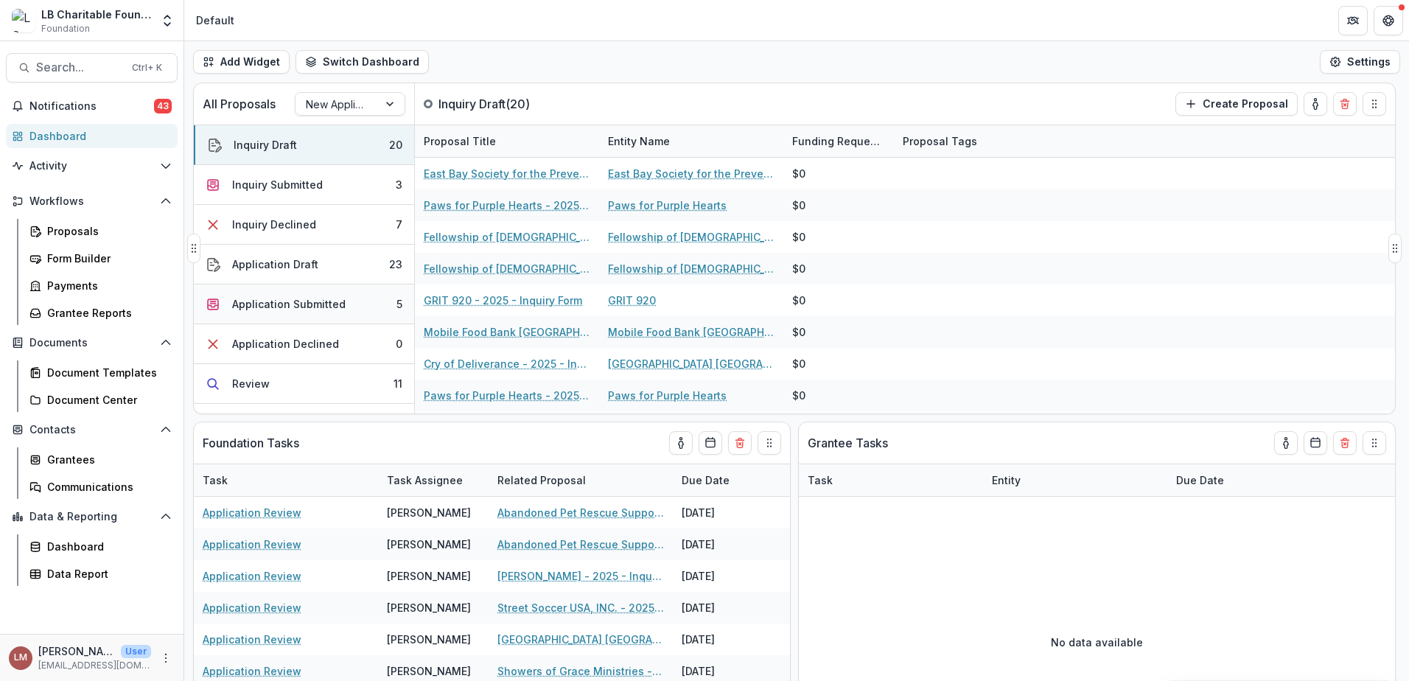
click at [293, 309] on div "Application Submitted" at bounding box center [288, 303] width 113 height 15
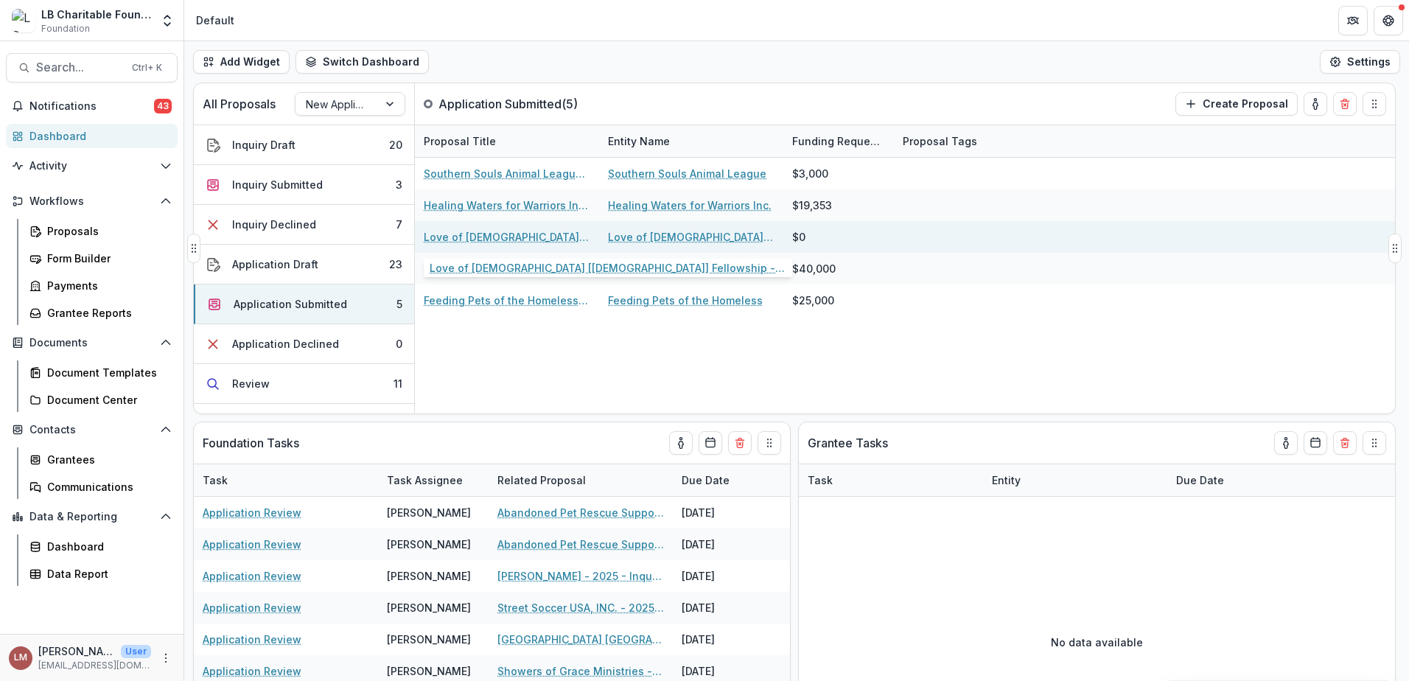
click at [472, 232] on link "Love of [DEMOGRAPHIC_DATA] [[DEMOGRAPHIC_DATA]] Fellowship - 2025 - Grant Fundi…" at bounding box center [507, 236] width 167 height 15
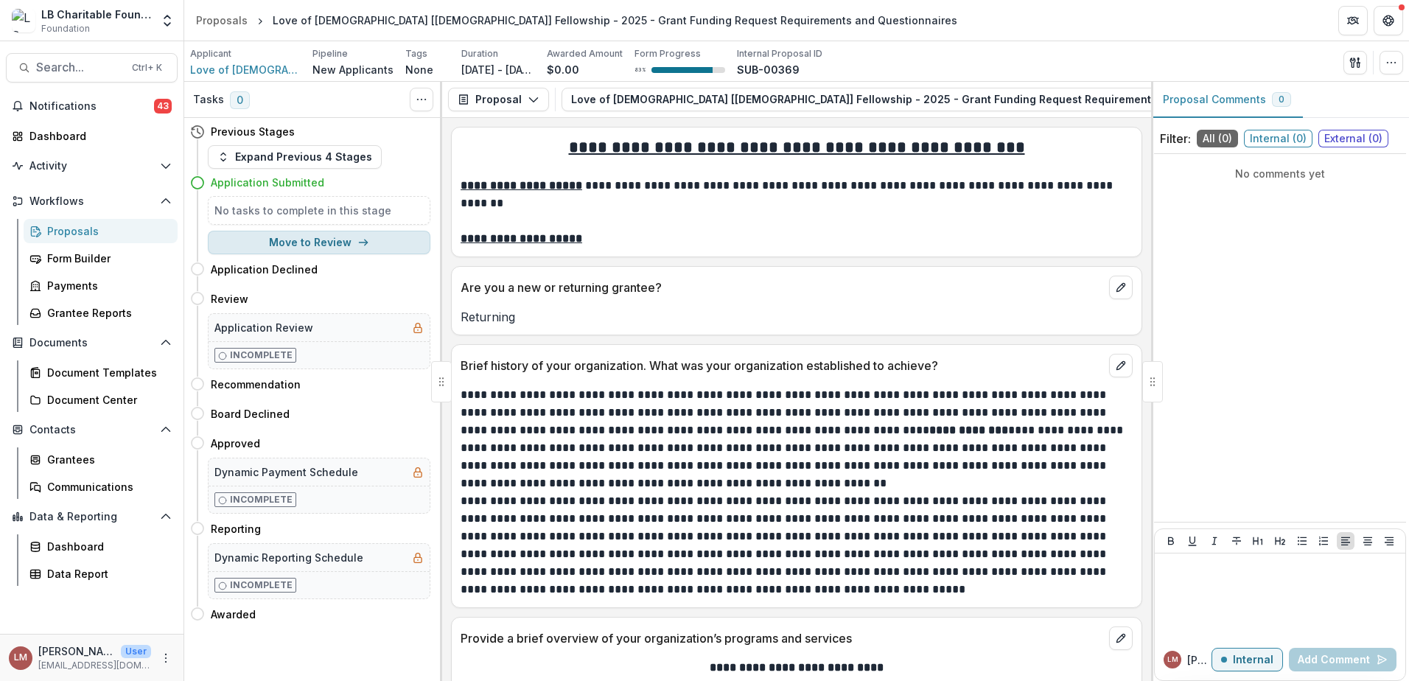
click at [329, 244] on button "Move to Review" at bounding box center [319, 243] width 223 height 24
select select "******"
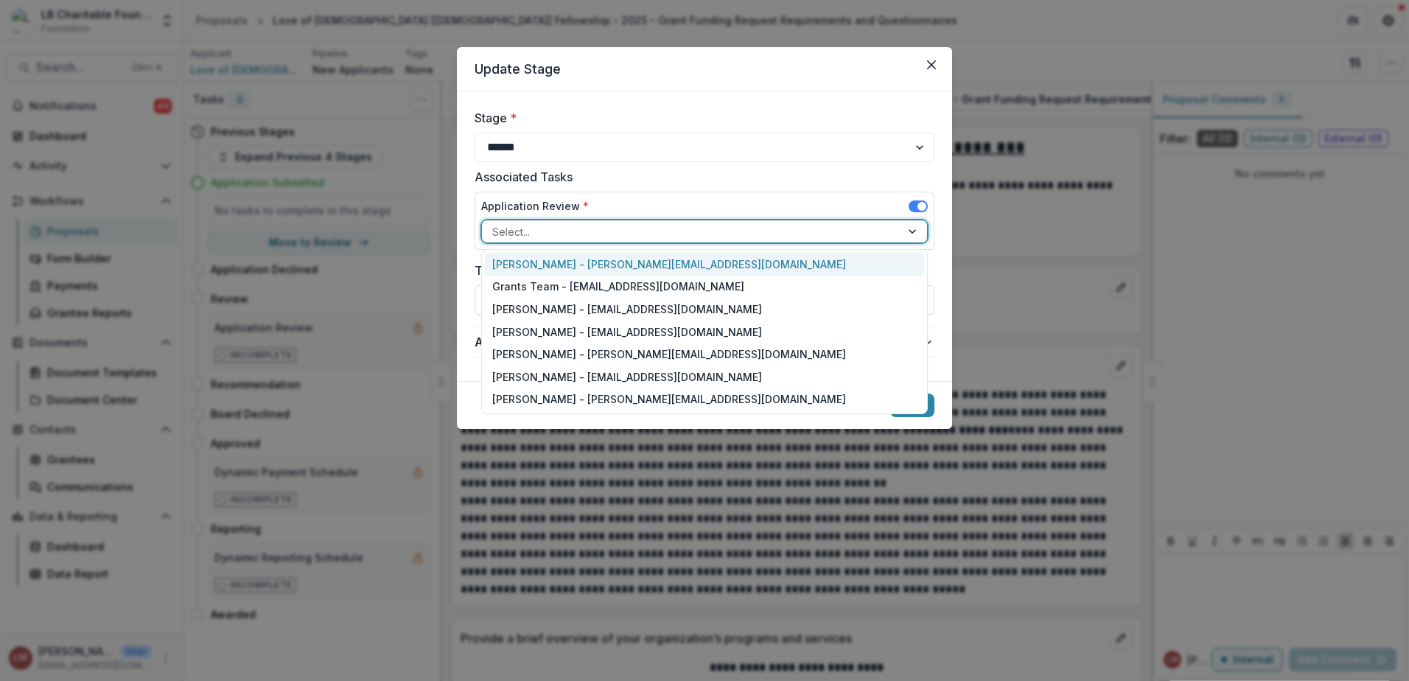
click at [907, 232] on div at bounding box center [914, 231] width 27 height 22
click at [537, 265] on div "[PERSON_NAME] - [PERSON_NAME][EMAIL_ADDRESS][DOMAIN_NAME]" at bounding box center [704, 264] width 439 height 23
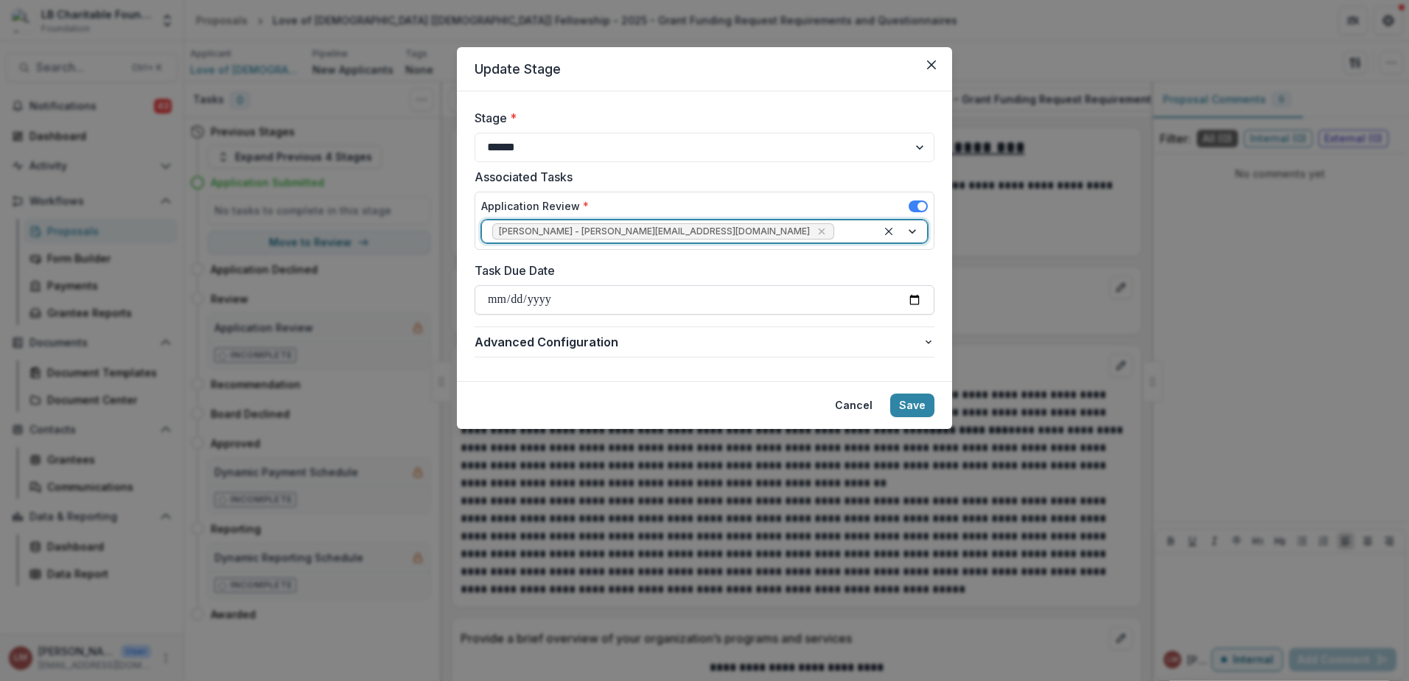
click at [916, 299] on input "Task Due Date" at bounding box center [705, 299] width 460 height 29
type input "**********"
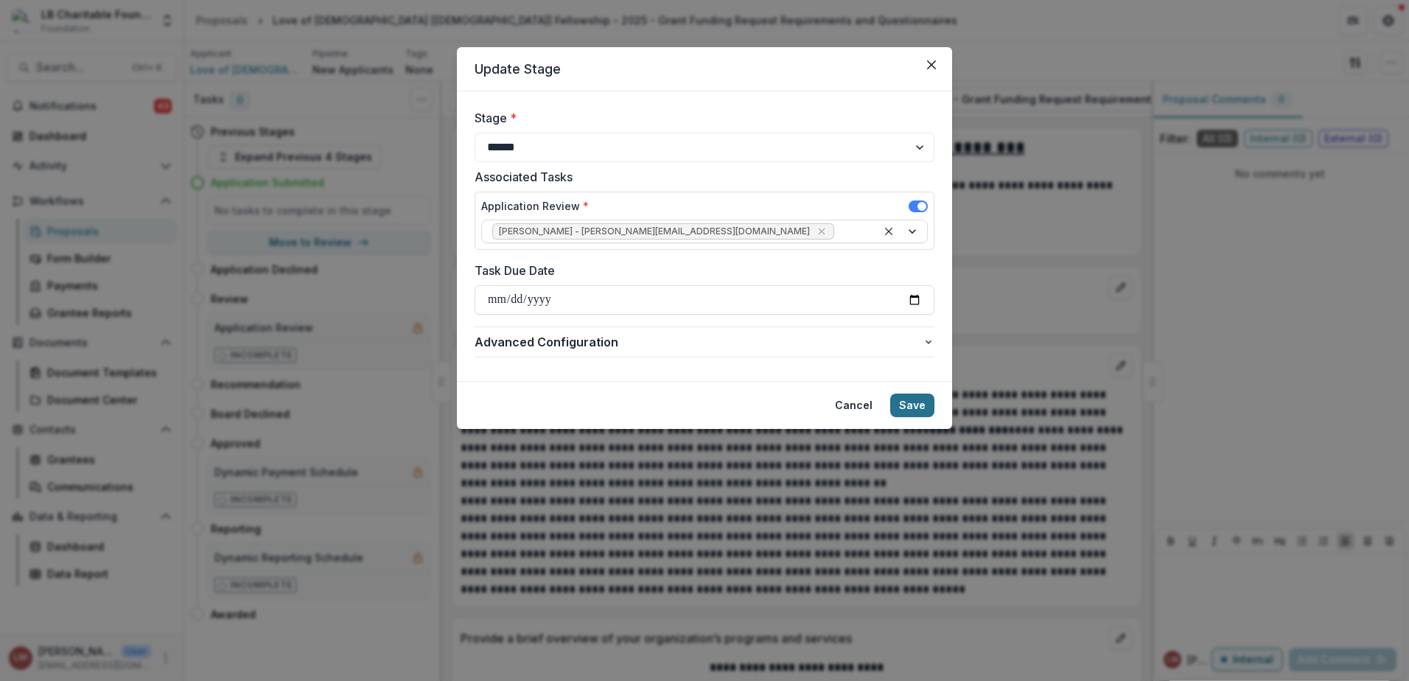
click at [906, 405] on button "Save" at bounding box center [912, 406] width 44 height 24
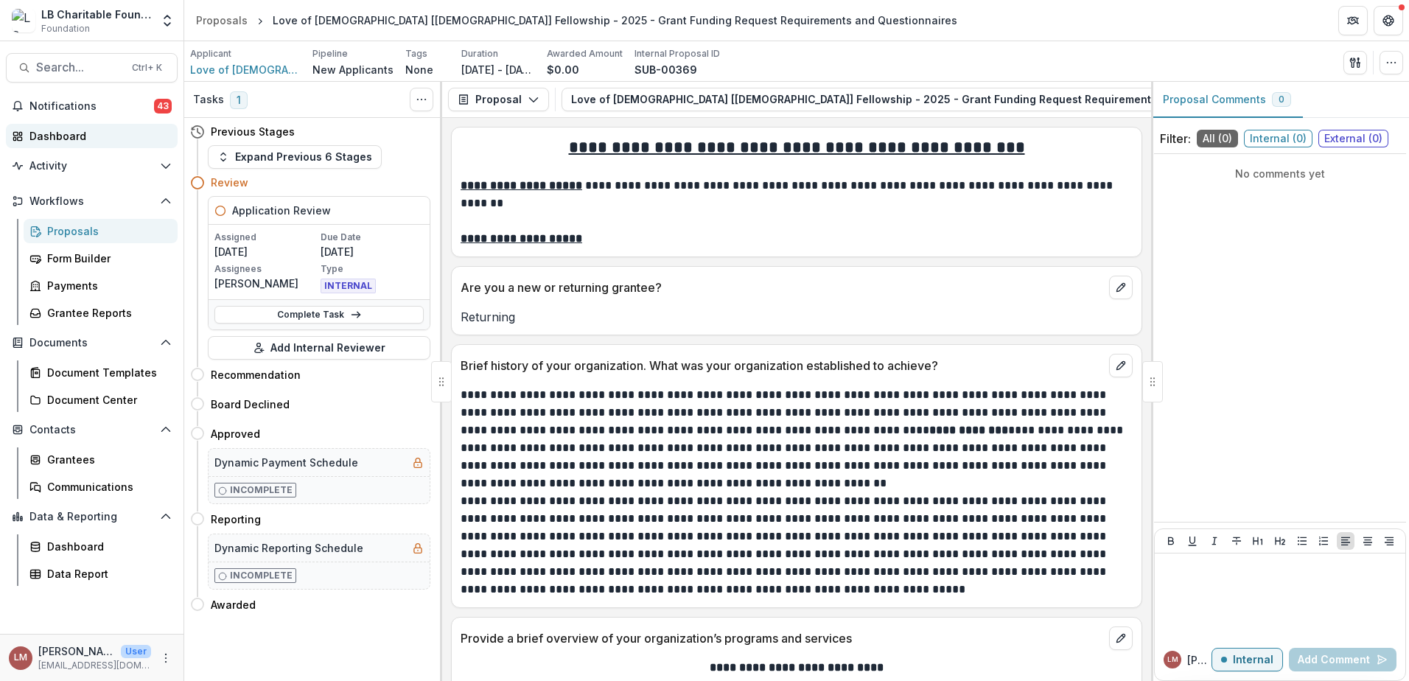
click at [55, 133] on div "Dashboard" at bounding box center [97, 135] width 136 height 15
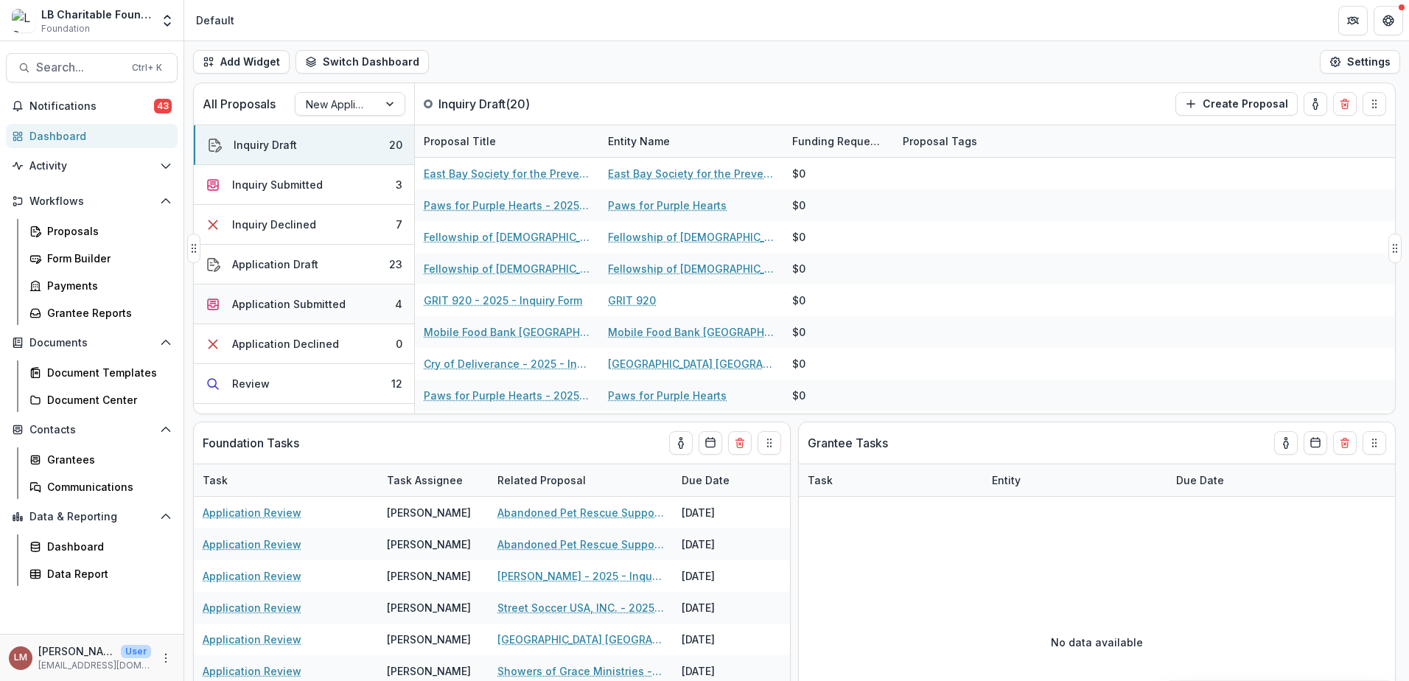
click at [395, 304] on div "4" at bounding box center [398, 303] width 7 height 15
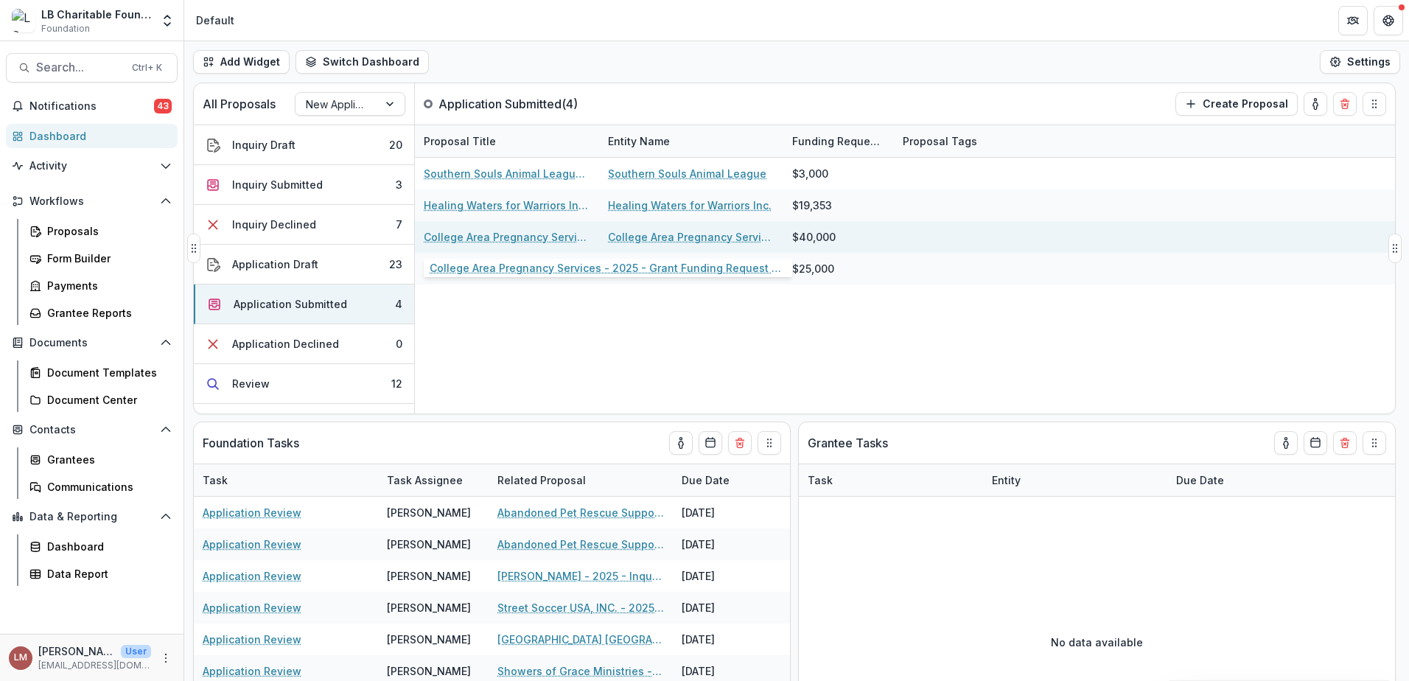
click at [466, 238] on link "College Area Pregnancy Services - 2025 - Grant Funding Request Requirements and…" at bounding box center [507, 236] width 167 height 15
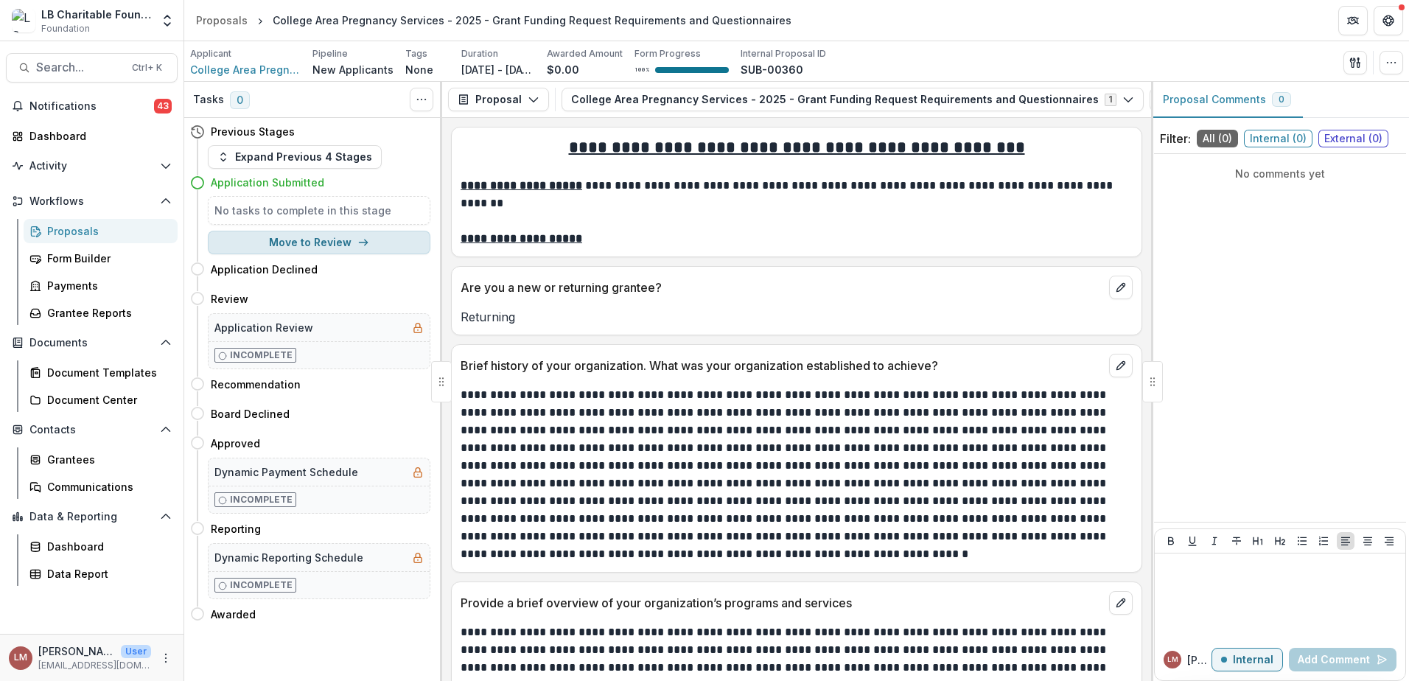
click at [361, 240] on icon "button" at bounding box center [363, 243] width 12 height 12
select select "******"
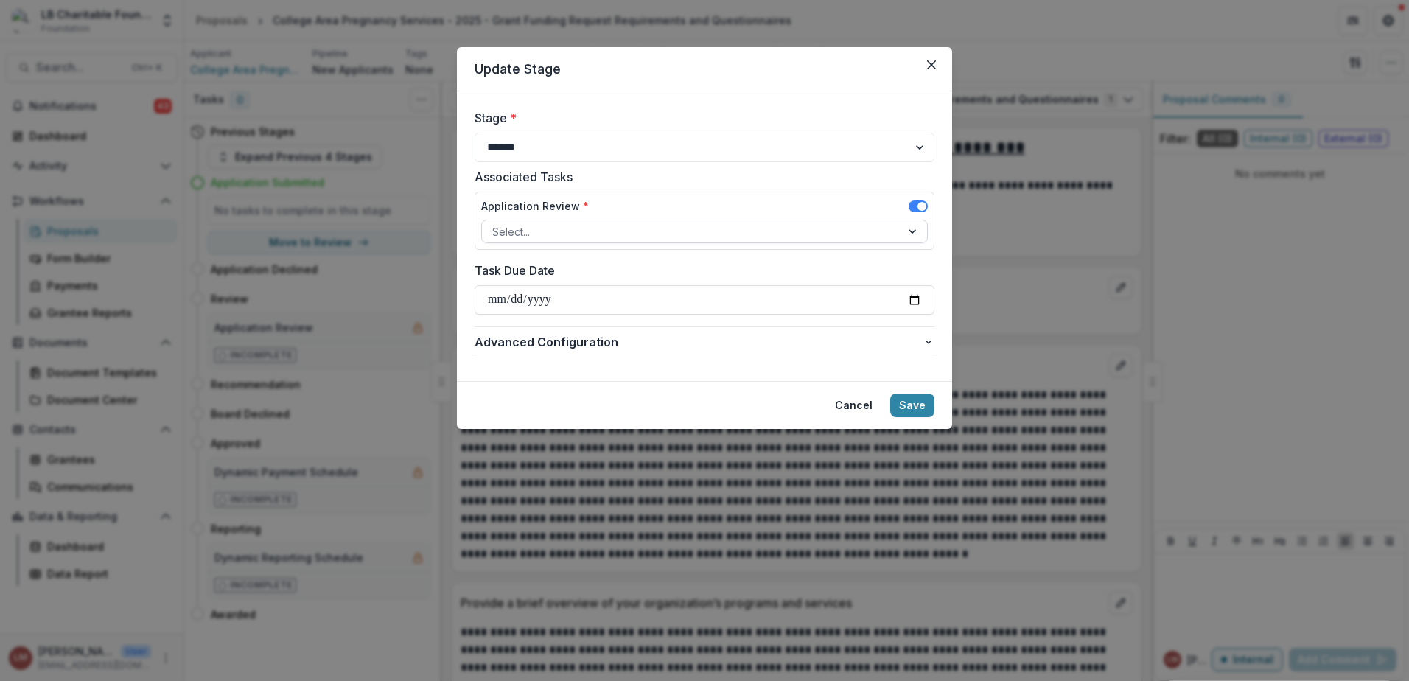
click at [908, 230] on div at bounding box center [914, 231] width 27 height 22
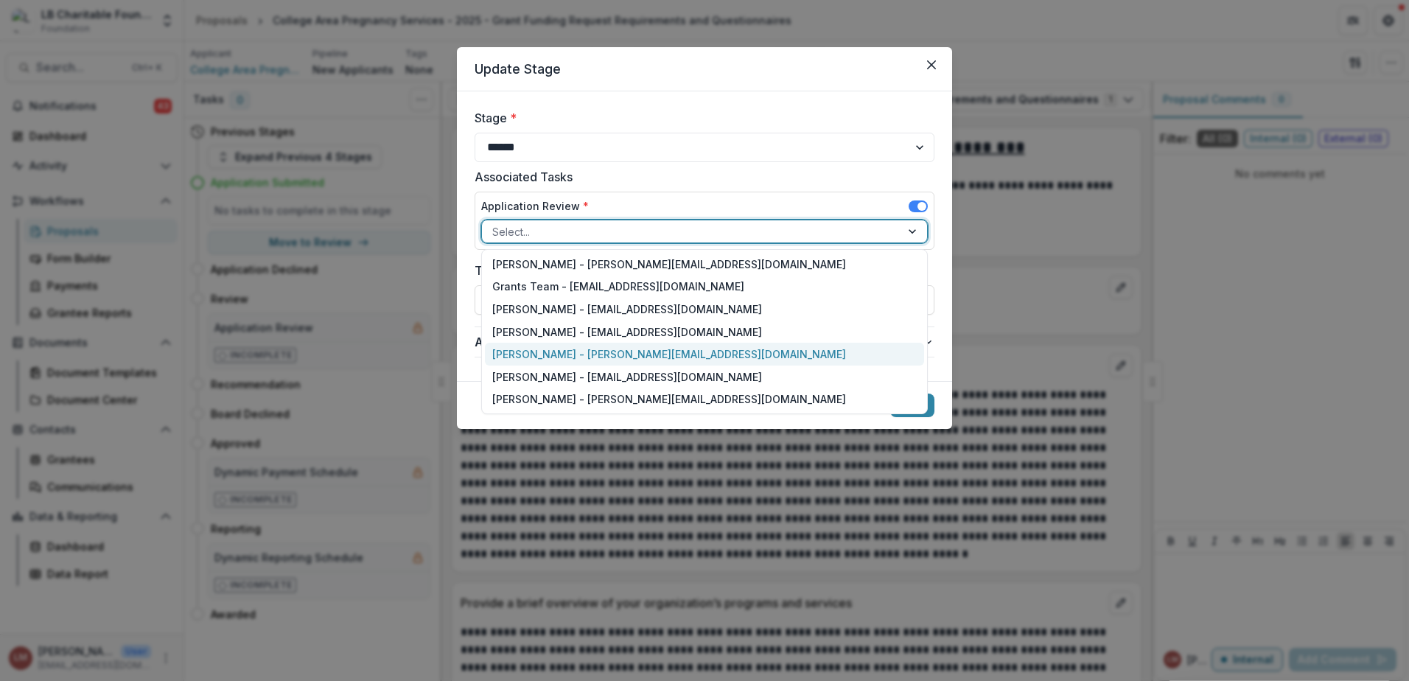
click at [527, 353] on div "[PERSON_NAME] - [PERSON_NAME][EMAIL_ADDRESS][DOMAIN_NAME]" at bounding box center [704, 354] width 439 height 23
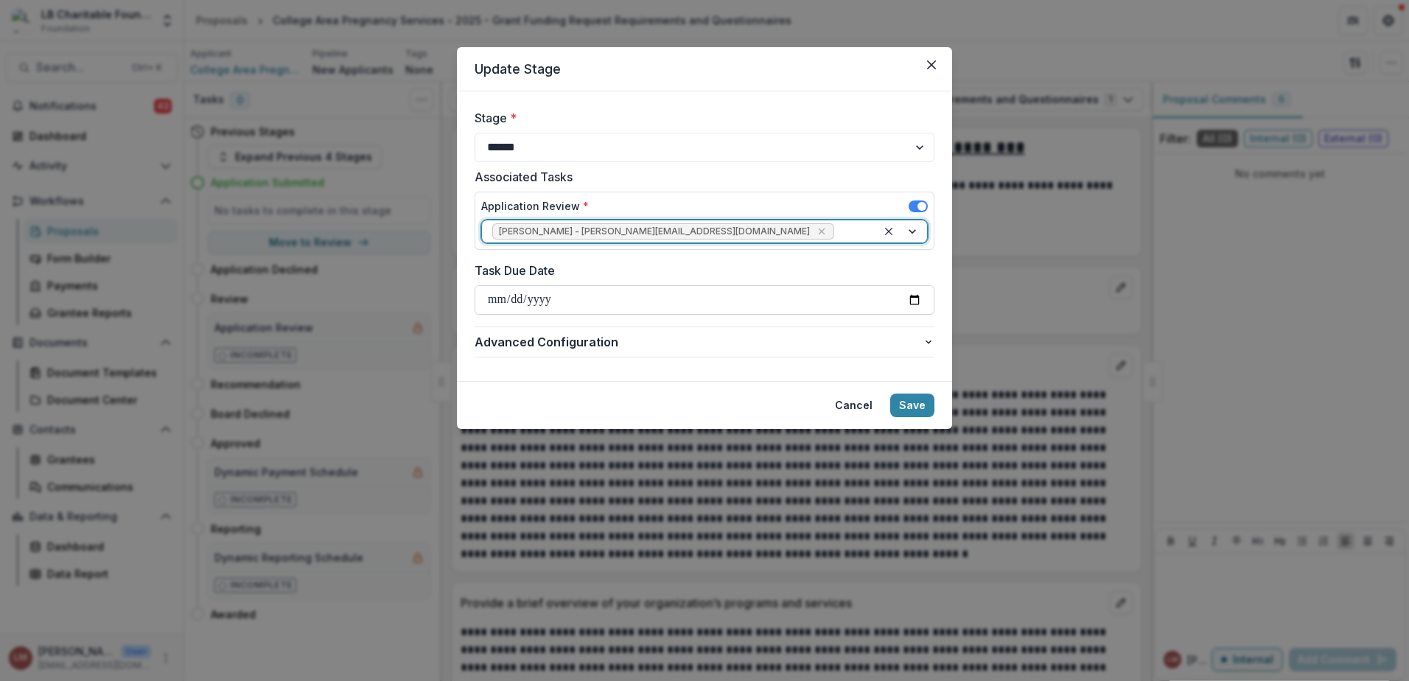
click at [916, 297] on input "Task Due Date" at bounding box center [705, 299] width 460 height 29
type input "**********"
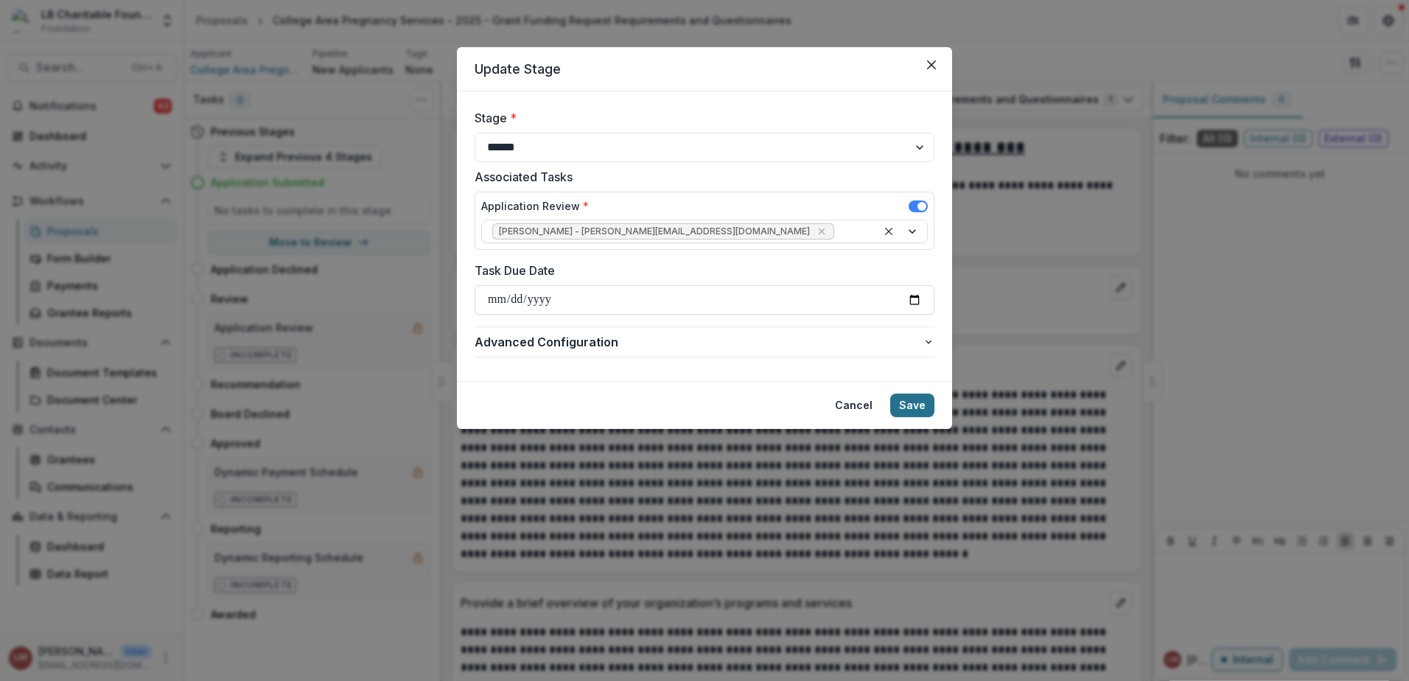
click at [911, 401] on button "Save" at bounding box center [912, 406] width 44 height 24
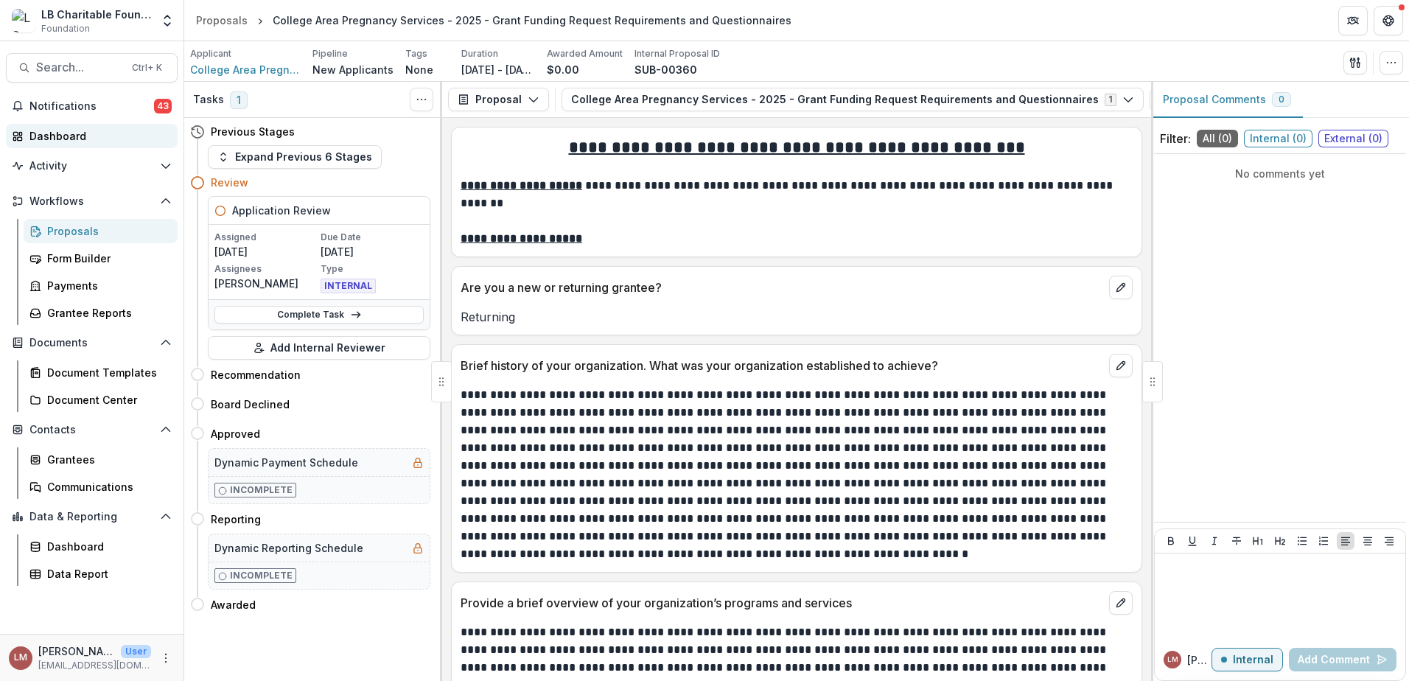
click at [55, 138] on div "Dashboard" at bounding box center [97, 135] width 136 height 15
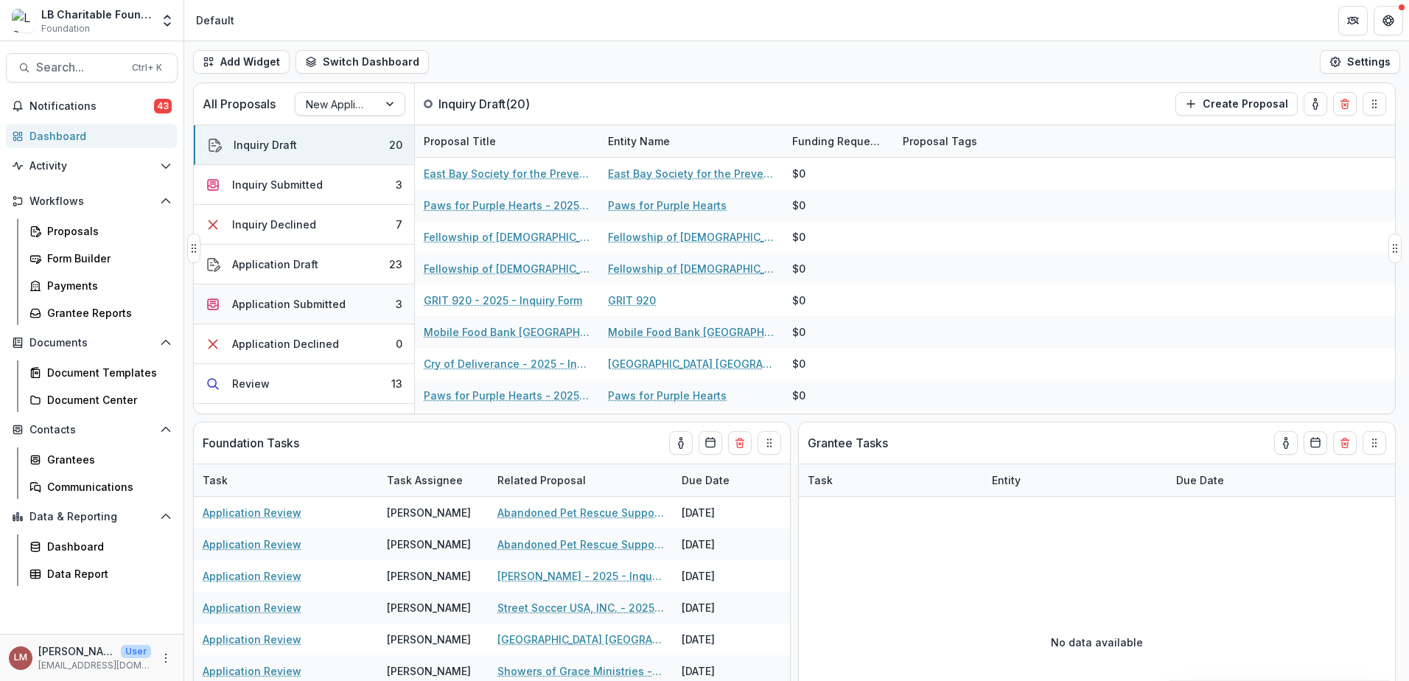
click at [303, 307] on div "Application Submitted" at bounding box center [288, 303] width 113 height 15
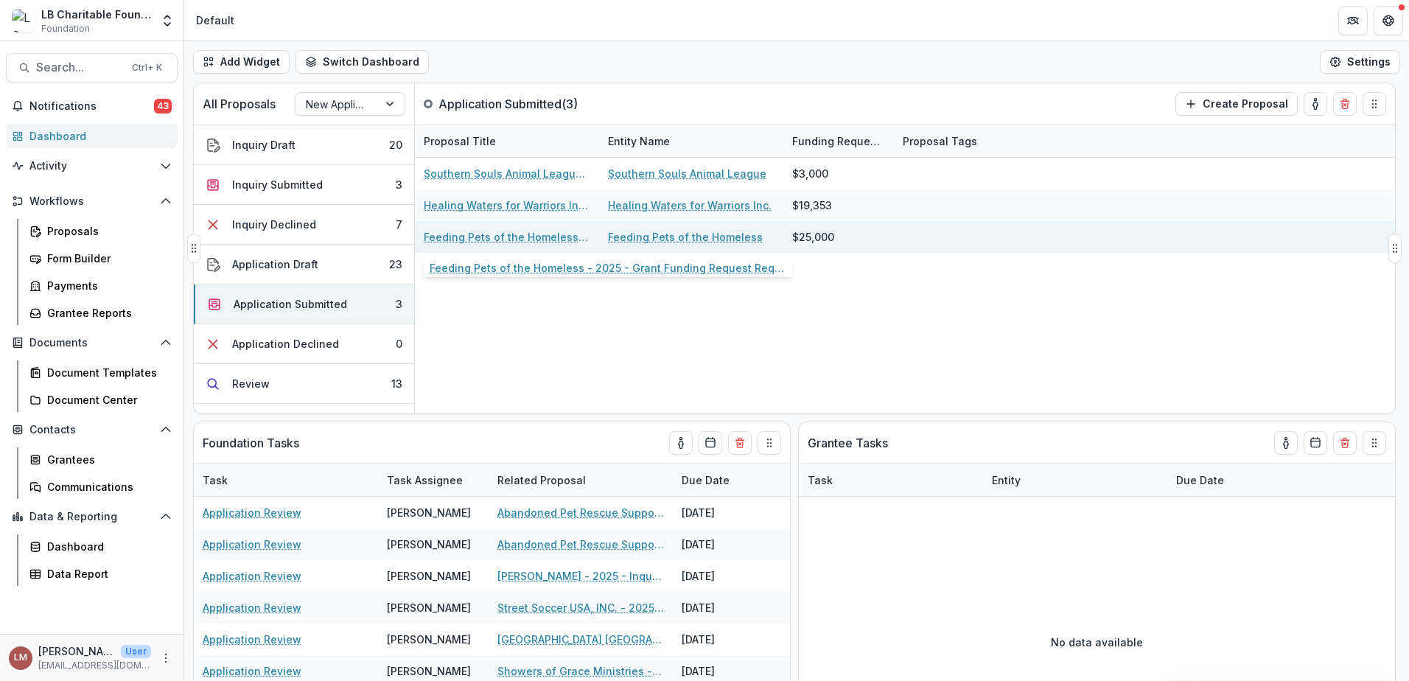
click at [457, 235] on link "Feeding Pets of the Homeless - 2025 - Grant Funding Request Requirements and Qu…" at bounding box center [507, 236] width 167 height 15
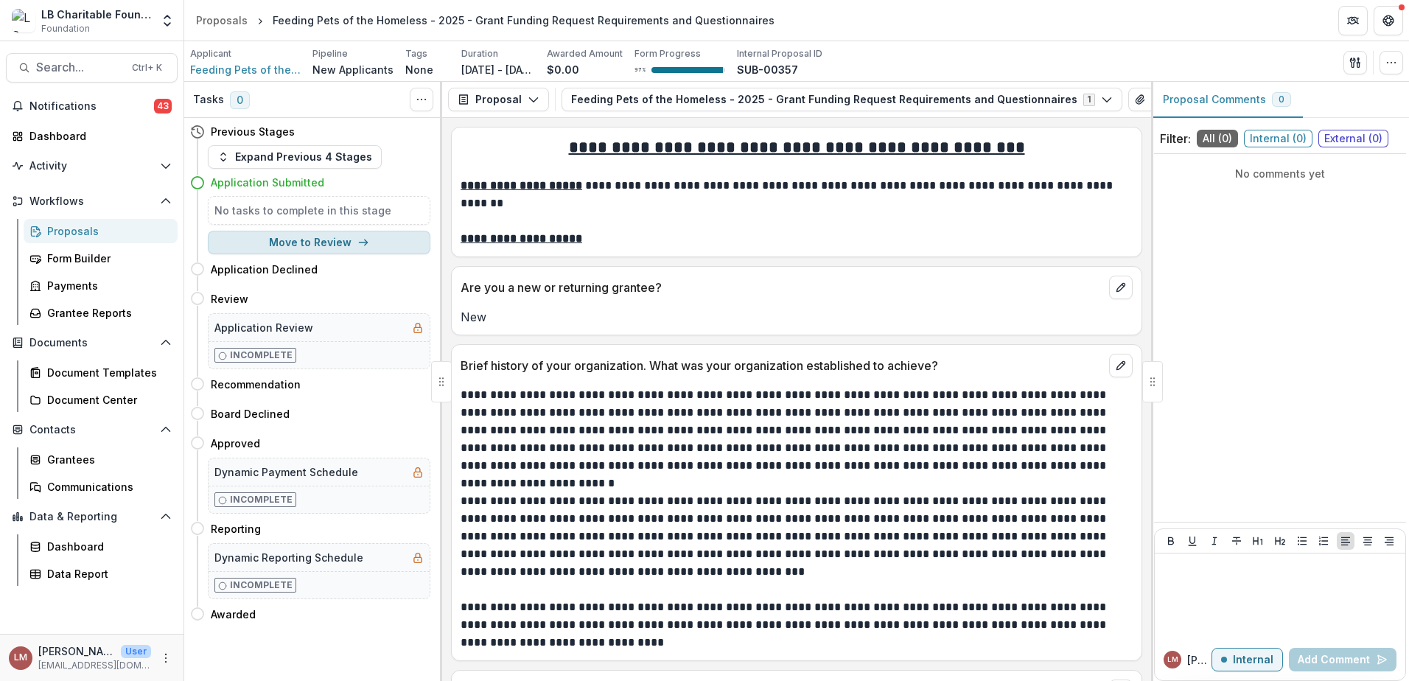
click at [350, 243] on button "Move to Review" at bounding box center [319, 243] width 223 height 24
select select "******"
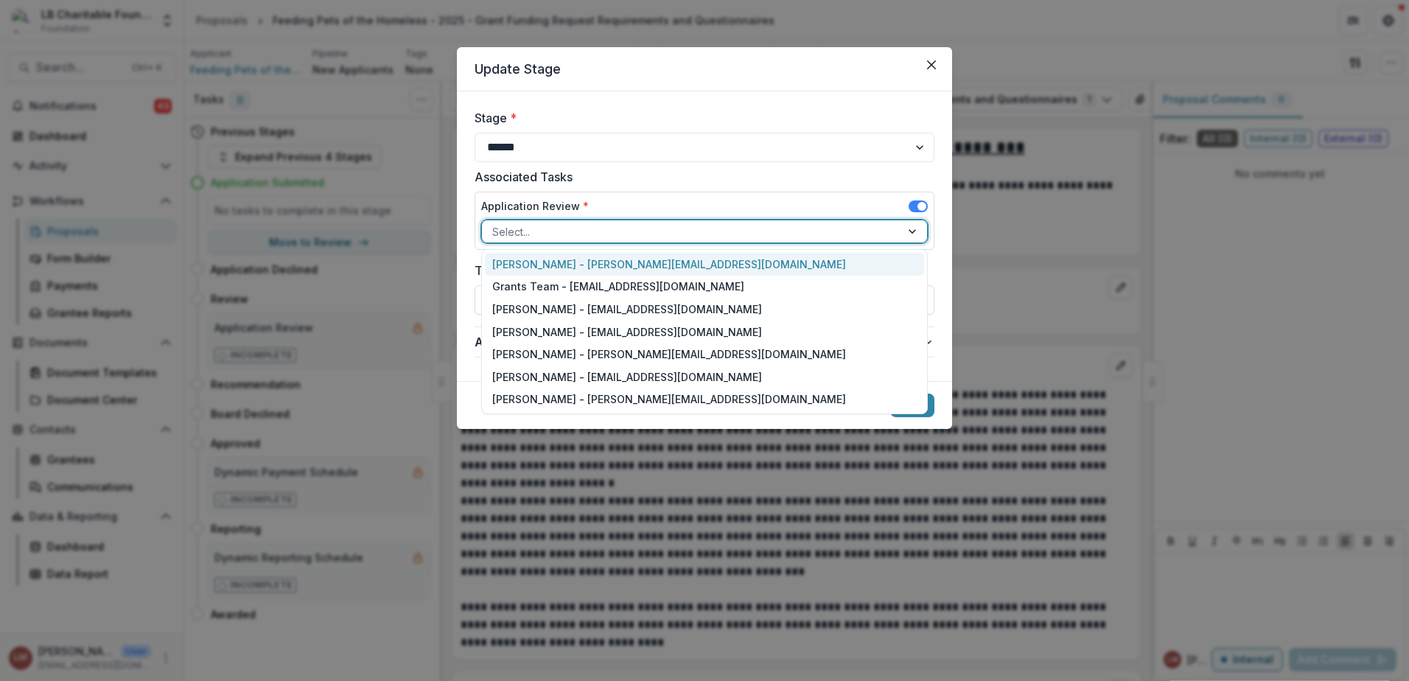
click at [914, 236] on div at bounding box center [914, 231] width 27 height 22
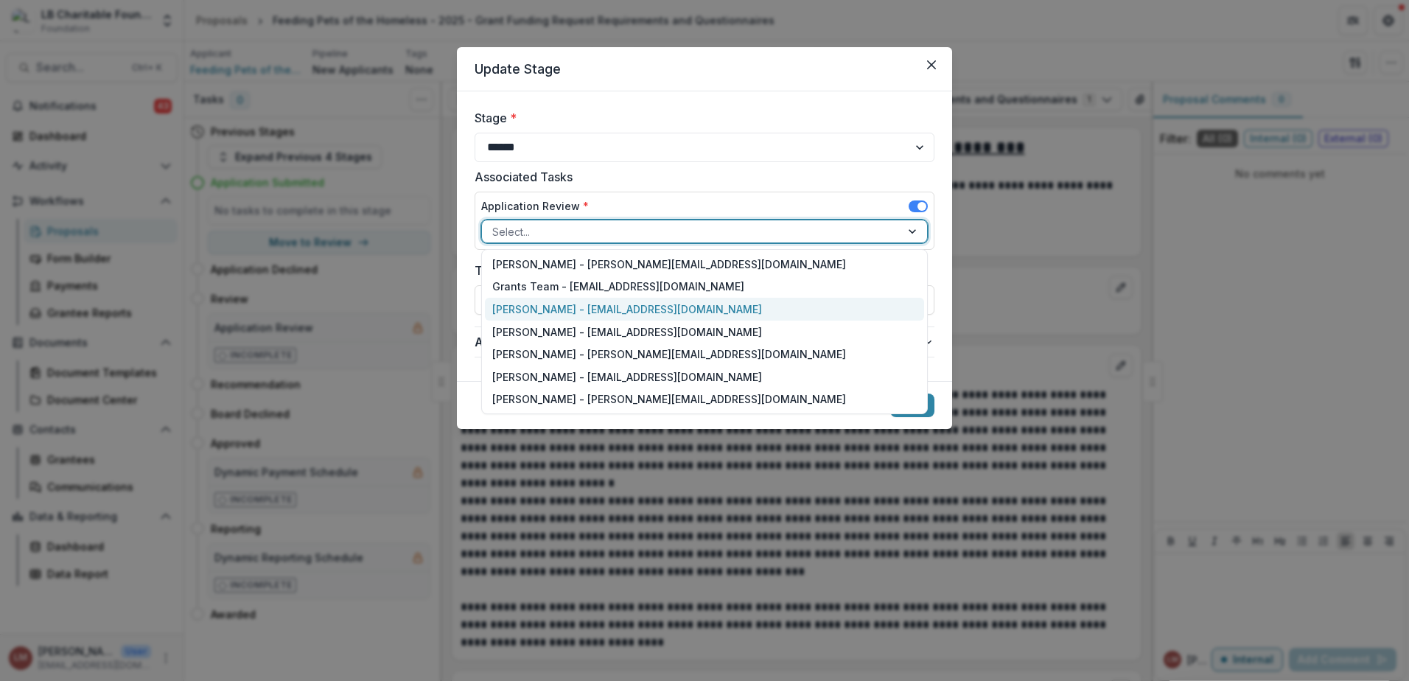
click at [521, 311] on div "[PERSON_NAME] - [EMAIL_ADDRESS][DOMAIN_NAME]" at bounding box center [704, 309] width 439 height 23
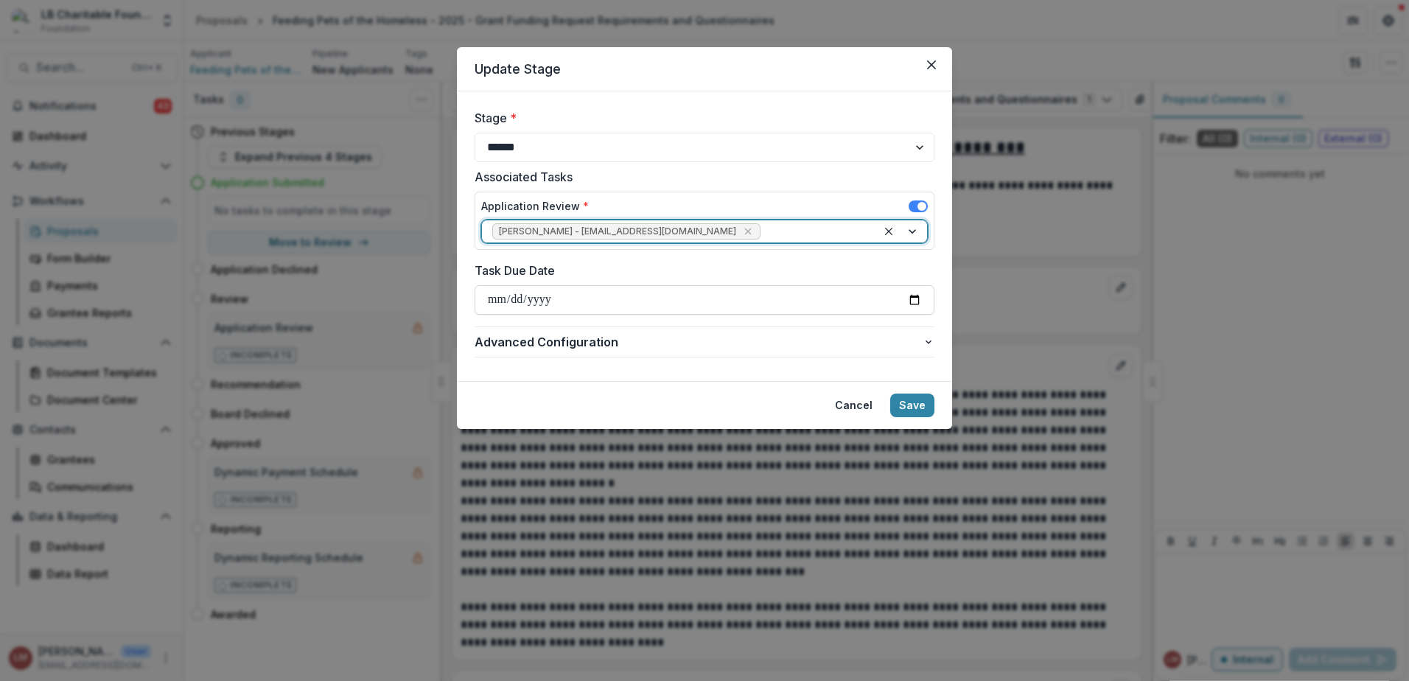
click at [920, 303] on input "Task Due Date" at bounding box center [705, 299] width 460 height 29
type input "**********"
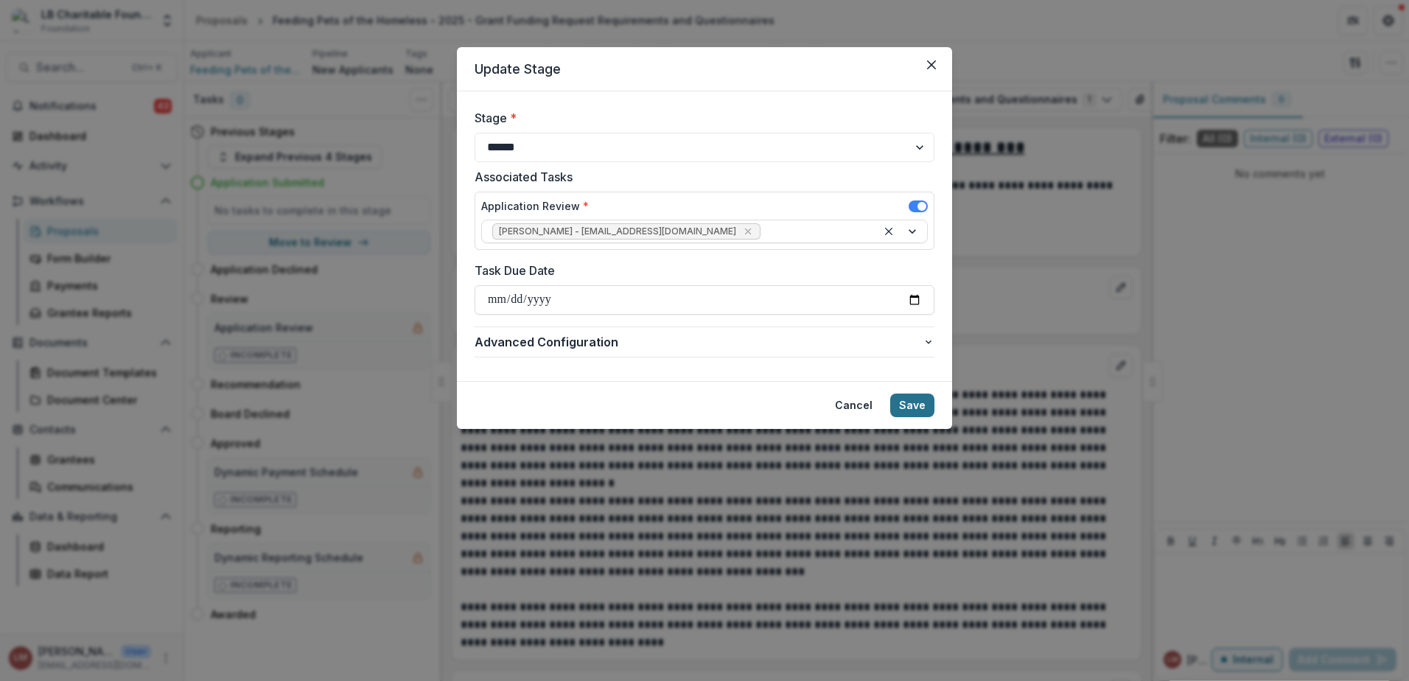
click at [920, 405] on button "Save" at bounding box center [912, 406] width 44 height 24
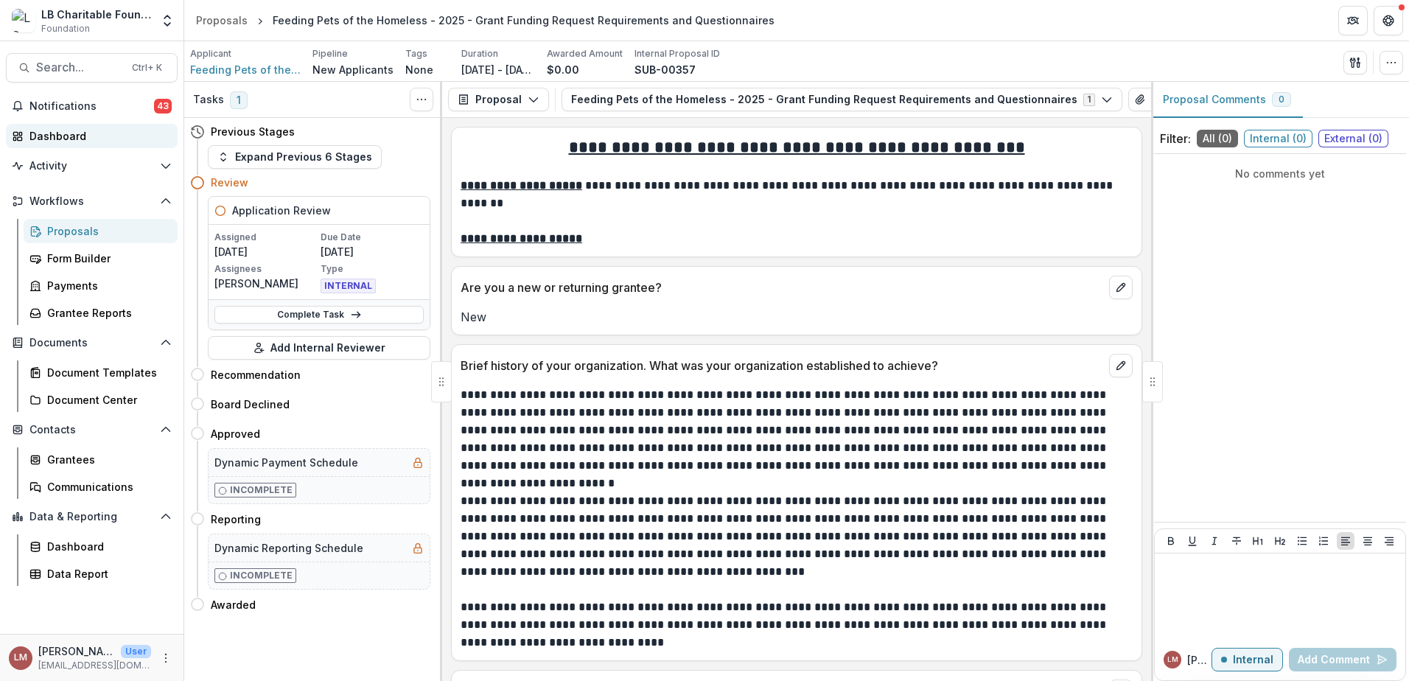
click at [76, 143] on div "Dashboard" at bounding box center [97, 135] width 136 height 15
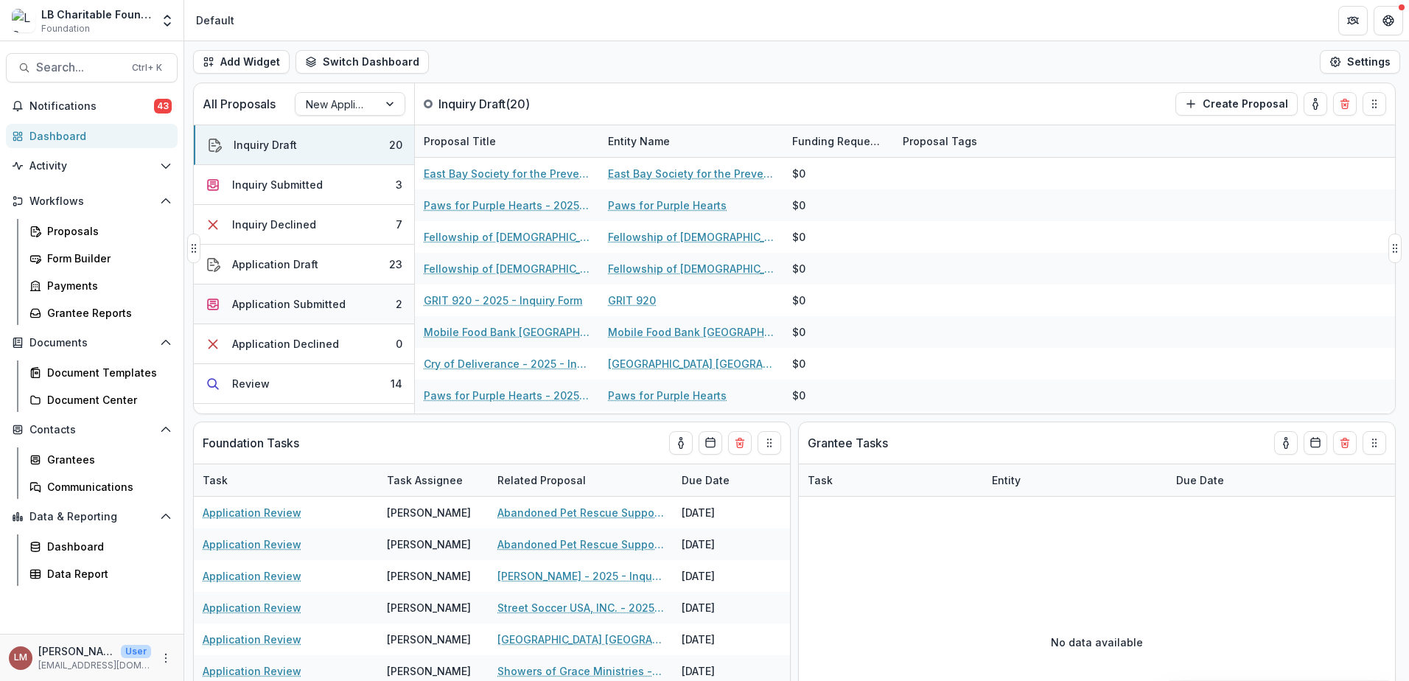
click at [318, 303] on div "Application Submitted" at bounding box center [288, 303] width 113 height 15
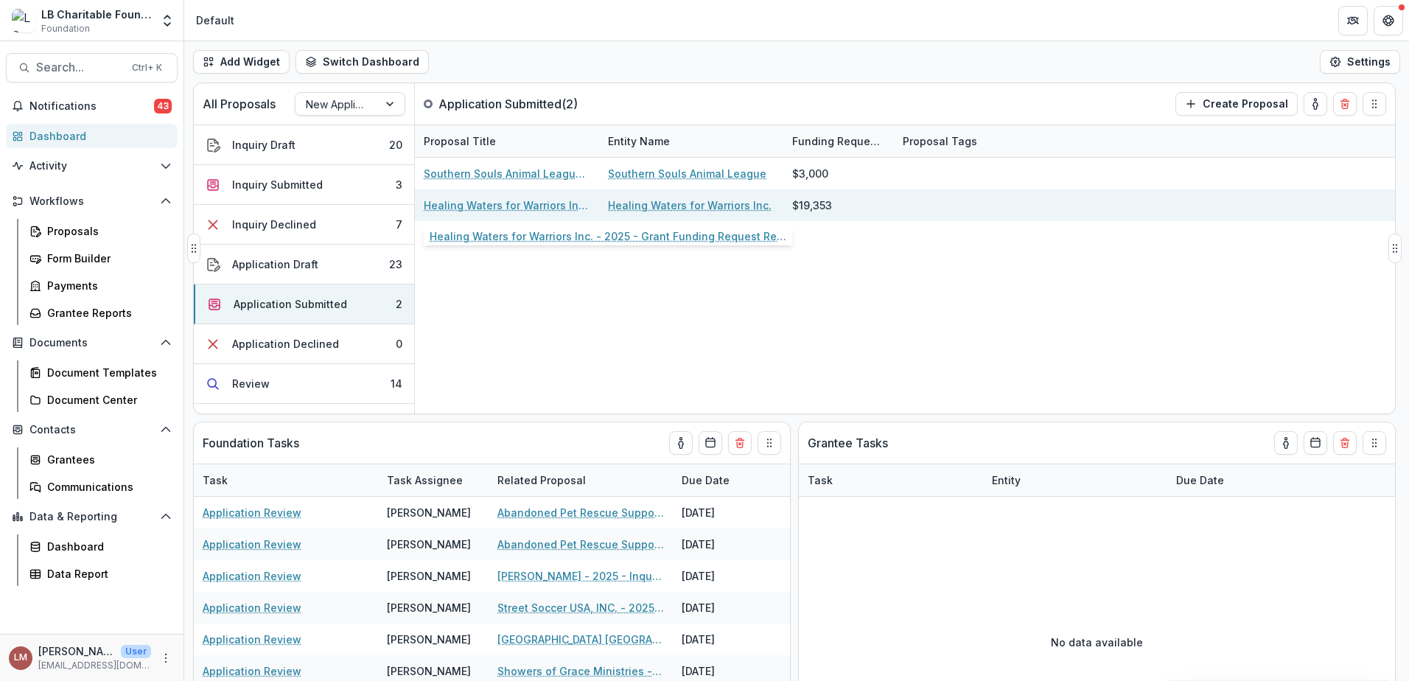
click at [458, 202] on link "Healing Waters for Warriors Inc. - 2025 - Grant Funding Request Requirements an…" at bounding box center [507, 205] width 167 height 15
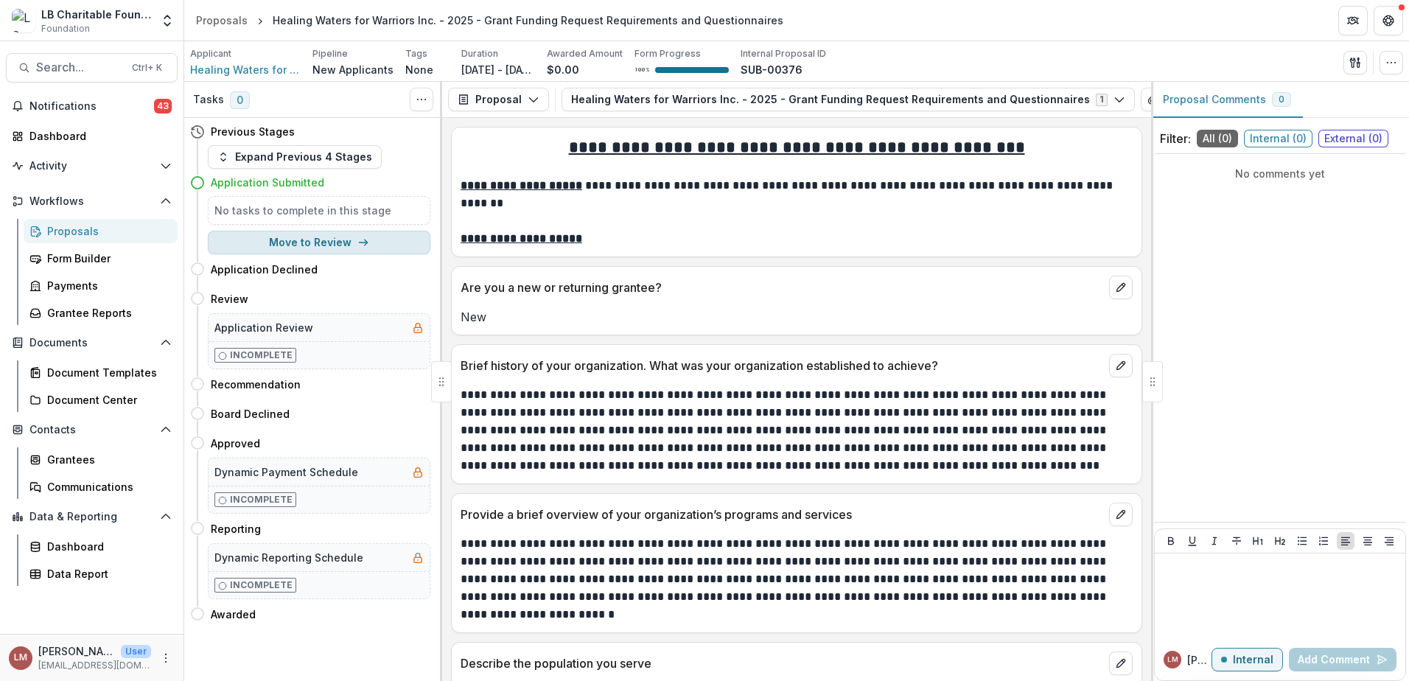
click at [359, 242] on line "button" at bounding box center [363, 242] width 8 height 0
select select "******"
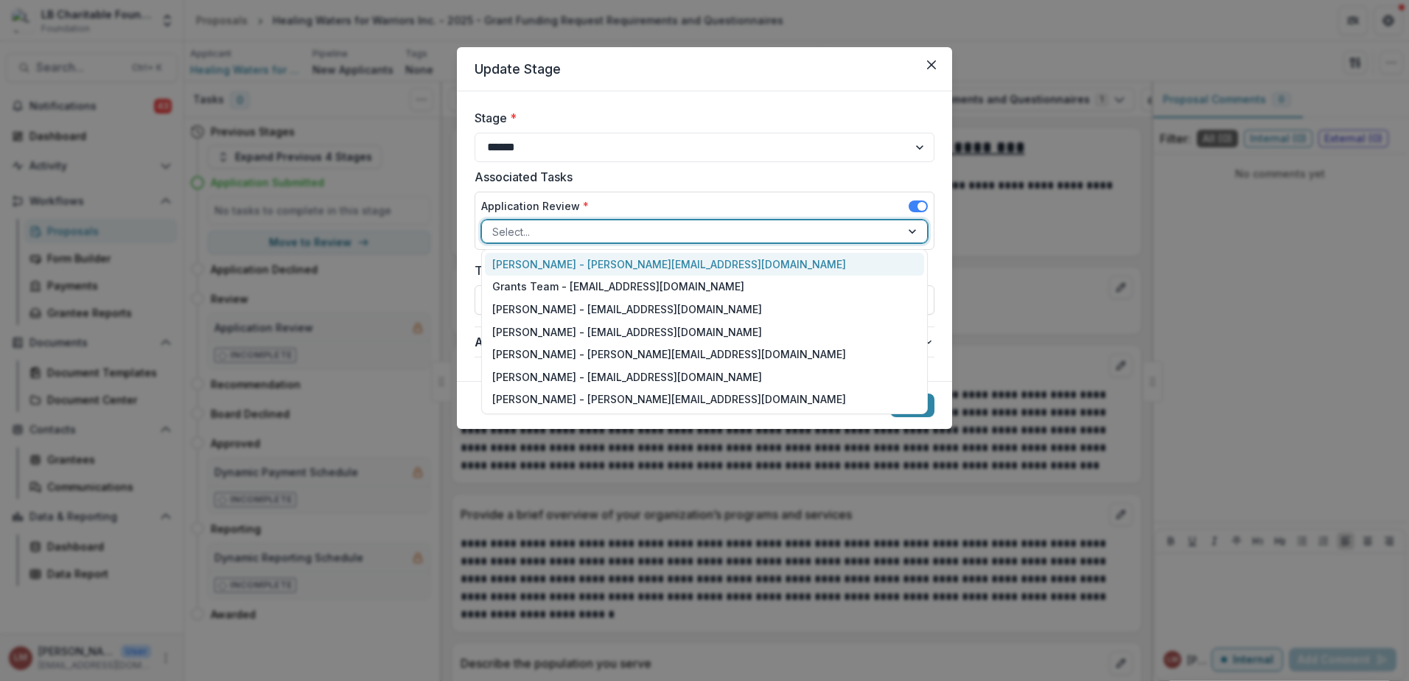
click at [909, 234] on div at bounding box center [914, 231] width 27 height 22
click at [561, 265] on div "[PERSON_NAME] - [PERSON_NAME][EMAIL_ADDRESS][DOMAIN_NAME]" at bounding box center [704, 264] width 439 height 23
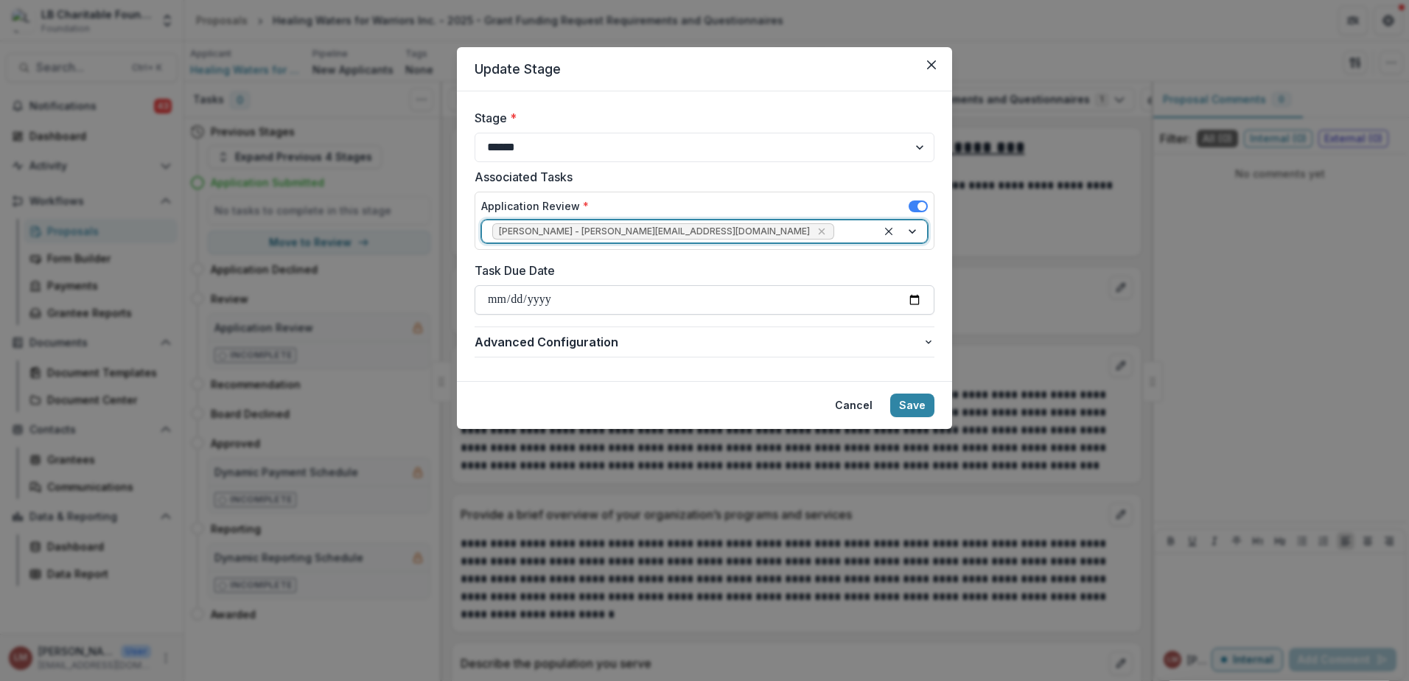
click at [919, 303] on input "Task Due Date" at bounding box center [705, 299] width 460 height 29
type input "**********"
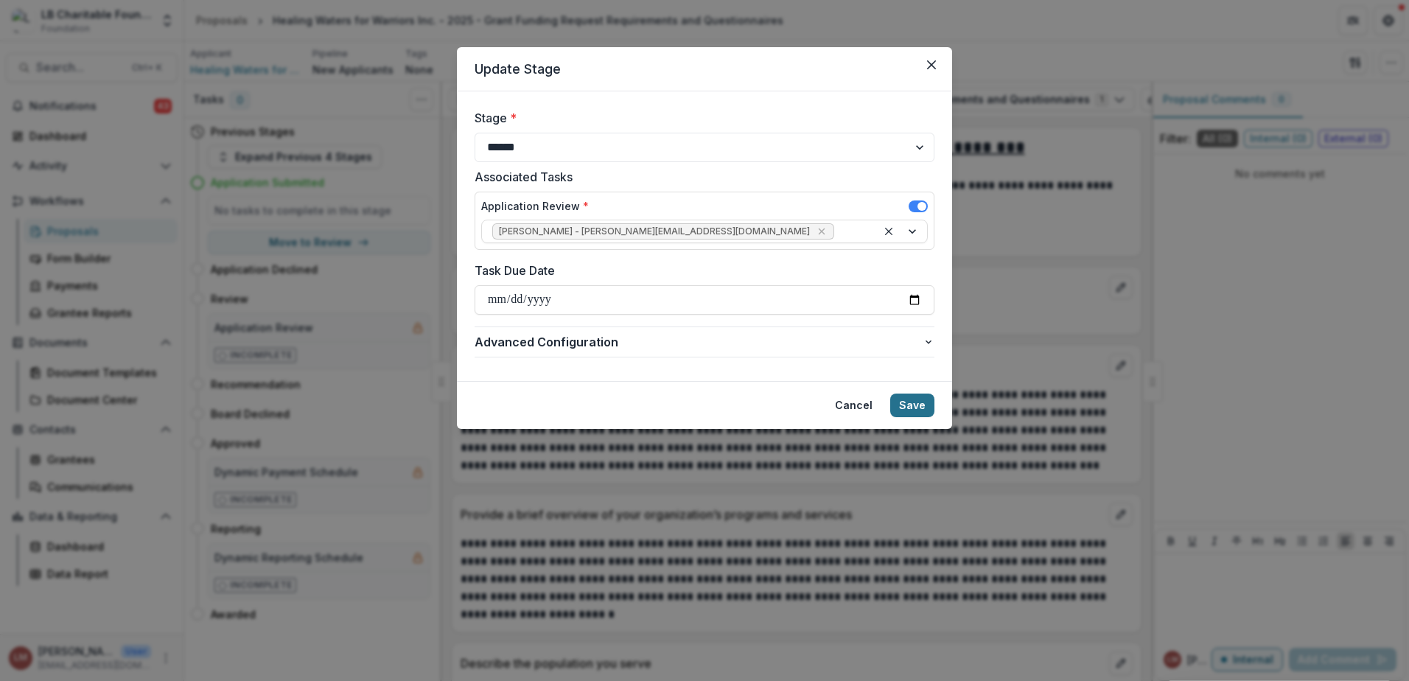
click at [909, 410] on button "Save" at bounding box center [912, 406] width 44 height 24
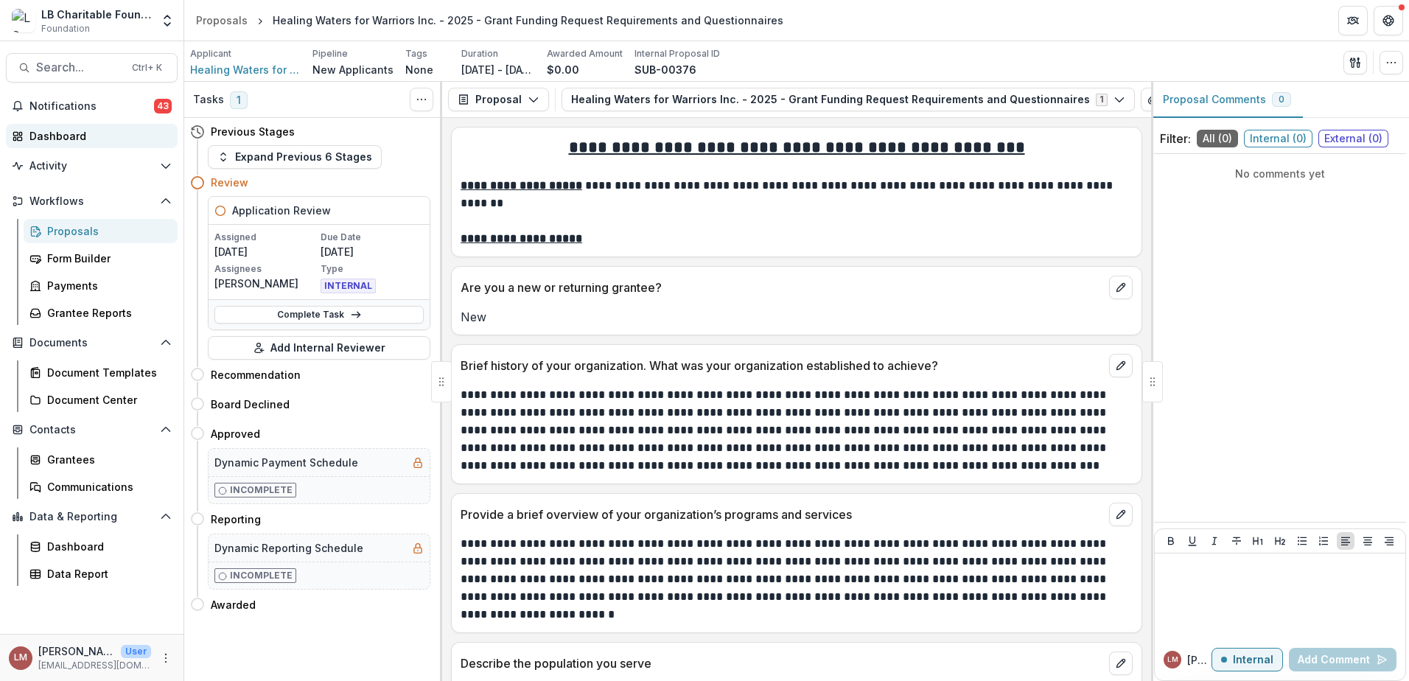
click at [53, 138] on div "Dashboard" at bounding box center [97, 135] width 136 height 15
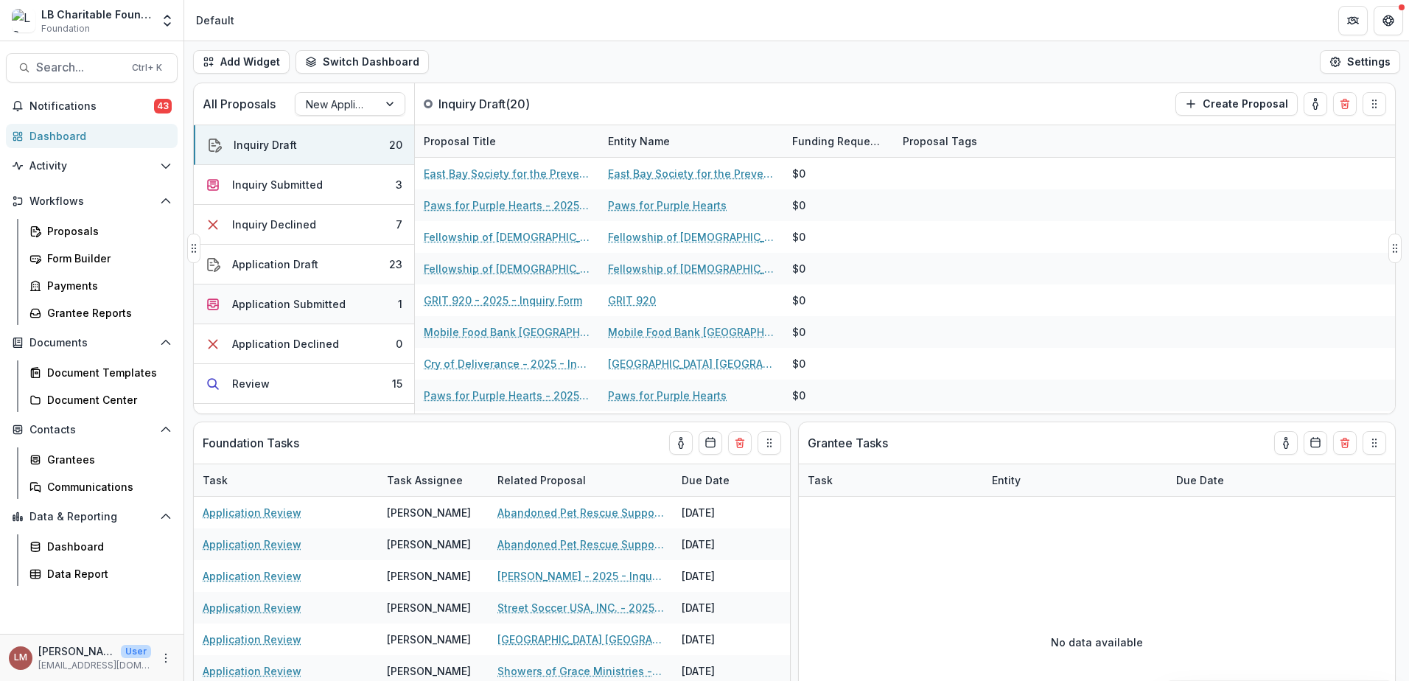
click at [343, 305] on button "Application Submitted 1" at bounding box center [304, 304] width 220 height 40
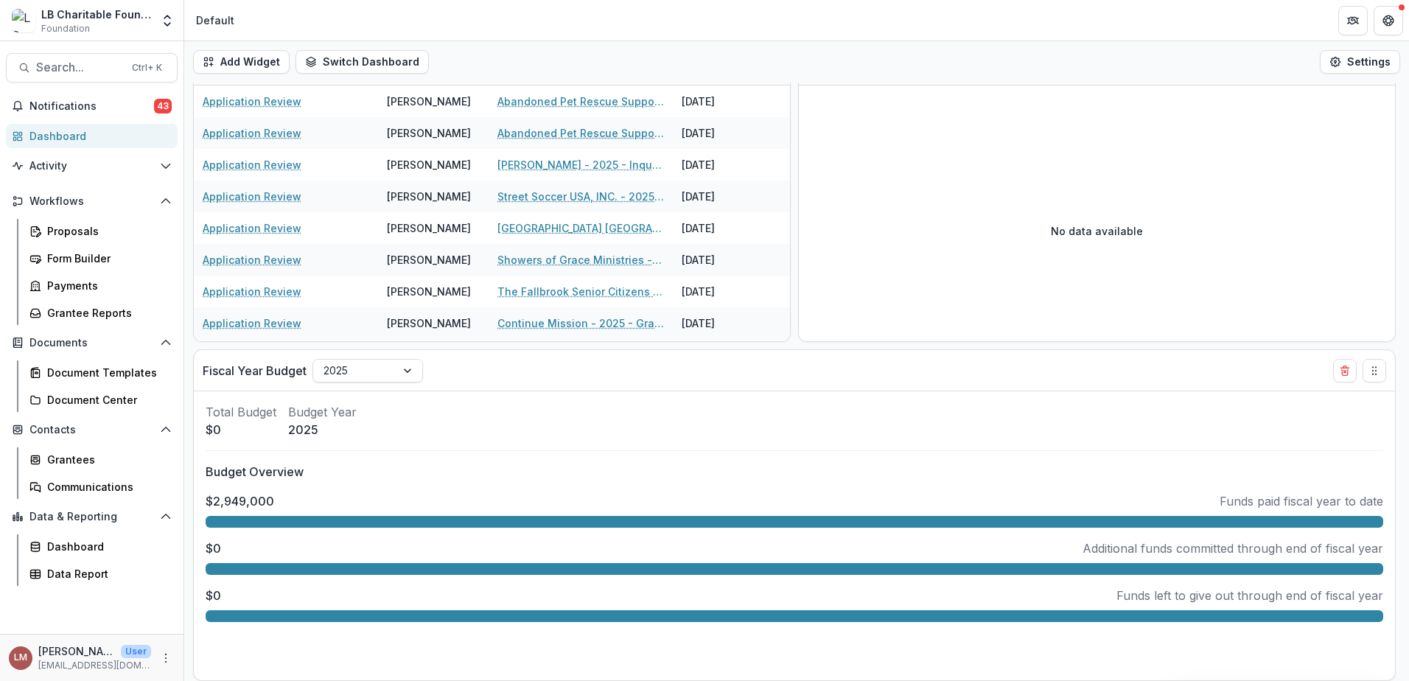
click at [61, 141] on div "Dashboard" at bounding box center [97, 135] width 136 height 15
click at [57, 141] on div "Dashboard" at bounding box center [97, 135] width 136 height 15
click at [67, 546] on div "Dashboard" at bounding box center [106, 546] width 119 height 15
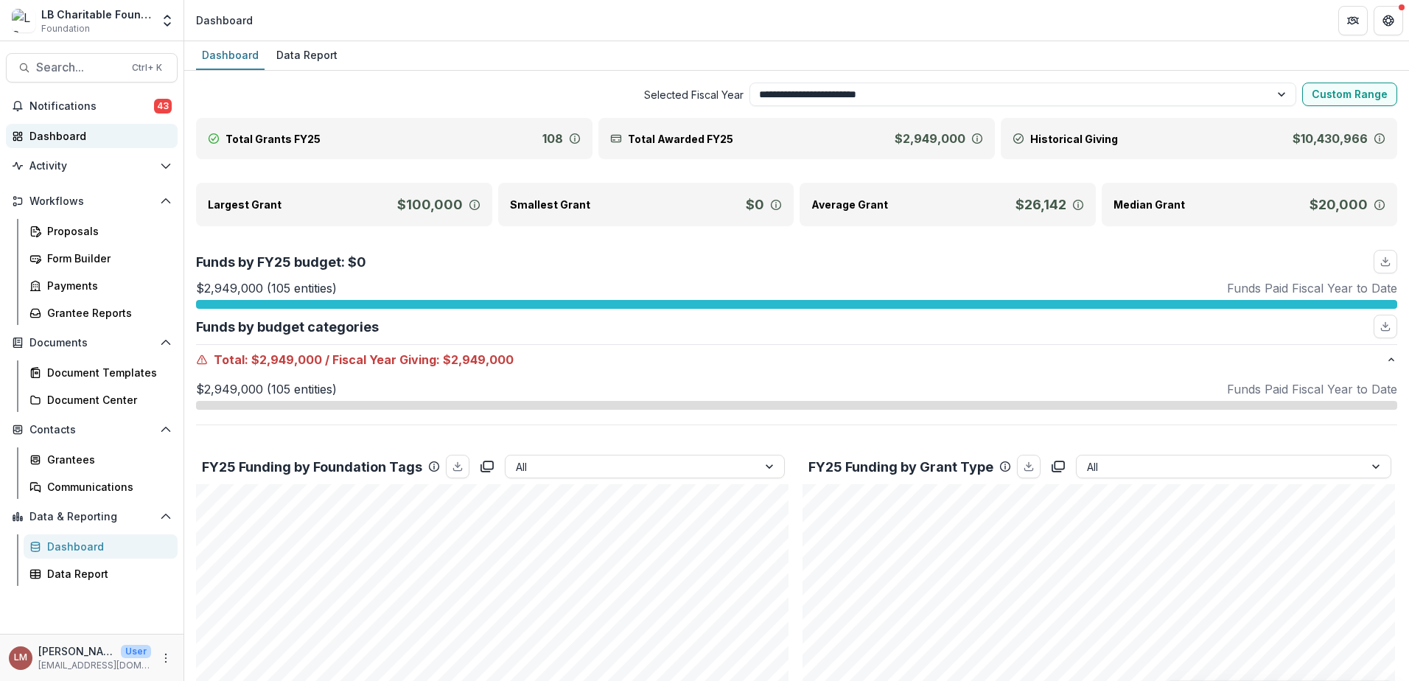
click at [63, 134] on div "Dashboard" at bounding box center [97, 135] width 136 height 15
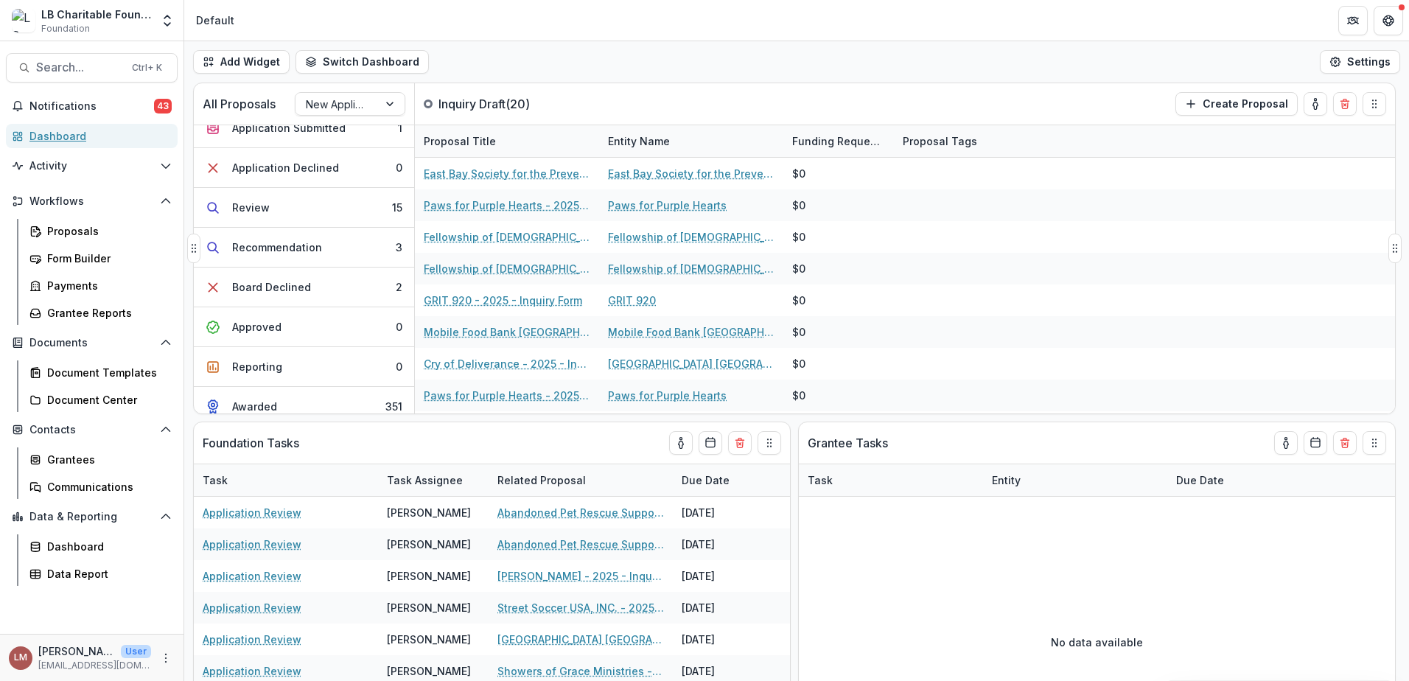
scroll to position [189, 0]
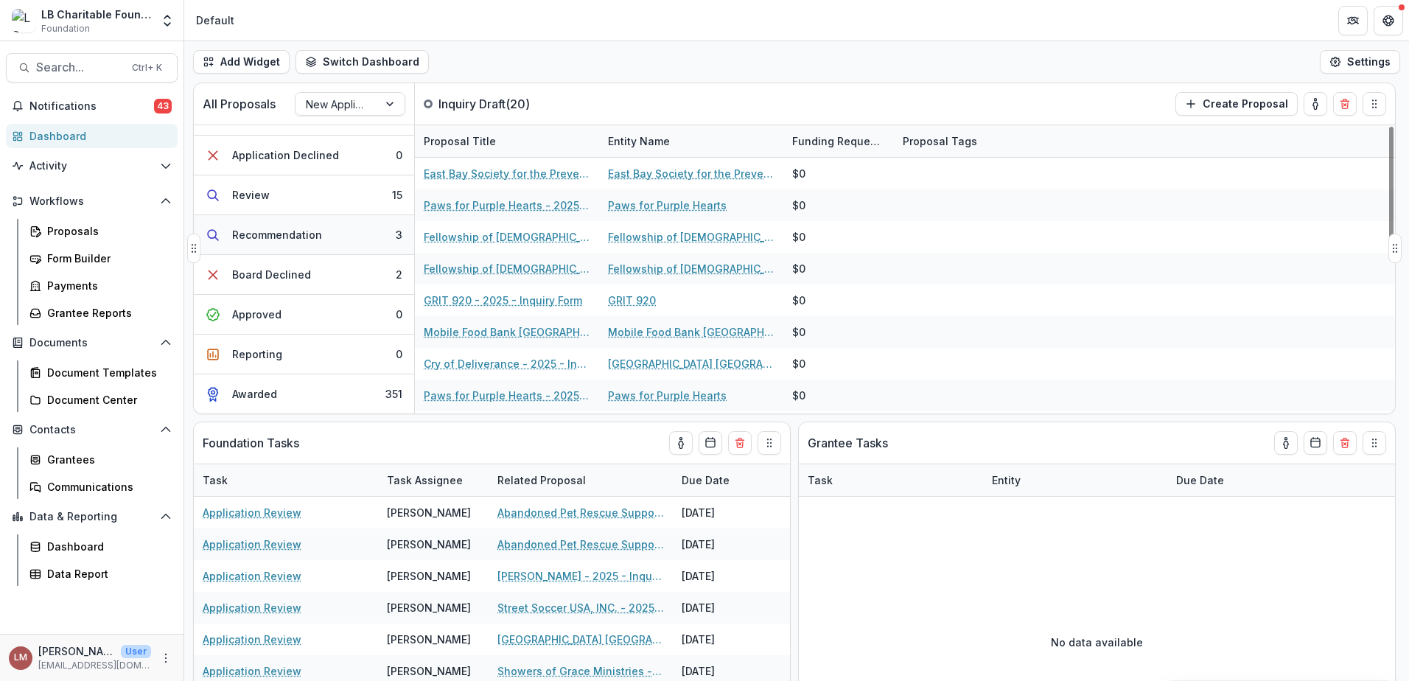
click at [283, 240] on div "Recommendation" at bounding box center [277, 234] width 90 height 15
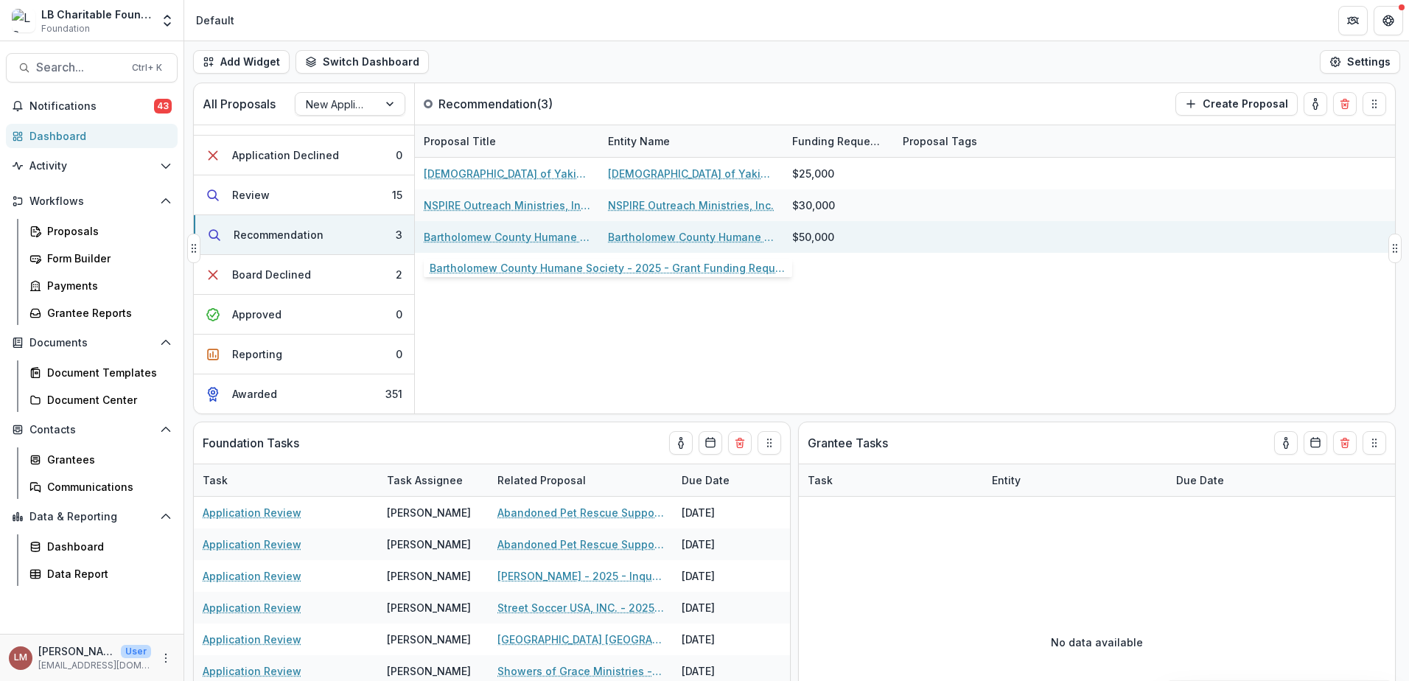
click at [500, 240] on link "Bartholomew County Humane Society - 2025 - Grant Funding Request Requirements a…" at bounding box center [507, 236] width 167 height 15
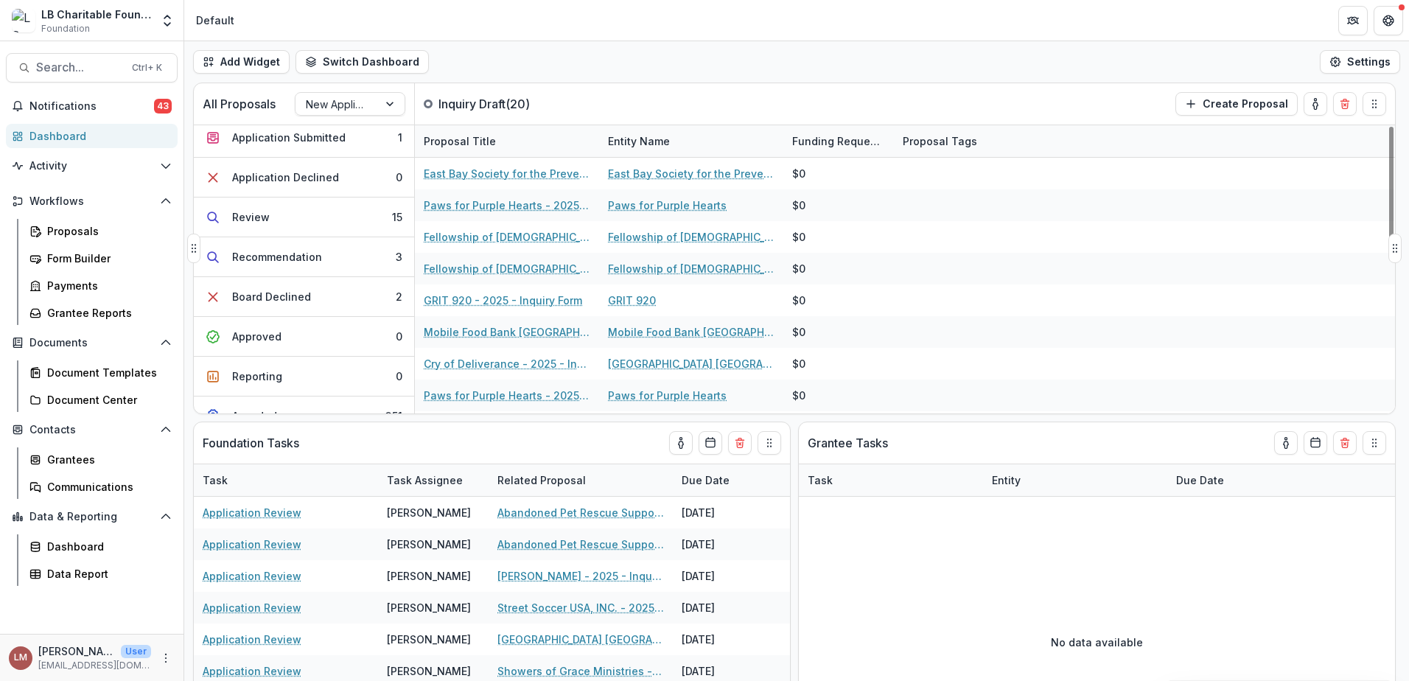
scroll to position [189, 0]
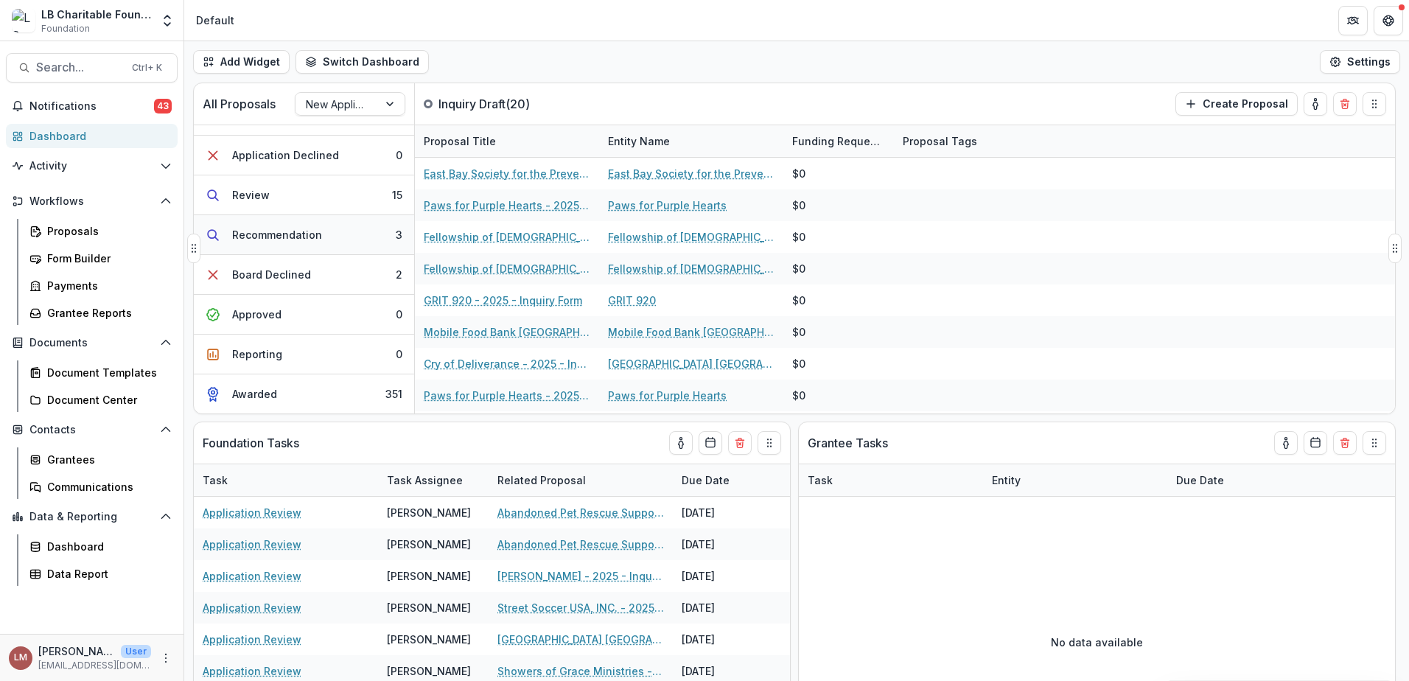
click at [323, 246] on button "Recommendation 3" at bounding box center [304, 235] width 220 height 40
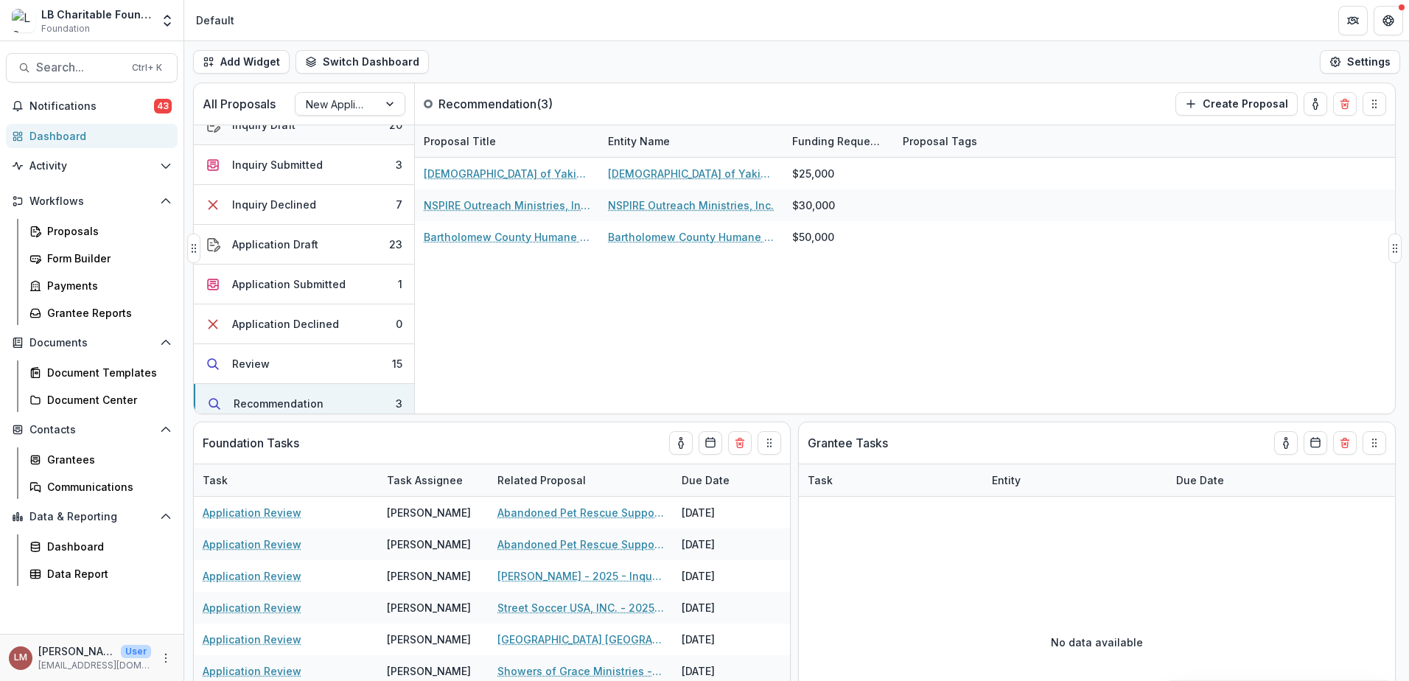
scroll to position [0, 0]
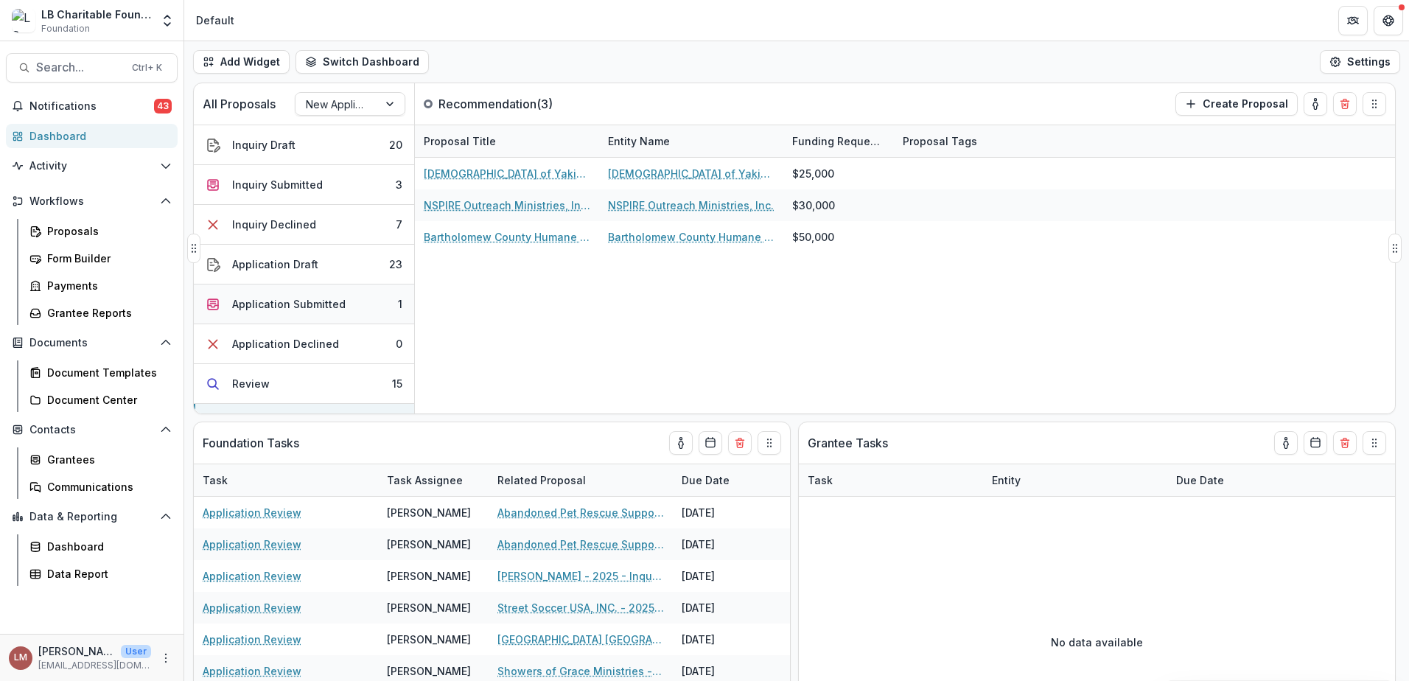
click at [354, 305] on button "Application Submitted 1" at bounding box center [304, 304] width 220 height 40
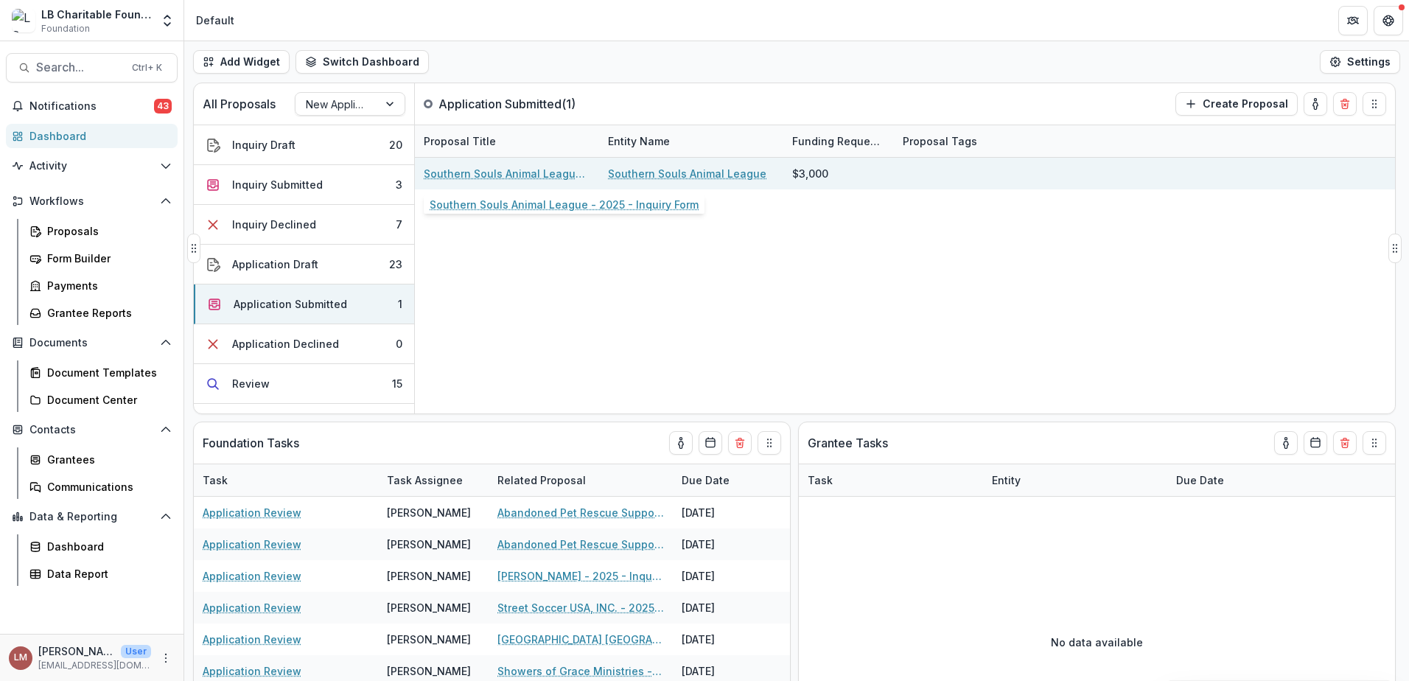
click at [494, 178] on link "Southern Souls Animal League - 2025 - Inquiry Form" at bounding box center [507, 173] width 167 height 15
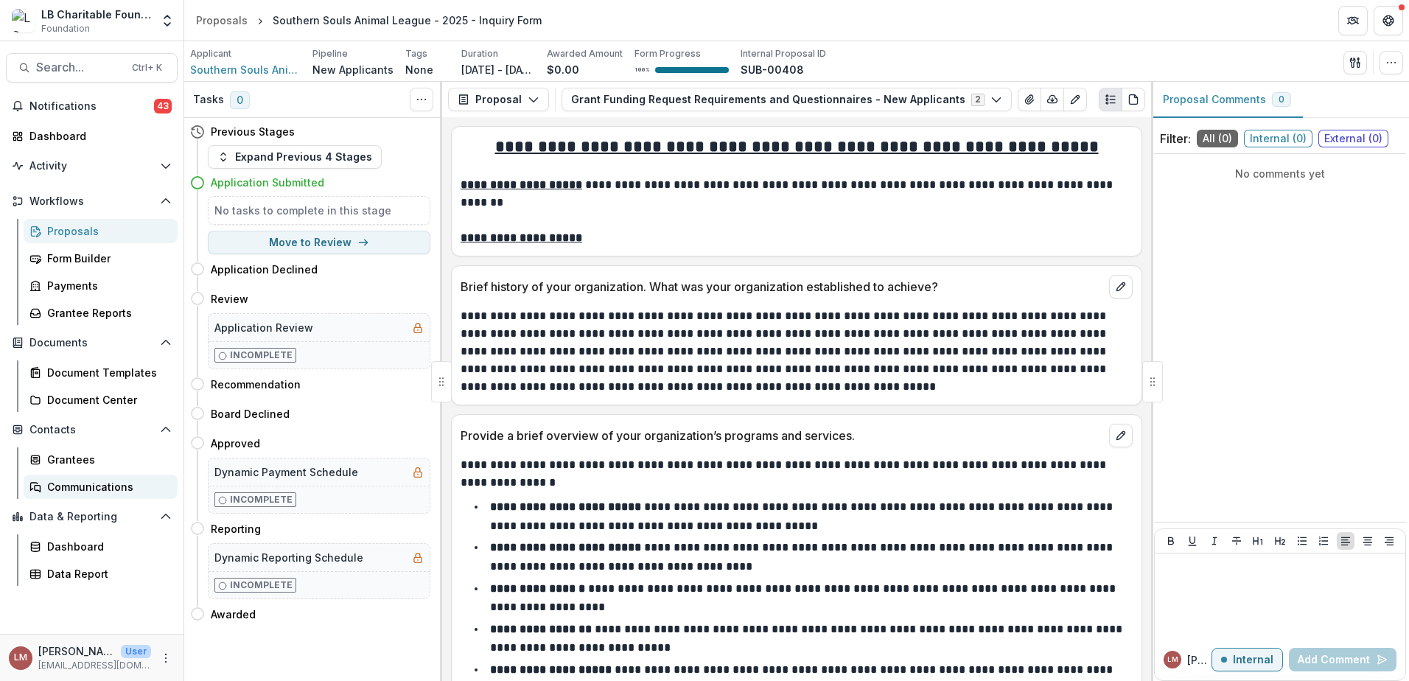
click at [87, 486] on div "Communications" at bounding box center [106, 486] width 119 height 15
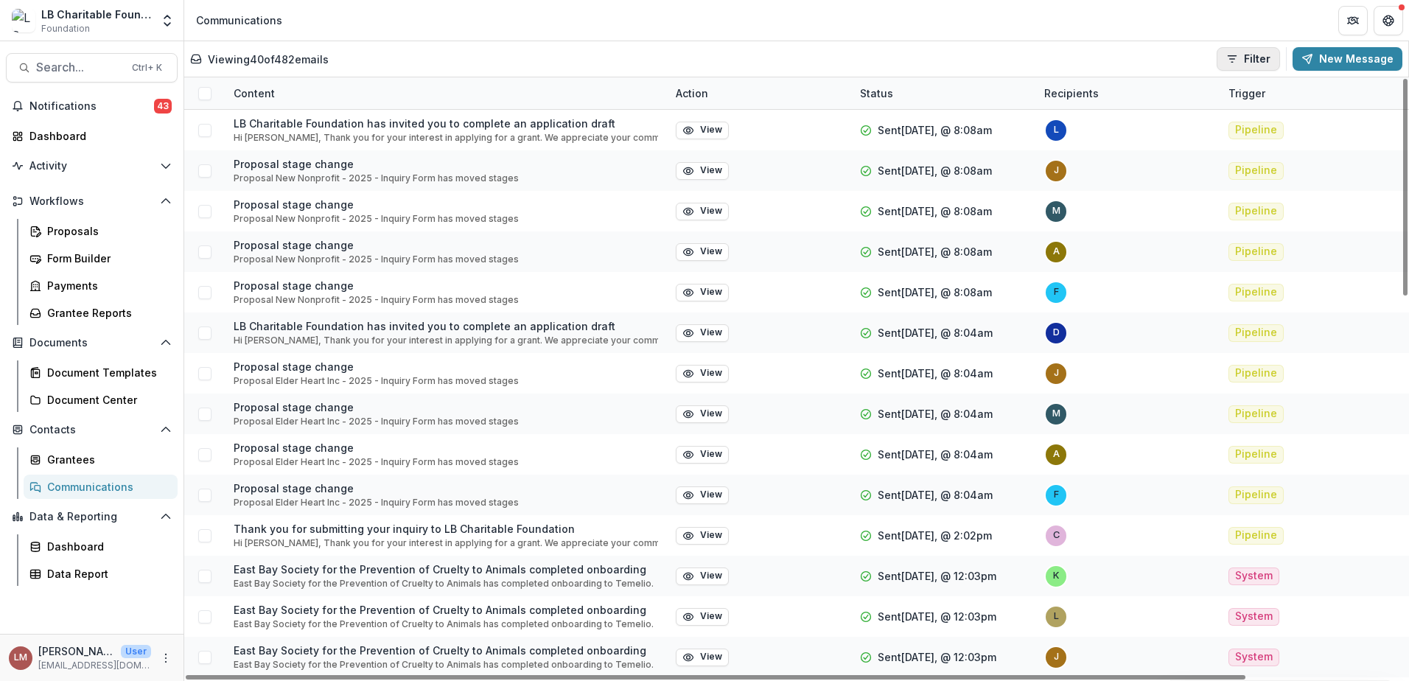
click at [1238, 57] on icon "button" at bounding box center [1232, 59] width 12 height 12
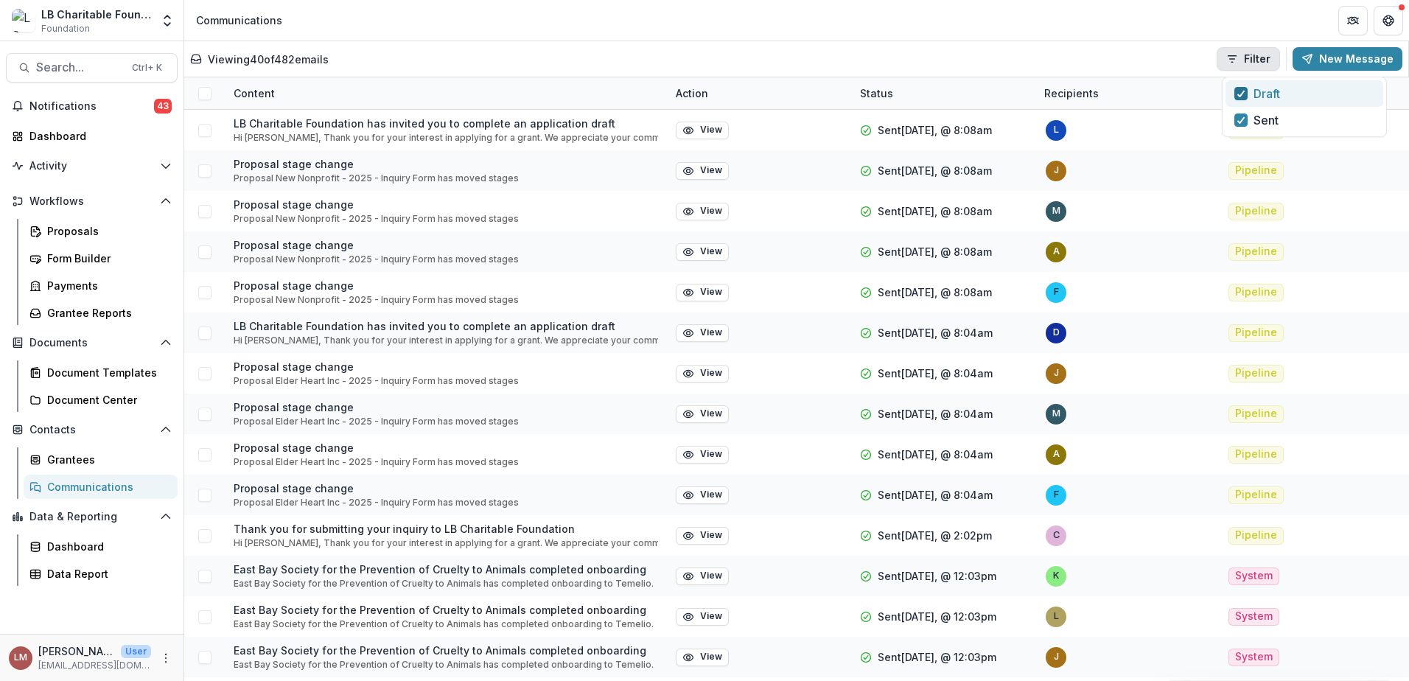
click at [1244, 93] on icon "button" at bounding box center [1241, 93] width 9 height 7
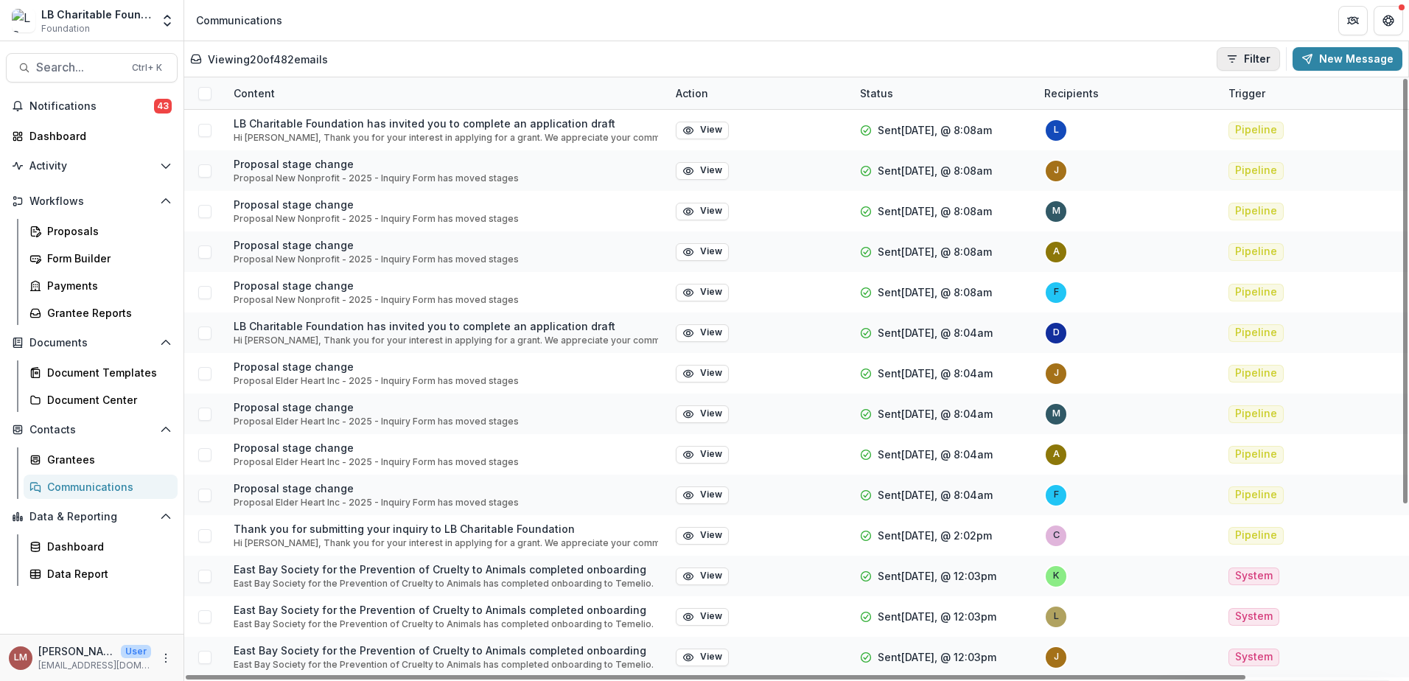
click at [1238, 63] on icon "button" at bounding box center [1232, 59] width 12 height 12
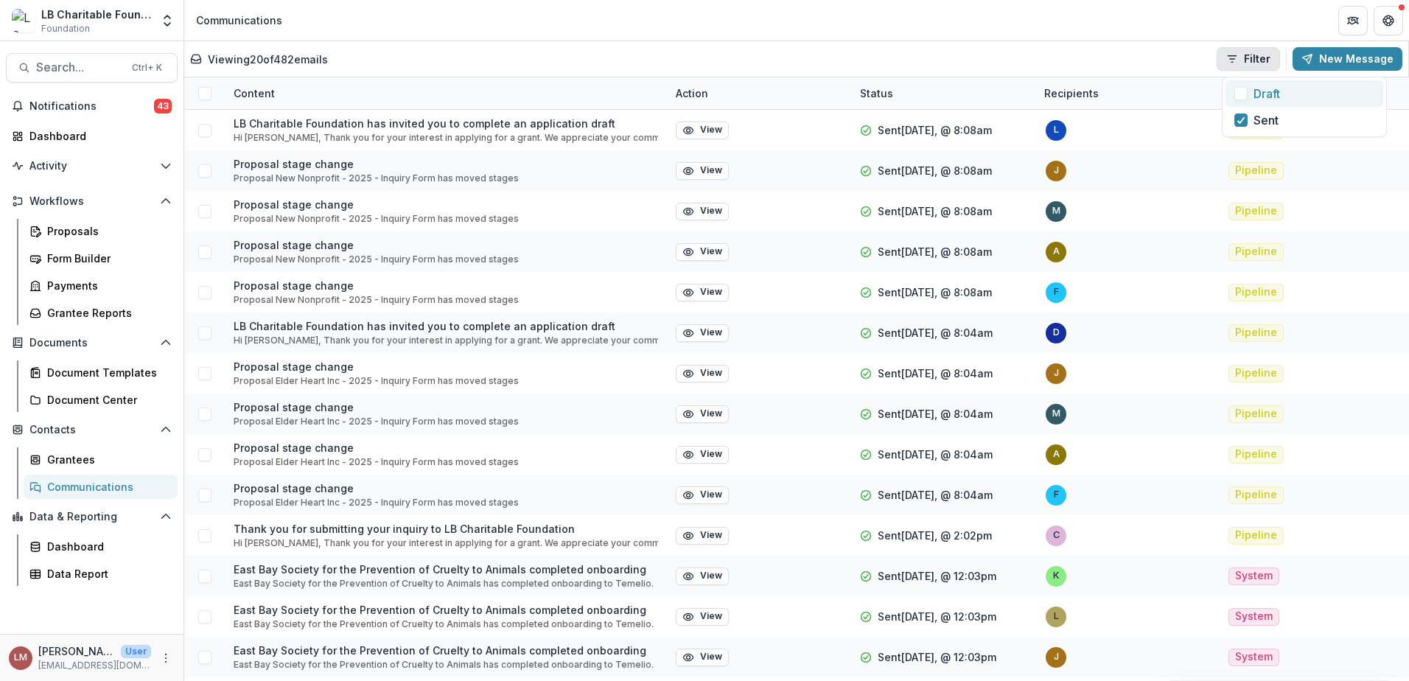
click at [1245, 95] on span "button" at bounding box center [1240, 93] width 13 height 13
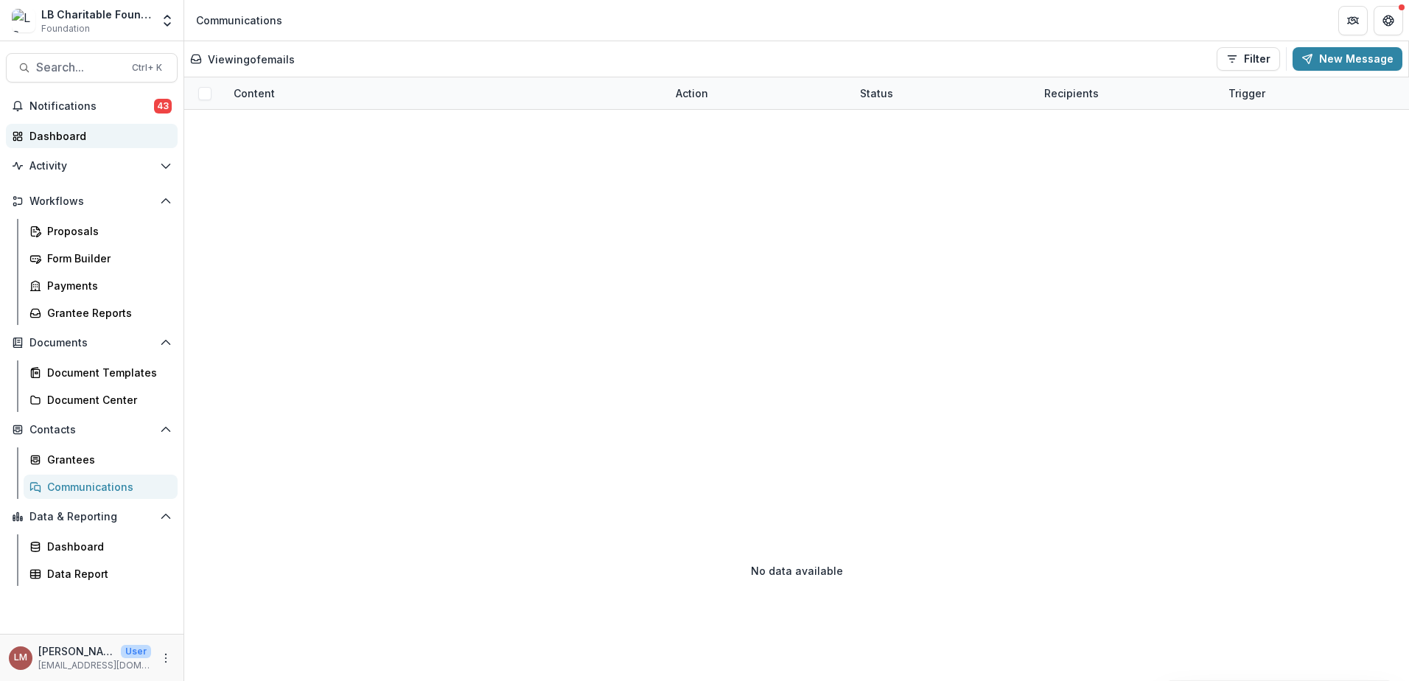
click at [69, 139] on div "Dashboard" at bounding box center [97, 135] width 136 height 15
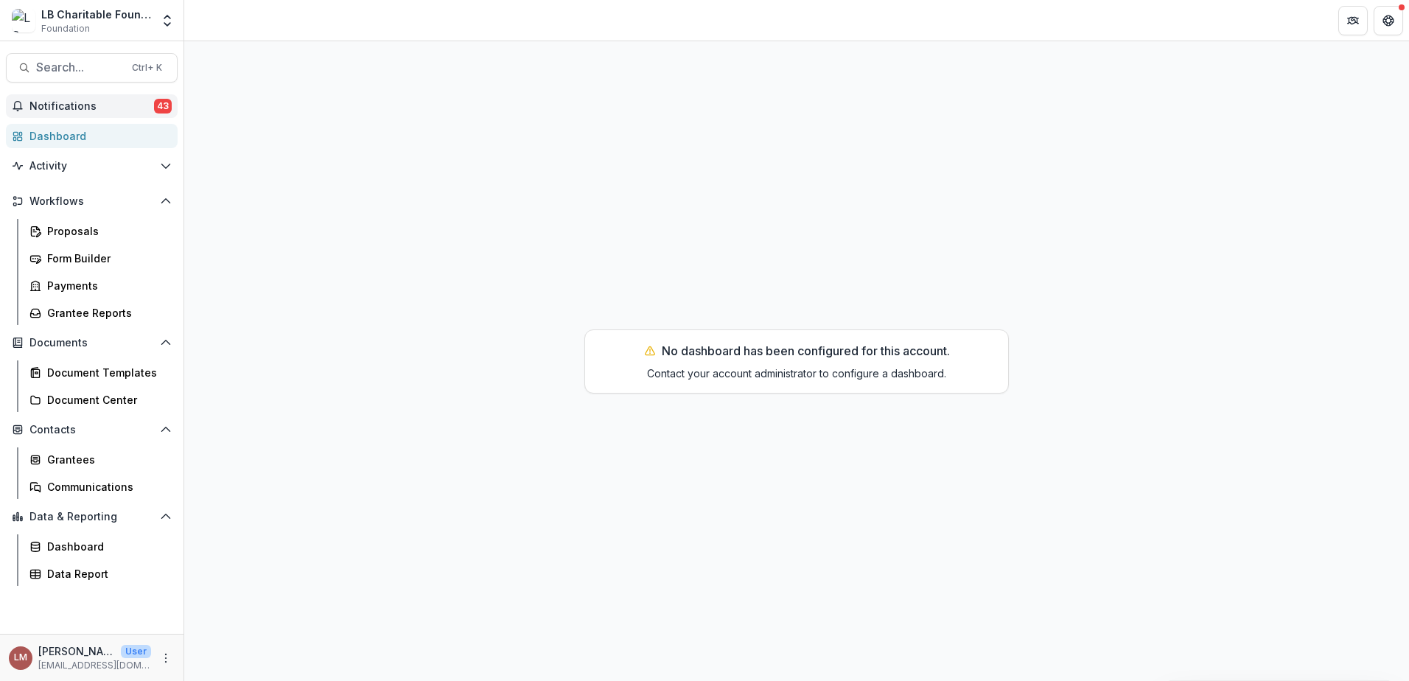
click at [72, 105] on span "Notifications" at bounding box center [91, 106] width 125 height 13
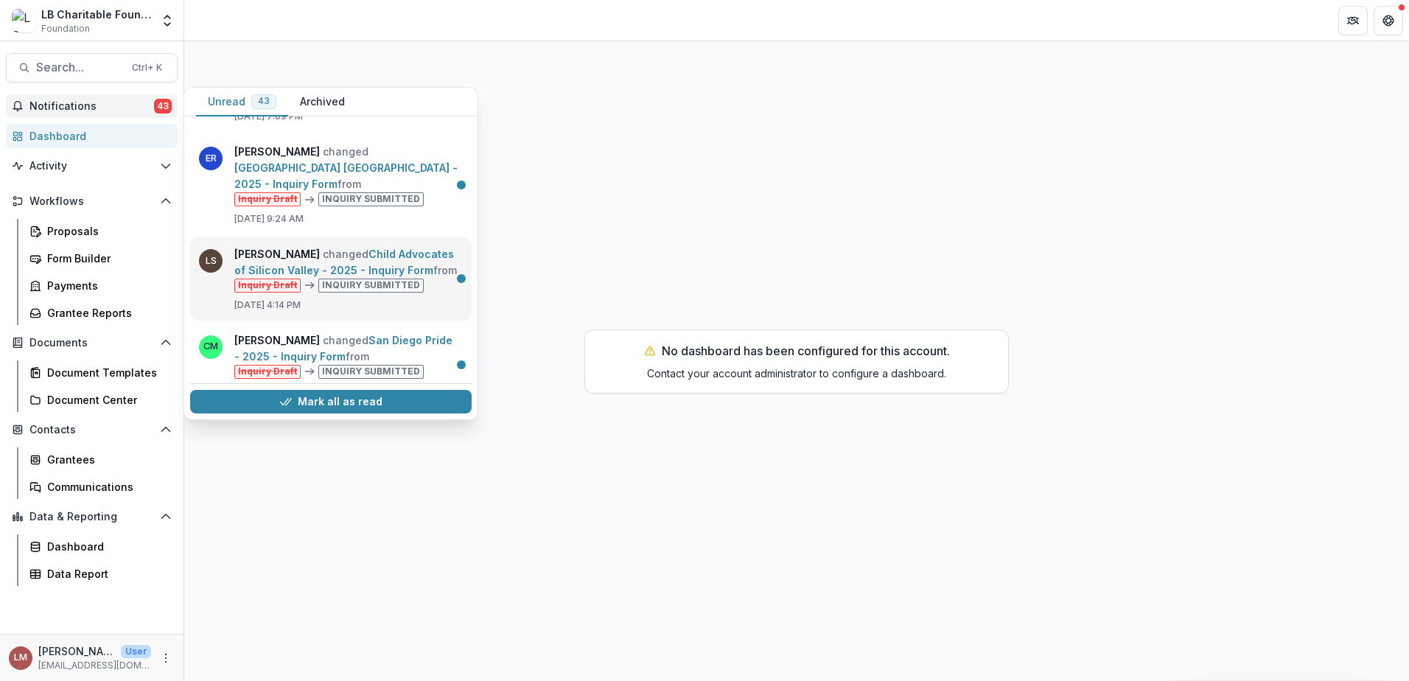
scroll to position [3162, 0]
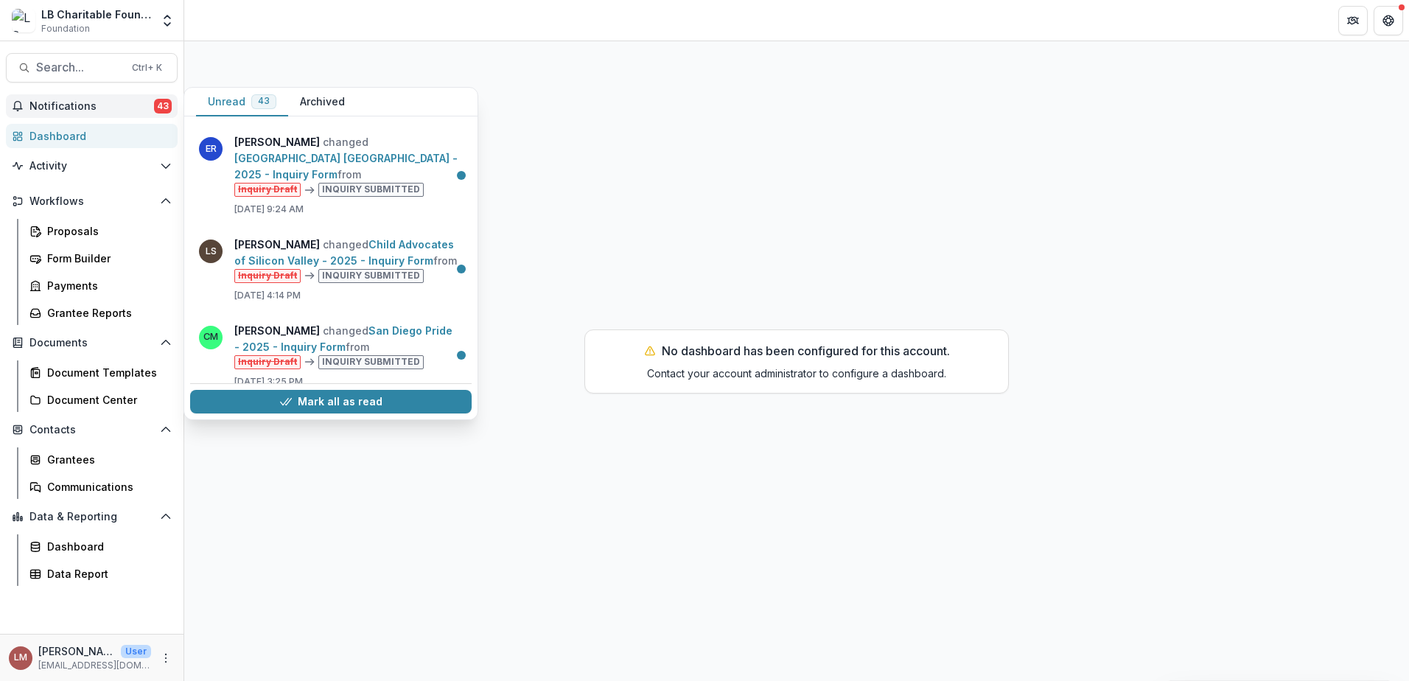
click at [665, 125] on div "No dashboard has been configured for this account. Contact your account adminis…" at bounding box center [796, 361] width 1225 height 640
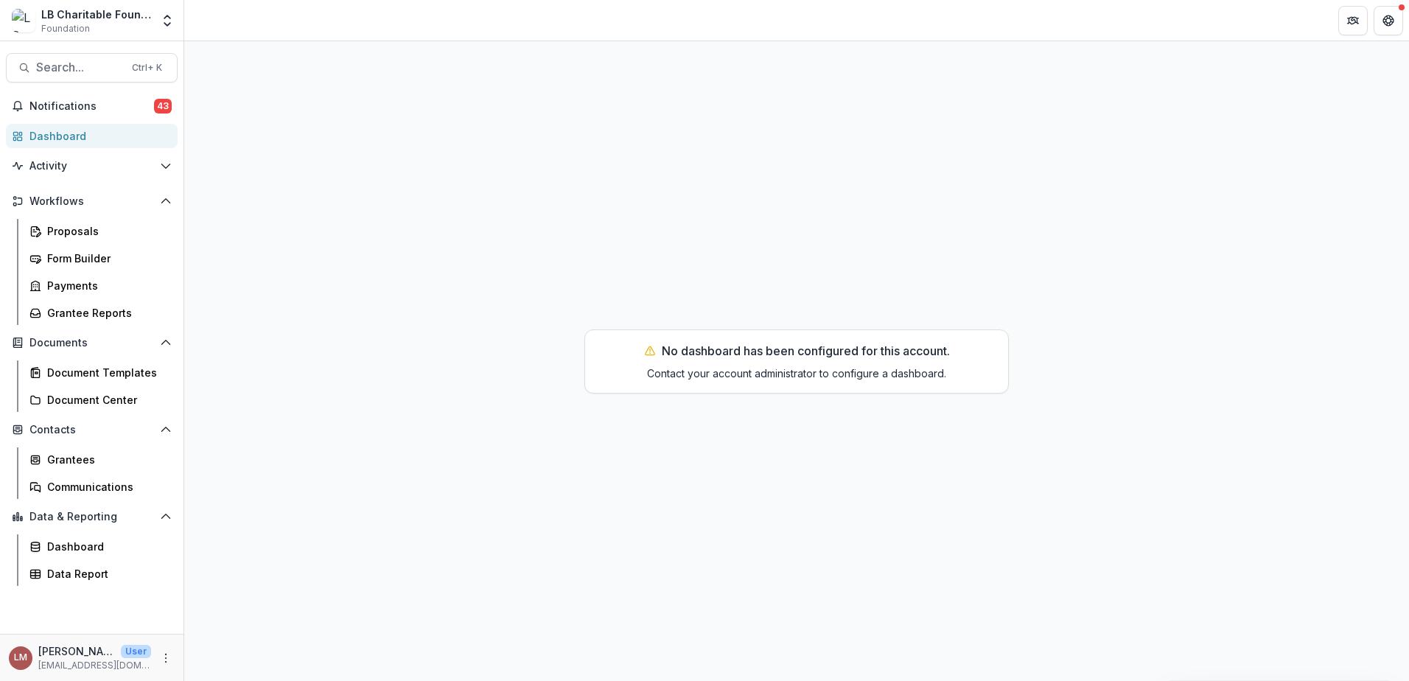
click at [57, 139] on div "Dashboard" at bounding box center [97, 135] width 136 height 15
click at [52, 139] on div "Dashboard" at bounding box center [97, 135] width 136 height 15
click at [64, 237] on div "Proposals" at bounding box center [106, 230] width 119 height 15
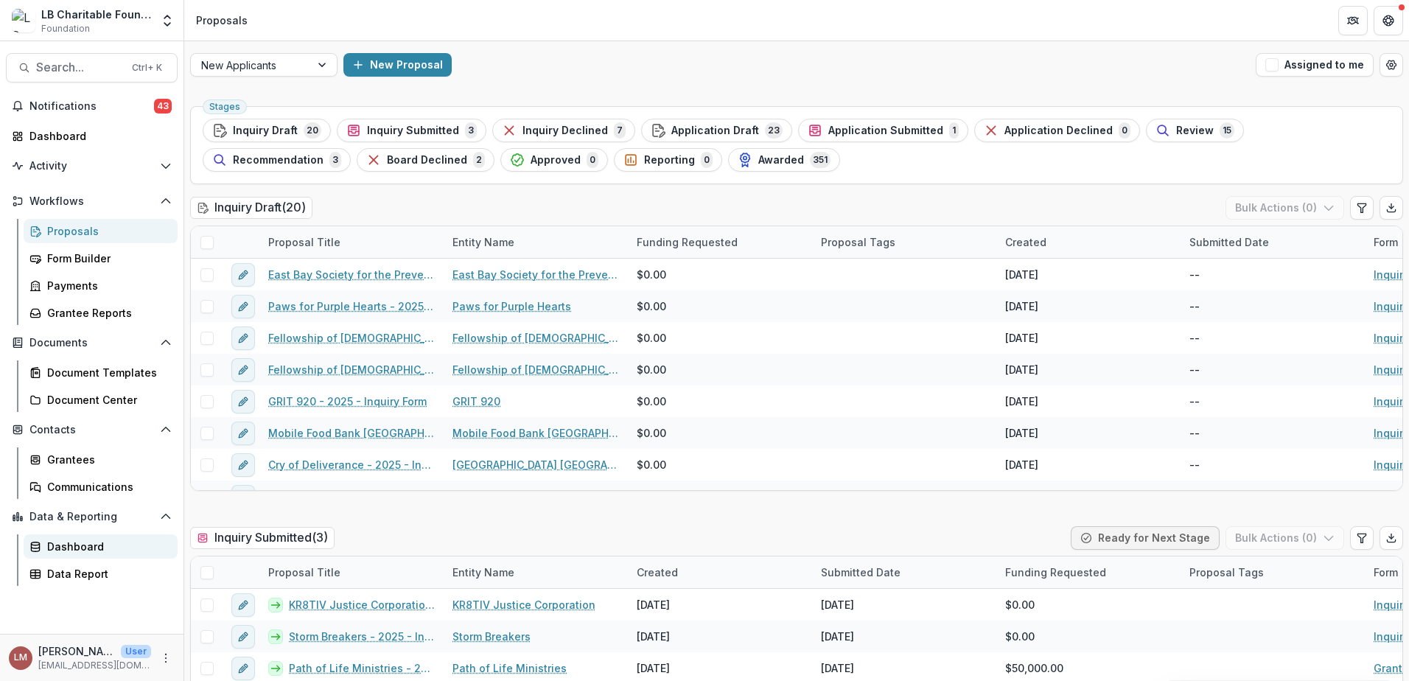
click at [78, 549] on div "Dashboard" at bounding box center [106, 546] width 119 height 15
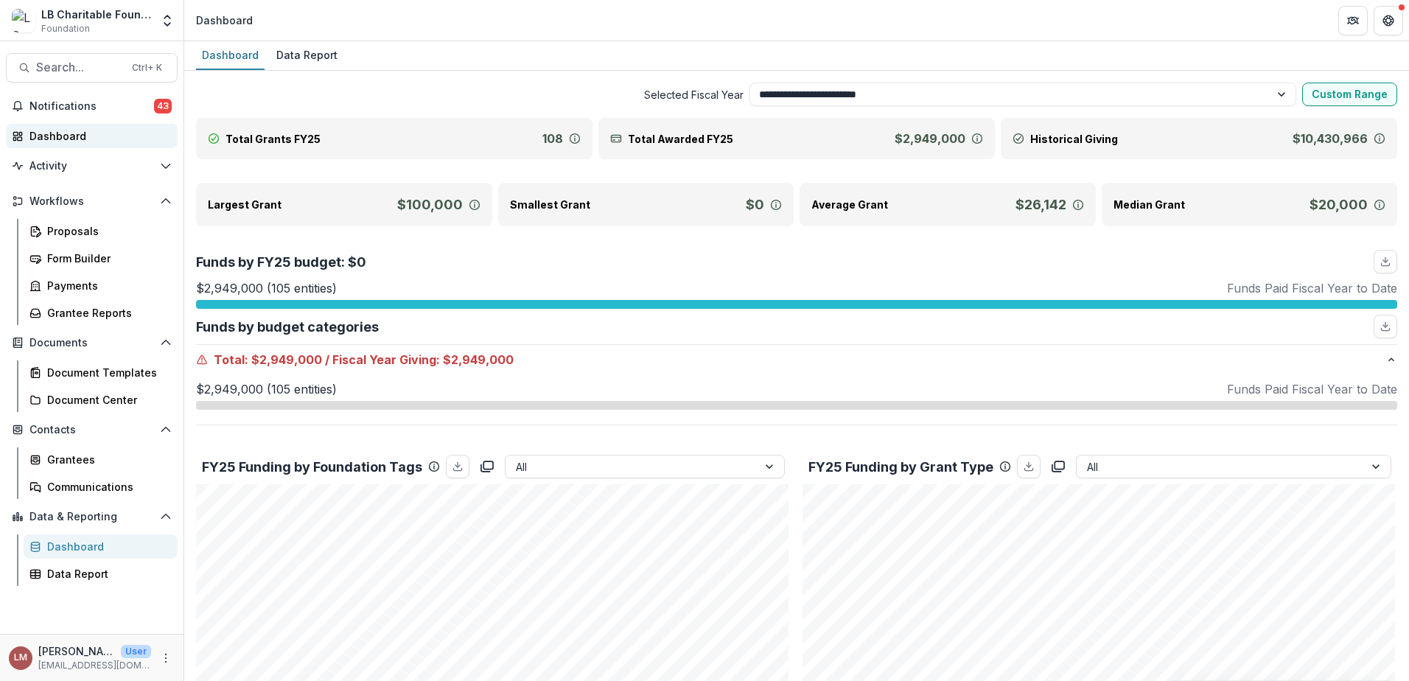
click at [57, 138] on div "Dashboard" at bounding box center [97, 135] width 136 height 15
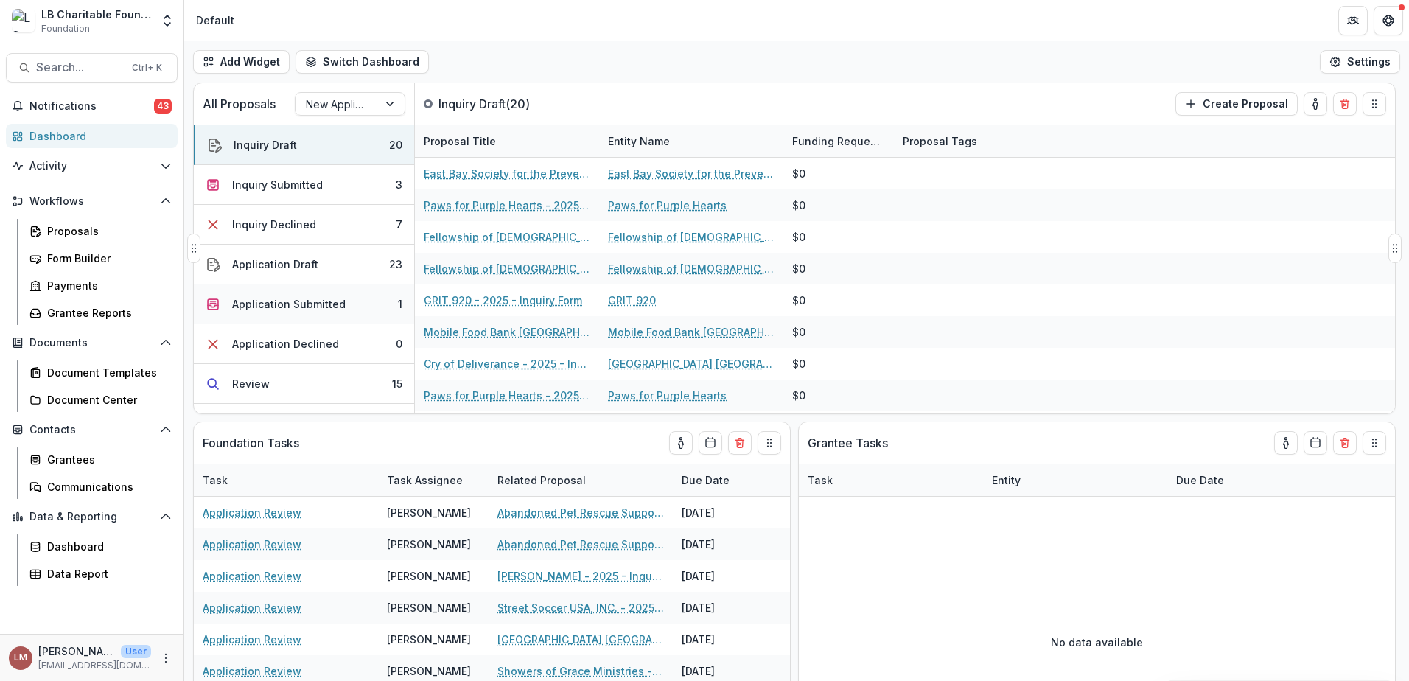
click at [292, 301] on div "Application Submitted" at bounding box center [288, 303] width 113 height 15
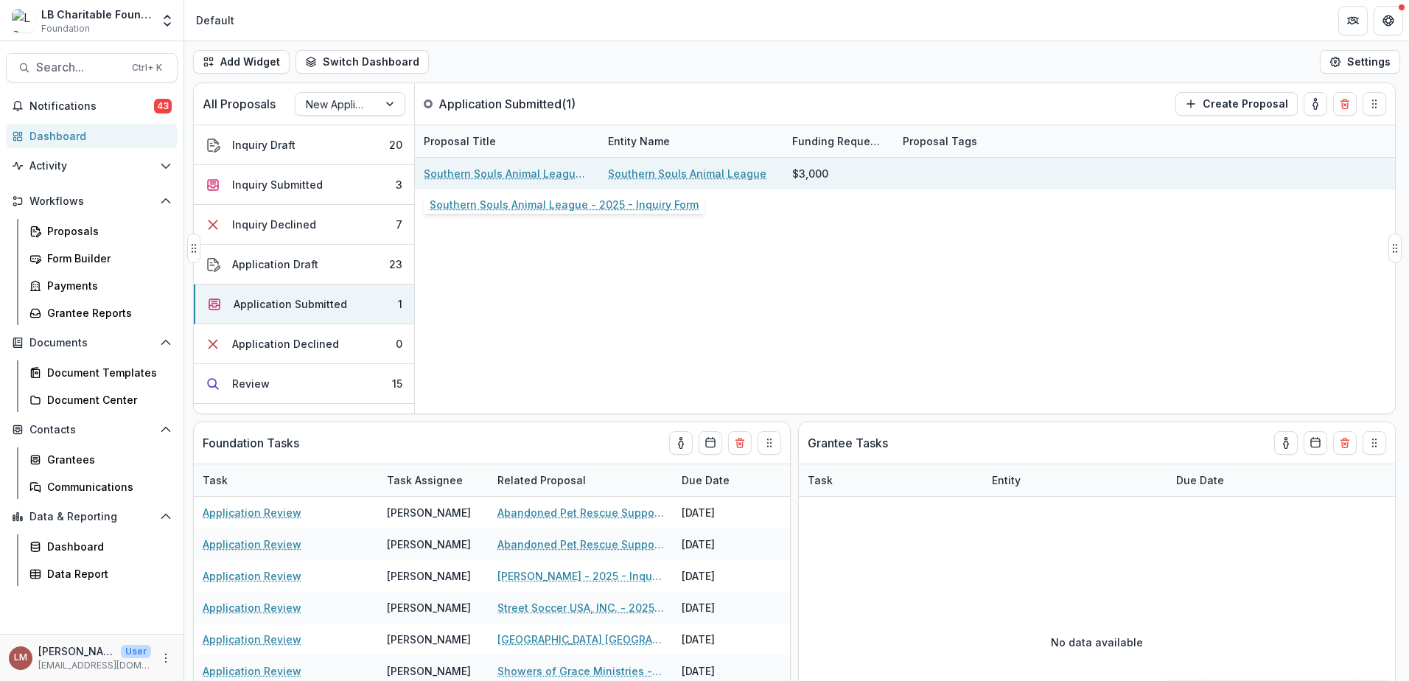
click at [485, 171] on link "Southern Souls Animal League - 2025 - Inquiry Form" at bounding box center [507, 173] width 167 height 15
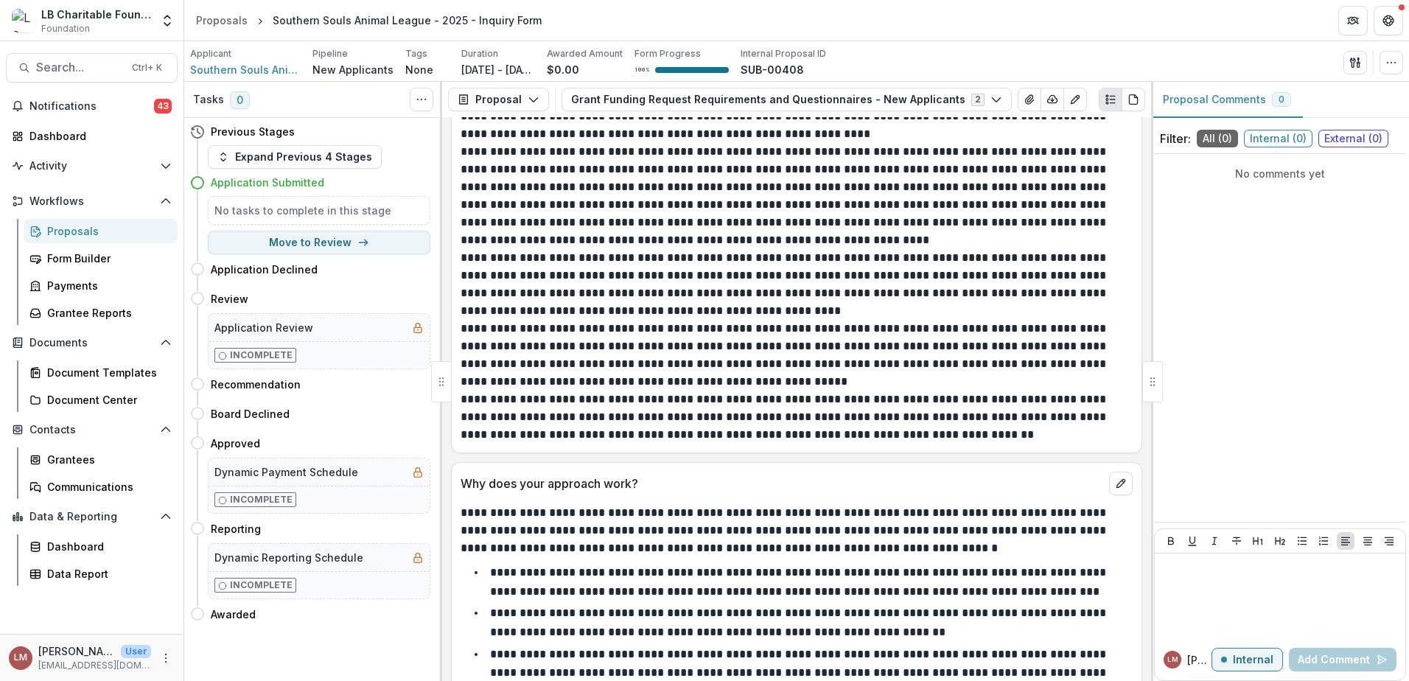
scroll to position [2097, 0]
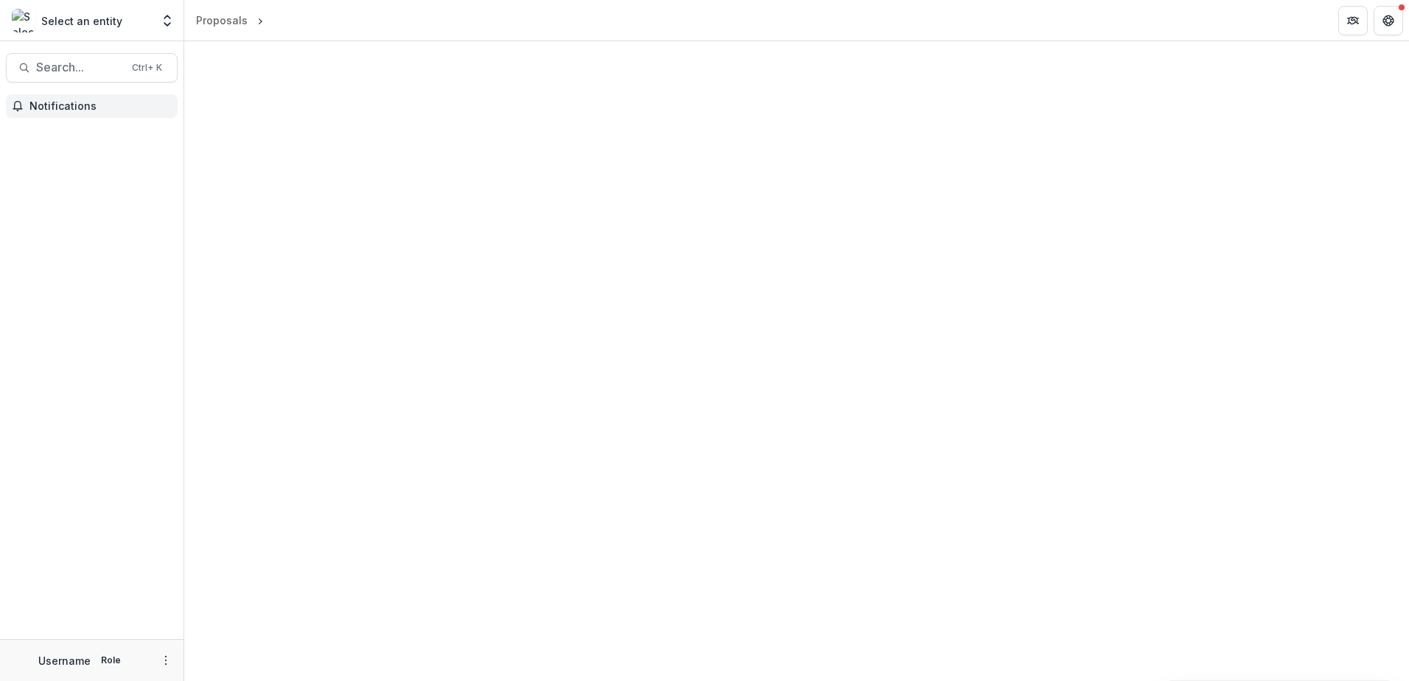
click at [74, 102] on span "Notifications" at bounding box center [100, 106] width 142 height 13
click at [165, 25] on icon "Open entity switcher" at bounding box center [167, 20] width 15 height 15
